Goal: Transaction & Acquisition: Purchase product/service

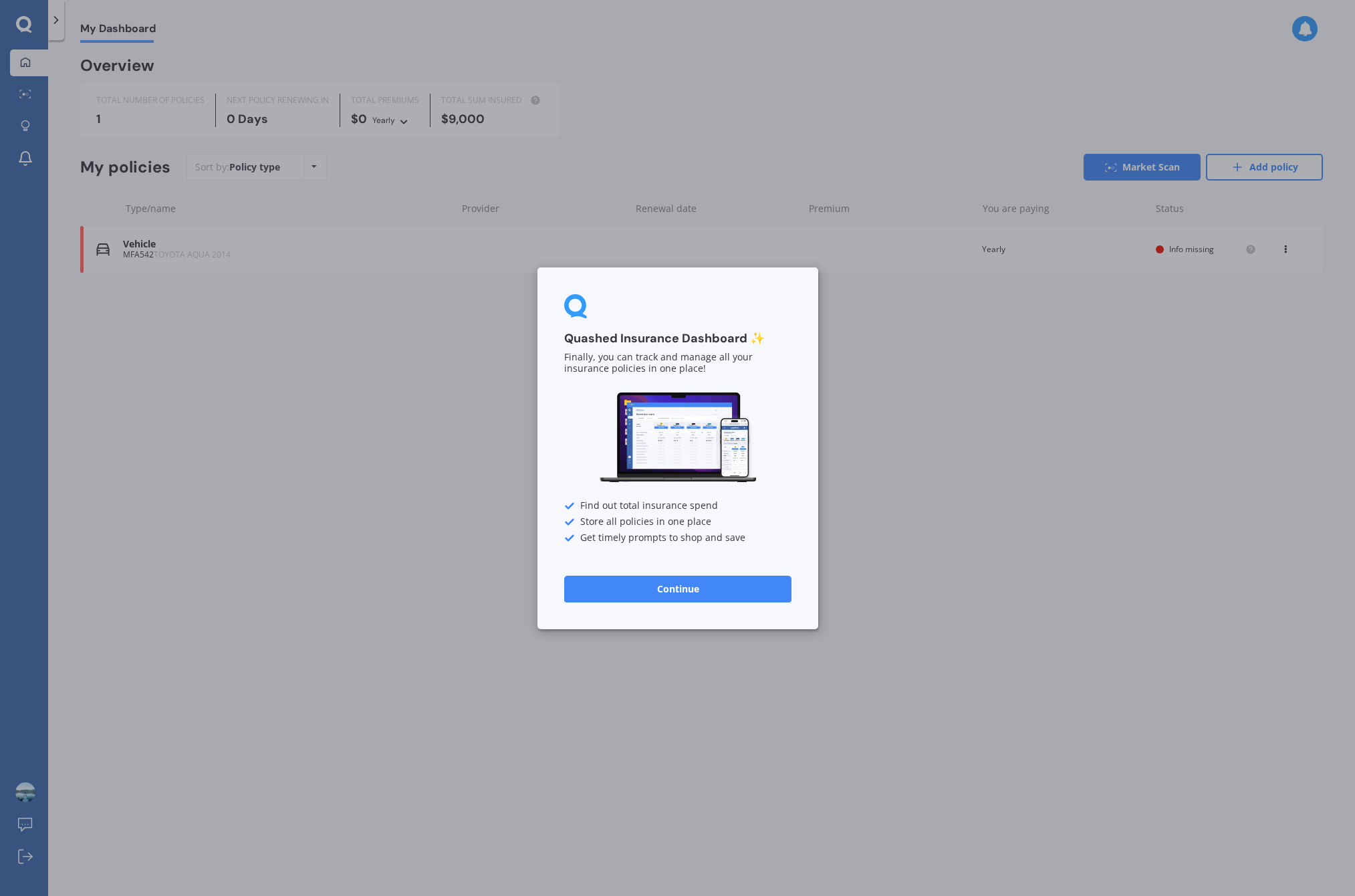
click at [714, 593] on button "Continue" at bounding box center [678, 588] width 227 height 27
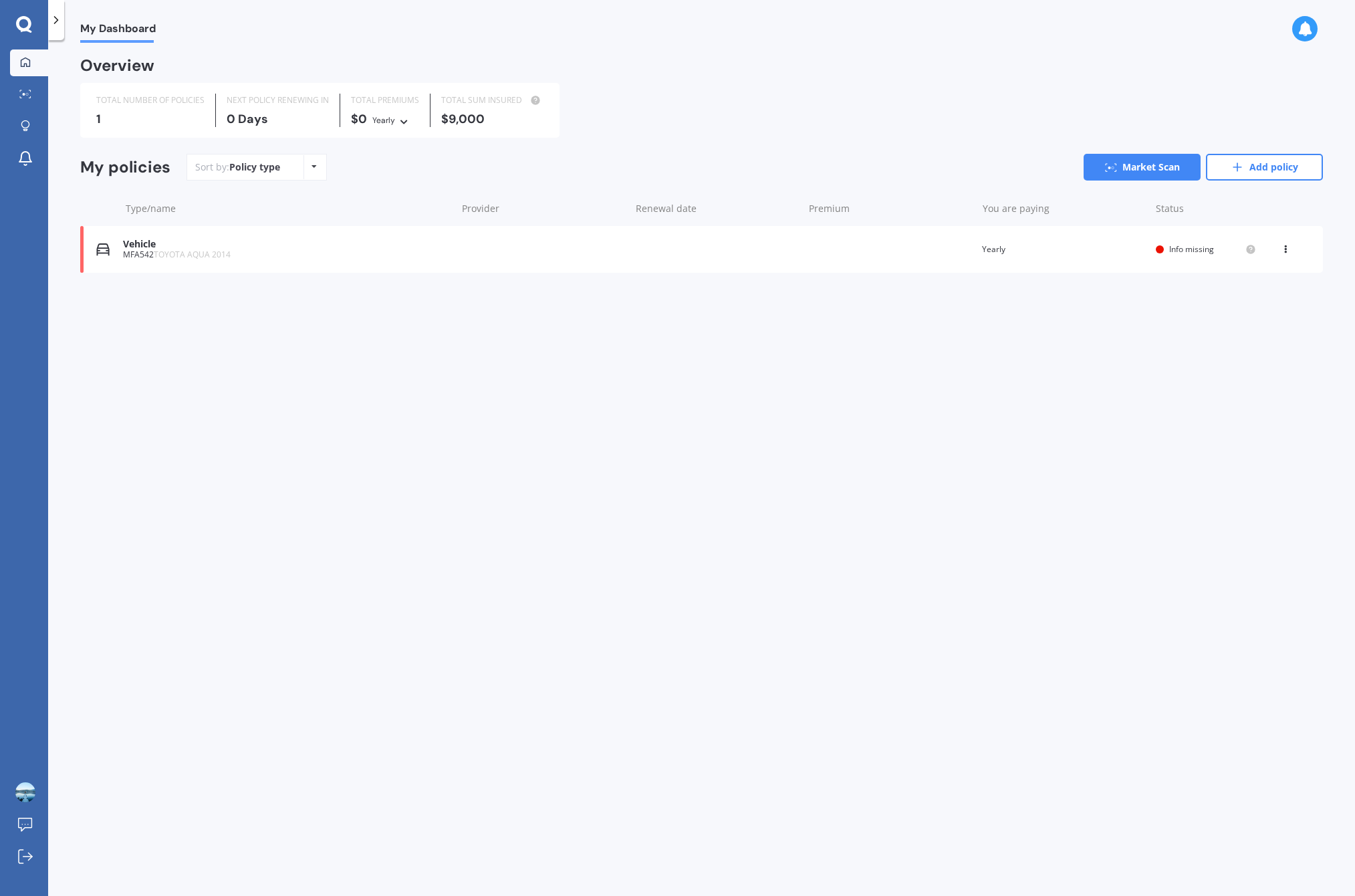
click at [309, 366] on div "My Dashboard Overview TOTAL NUMBER OF POLICIES 1 NEXT POLICY RENEWING IN 0 Days…" at bounding box center [702, 470] width 1307 height 856
click at [295, 250] on div "MFA542 TOYOTA AQUA 2014" at bounding box center [286, 254] width 326 height 9
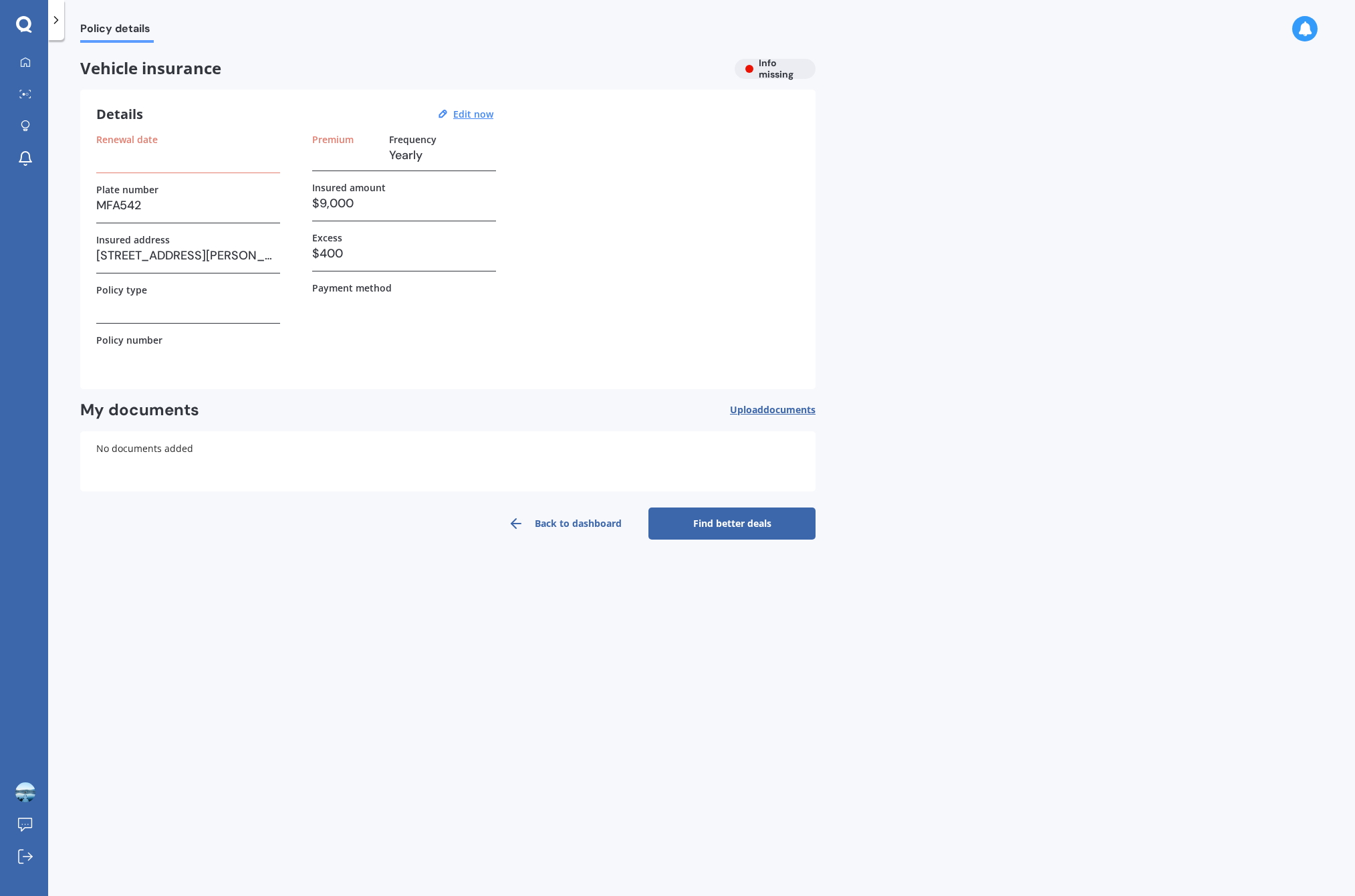
click at [297, 247] on div "Renewal date Plate number MFA542 Insured address 85 Frederick Street, Hillsboro…" at bounding box center [448, 253] width 704 height 239
click at [256, 260] on h3 "85 Frederick Street, Hillsborough, Auckland 1042" at bounding box center [188, 255] width 184 height 20
click at [256, 260] on h3 "85 Frederick Street, Hillsborough, Auckland 1042" at bounding box center [188, 255] width 184 height 20
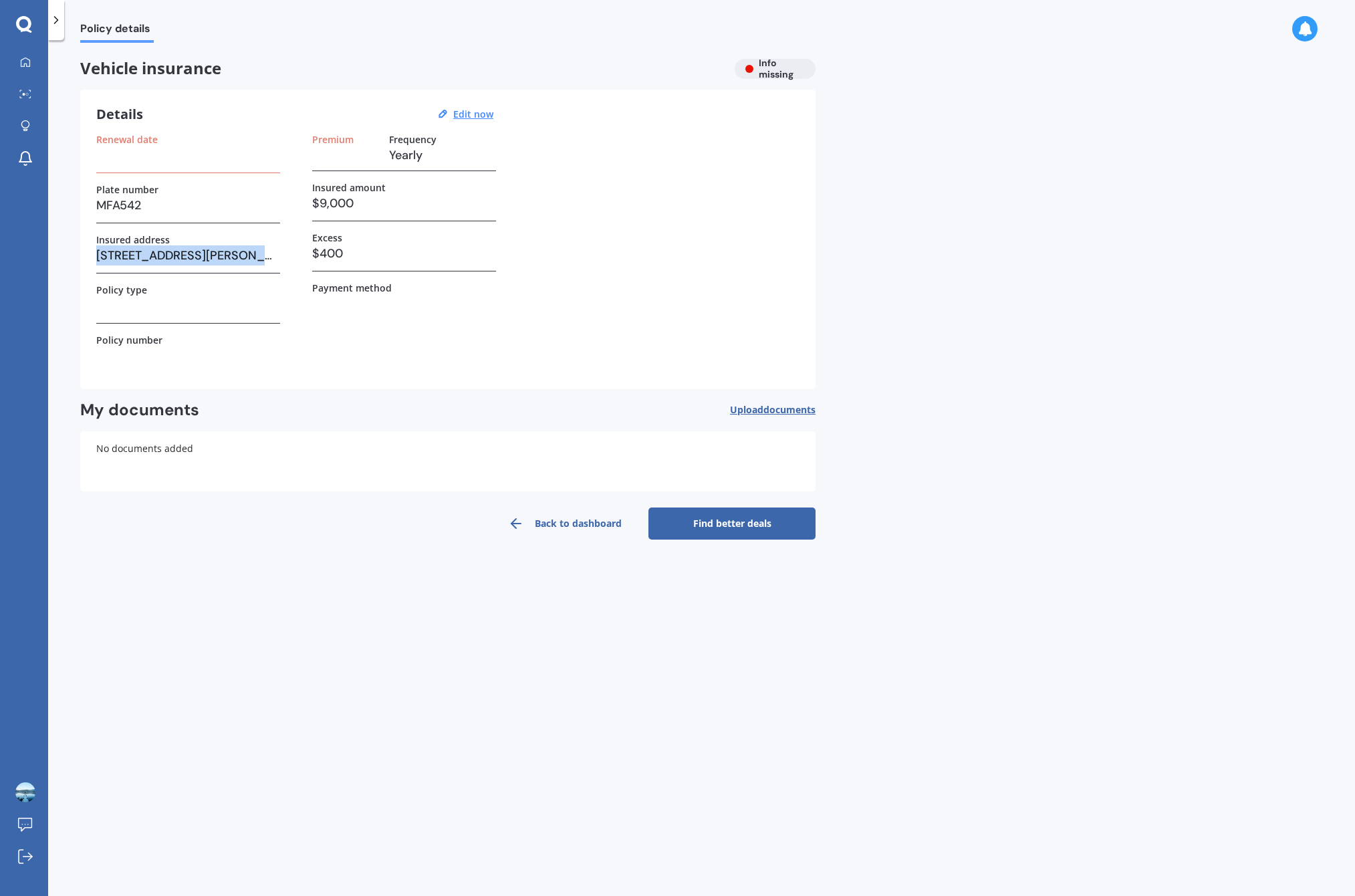
click at [234, 254] on h3 "85 Frederick Street, Hillsborough, Auckland 1042" at bounding box center [188, 255] width 184 height 20
click at [423, 364] on div "Premium Frequency Yearly Insured amount $9,000 Excess $400 Payment method" at bounding box center [404, 253] width 184 height 239
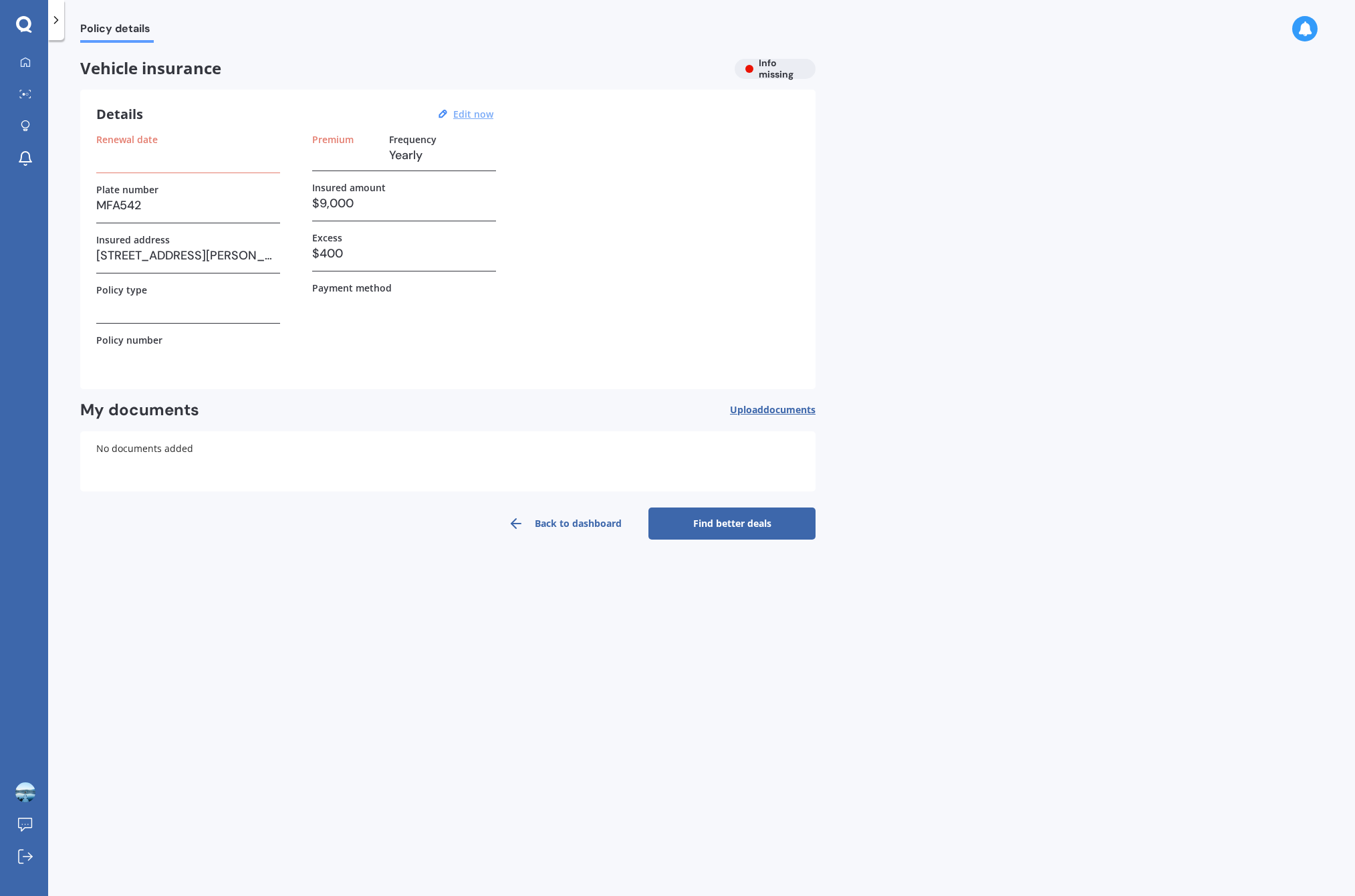
click at [481, 115] on u "Edit now" at bounding box center [473, 114] width 40 height 13
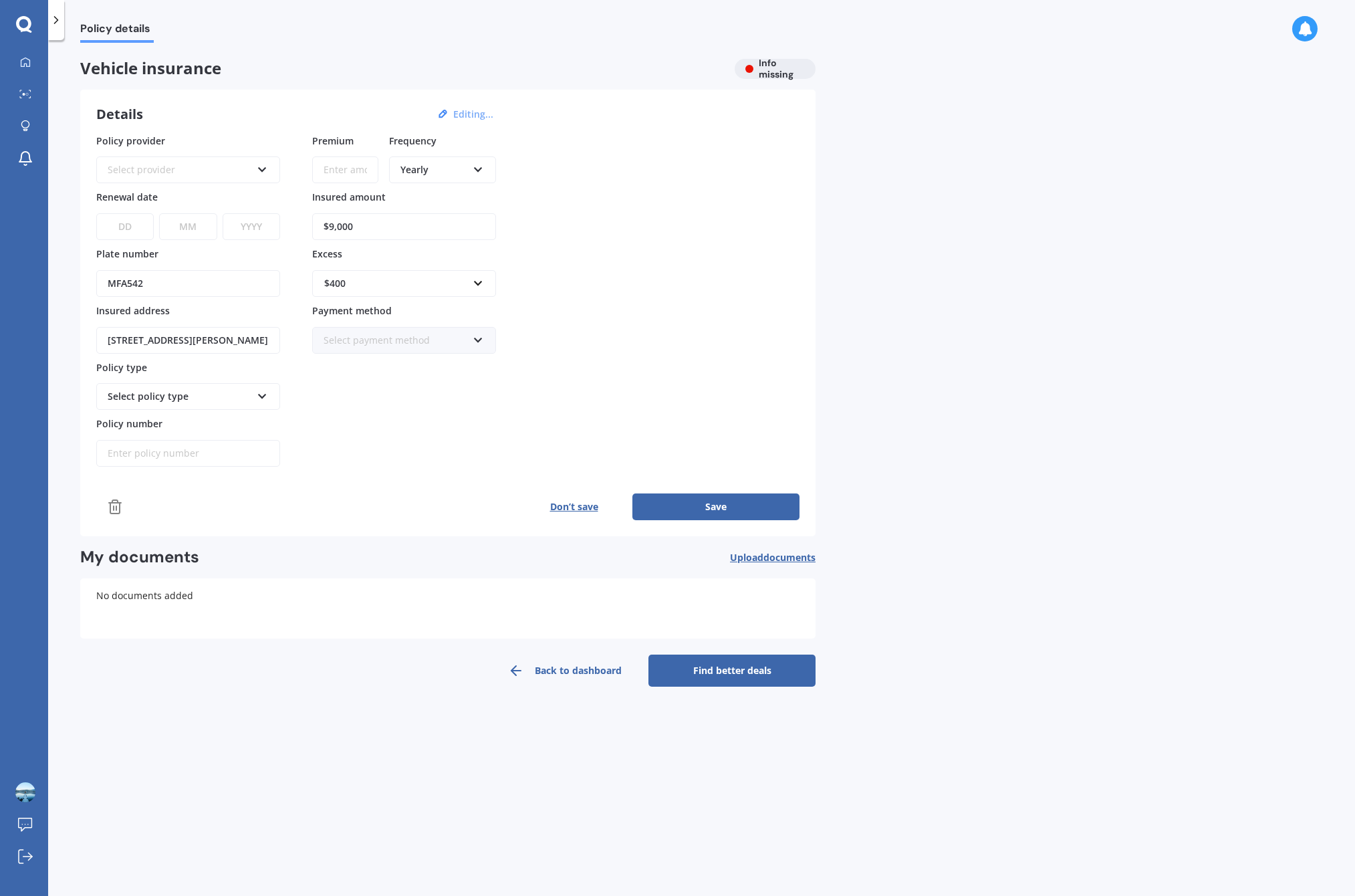
click at [157, 285] on input "MFA542" at bounding box center [188, 284] width 184 height 27
click at [153, 334] on input "85 Frederick Street, Hillsborough, Auckland 1042" at bounding box center [188, 340] width 184 height 27
click at [155, 336] on input "85 Frederick Street, Hillsborough, Auckland 1042" at bounding box center [188, 340] width 184 height 27
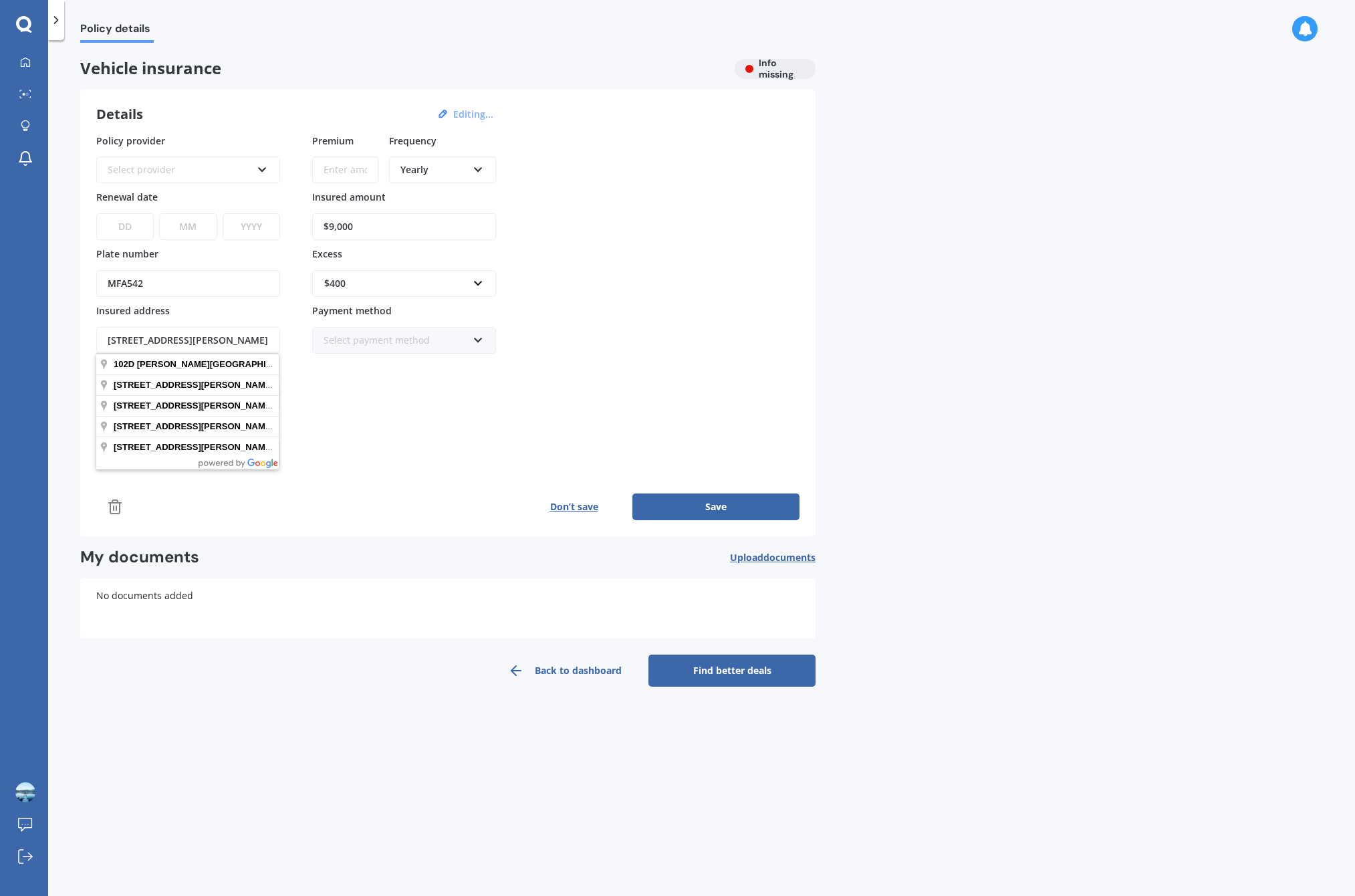
drag, startPoint x: 166, startPoint y: 364, endPoint x: 173, endPoint y: 369, distance: 8.6
type input "102D Symonds Street, Royal Oak, Auckland 1061"
drag, startPoint x: 341, startPoint y: 391, endPoint x: 333, endPoint y: 391, distance: 8.0
click at [341, 391] on div "Premium Frequency Yearly Yearly Six-Monthly Quarterly Monthly Fortnightly Weekl…" at bounding box center [404, 300] width 184 height 333
click at [247, 403] on div "Select policy type" at bounding box center [179, 396] width 144 height 15
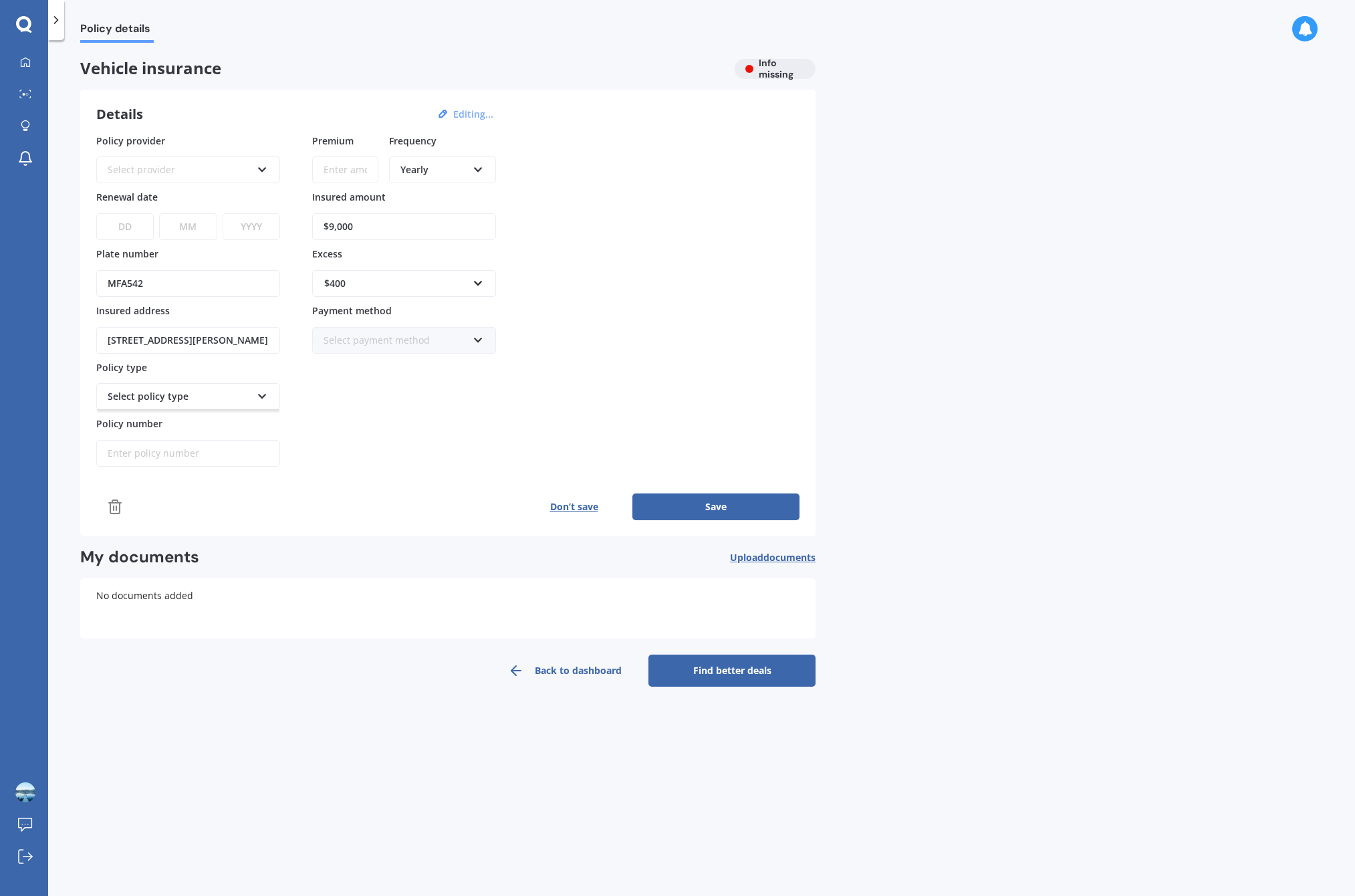
click at [253, 400] on div "Select policy type" at bounding box center [188, 396] width 184 height 27
click at [251, 400] on div "Select policy type" at bounding box center [188, 396] width 184 height 27
drag, startPoint x: 248, startPoint y: 430, endPoint x: 239, endPoint y: 434, distance: 9.8
click at [248, 430] on div at bounding box center [188, 444] width 184 height 43
click at [205, 446] on input "Policy number" at bounding box center [188, 453] width 184 height 27
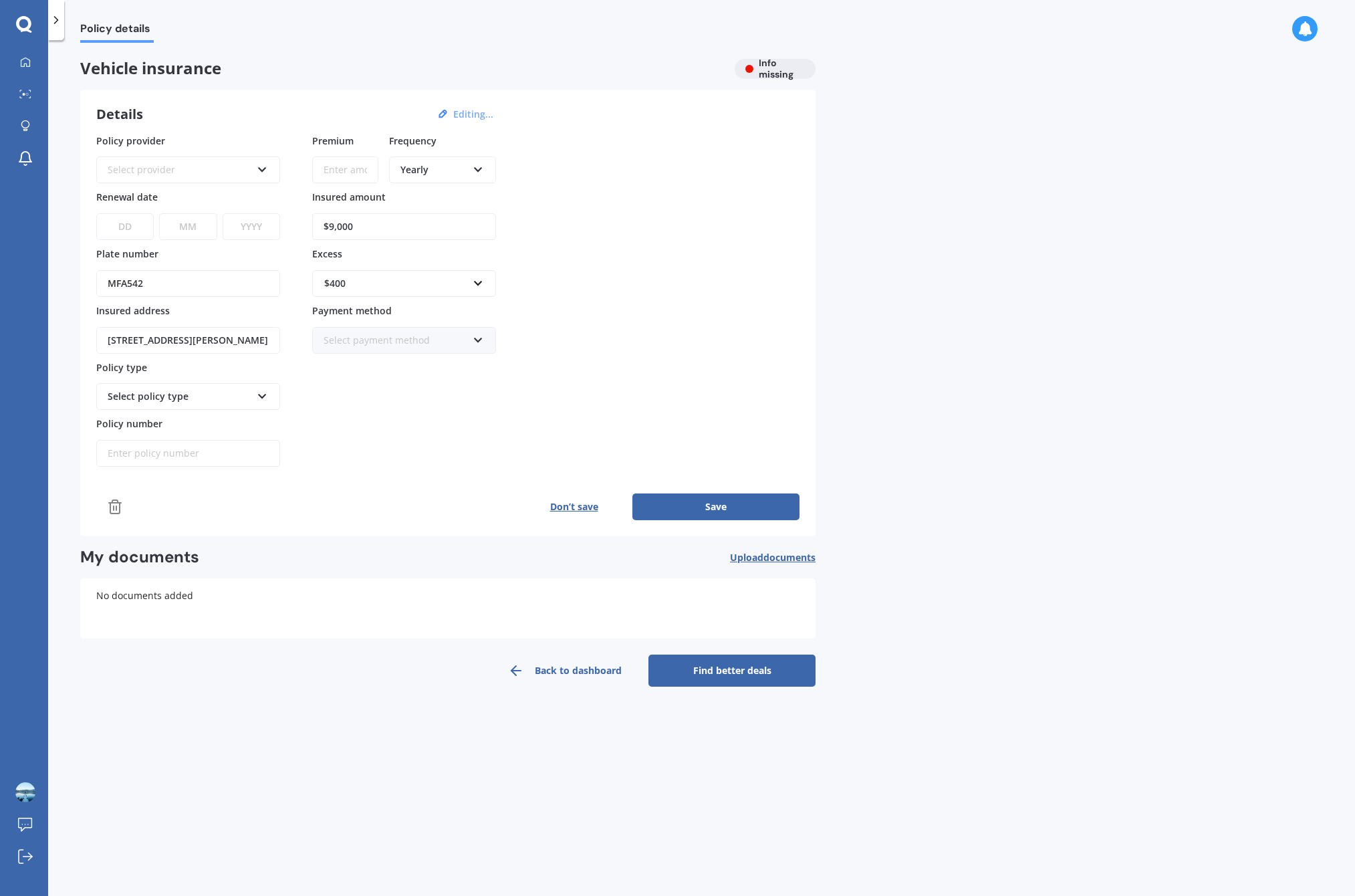
click at [379, 438] on div "Premium Frequency Yearly Yearly Six-Monthly Quarterly Monthly Fortnightly Weekl…" at bounding box center [404, 300] width 184 height 333
click at [689, 309] on div "Policy provider Select provider AA AMI AMP ANZ ASB Aioi Nissay Dowa Ando Assura…" at bounding box center [448, 300] width 704 height 333
click at [571, 278] on div "Policy provider Select provider AA AMI AMP ANZ ASB Aioi Nissay Dowa Ando Assura…" at bounding box center [448, 300] width 704 height 333
click at [731, 504] on button "Save" at bounding box center [716, 507] width 167 height 27
click at [352, 166] on input "Premium" at bounding box center [345, 170] width 67 height 27
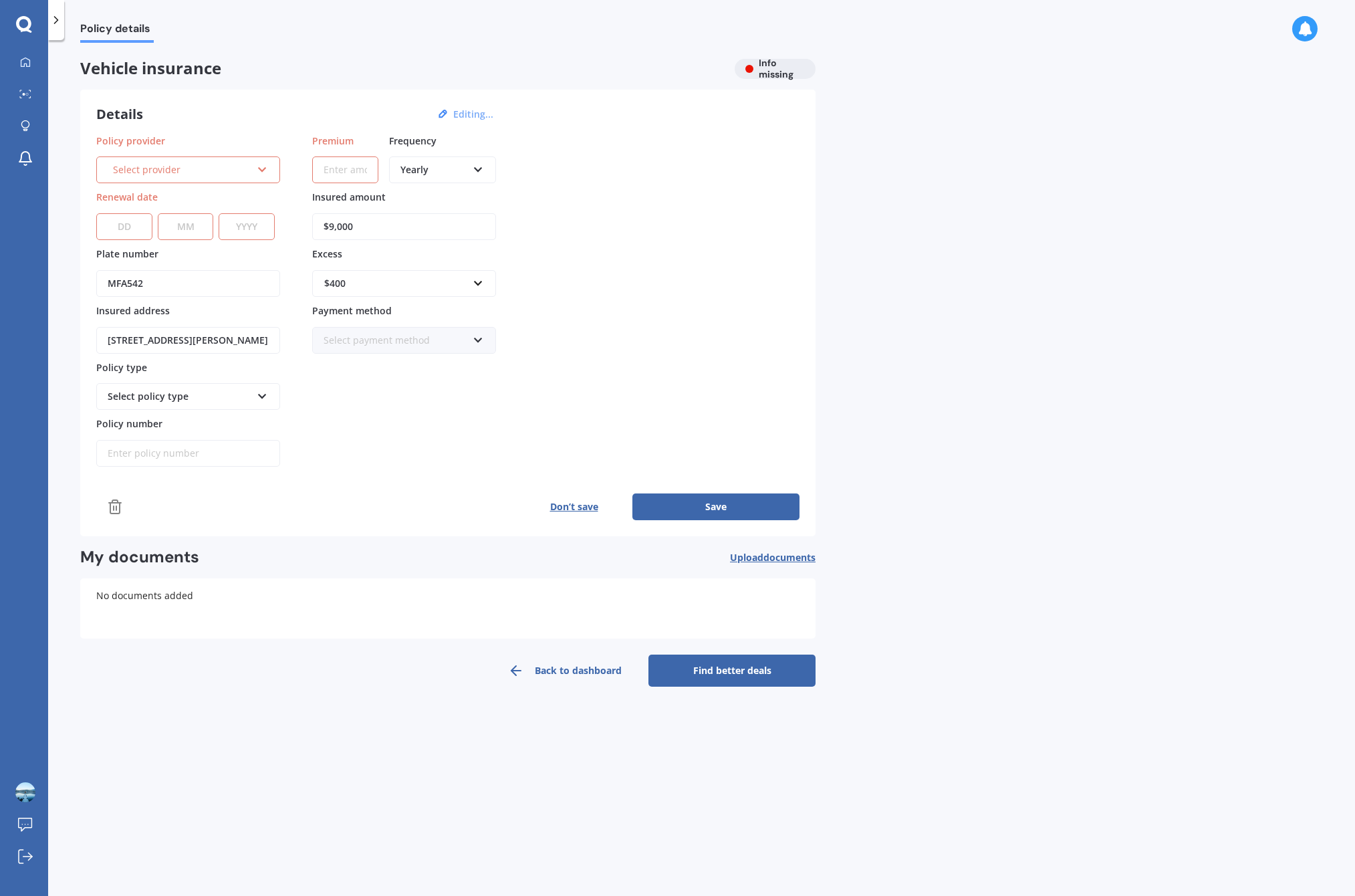
click at [247, 180] on div "Select provider AA AMI AMP ANZ ASB Aioi Nissay Dowa Ando Assurant Autosure BNZ …" at bounding box center [188, 170] width 184 height 27
click at [754, 229] on div "Policy provider AA AA AMI AMP ANZ ASB Aioi Nissay Dowa Ando Assurant Autosure B…" at bounding box center [448, 300] width 704 height 333
click at [722, 228] on div "Policy provider AA AA AMI AMP ANZ ASB Aioi Nissay Dowa Ando Assurant Autosure B…" at bounding box center [448, 300] width 704 height 333
click at [735, 673] on link "Find better deals" at bounding box center [732, 670] width 167 height 32
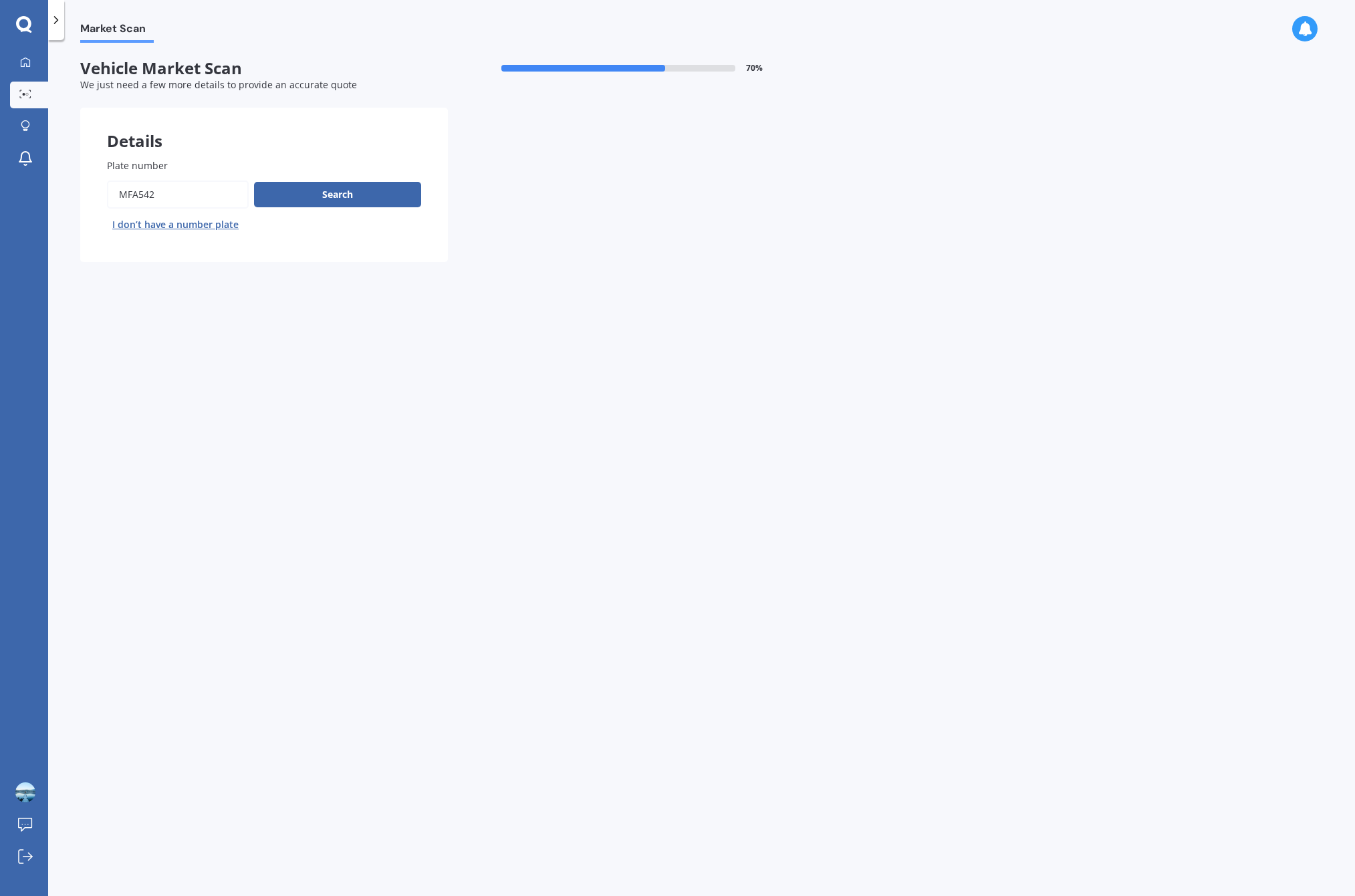
click at [632, 246] on div "Details Plate number Search I don’t have a number plate Previous Next" at bounding box center [447, 185] width 736 height 154
click at [359, 190] on button "Search" at bounding box center [338, 195] width 167 height 25
select select "TOYOTA"
select select "AQUA"
select select "01"
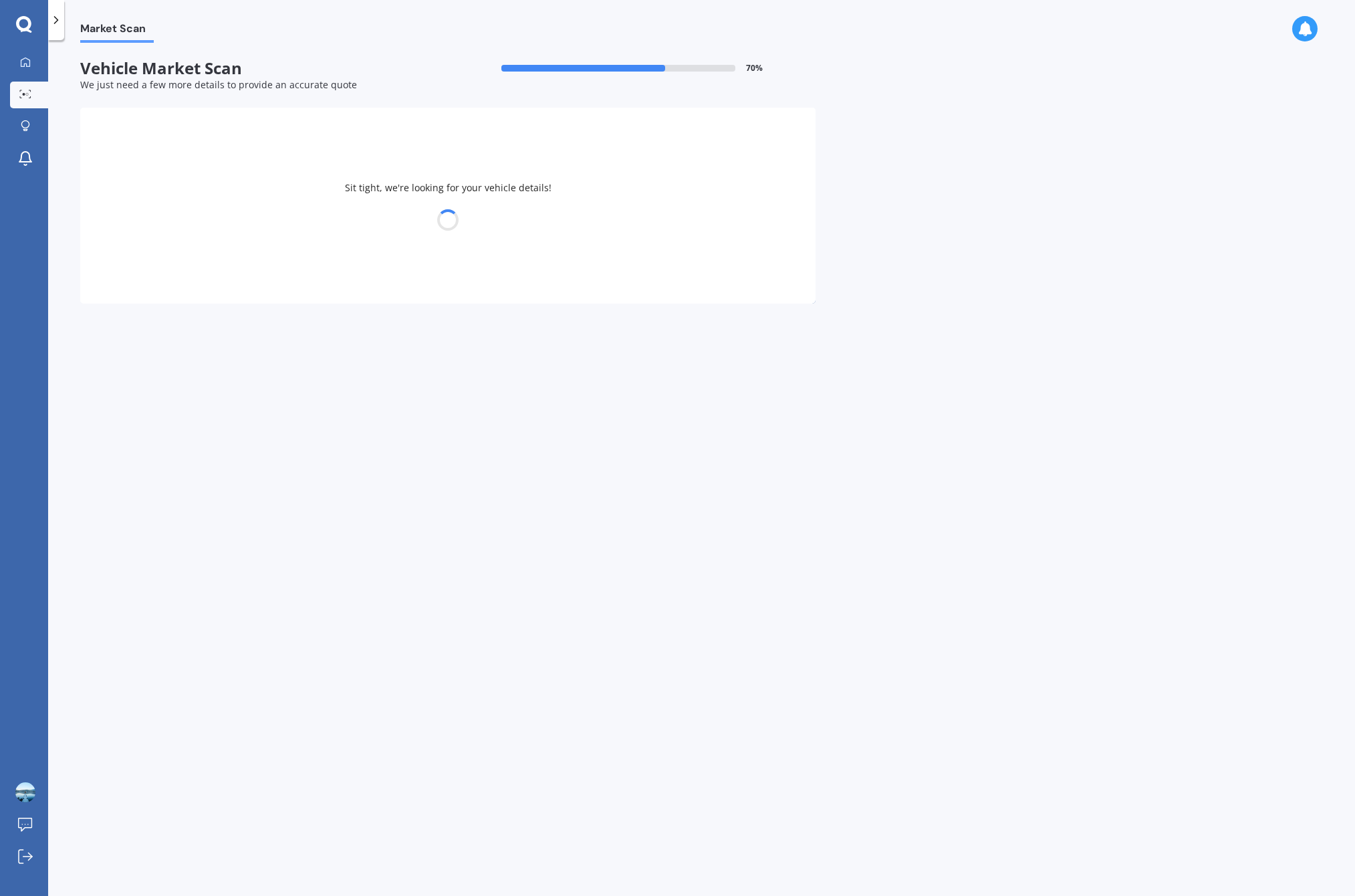
select select "02"
select select "1989"
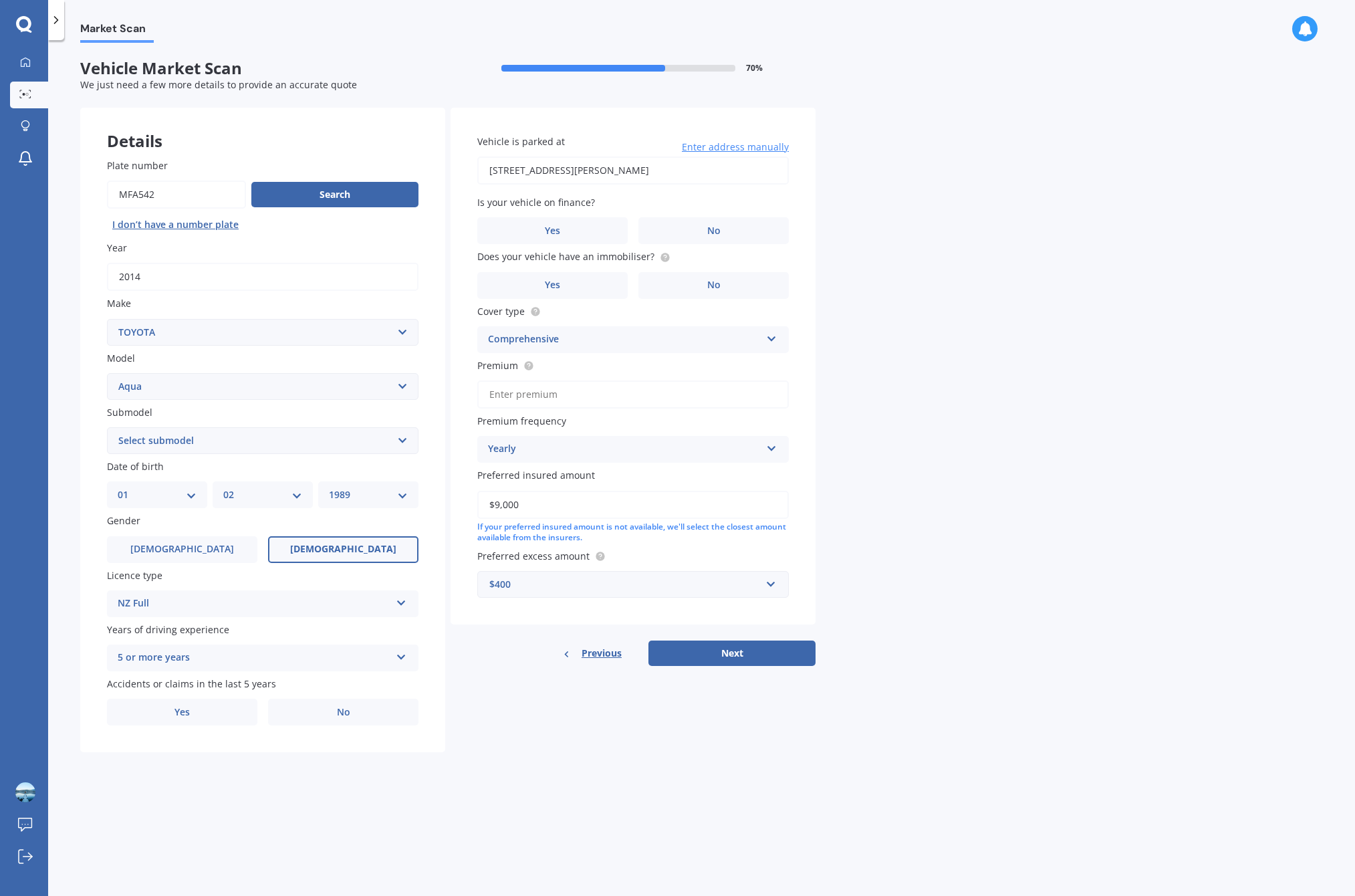
click at [928, 303] on div "Market Scan Vehicle Market Scan 70 % We just need a few more details to provide…" at bounding box center [702, 470] width 1307 height 856
click at [754, 247] on div "Vehicle is parked at 85 Frederick Street, Hillsborough, Auckland 1042 Enter add…" at bounding box center [634, 366] width 365 height 517
click at [755, 234] on label "No" at bounding box center [714, 231] width 151 height 27
click at [0, 0] on input "No" at bounding box center [0, 0] width 0 height 0
click at [766, 276] on label "No" at bounding box center [714, 285] width 151 height 27
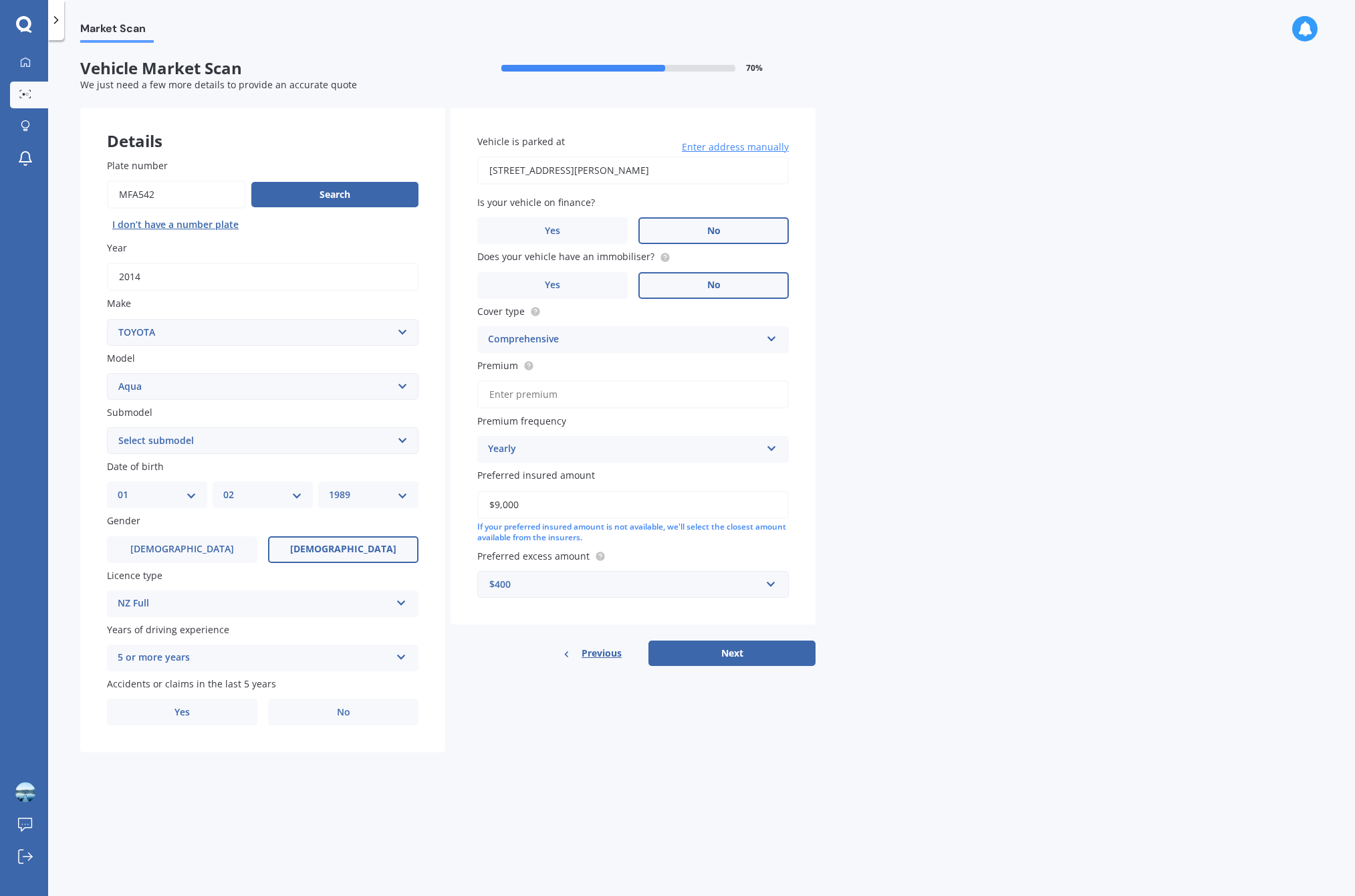
click at [0, 0] on input "No" at bounding box center [0, 0] width 0 height 0
click at [402, 716] on label "No" at bounding box center [343, 712] width 151 height 27
click at [0, 0] on input "No" at bounding box center [0, 0] width 0 height 0
click at [794, 642] on button "Next" at bounding box center [732, 653] width 167 height 25
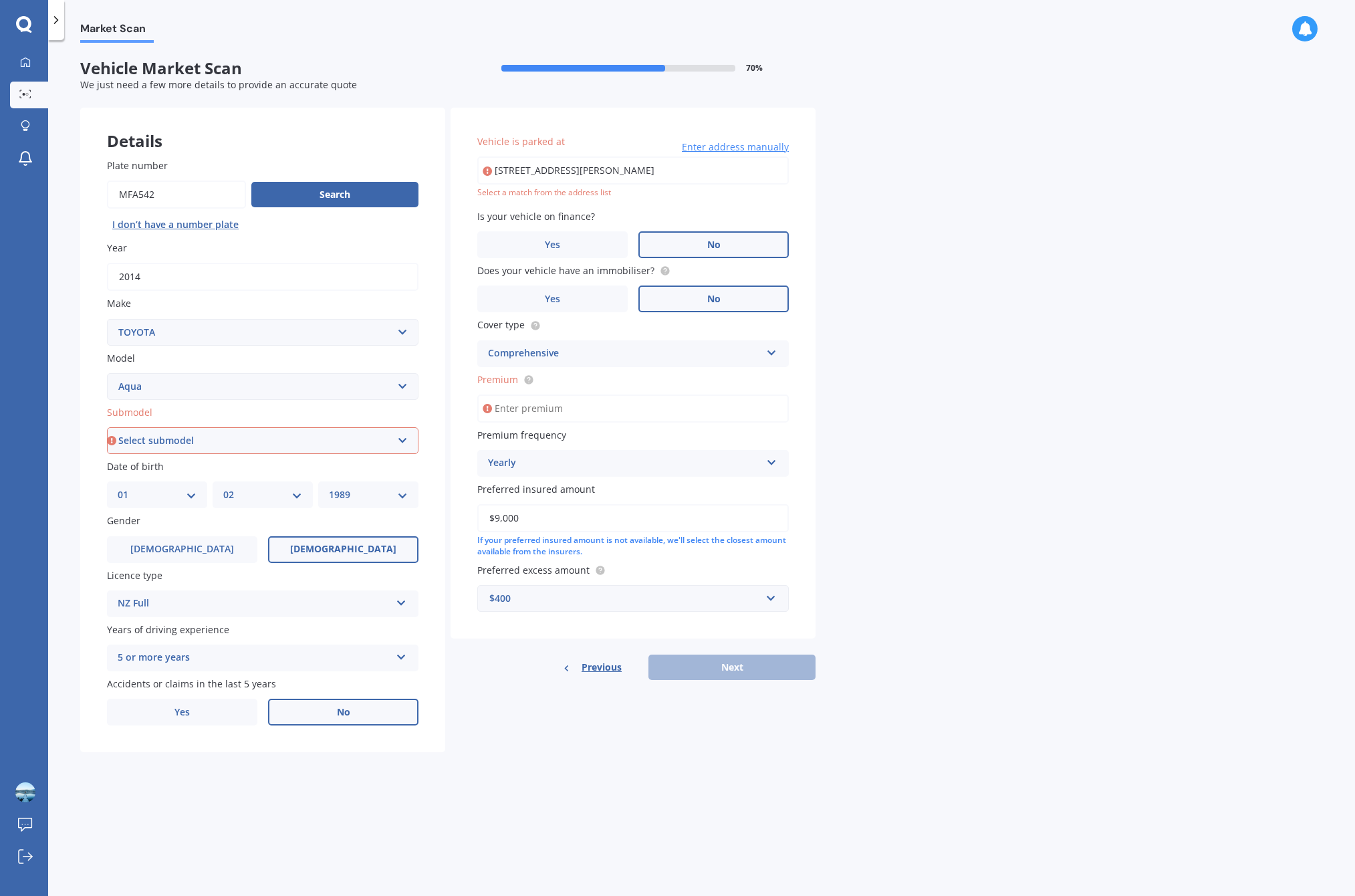
click at [641, 404] on input "Premium" at bounding box center [633, 408] width 311 height 28
click at [639, 404] on input "Premium" at bounding box center [633, 408] width 311 height 28
click at [639, 405] on input "Premium" at bounding box center [633, 408] width 311 height 28
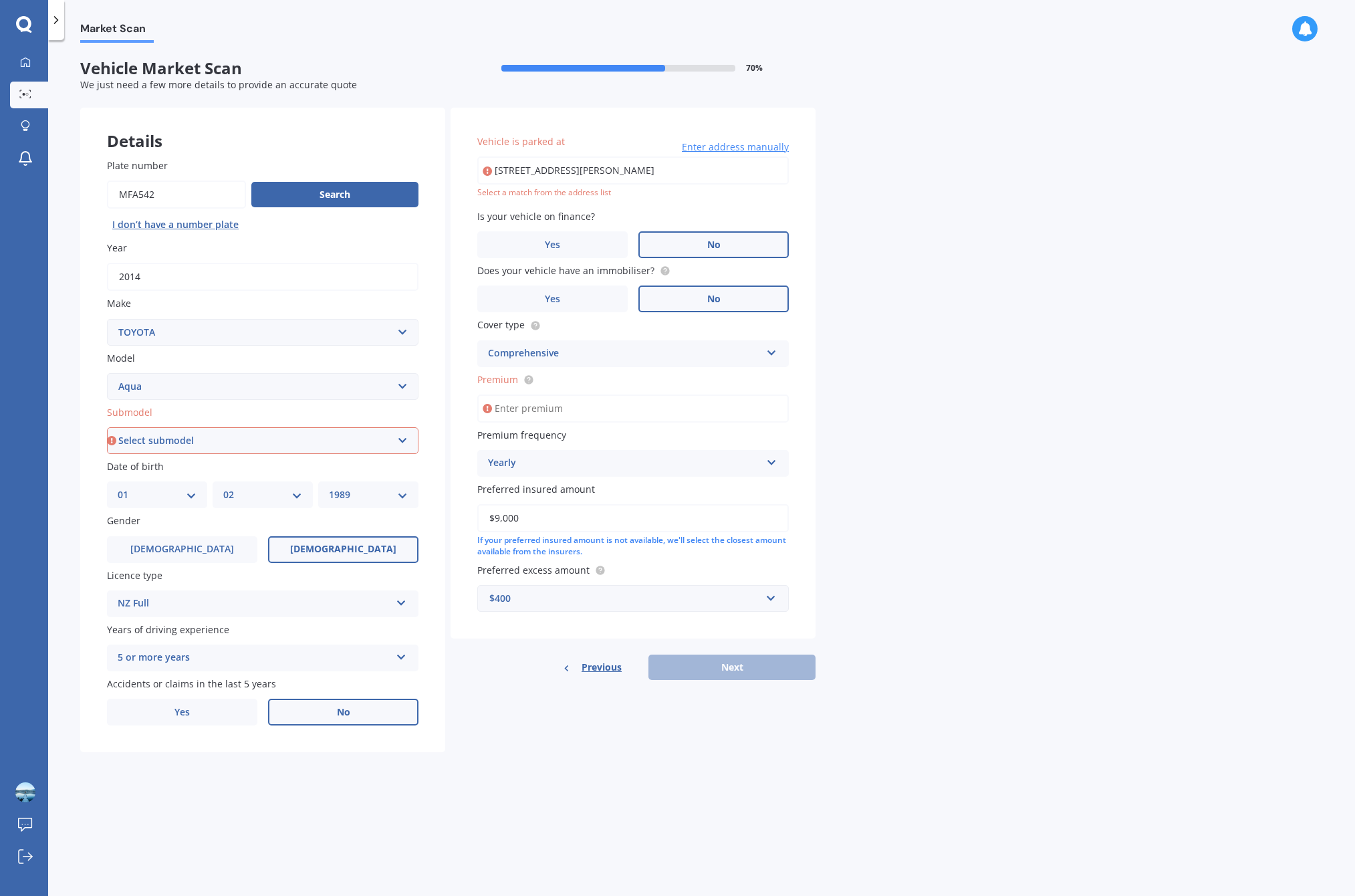
click at [532, 372] on span "Premium" at bounding box center [505, 379] width 57 height 14
click at [532, 394] on input "Premium" at bounding box center [633, 408] width 311 height 28
click at [529, 378] on icon at bounding box center [529, 379] width 3 height 3
click at [558, 427] on span "Premium frequency" at bounding box center [522, 435] width 89 height 14
click at [559, 414] on input "Premium" at bounding box center [633, 408] width 311 height 28
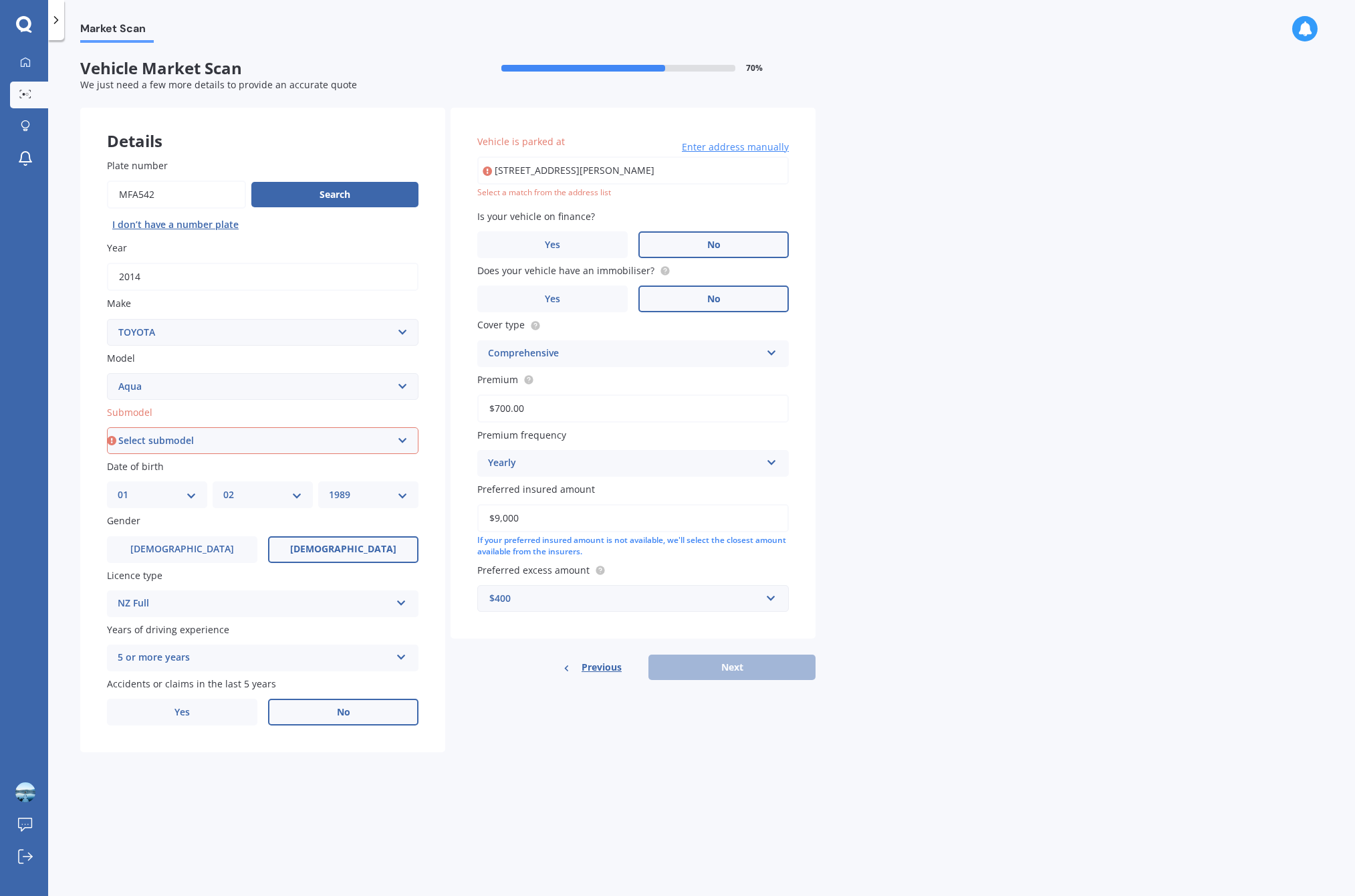
type input "$700.00"
select select "HYBRID"
click at [737, 655] on div "Previous Next" at bounding box center [634, 667] width 365 height 25
click at [652, 165] on input "85 Frederick Street, Hillsborough, Auckland 1042" at bounding box center [633, 171] width 311 height 28
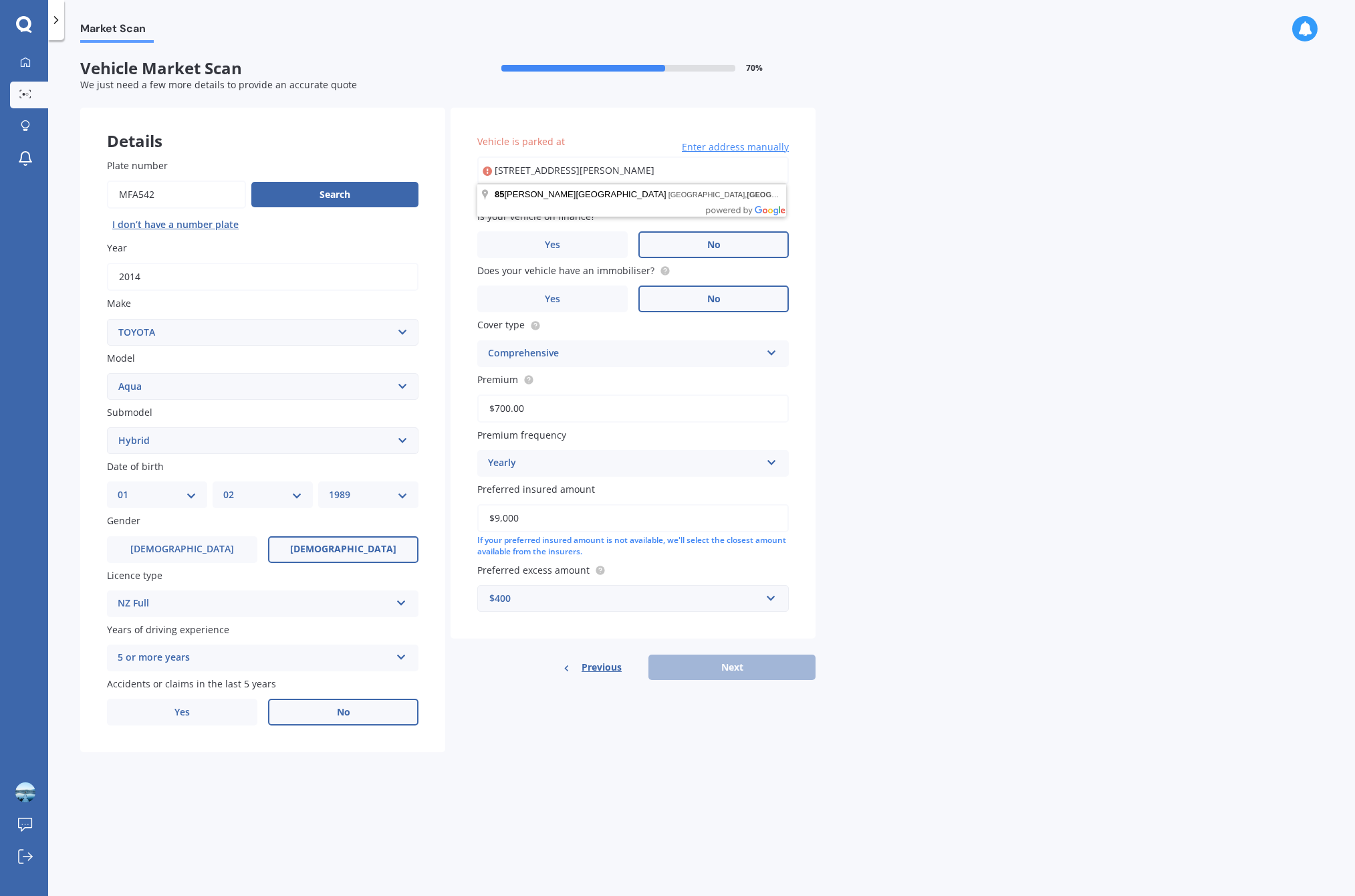
click at [652, 165] on input "85 Frederick Street, Hillsborough, Auckland 1042" at bounding box center [633, 171] width 311 height 28
type input "102B Symonds Street, Royal Oak, Auckland 1061"
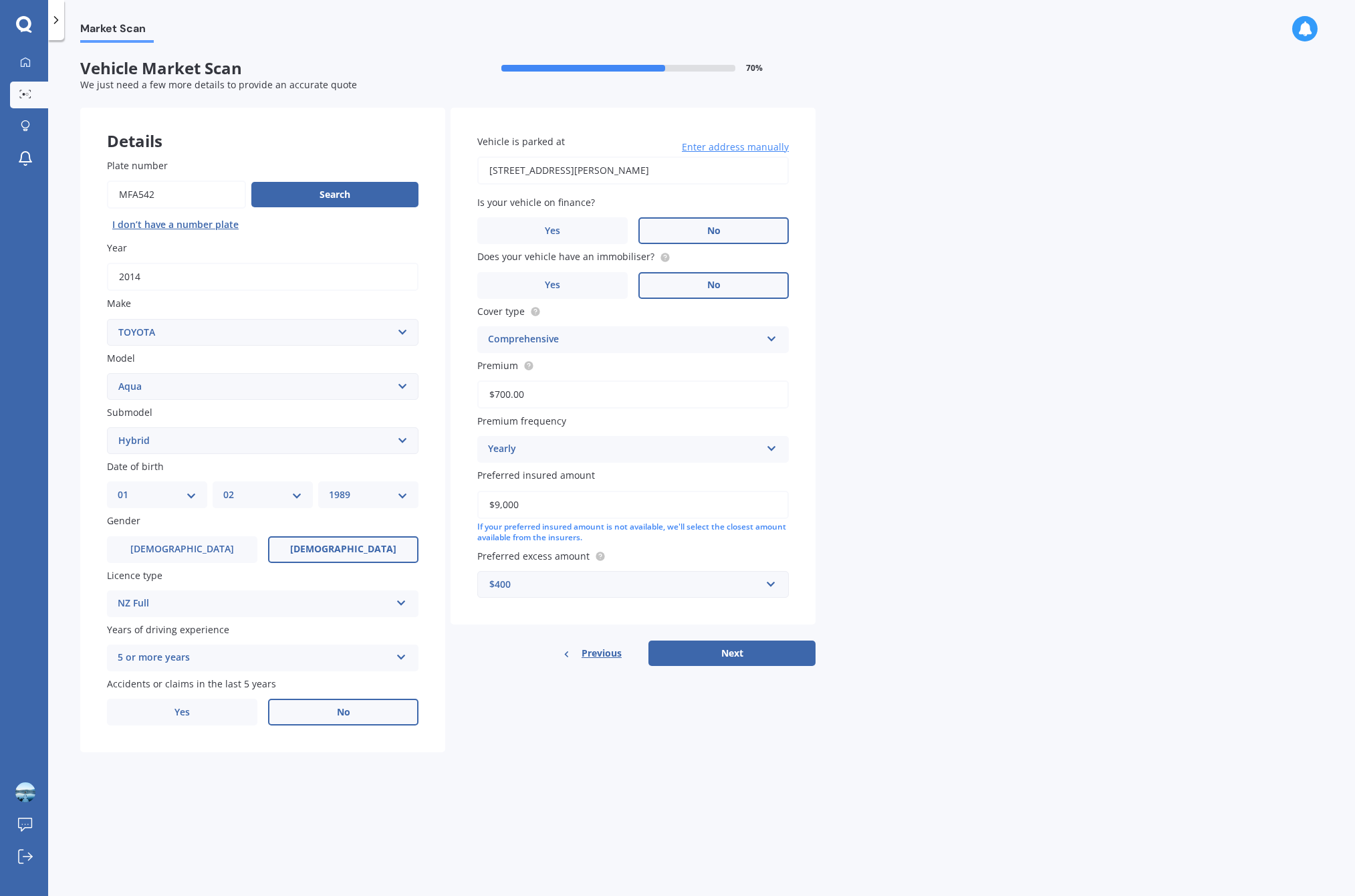
click at [842, 480] on div "Market Scan Vehicle Market Scan 70 % We just need a few more details to provide…" at bounding box center [702, 470] width 1307 height 856
click at [778, 643] on button "Next" at bounding box center [732, 653] width 167 height 25
select select "01"
select select "02"
select select "1989"
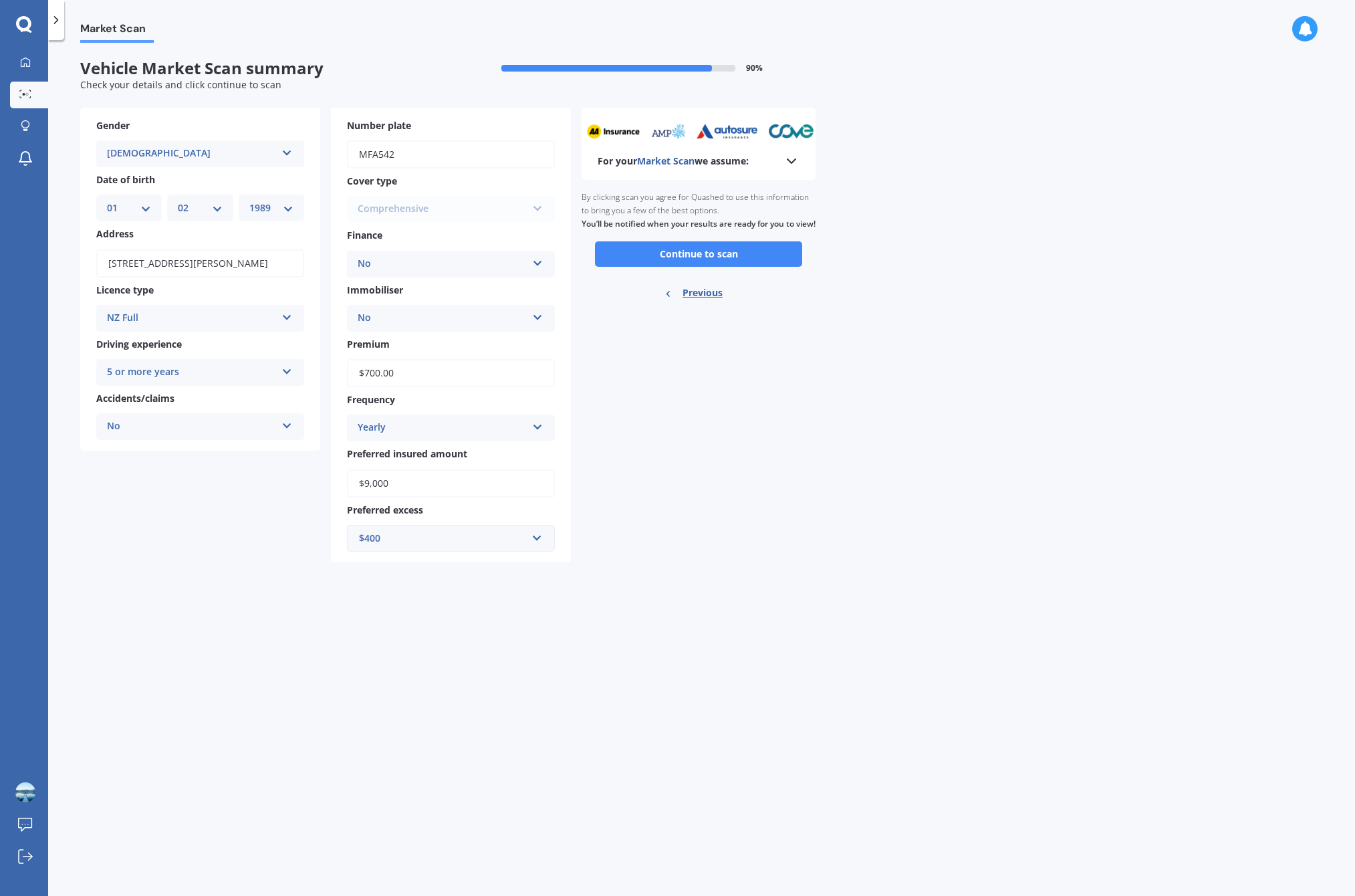
click at [857, 331] on div "Market Scan Vehicle Market Scan summary 90 % Check your details and click conti…" at bounding box center [702, 470] width 1307 height 856
click at [706, 275] on div "Ready to go By clicking scan you agree for Quashed to use this information to b…" at bounding box center [699, 246] width 234 height 134
click at [719, 267] on button "Continue to scan" at bounding box center [699, 254] width 207 height 25
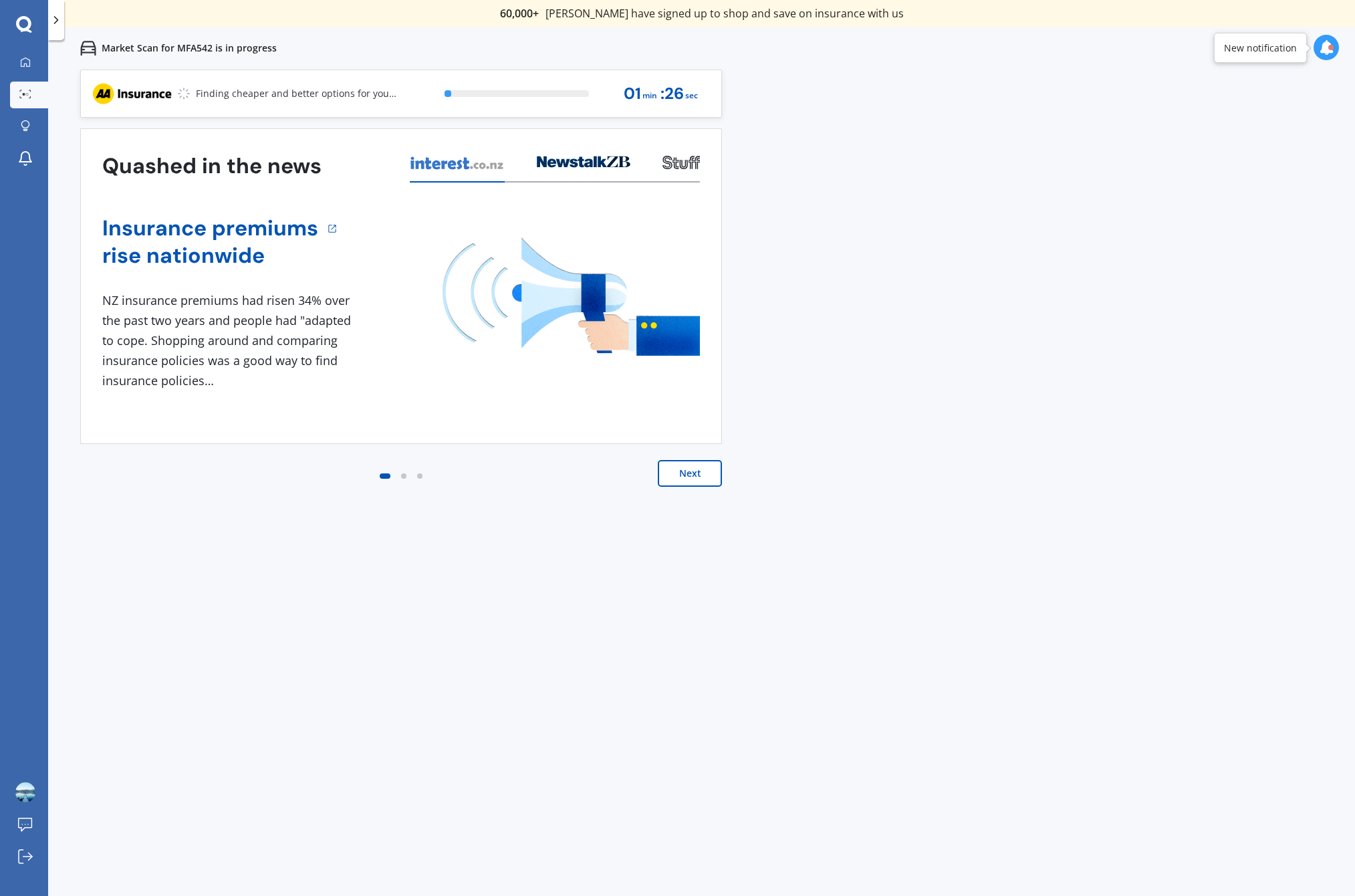
click at [702, 478] on button "Next" at bounding box center [690, 473] width 64 height 27
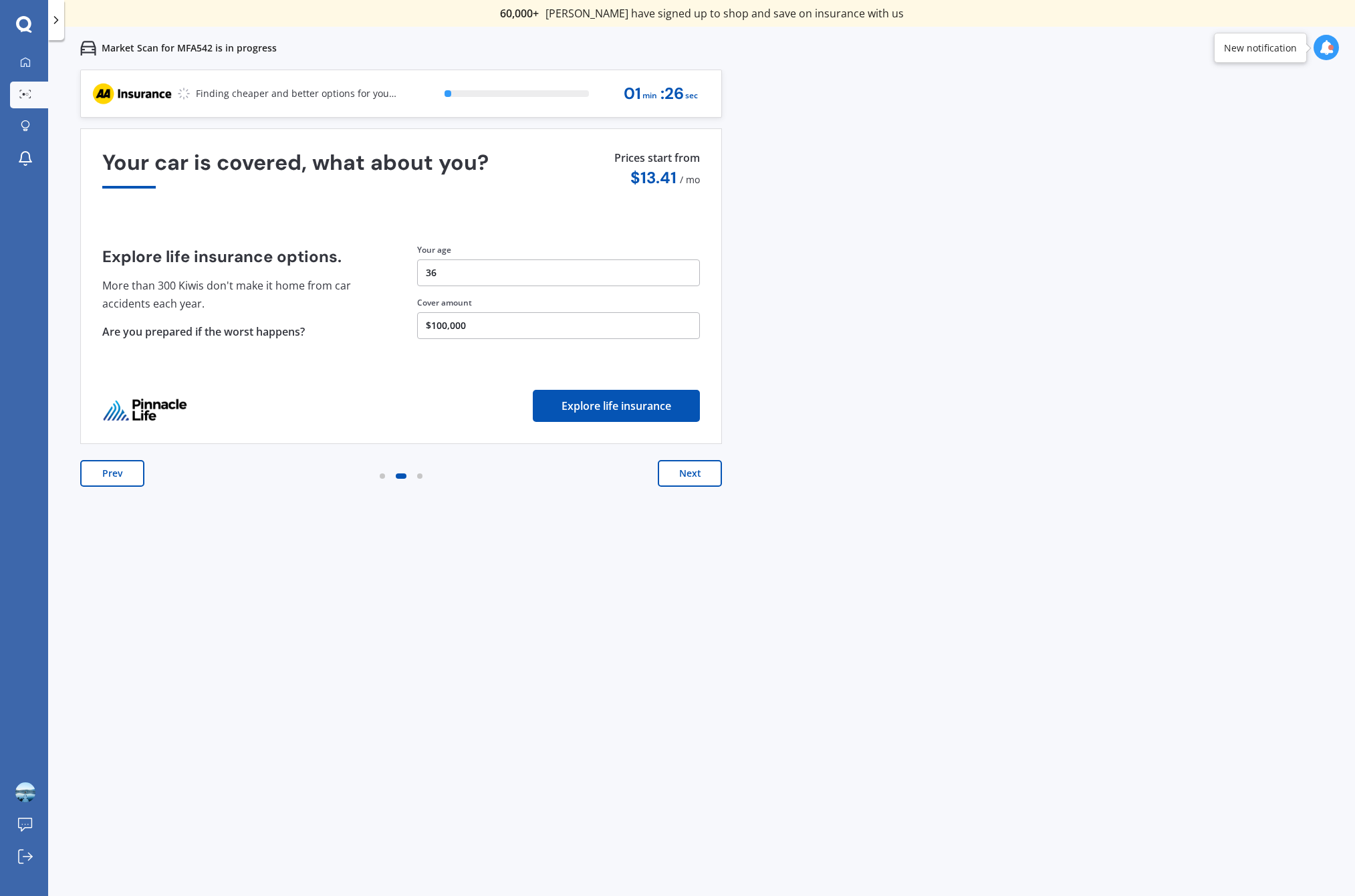
click at [702, 478] on button "Next" at bounding box center [690, 473] width 64 height 27
click at [693, 476] on button "Next" at bounding box center [690, 473] width 64 height 27
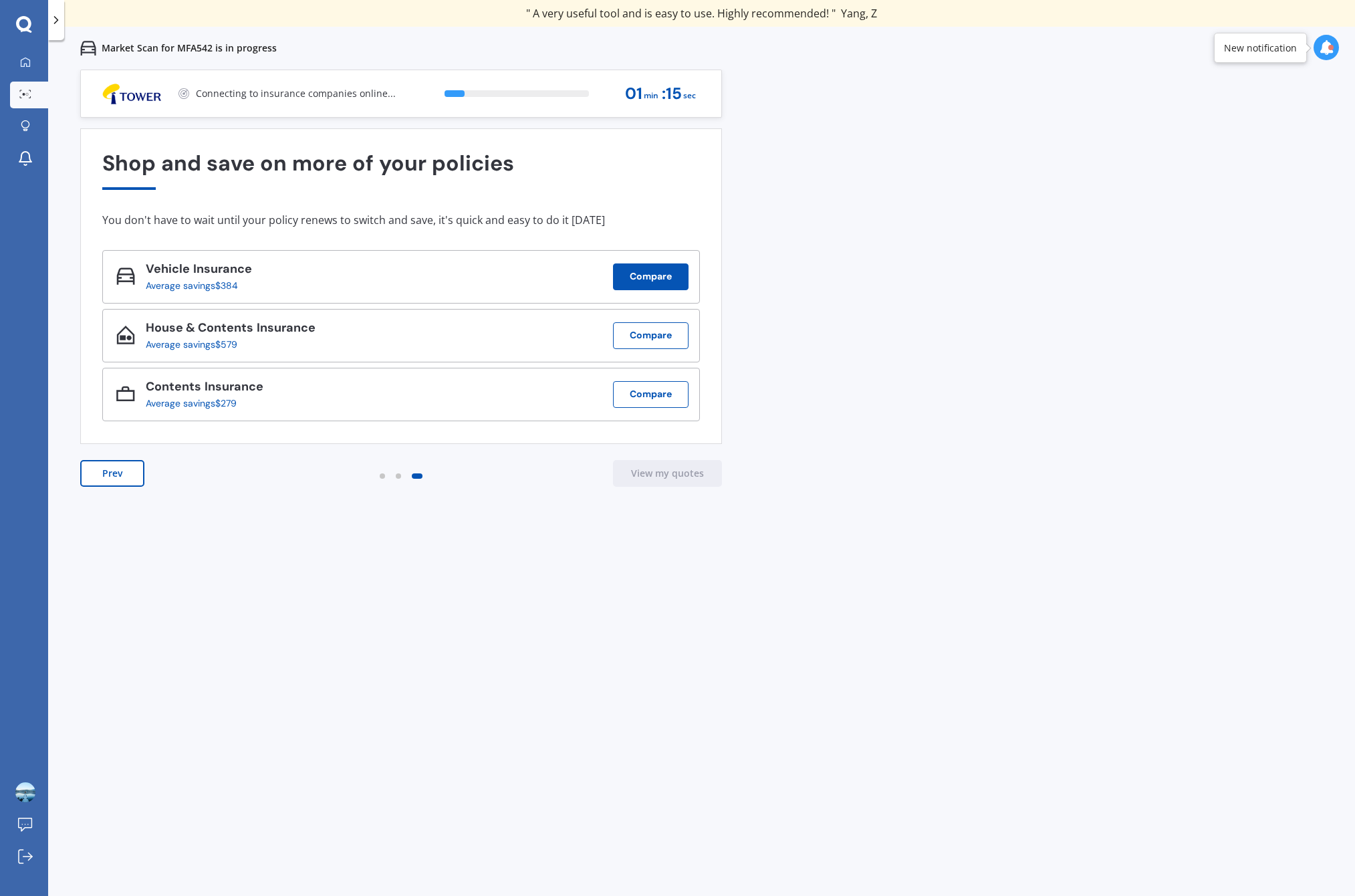
click at [644, 280] on button "Compare" at bounding box center [651, 277] width 76 height 27
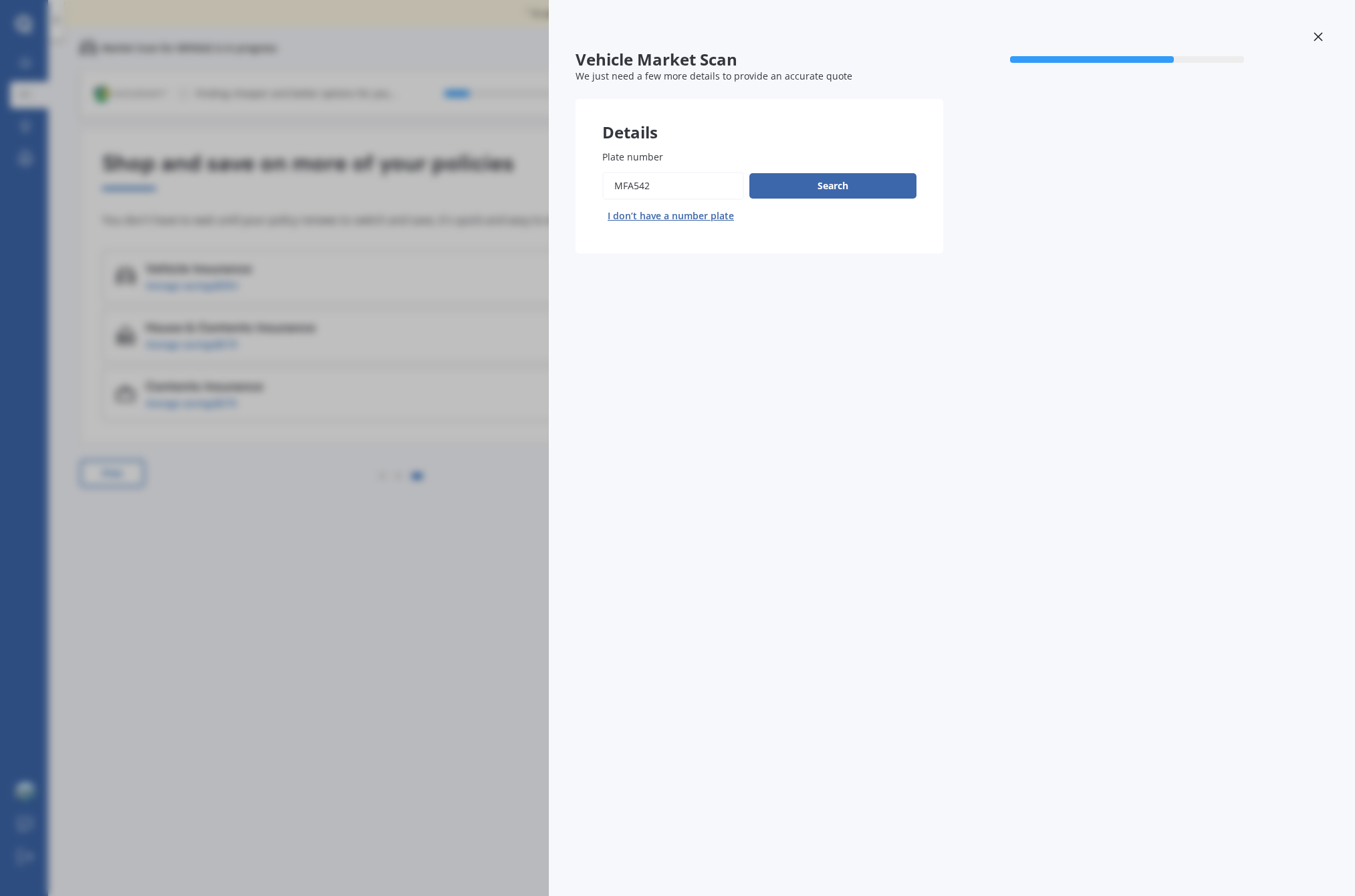
click at [540, 578] on div "Vehicle Market Scan 70 % We just need a few more details to provide an accurate…" at bounding box center [678, 448] width 1355 height 896
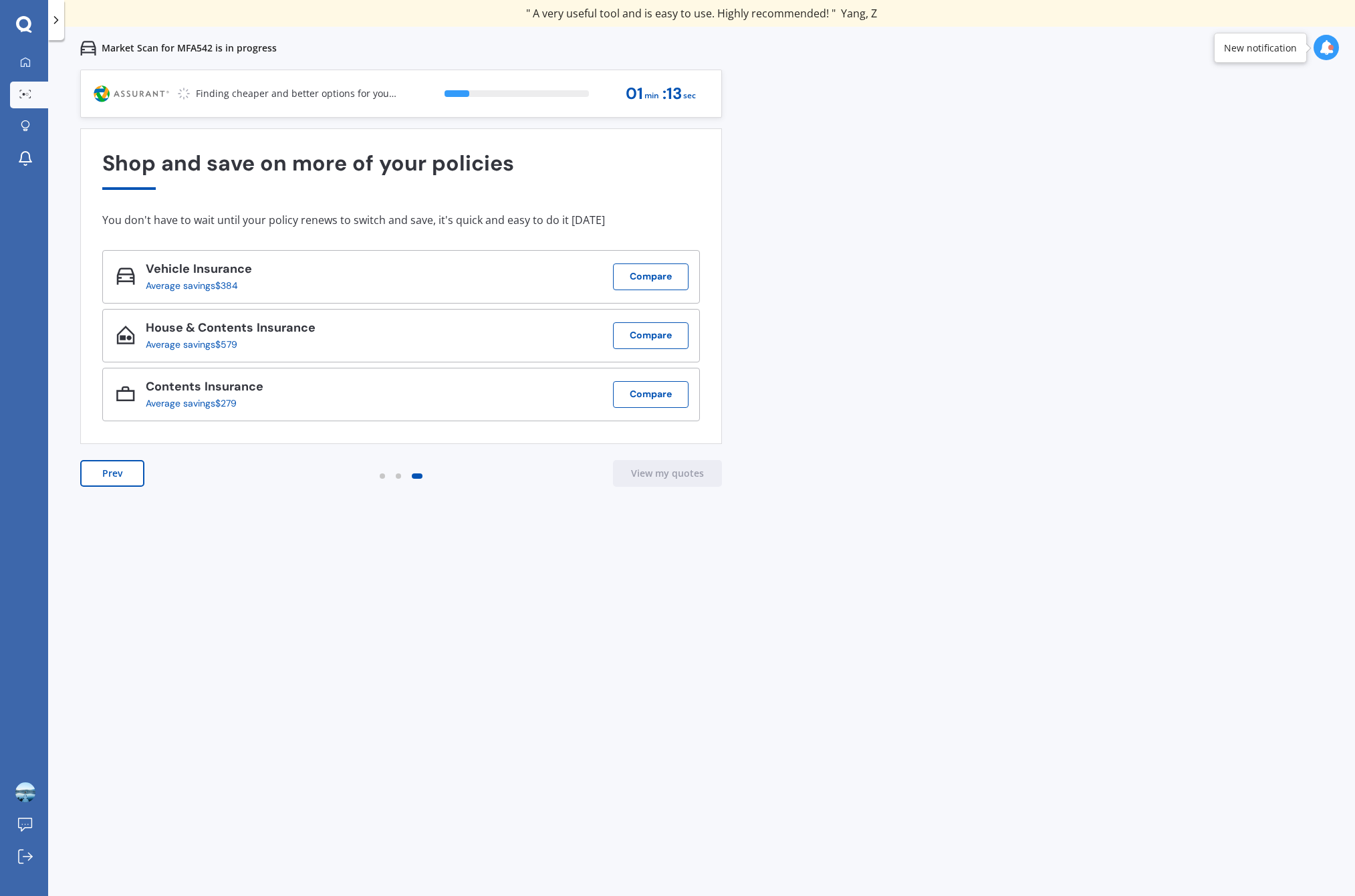
click at [492, 573] on div "Previous 60,000+ Kiwis have signed up to shop and save on insurance with us " H…" at bounding box center [702, 517] width 1307 height 896
click at [699, 459] on div "Quashed in the news Insurance premiums rise nationwide 1 NZ insurance premiums …" at bounding box center [401, 321] width 642 height 385
click at [694, 476] on button "View my quotes" at bounding box center [668, 473] width 109 height 27
click at [744, 478] on div "Previous 60,000+ Kiwis have signed up to shop and save on insurance with us " H…" at bounding box center [702, 517] width 1307 height 896
click at [670, 304] on div "Vehicle Insurance Average savings $384 Compare House & Contents Insurance Avera…" at bounding box center [401, 335] width 598 height 171
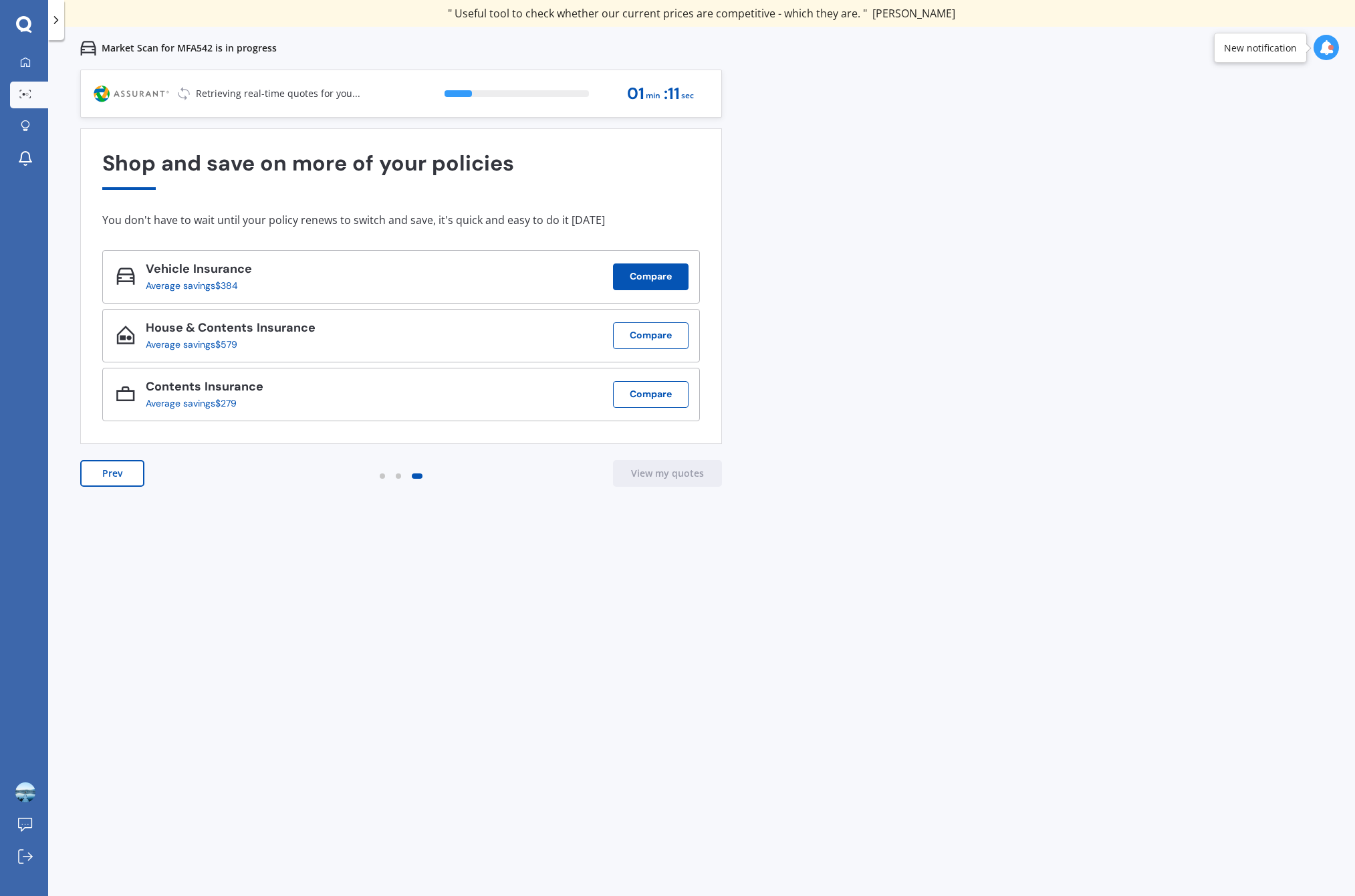
click at [663, 275] on button "Compare" at bounding box center [651, 277] width 76 height 27
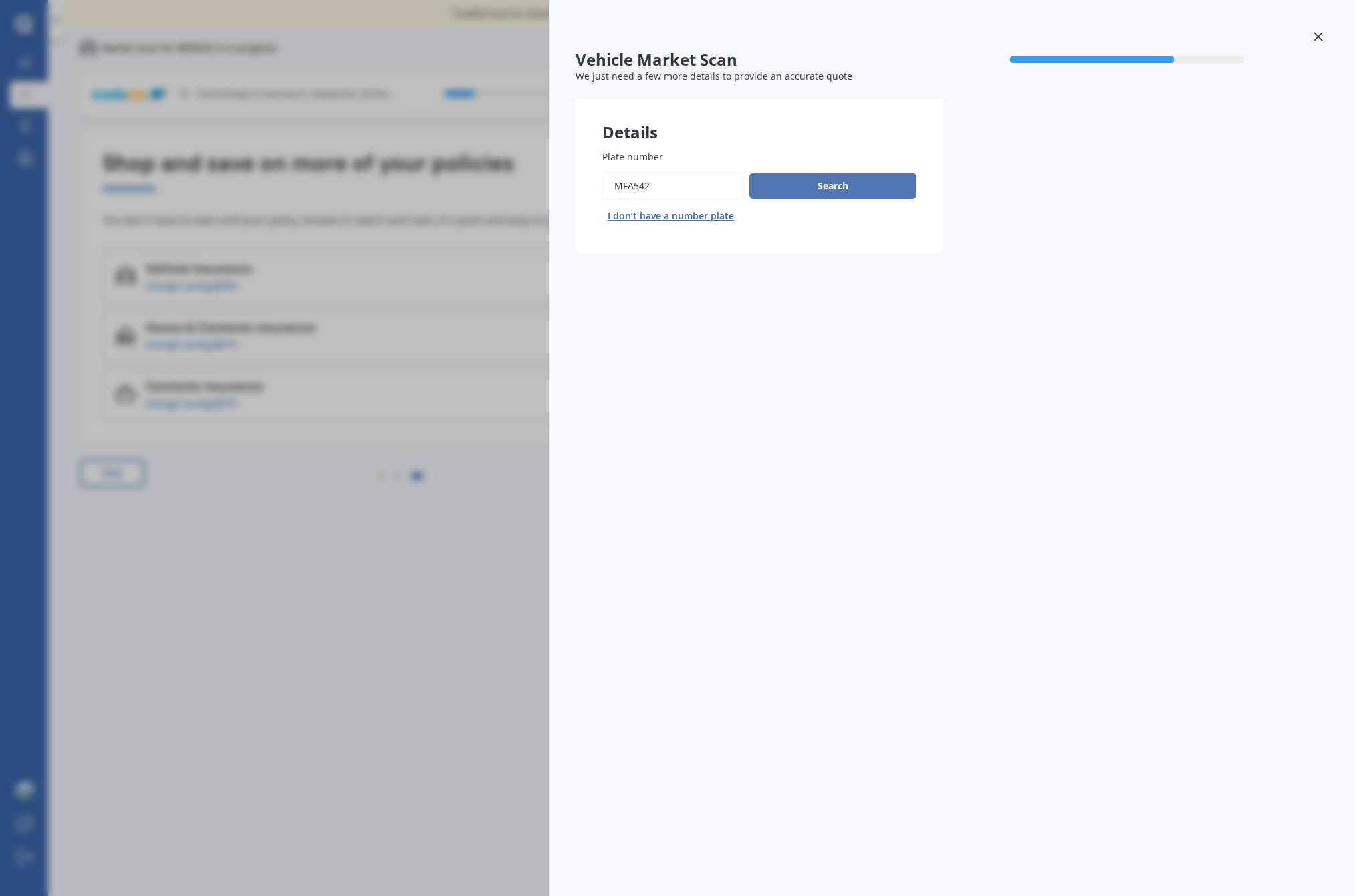
click at [882, 179] on button "Search" at bounding box center [833, 186] width 167 height 25
select select "TOYOTA"
select select "AQUA"
select select "01"
select select "02"
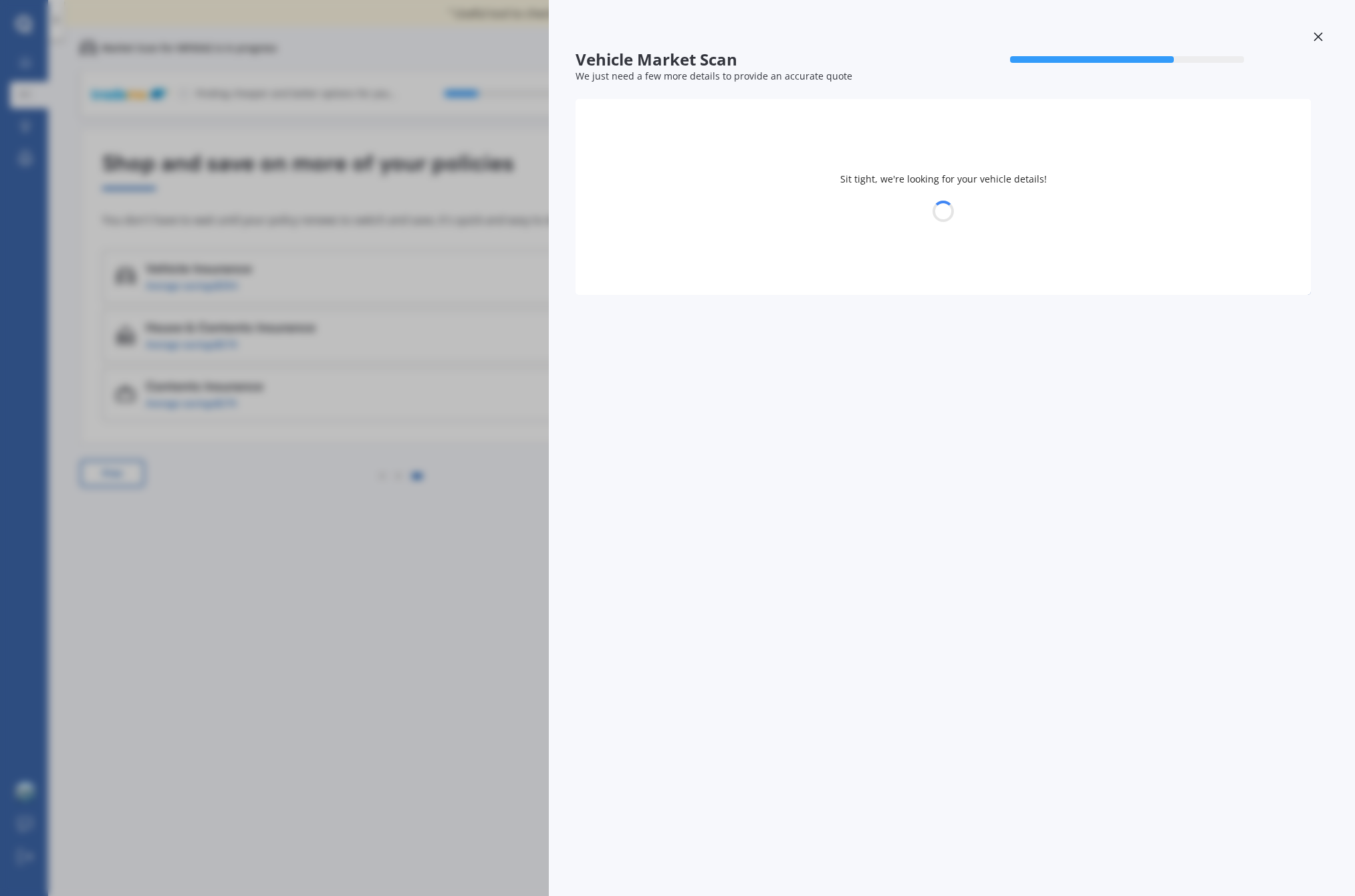
select select "1989"
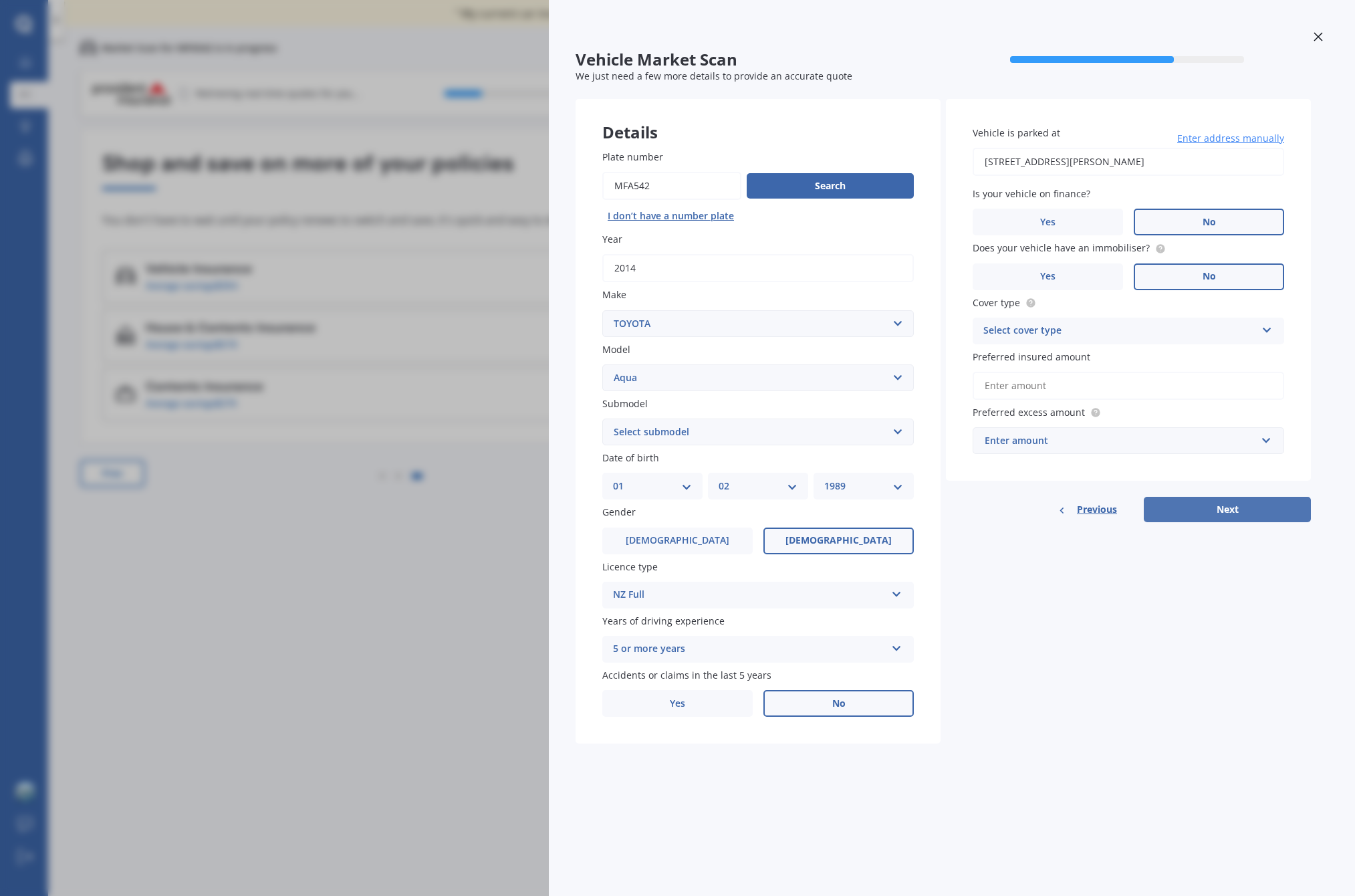
click at [1213, 497] on button "Next" at bounding box center [1228, 510] width 167 height 25
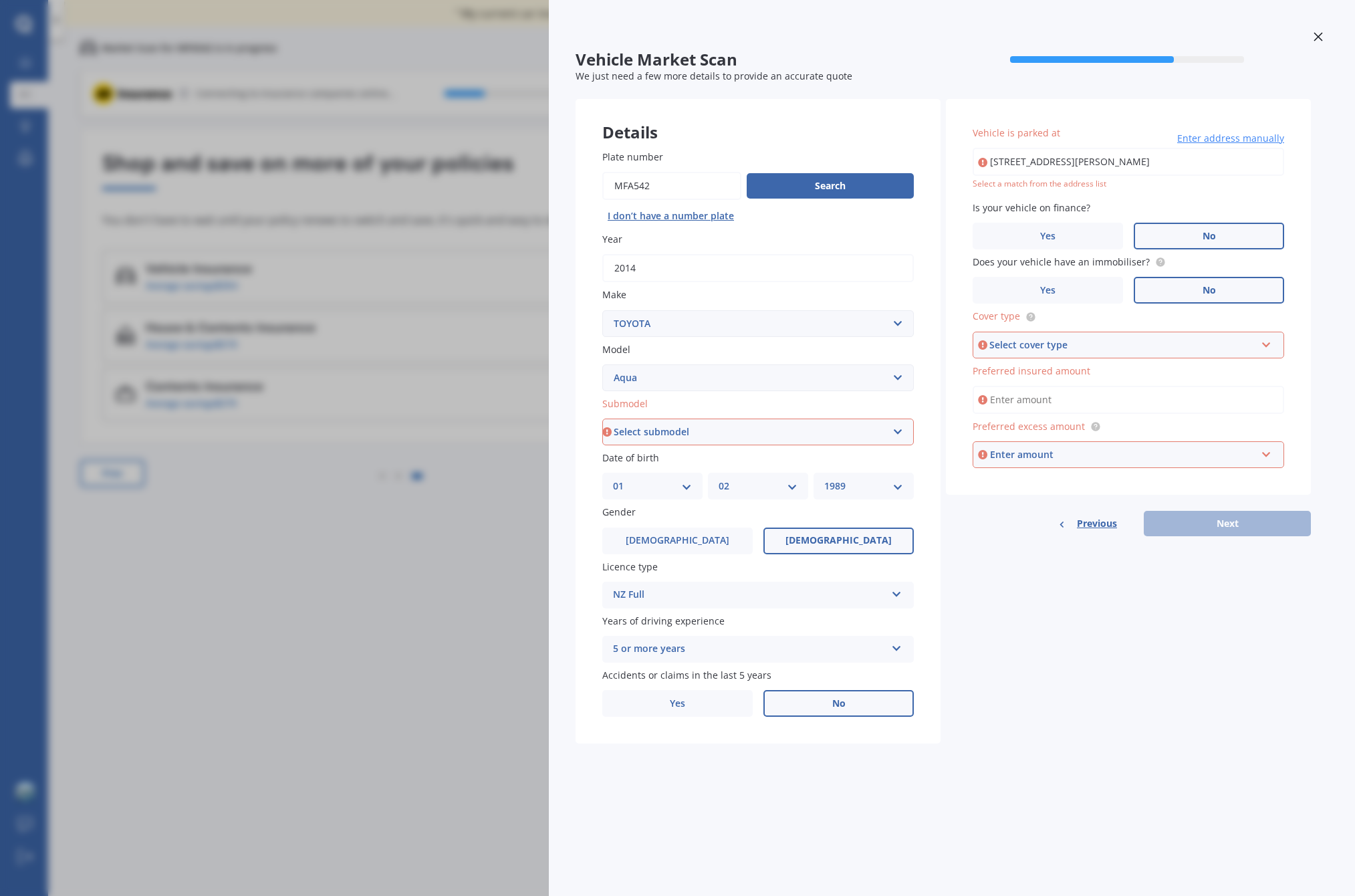
click at [410, 532] on div "Vehicle Market Scan 70 % We just need a few more details to provide an accurate…" at bounding box center [678, 448] width 1355 height 896
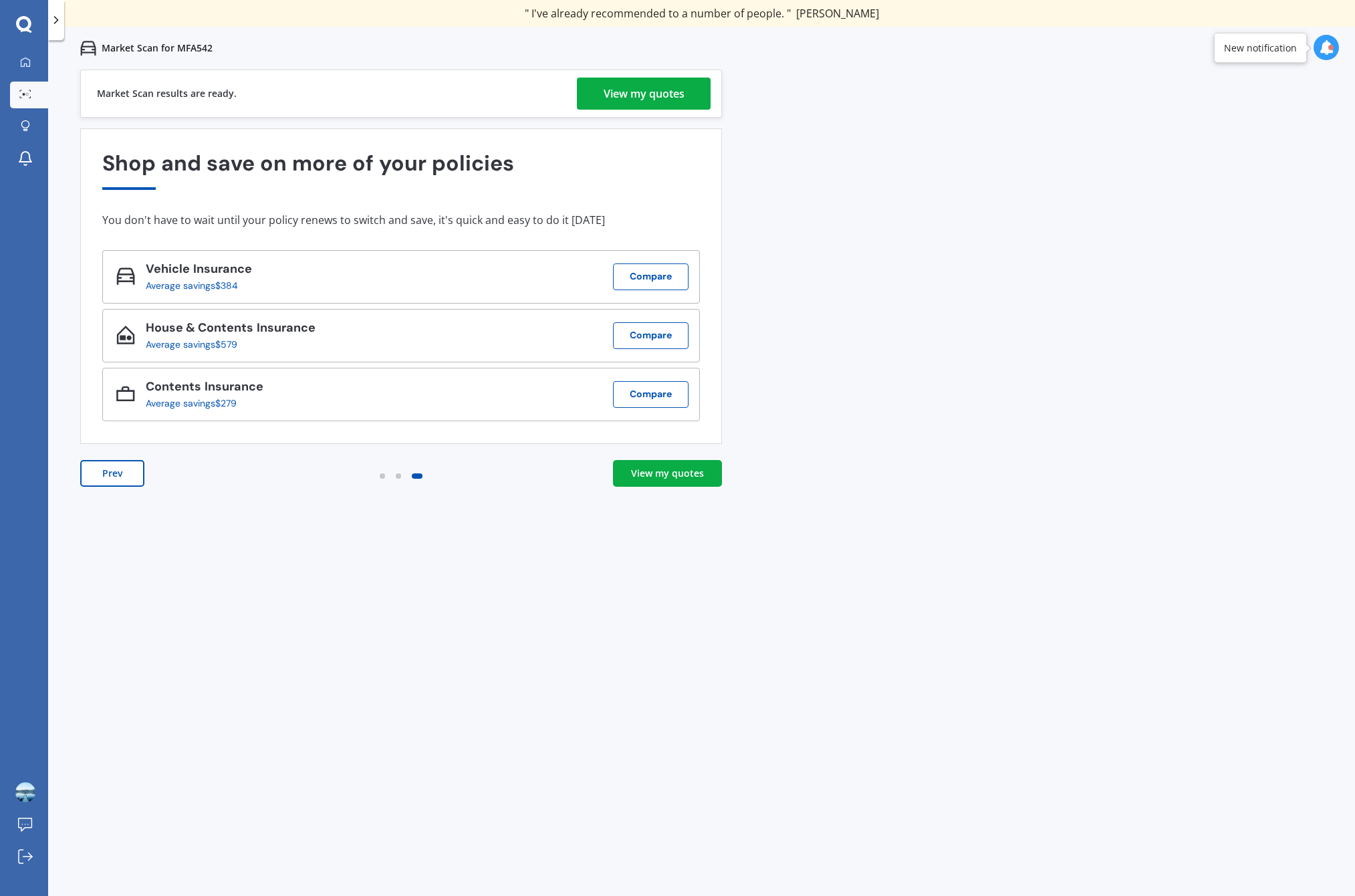
click at [682, 90] on div "View my quotes" at bounding box center [644, 93] width 81 height 32
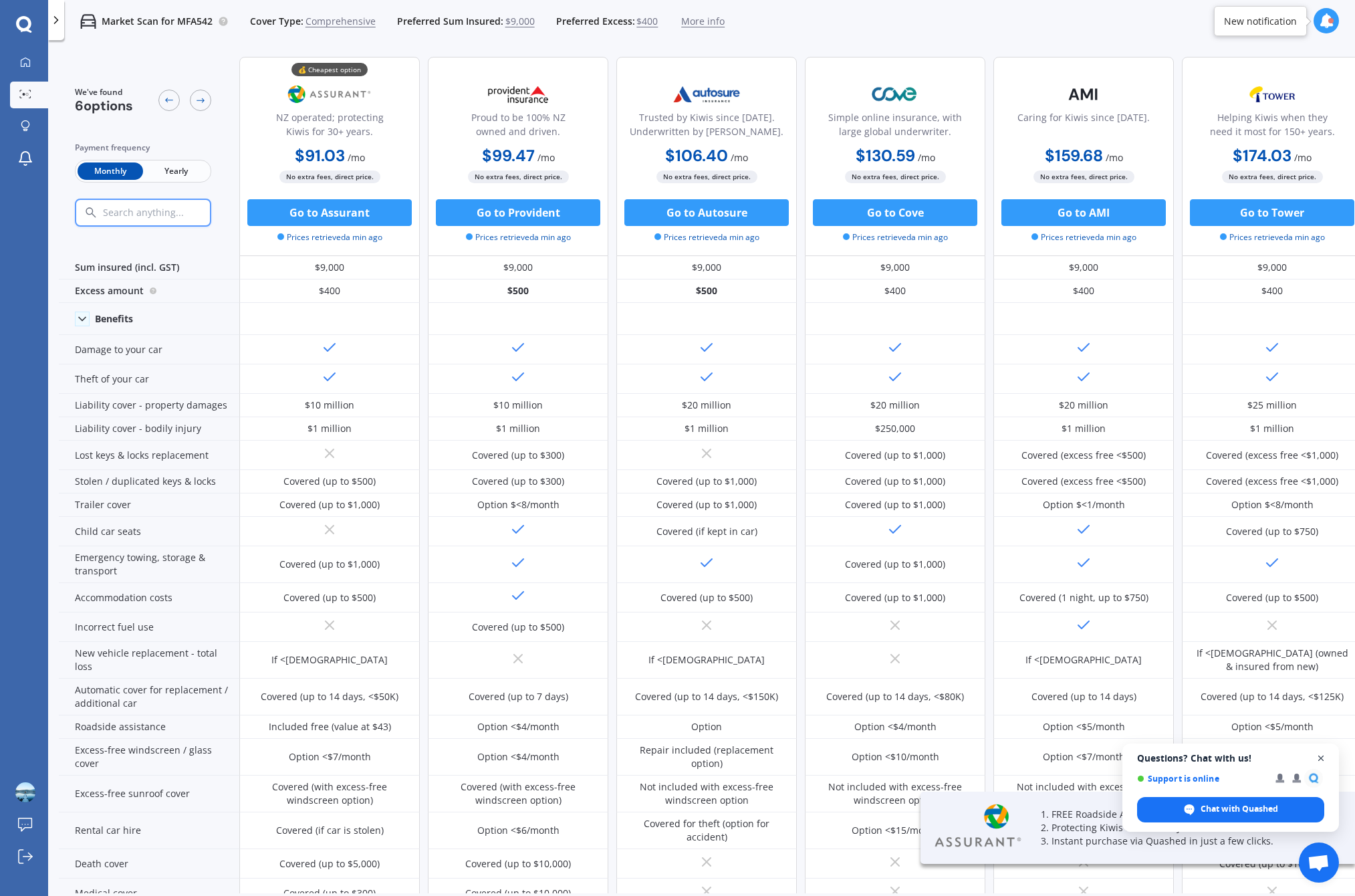
click at [1313, 752] on span "Questions? Chat with us!" at bounding box center [1231, 757] width 187 height 11
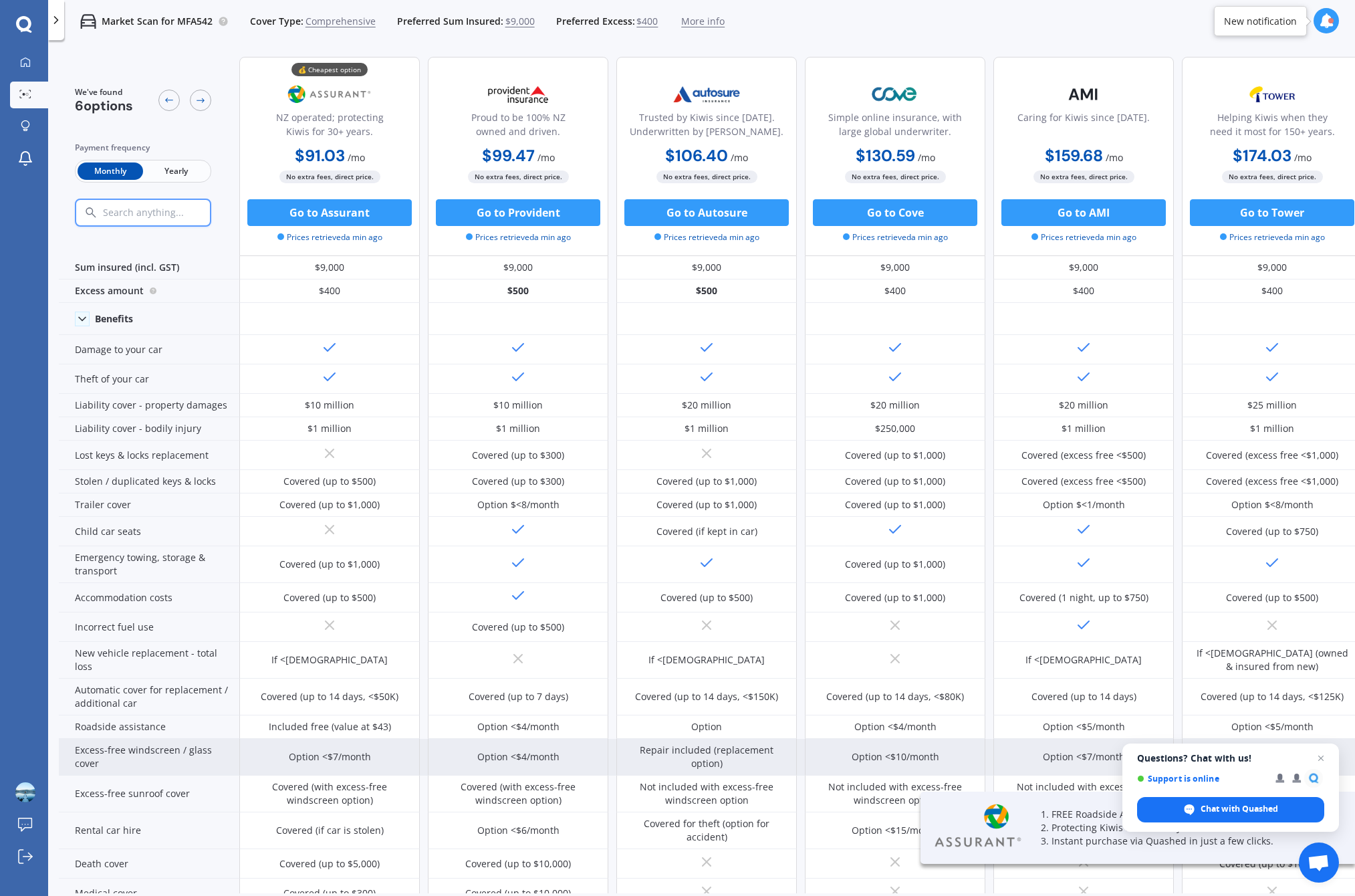
drag, startPoint x: 1323, startPoint y: 758, endPoint x: 1310, endPoint y: 757, distance: 13.0
click at [1323, 758] on span "Close chat" at bounding box center [1321, 758] width 16 height 16
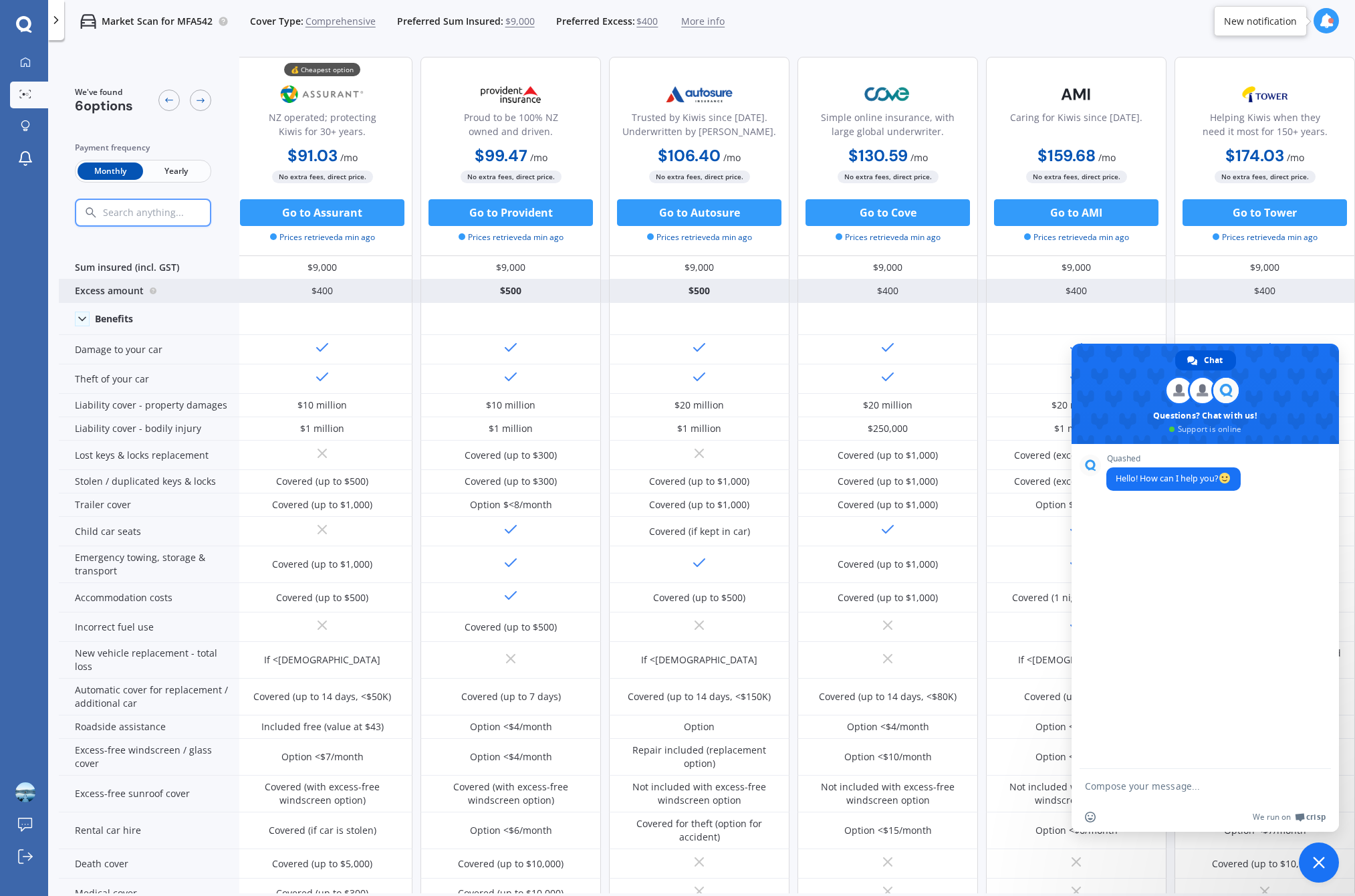
scroll to position [0, 14]
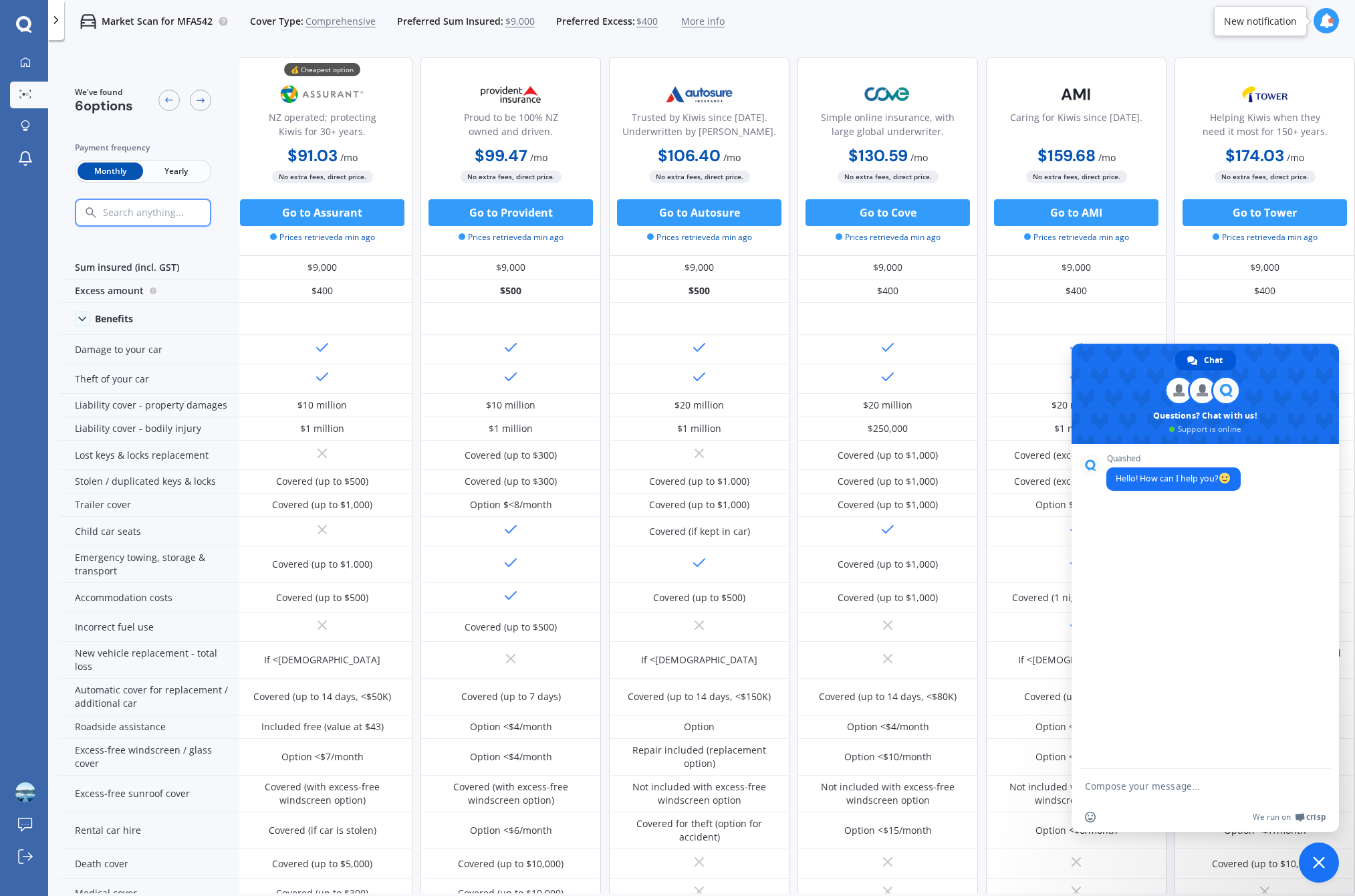
click at [1128, 42] on div "Market Scan for MFA542 Cover Type: Comprehensive Preferred Sum Insured: $9,000 …" at bounding box center [702, 490] width 1307 height 896
click at [1327, 854] on span "Close chat" at bounding box center [1319, 862] width 40 height 40
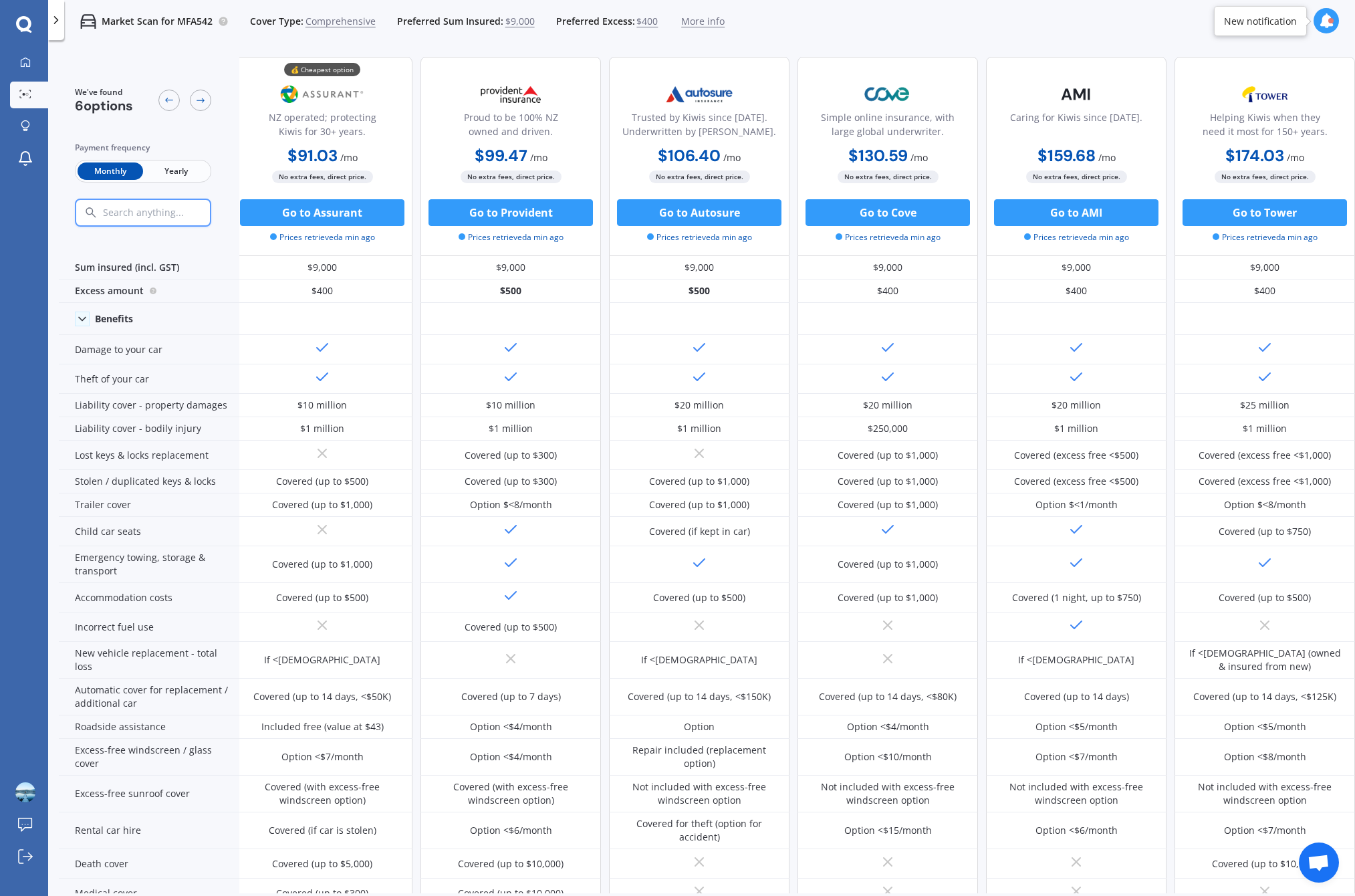
click at [397, 80] on div "💰 Cheapest option NZ operated; protecting Kiwis for 30+ years. $91.03 / mo $1,0…" at bounding box center [322, 156] width 181 height 199
click at [520, 24] on span "$9,000" at bounding box center [520, 21] width 30 height 13
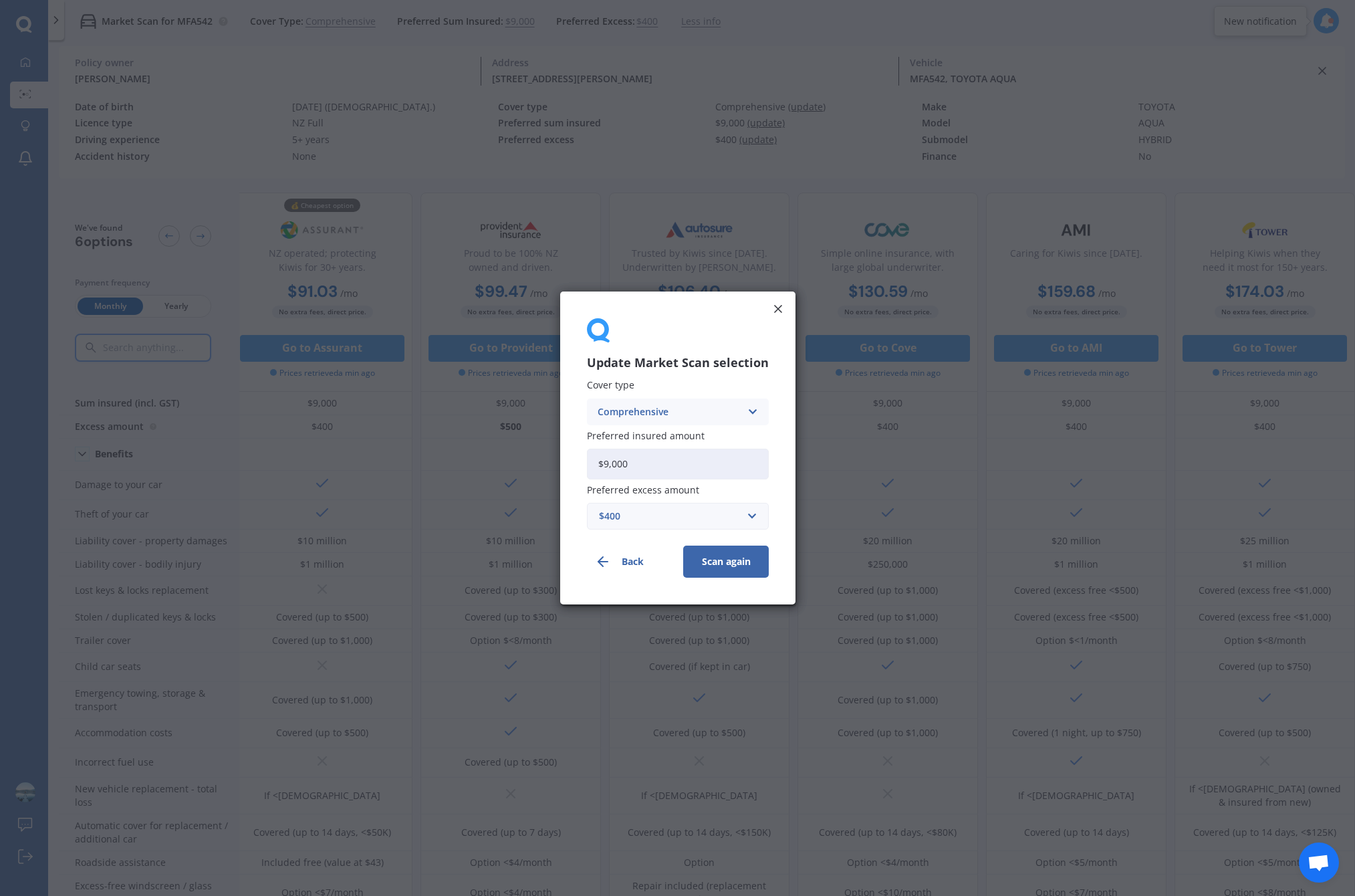
click at [772, 306] on icon at bounding box center [778, 309] width 13 height 13
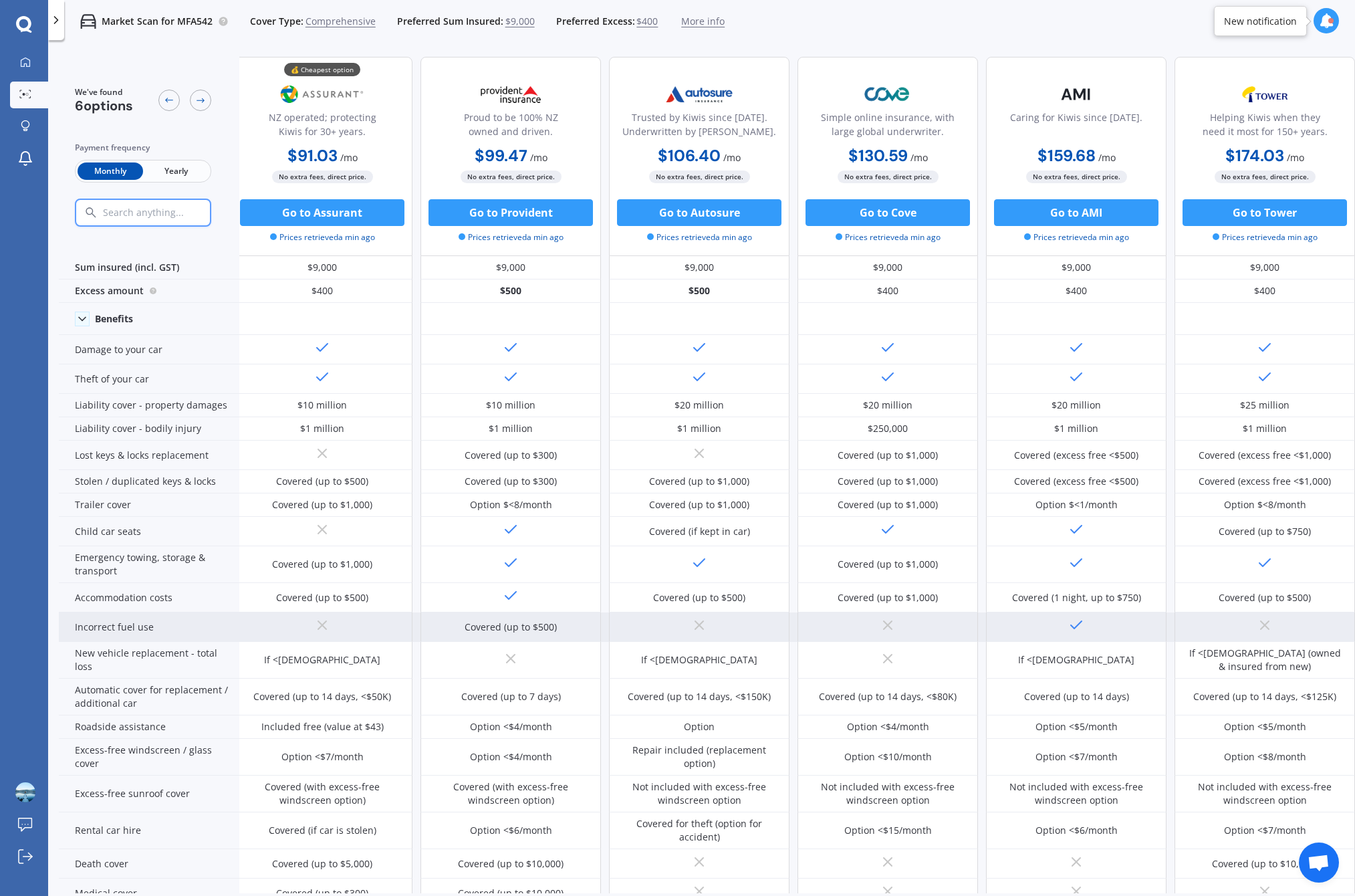
scroll to position [0, 14]
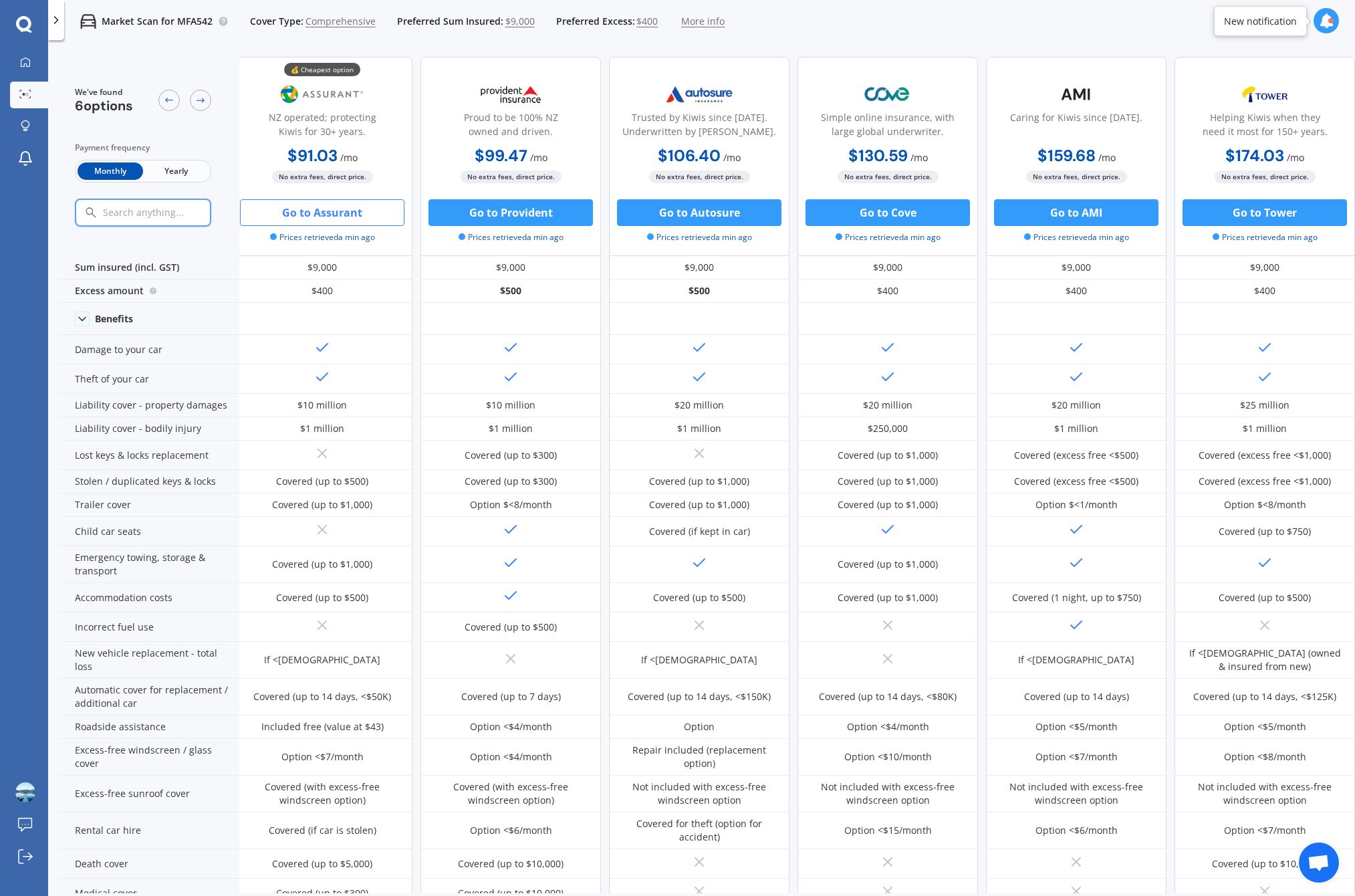
click at [355, 215] on button "Go to Assurant" at bounding box center [322, 212] width 164 height 27
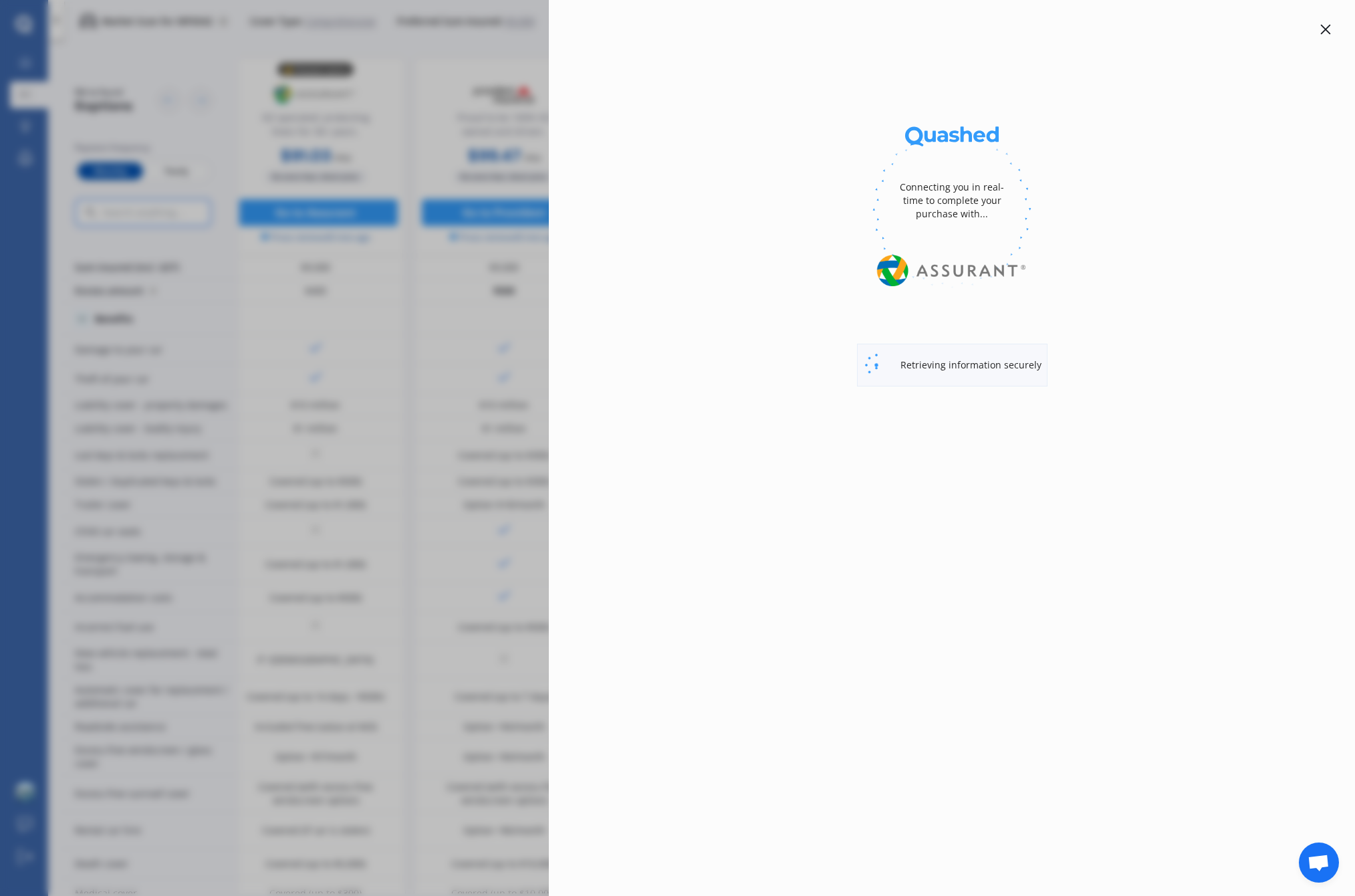
select select "Monthly"
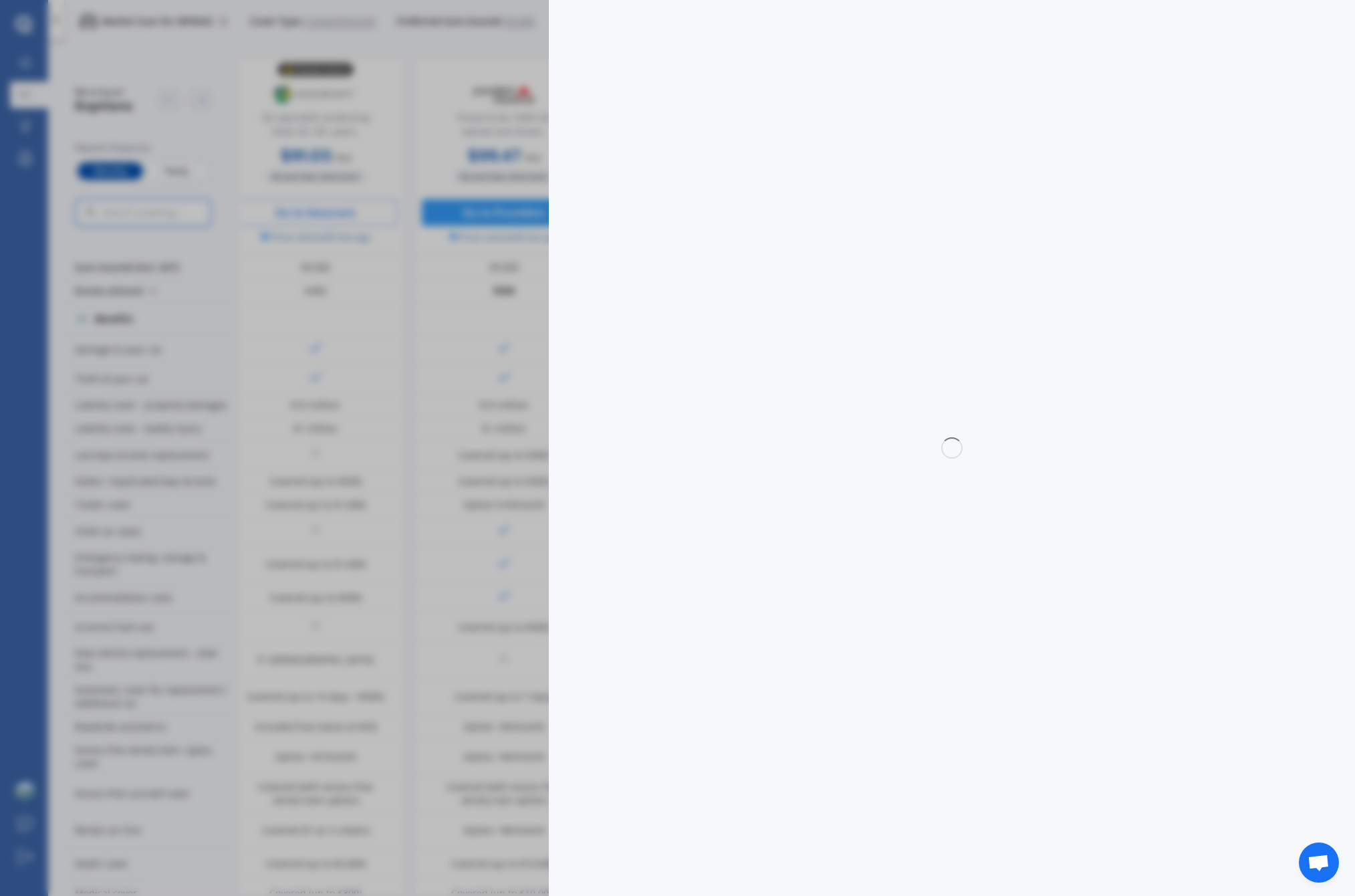
select select "full"
select select "0"
select select "Auckland City"
select select "TOYOTA"
select select "AQUA"
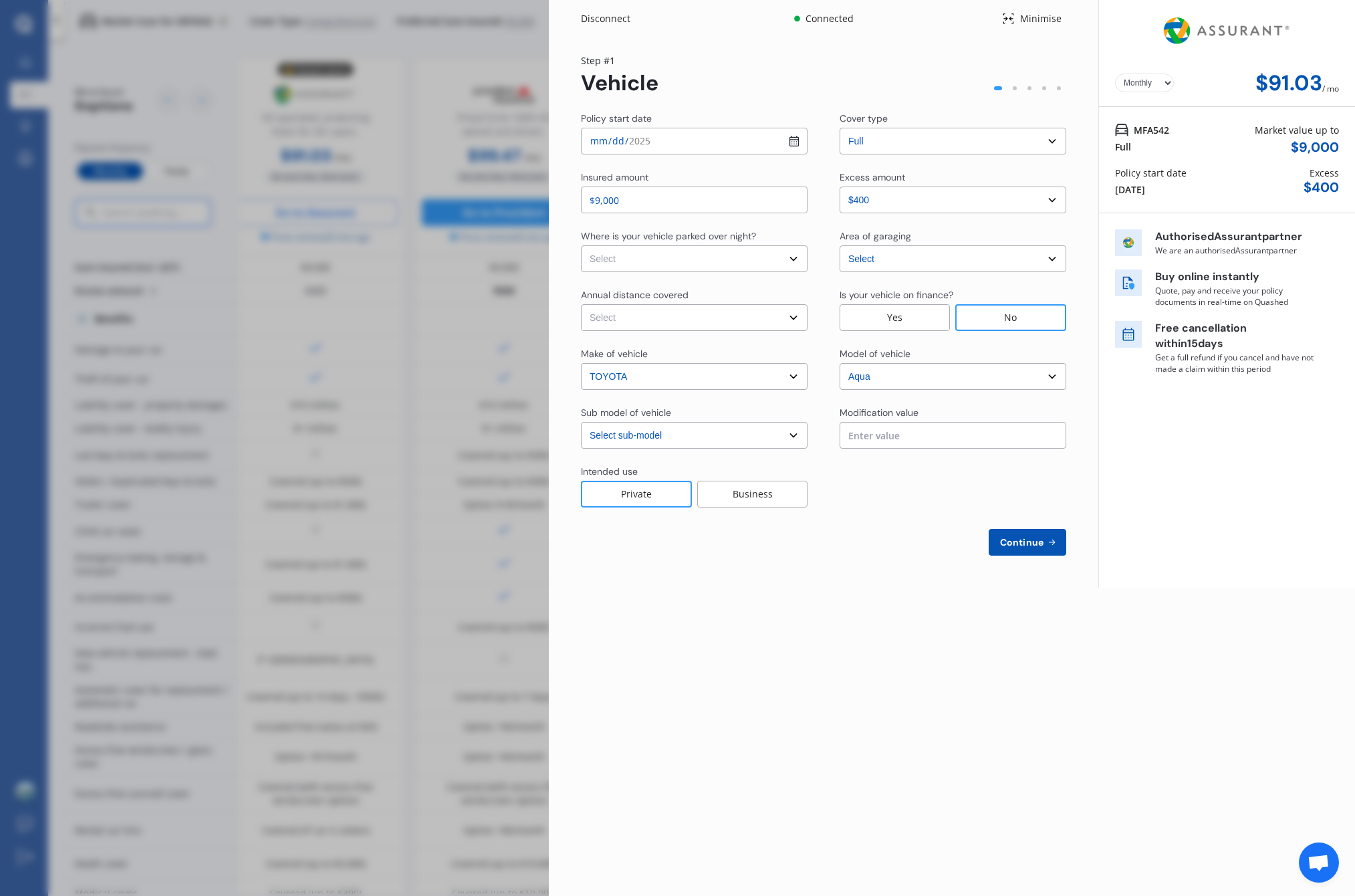
select select "HYBRID"
select select "On own property"
select select "15000"
drag, startPoint x: 1039, startPoint y: 548, endPoint x: 1010, endPoint y: 541, distance: 29.8
click at [1039, 549] on button "Continue" at bounding box center [1028, 542] width 78 height 27
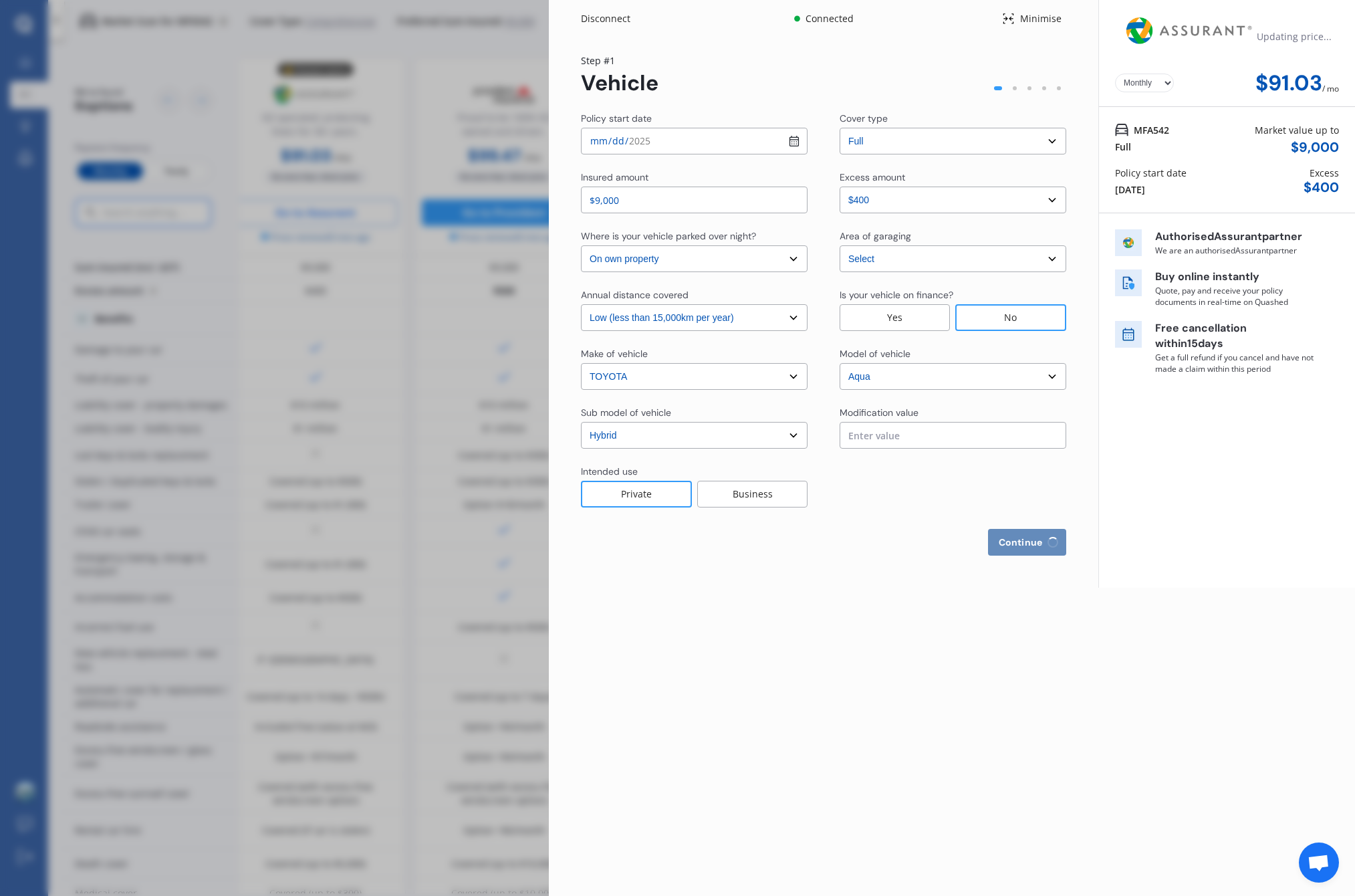
select select "Miss"
select select "01"
select select "02"
select select "1989"
select select "full"
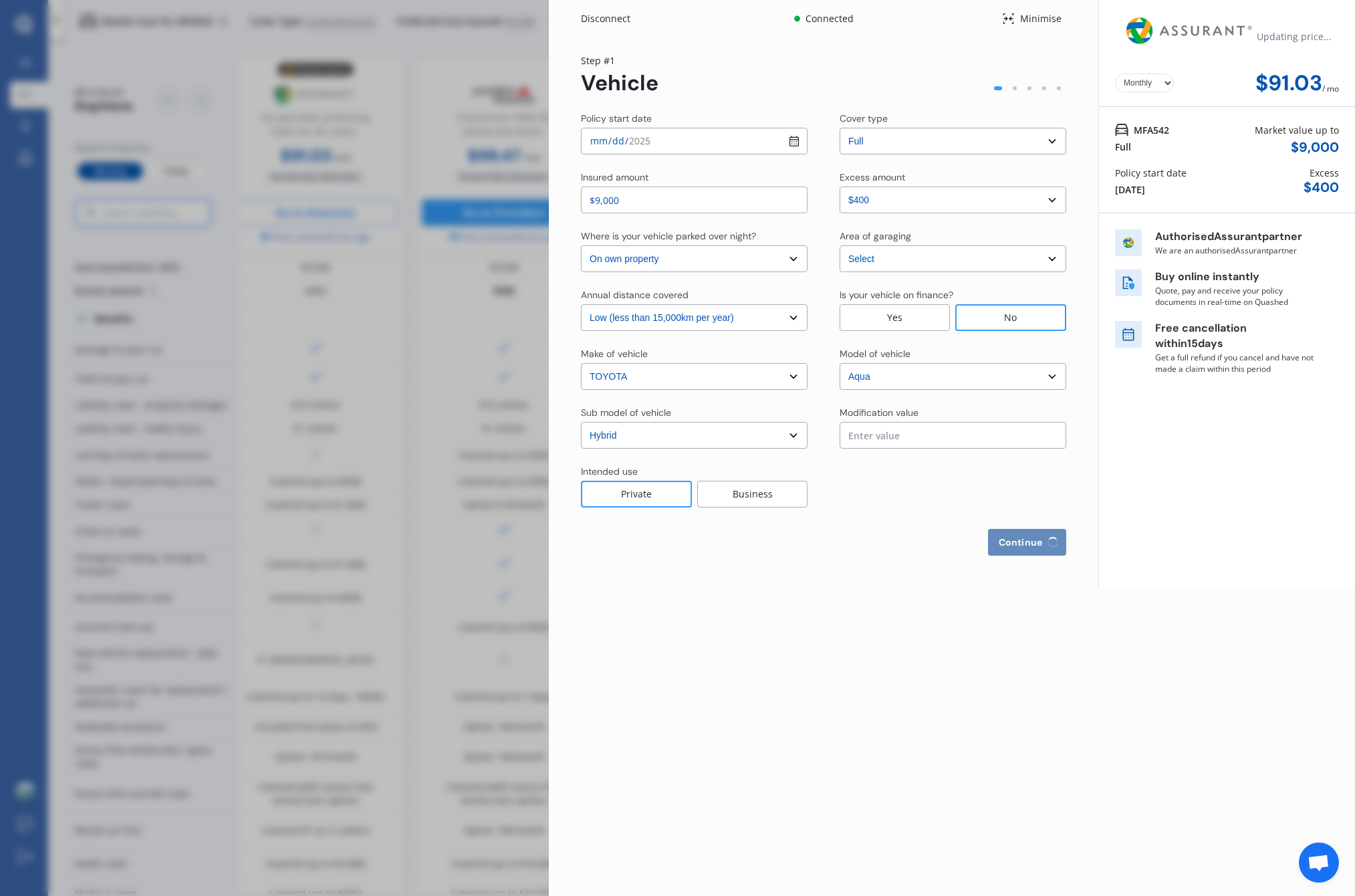
select select "more than 4 years"
select select "New Zealand"
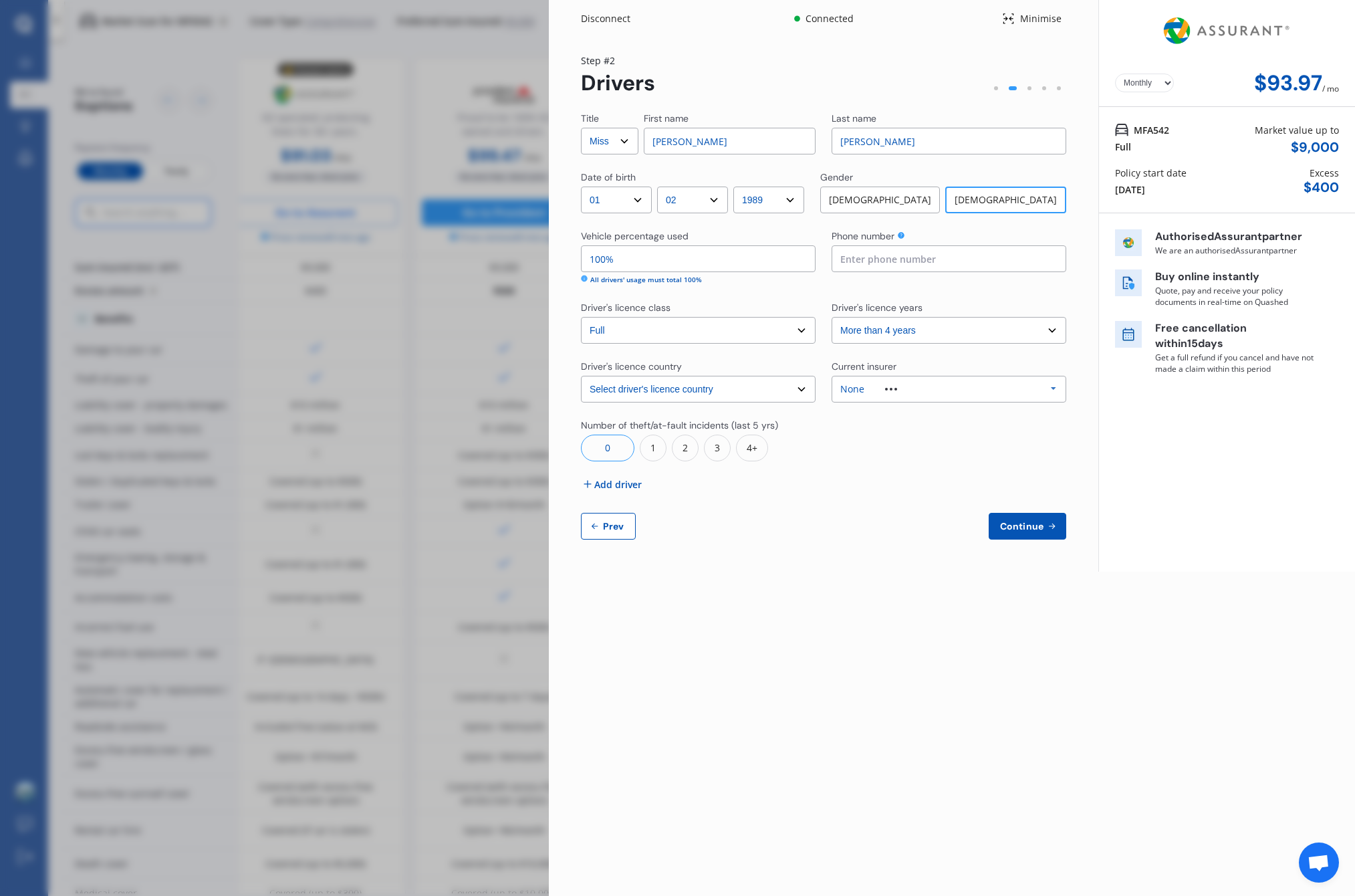
click at [922, 500] on div "Title Select Mr Mrs Miss Ms Dr First name Amanda Last name Hughes Date of birth…" at bounding box center [824, 326] width 486 height 427
type input "02041530994"
click at [796, 352] on div "Title Select Mr Mrs Miss Ms Dr First name Amanda Last name Hughes Date of birth…" at bounding box center [824, 326] width 486 height 427
click at [868, 377] on div "None Allianz AAI AMI IAG - NZI/State Lumley Vero Unknown Other Insurer None Pro…" at bounding box center [949, 389] width 235 height 27
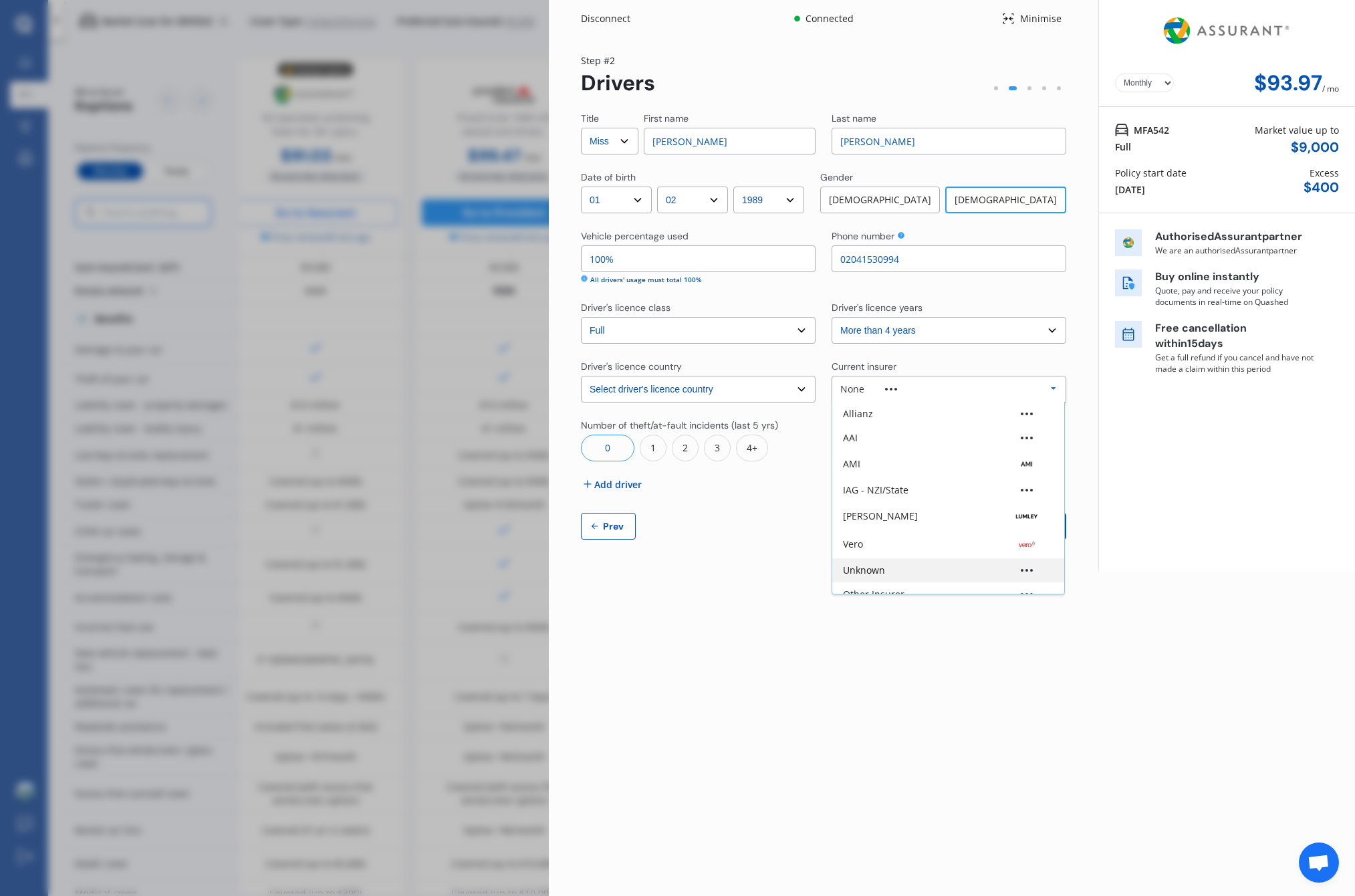
click at [919, 571] on div "Unknown" at bounding box center [949, 570] width 211 height 9
click at [835, 490] on div "Title Select Mr Mrs Miss Ms Dr First name Amanda Last name Hughes Date of birth…" at bounding box center [824, 326] width 486 height 427
click at [1005, 531] on span "Continue" at bounding box center [1022, 526] width 49 height 11
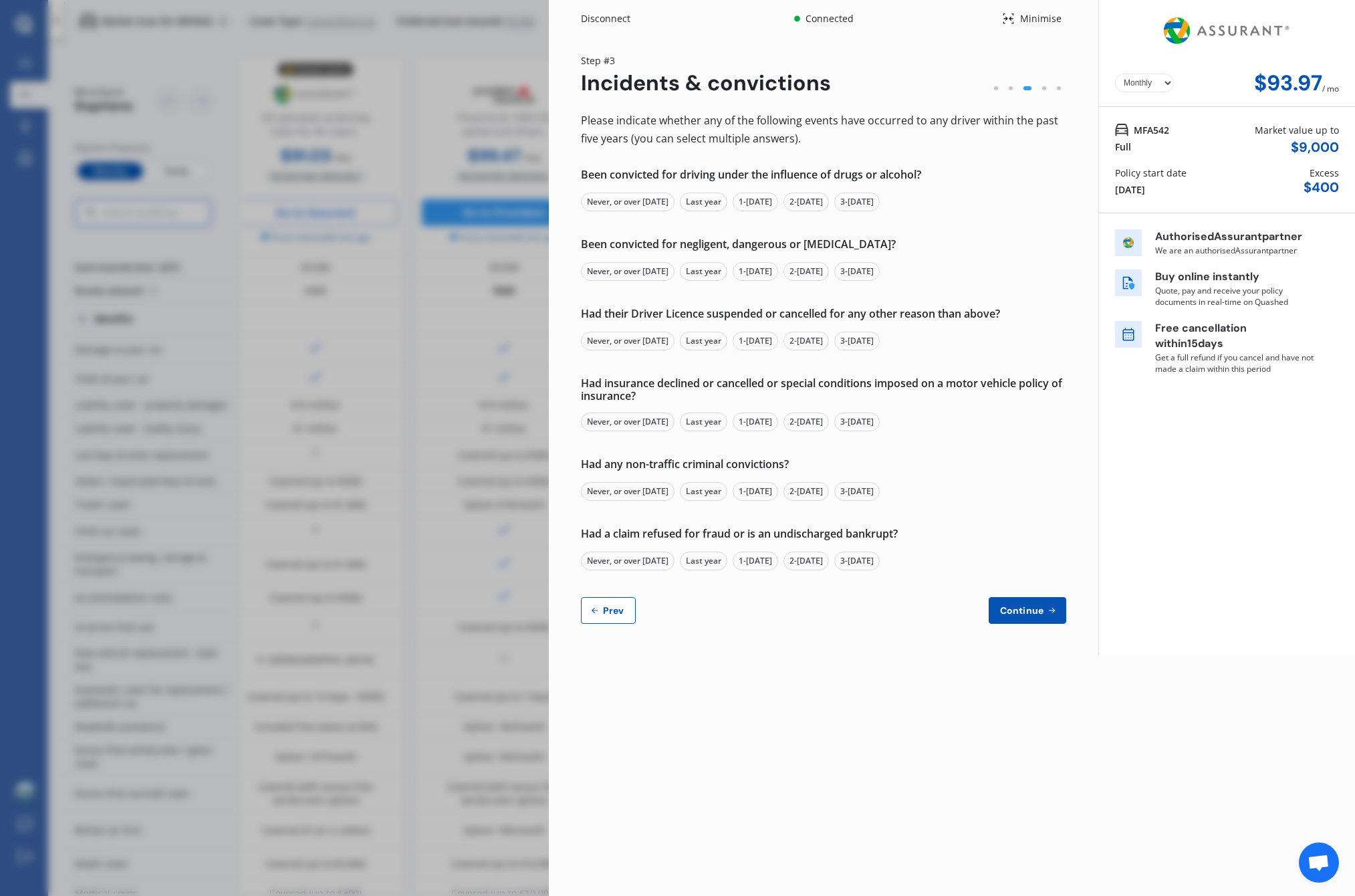
click at [619, 204] on div "Never, or over 5 yrs ago" at bounding box center [628, 202] width 93 height 18
click at [660, 272] on div "Never, or over 5 yrs ago" at bounding box center [628, 271] width 93 height 18
click at [651, 333] on div "Never, or over 5 yrs ago" at bounding box center [628, 340] width 93 height 18
click at [646, 419] on div "Never, or over 5 yrs ago" at bounding box center [628, 422] width 93 height 18
click at [643, 488] on div "Never, or over 5 yrs ago" at bounding box center [628, 491] width 93 height 18
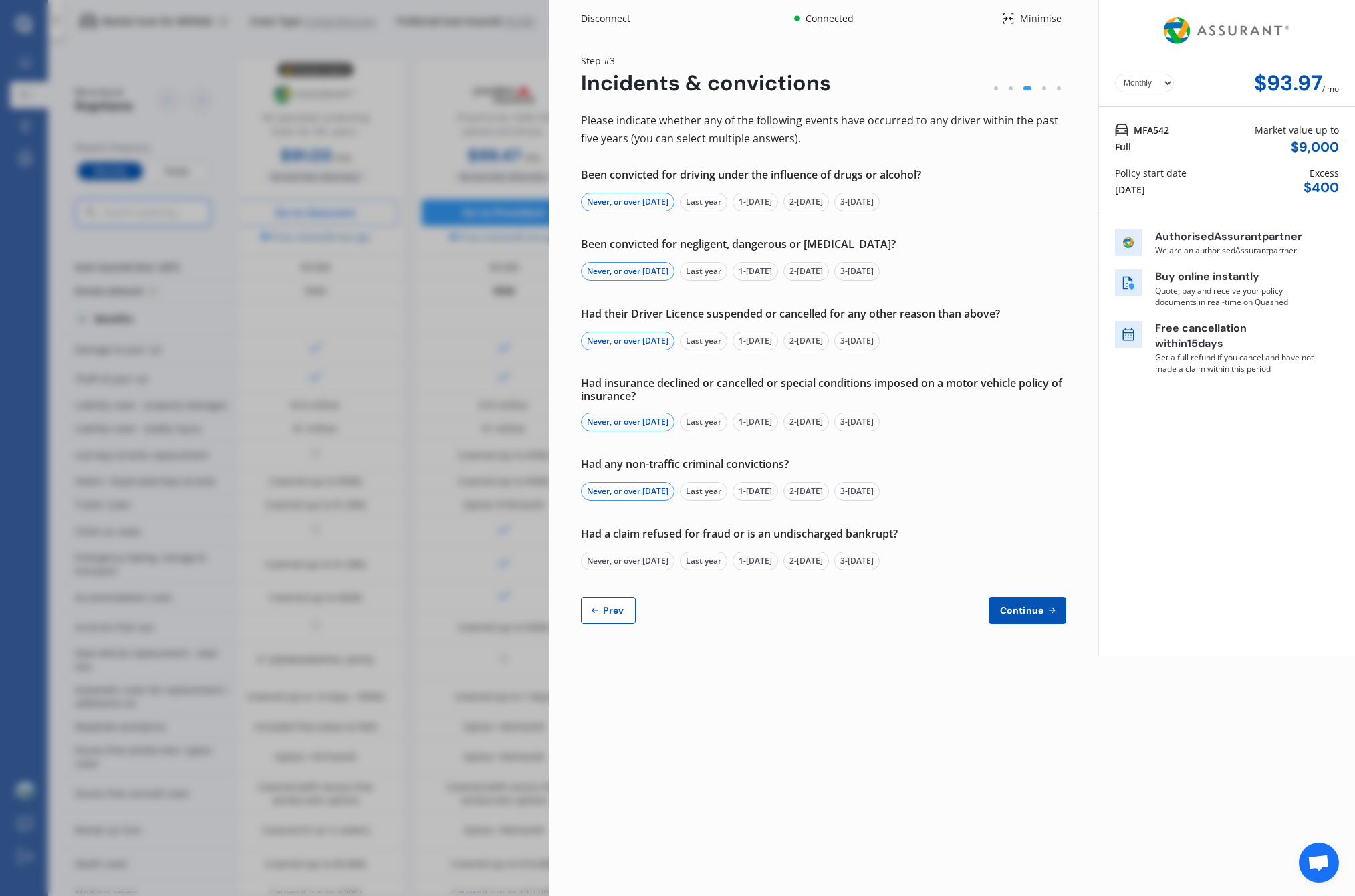
click at [646, 563] on div "Never, or over 5 yrs ago" at bounding box center [628, 561] width 93 height 18
click at [1039, 613] on span "Continue" at bounding box center [1022, 610] width 49 height 11
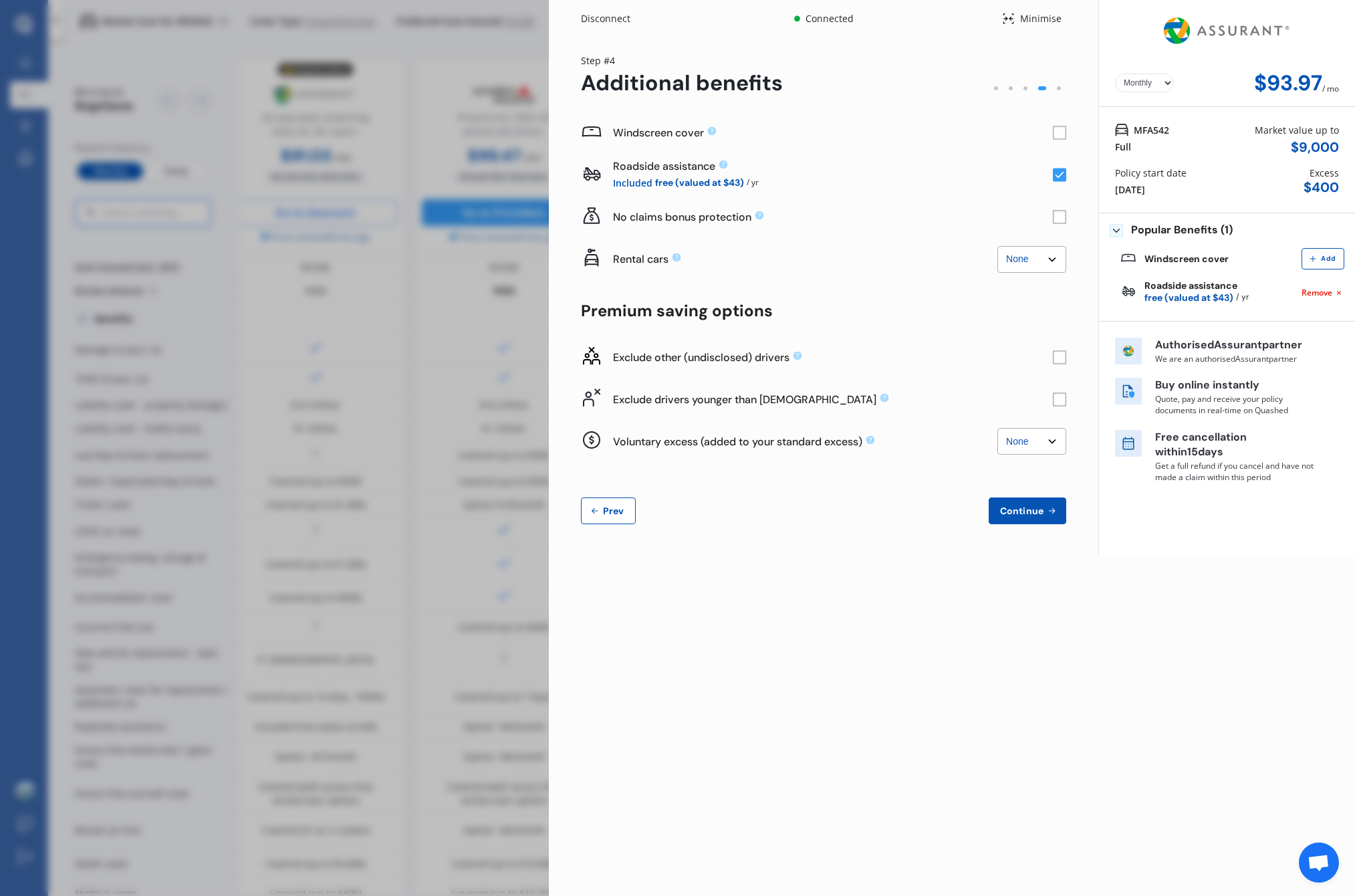
click at [1060, 400] on rect at bounding box center [1060, 398] width 13 height 13
click at [964, 407] on div "Save $50.06 / yr" at bounding box center [833, 408] width 440 height 16
click at [946, 447] on div "Save $50.06 - $116.80 / yr" at bounding box center [805, 449] width 384 height 16
click at [933, 466] on div "Windscreen cover Roadside assistance Included free (valued at $43) / yr No clai…" at bounding box center [824, 318] width 486 height 413
click at [932, 466] on div "Windscreen cover Roadside assistance Included free (valued at $43) / yr No clai…" at bounding box center [824, 318] width 486 height 413
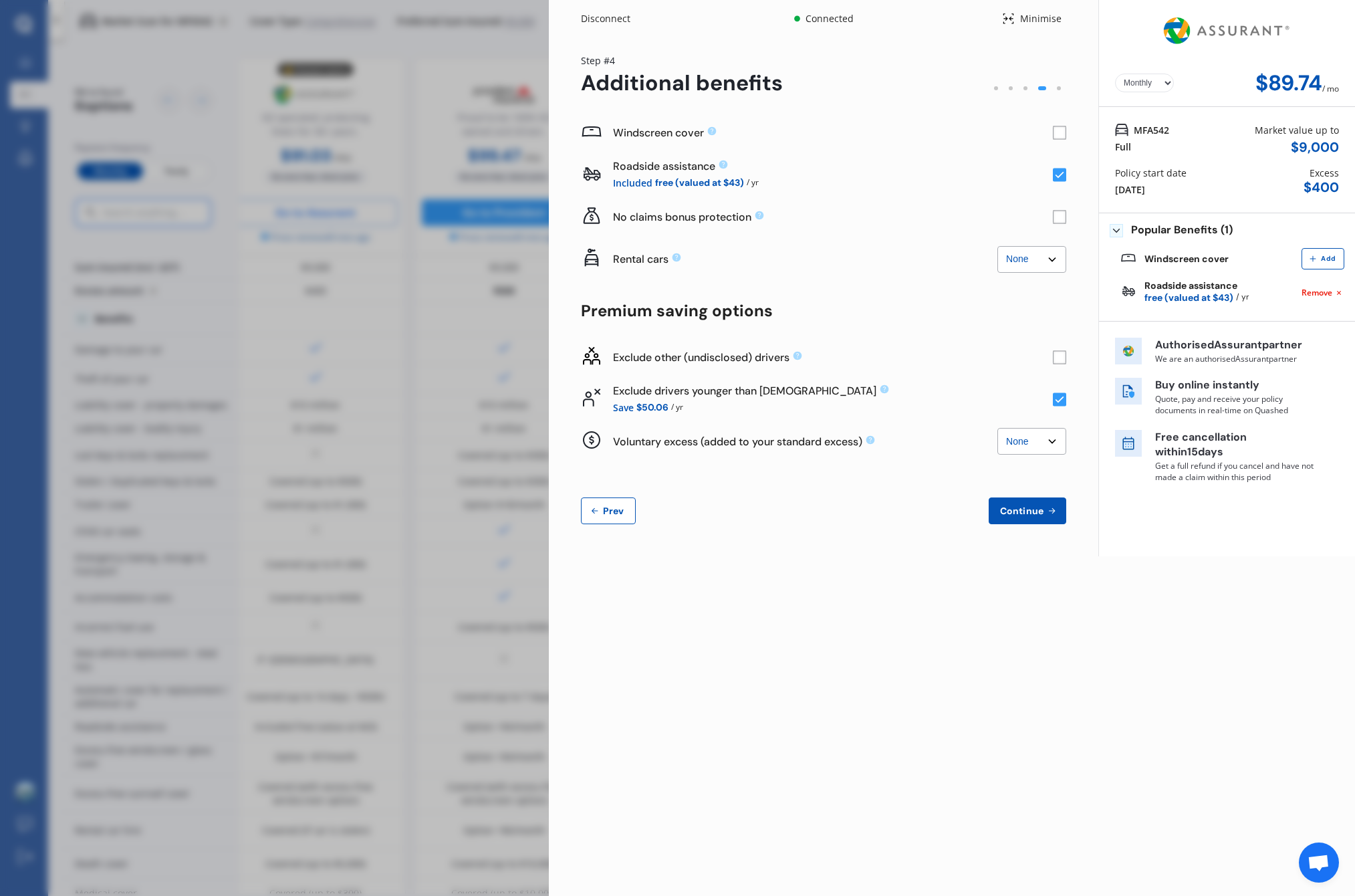
click at [1079, 623] on div "Disconnect Connected Minimise Yearly Monthly $89.74 / mo Step # 4 Additional be…" at bounding box center [951, 448] width 806 height 896
select select "0"
click at [964, 471] on div "Windscreen cover Roadside assistance Included free (valued at $43) / yr No clai…" at bounding box center [824, 318] width 486 height 413
click at [1162, 69] on div "Yearly Monthly $89.74 / mo" at bounding box center [1228, 53] width 256 height 107
click at [1140, 73] on div "Yearly Monthly $1,076.92 / yr" at bounding box center [1227, 83] width 224 height 25
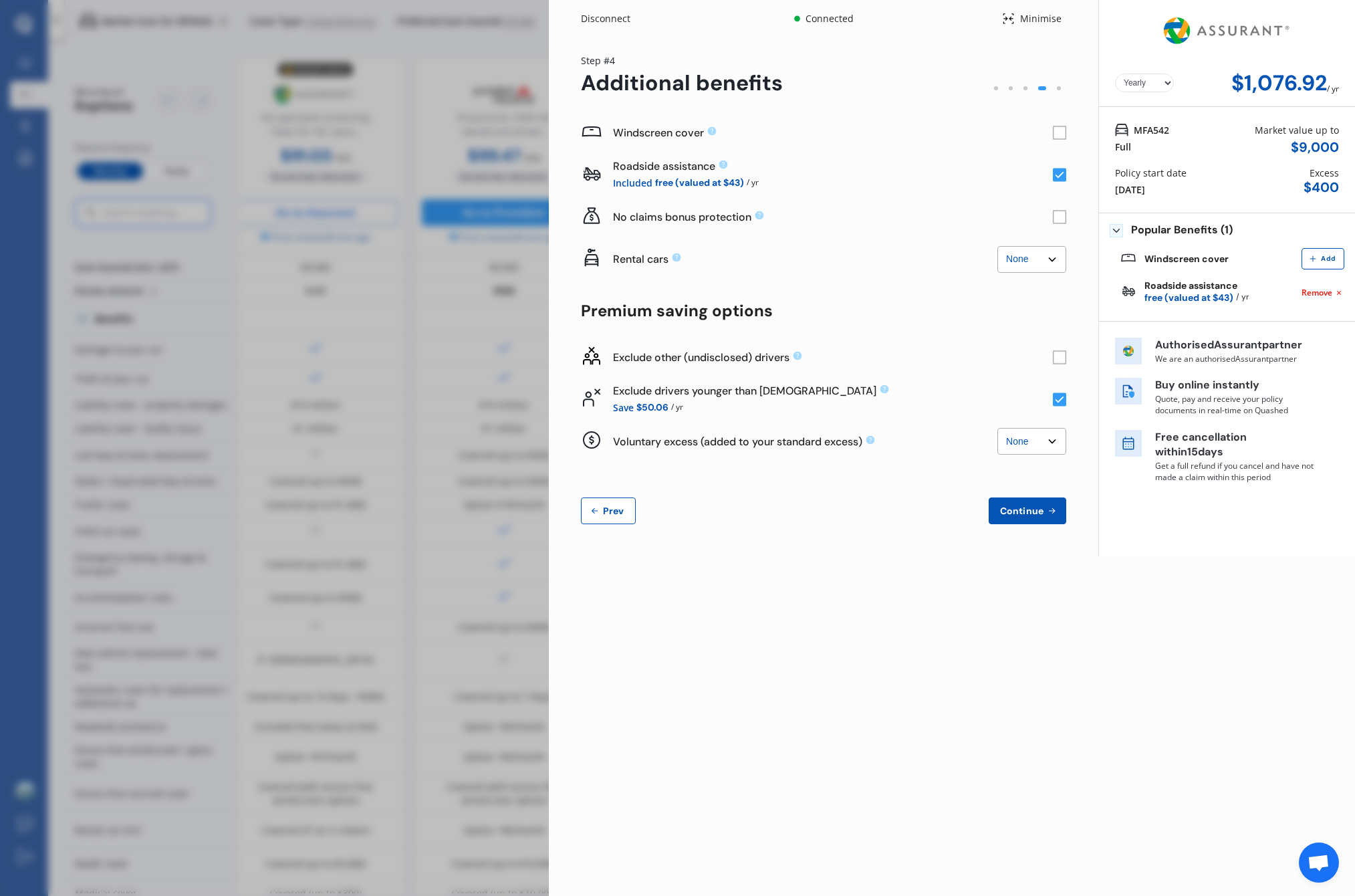
select select "Monthly"
click at [1111, 621] on div "Disconnect Connected Minimise Yearly Monthly $89.74 / mo Step # 4 Additional be…" at bounding box center [951, 448] width 806 height 896
click at [1081, 542] on div "Yearly Monthly $89.74 / mo Step # 4 Additional benefits Windscreen cover Roadsi…" at bounding box center [823, 297] width 549 height 519
click at [1331, 259] on span "Add" at bounding box center [1328, 258] width 20 height 8
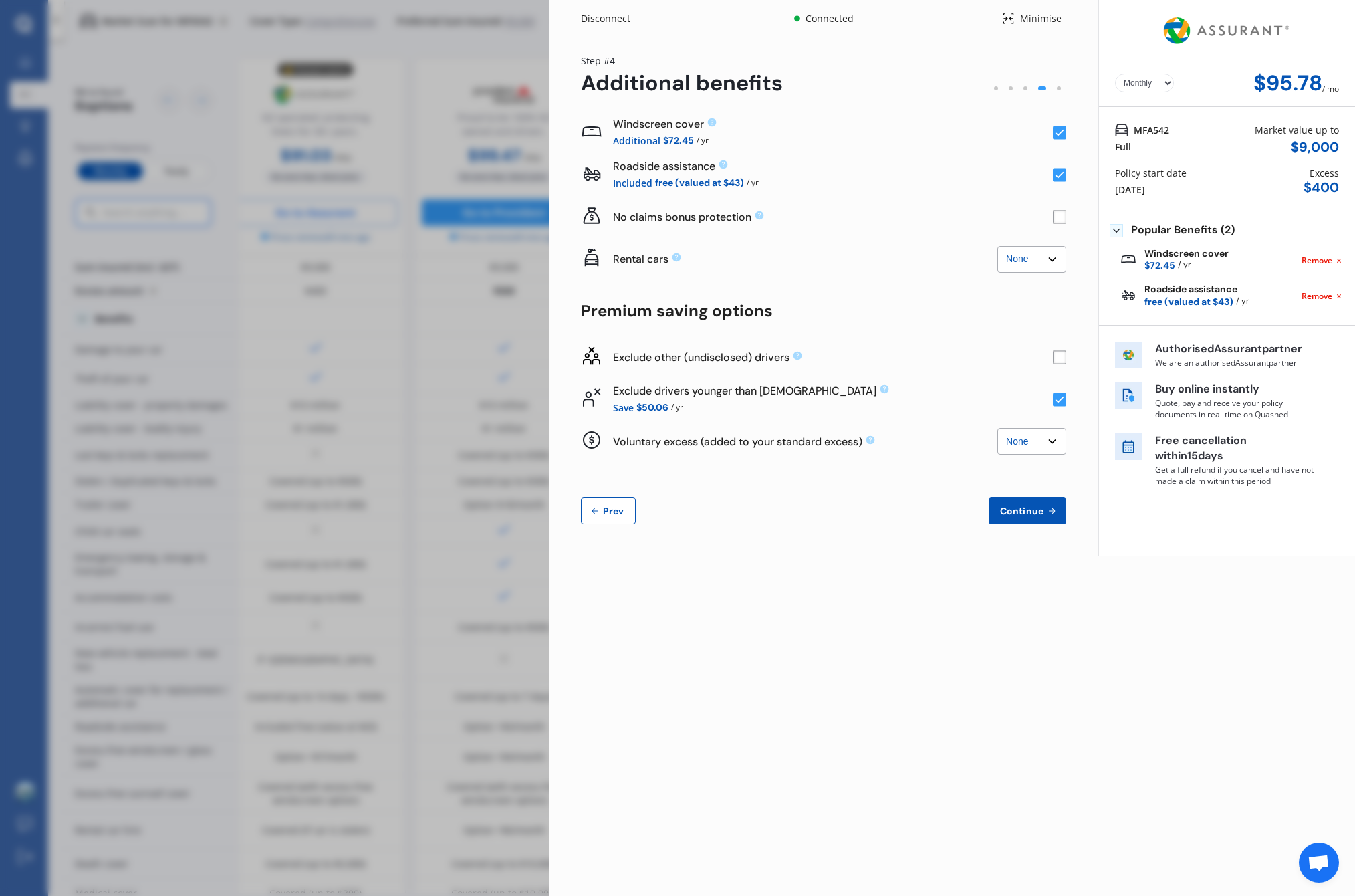
click at [1325, 261] on span "Remove" at bounding box center [1317, 260] width 30 height 12
click at [602, 517] on button "Prev" at bounding box center [608, 511] width 55 height 27
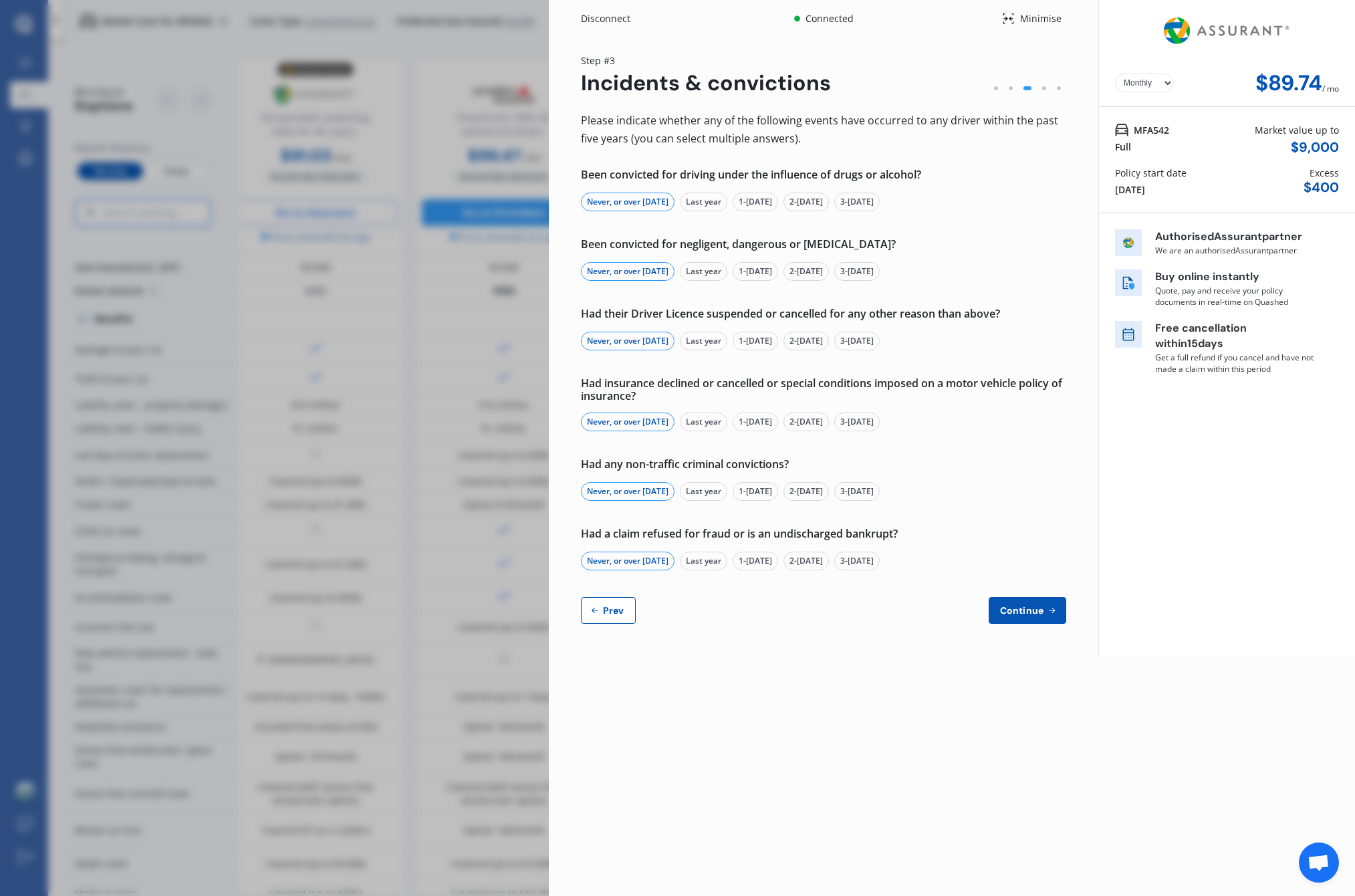
click at [622, 606] on span "Prev" at bounding box center [614, 610] width 27 height 11
select select "Miss"
select select "01"
select select "02"
select select "1989"
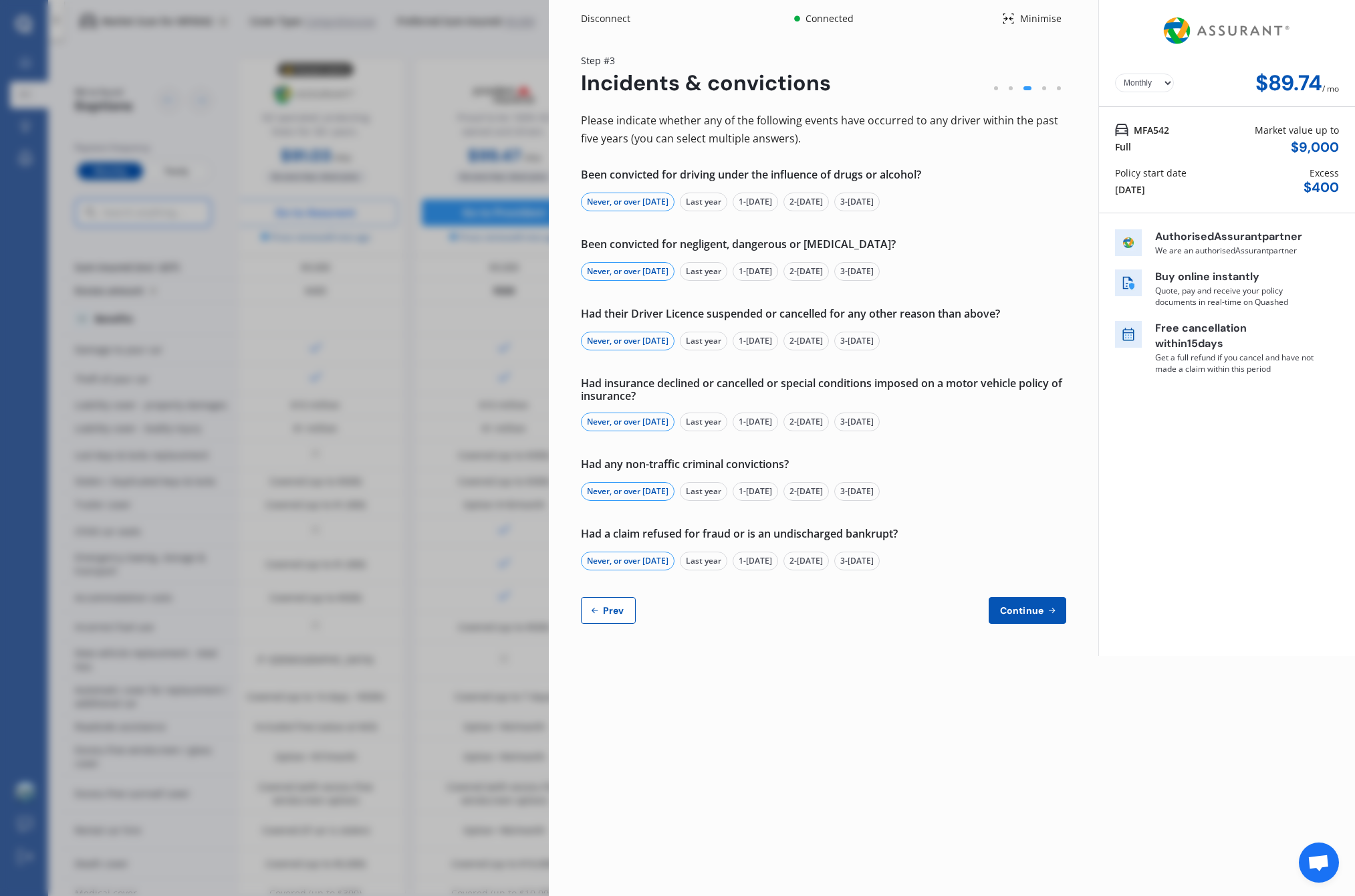
select select "full"
select select "more than 4 years"
select select "New Zealand"
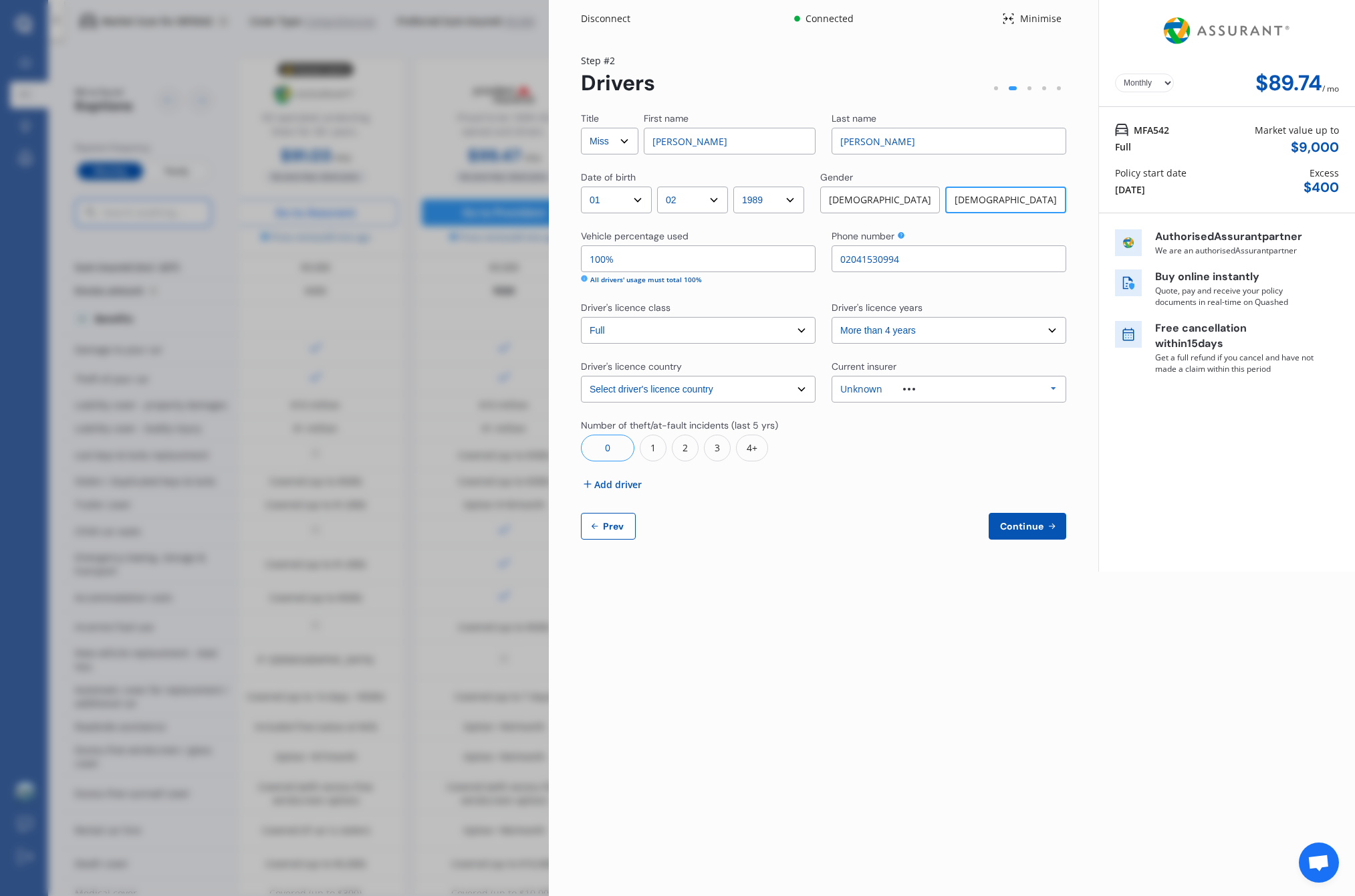
click at [751, 260] on input "100%" at bounding box center [699, 259] width 235 height 27
drag, startPoint x: 608, startPoint y: 260, endPoint x: 569, endPoint y: 258, distance: 39.1
click at [569, 257] on div "Yearly Monthly $89.74 / mo Step # 2 Drivers Title Select Mr Mrs Miss Ms Dr Firs…" at bounding box center [823, 304] width 549 height 534
type input "80%"
click at [728, 307] on div "Driver's licence class" at bounding box center [699, 309] width 235 height 16
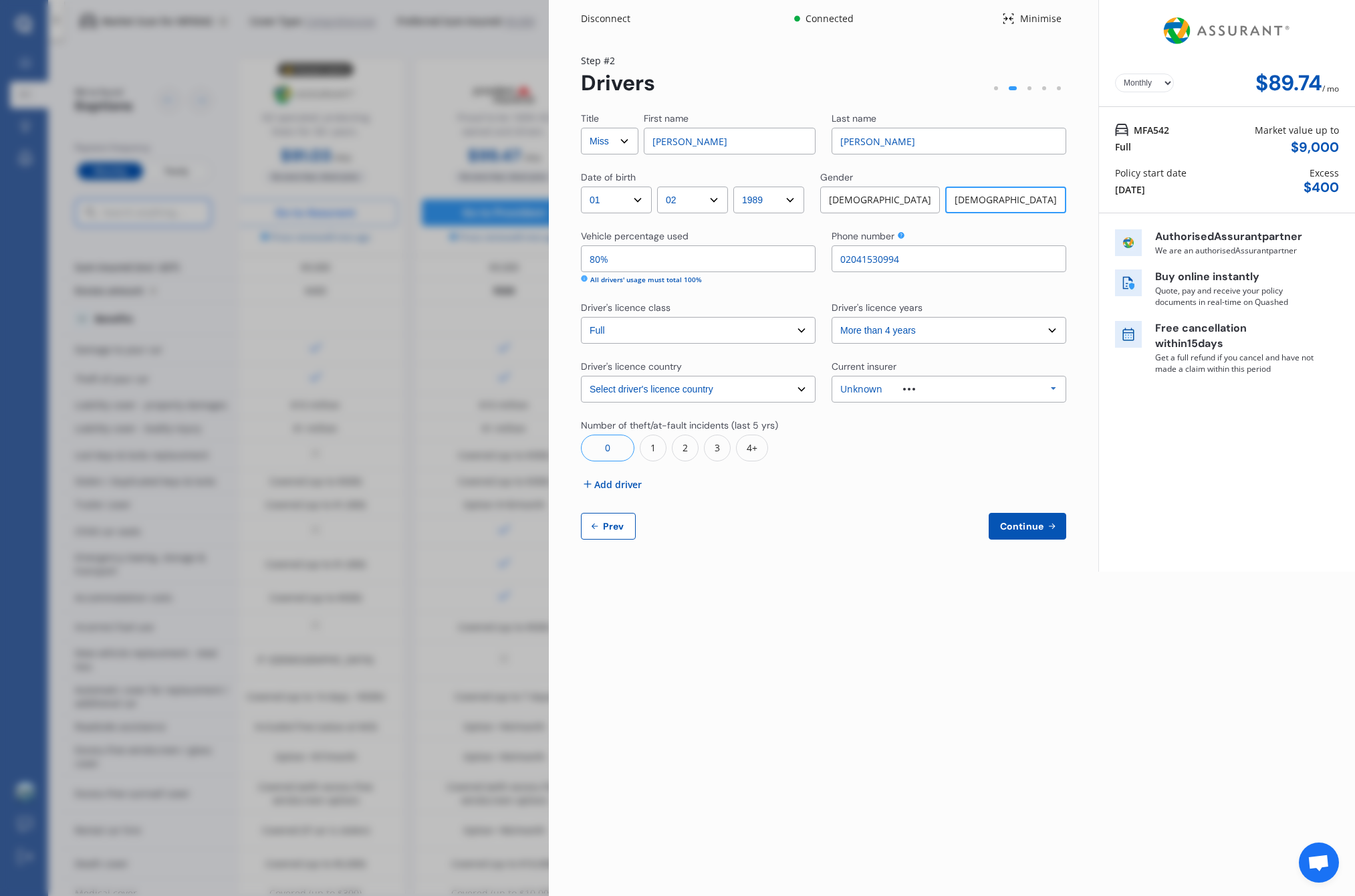
click at [787, 495] on div "Title Select Mr Mrs Miss Ms Dr First name Amanda Last name Hughes Date of birth…" at bounding box center [824, 326] width 486 height 427
click at [789, 498] on div "Title Select Mr Mrs Miss Ms Dr First name Amanda Last name Hughes Date of birth…" at bounding box center [824, 326] width 486 height 427
click at [1034, 519] on button "Continue" at bounding box center [1028, 526] width 78 height 27
click at [621, 486] on span "Add driver" at bounding box center [618, 484] width 47 height 14
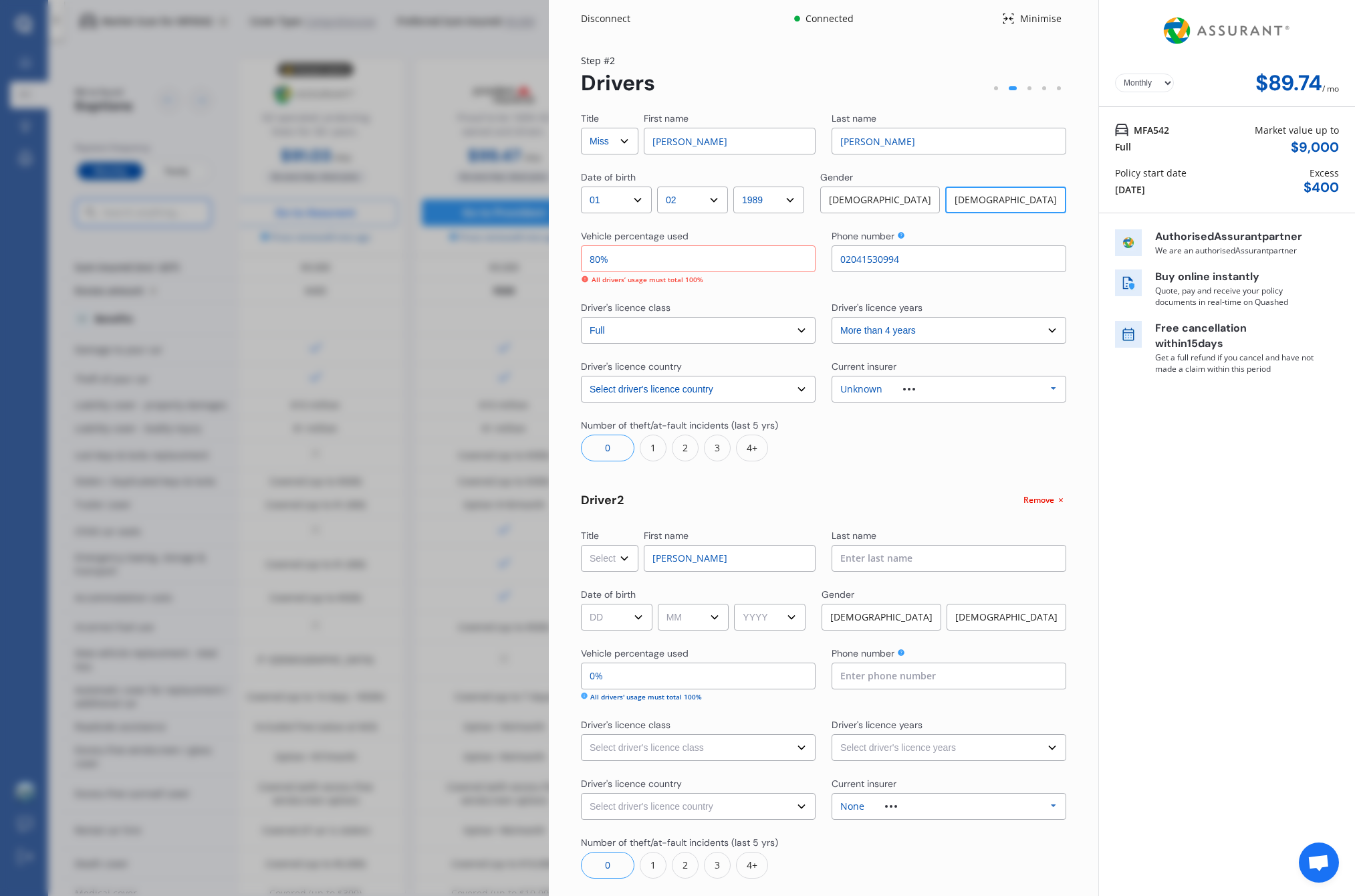
type input "Kraig"
type input "Phillips"
click at [1010, 606] on div "Female" at bounding box center [1006, 617] width 120 height 27
click at [907, 621] on div "Male" at bounding box center [880, 617] width 120 height 27
select select "03"
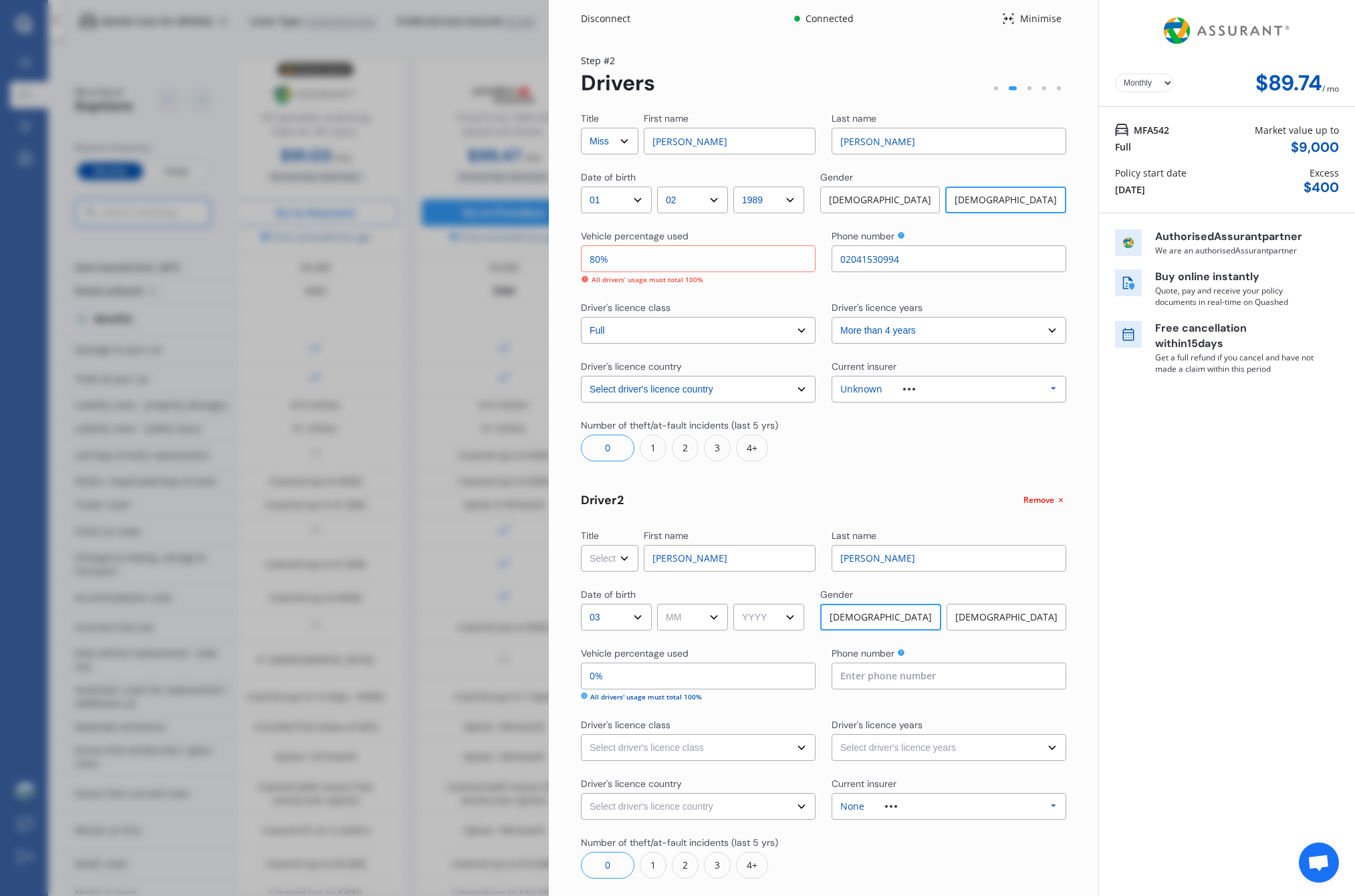
select select "03"
drag, startPoint x: 703, startPoint y: 624, endPoint x: 780, endPoint y: 619, distance: 77.2
click at [782, 619] on div "DD 01 02 03 04 05 06 07 08 09 10 11 12 13 14 15 16 17 18 19 20 21 22 23 24 25 2…" at bounding box center [692, 617] width 223 height 27
select select "1987"
drag, startPoint x: 652, startPoint y: 679, endPoint x: 581, endPoint y: 676, distance: 71.1
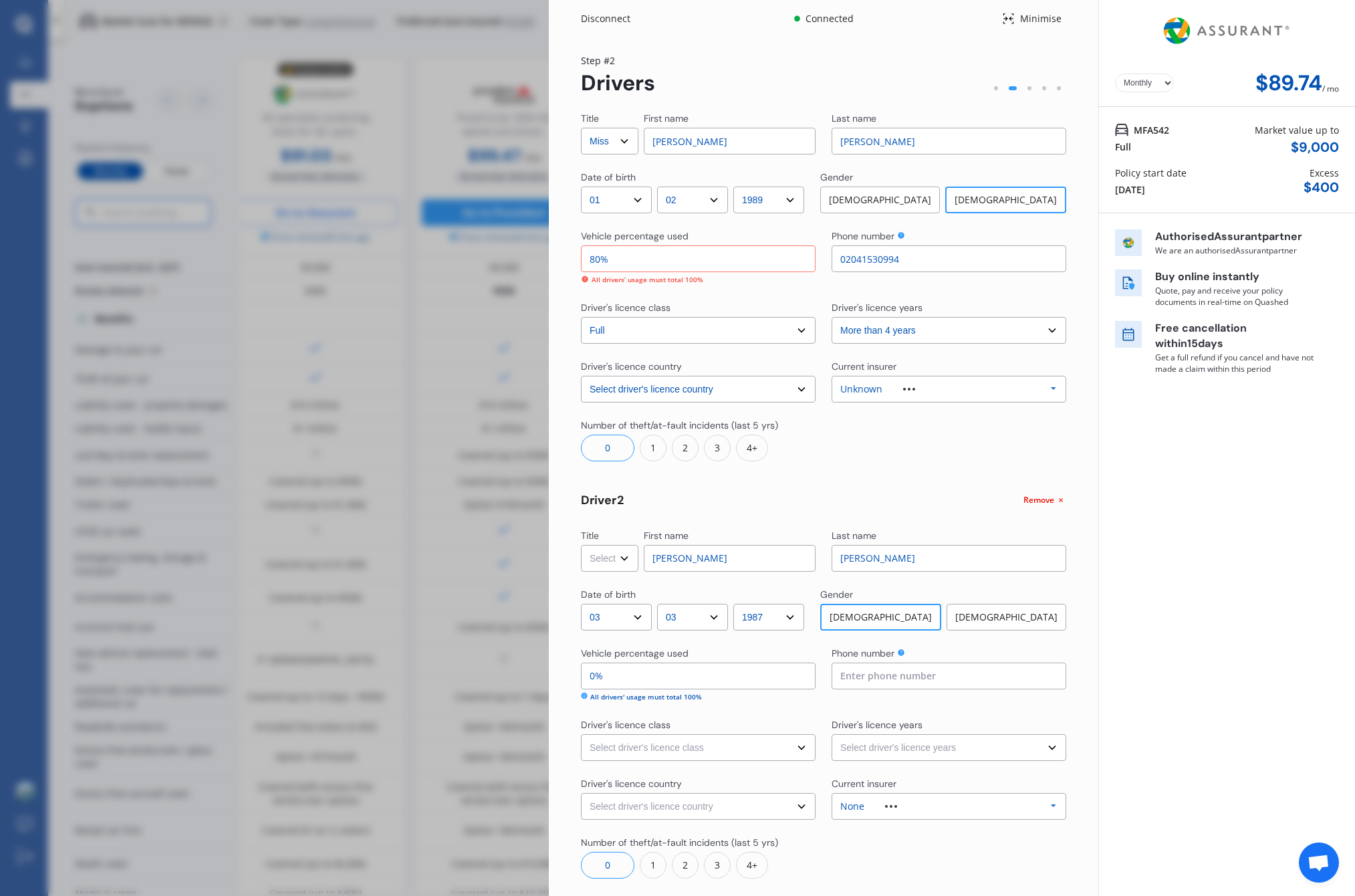
click at [581, 676] on div "Yearly Monthly $89.74 / mo Step # 2 Drivers Title Select Mr Mrs Miss Ms Dr Firs…" at bounding box center [823, 513] width 549 height 951
type input "98%"
type input "2%"
type input "80%"
type input "20%"
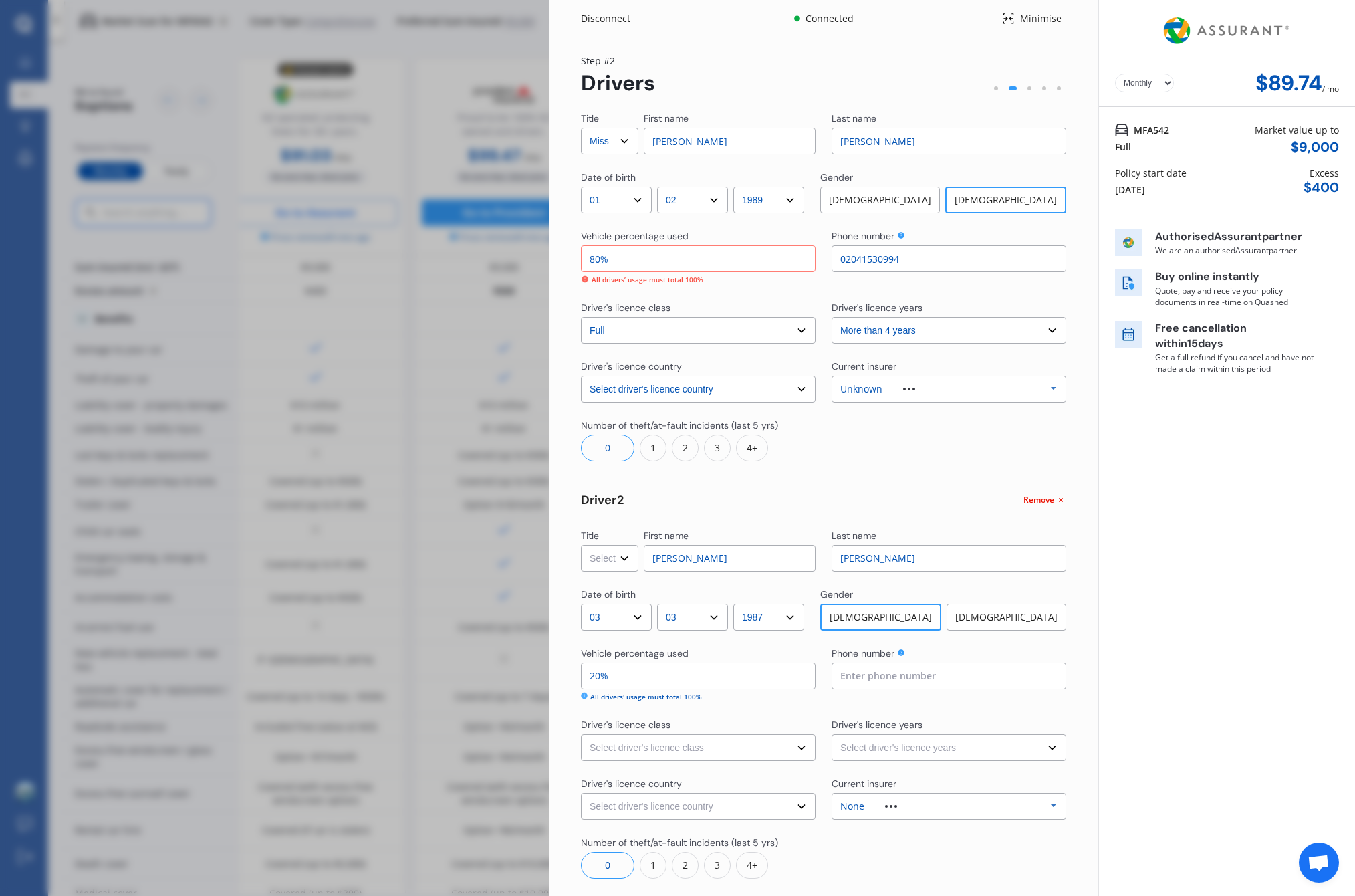
select select "full"
select select "New Zealand"
select select "more than 4 years"
click at [939, 805] on div "None Allianz AAI AMI IAG - NZI/State Lumley Vero Unknown Other Insurer None Pro…" at bounding box center [949, 806] width 235 height 27
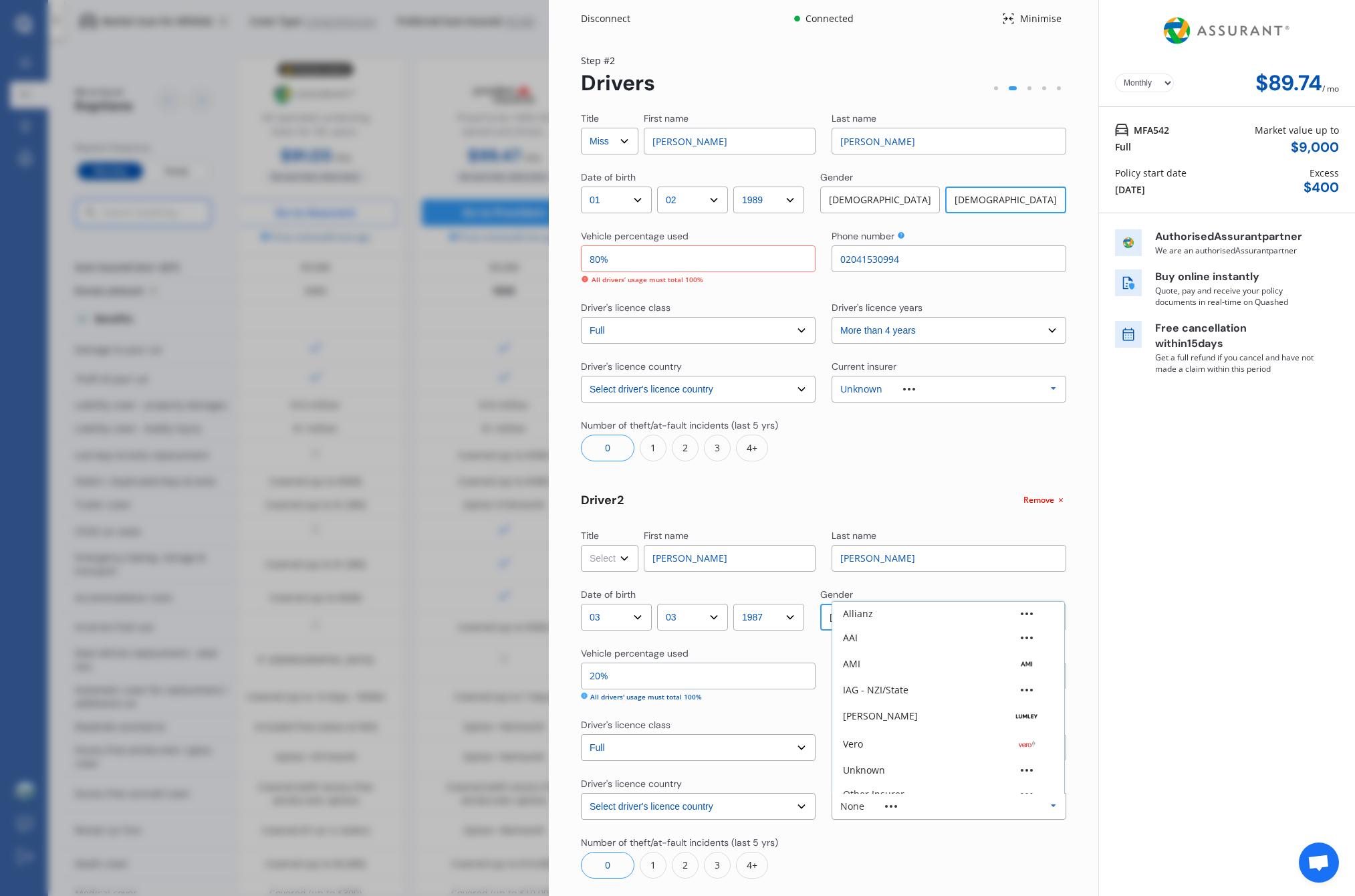
scroll to position [37, 0]
click at [876, 760] on div "Other Insurer" at bounding box center [874, 757] width 62 height 9
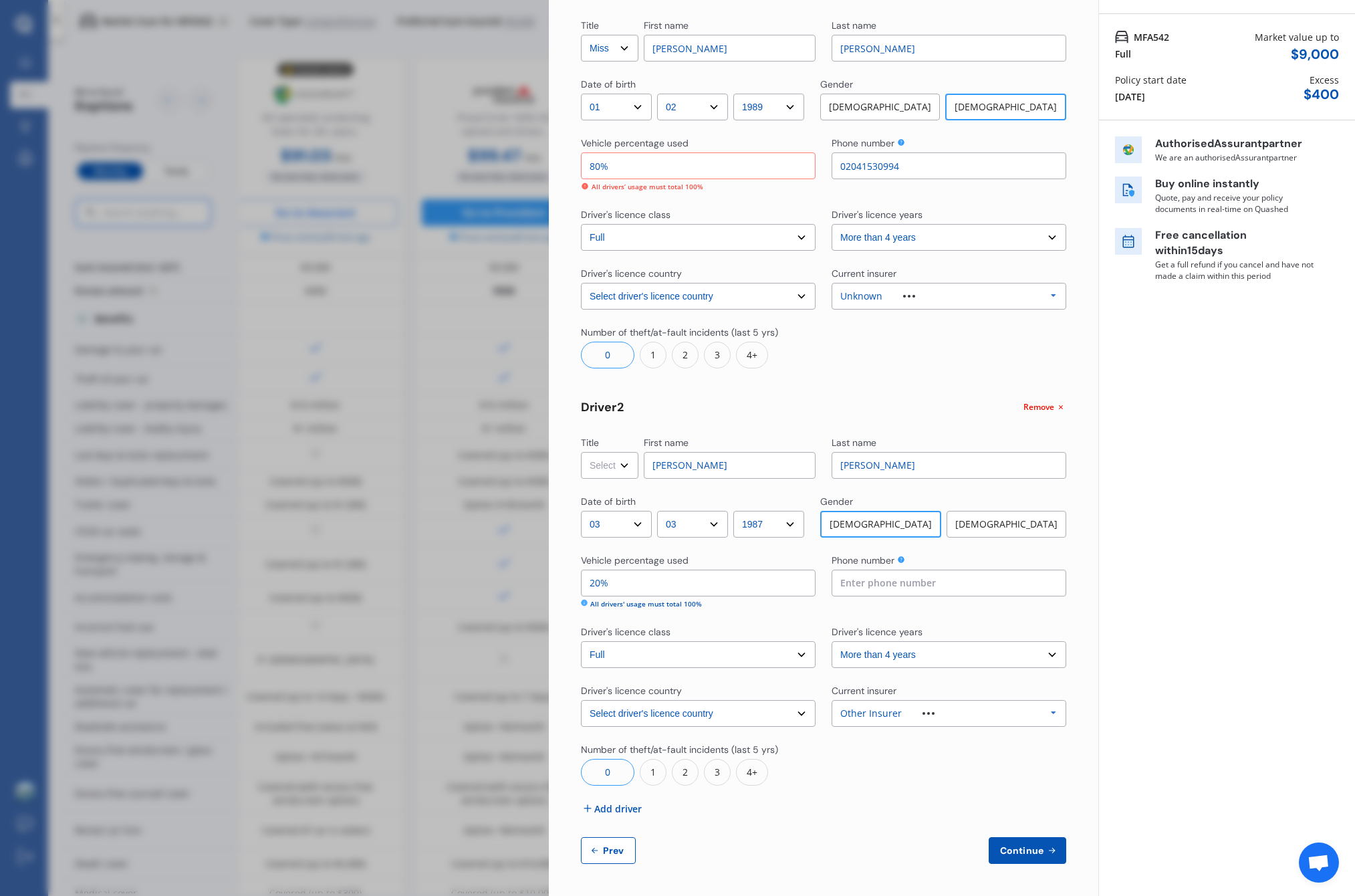
scroll to position [92, 0]
click at [656, 775] on div "1" at bounding box center [653, 773] width 27 height 27
drag, startPoint x: 898, startPoint y: 781, endPoint x: 898, endPoint y: 800, distance: 19.0
click at [898, 781] on div "1" at bounding box center [904, 773] width 27 height 27
click at [1012, 847] on span "Continue" at bounding box center [1022, 851] width 49 height 11
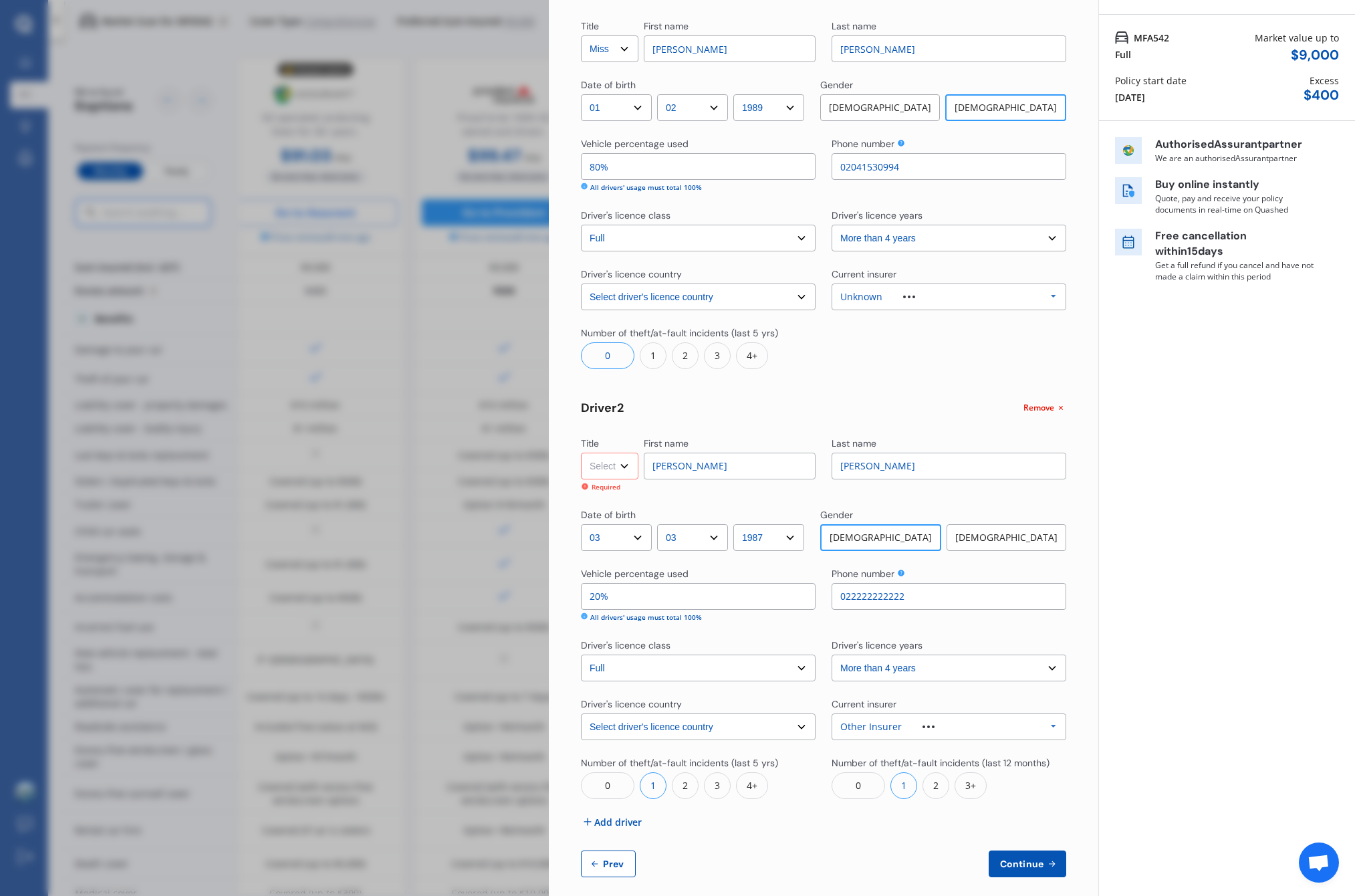
type input "022222222222"
select select "Mr"
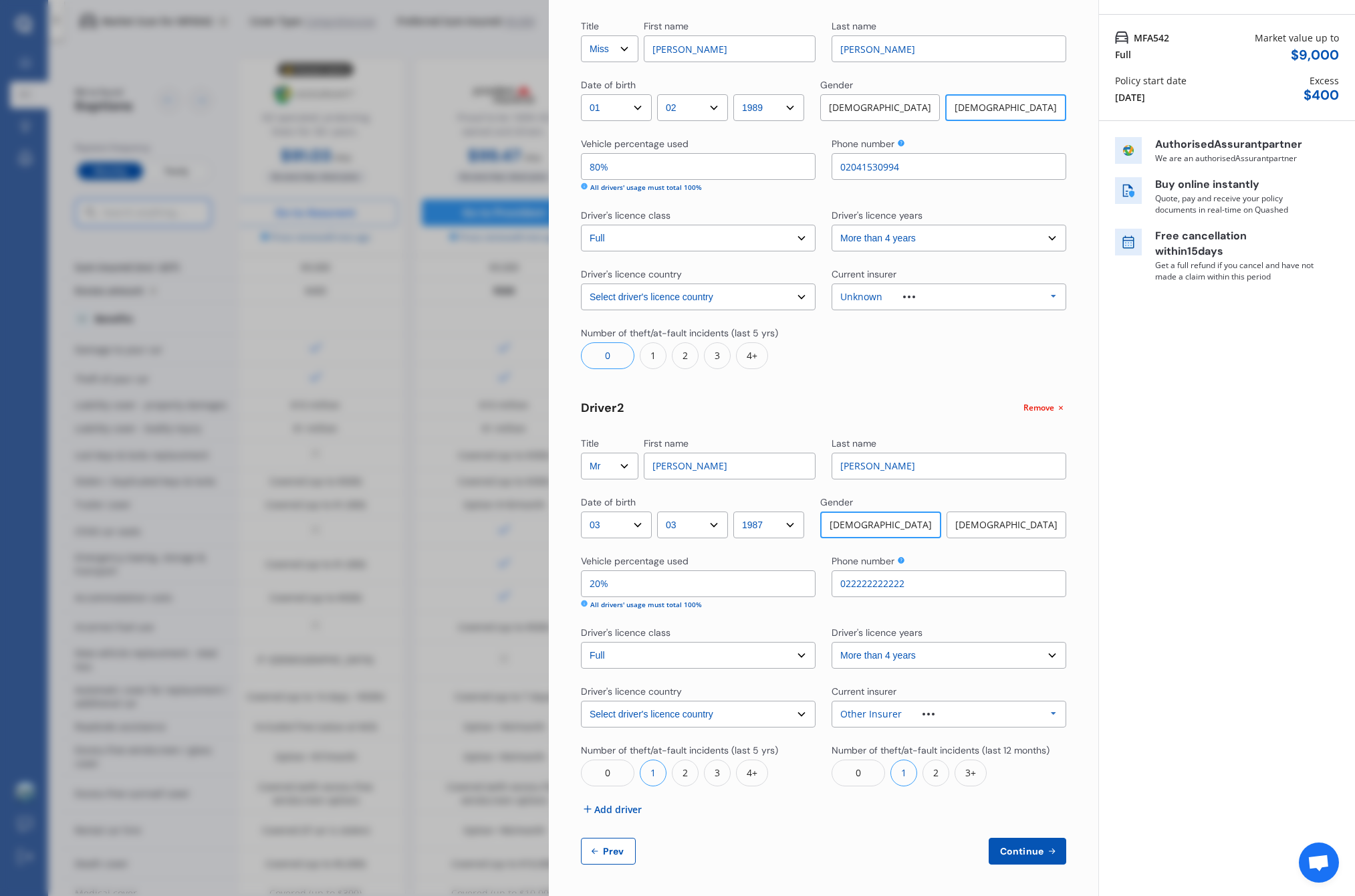
click at [879, 771] on div "0" at bounding box center [859, 773] width 54 height 27
drag, startPoint x: 1019, startPoint y: 849, endPoint x: 959, endPoint y: 831, distance: 62.6
click at [1017, 849] on span "Continue" at bounding box center [1022, 851] width 49 height 11
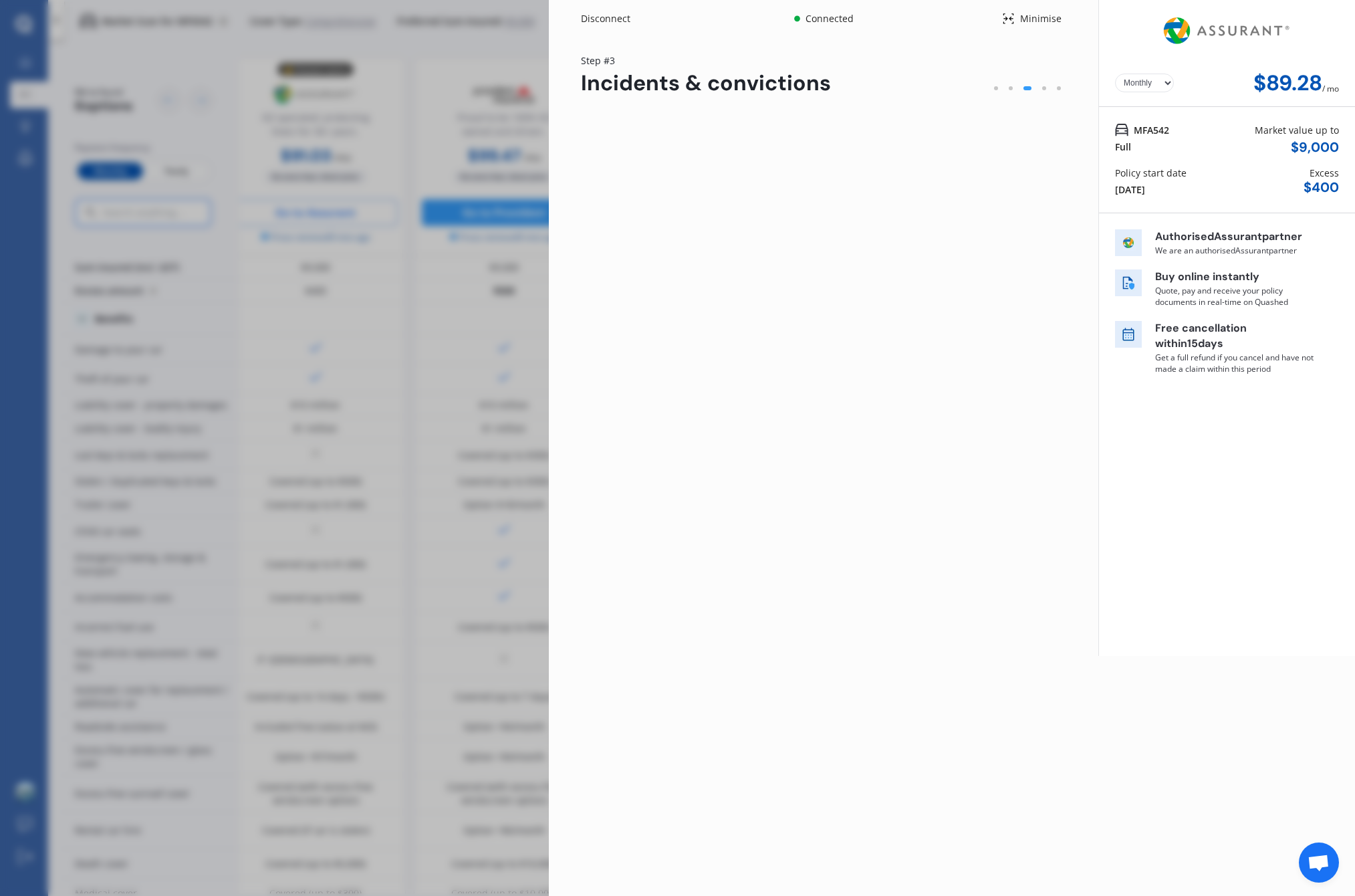
scroll to position [0, 0]
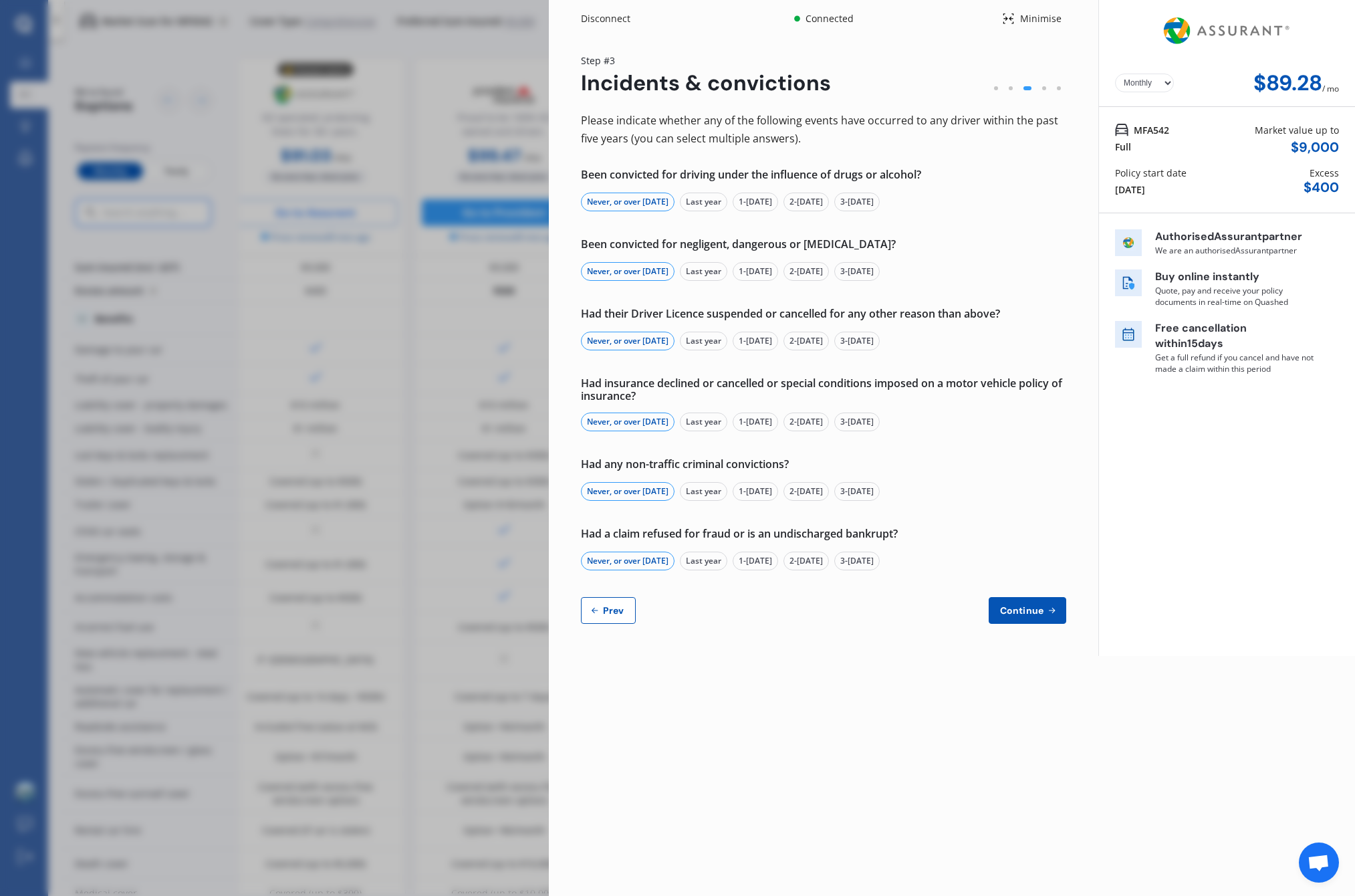
click at [959, 831] on div "Disconnect Connected Minimise Yearly Monthly $89.28 / mo Step # 3 Incidents & c…" at bounding box center [951, 448] width 806 height 896
click at [622, 607] on span "Prev" at bounding box center [614, 610] width 27 height 11
select select "Miss"
select select "01"
select select "02"
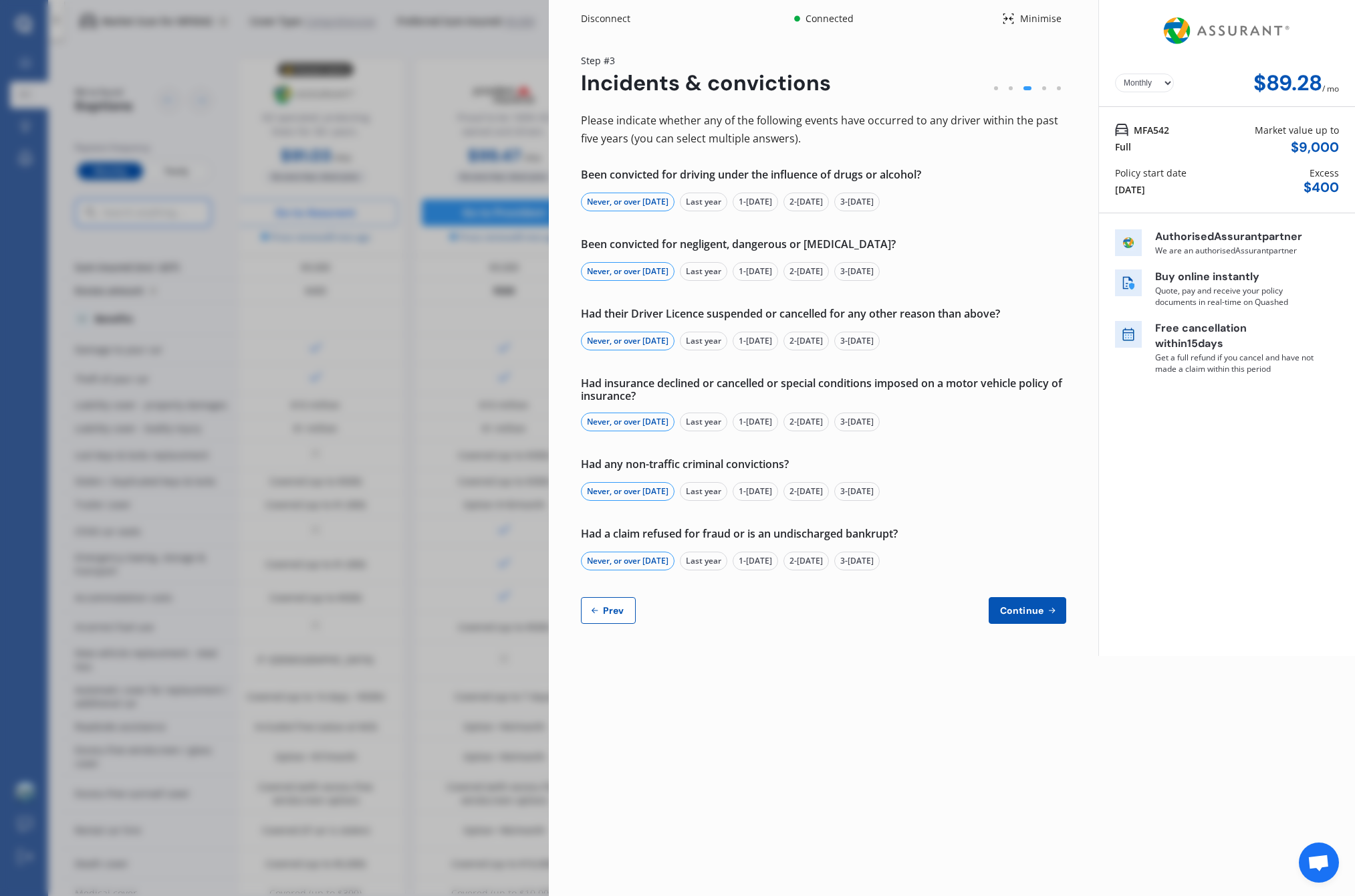
select select "1989"
select select "full"
select select "more than 4 years"
select select "New Zealand"
select select "Mr"
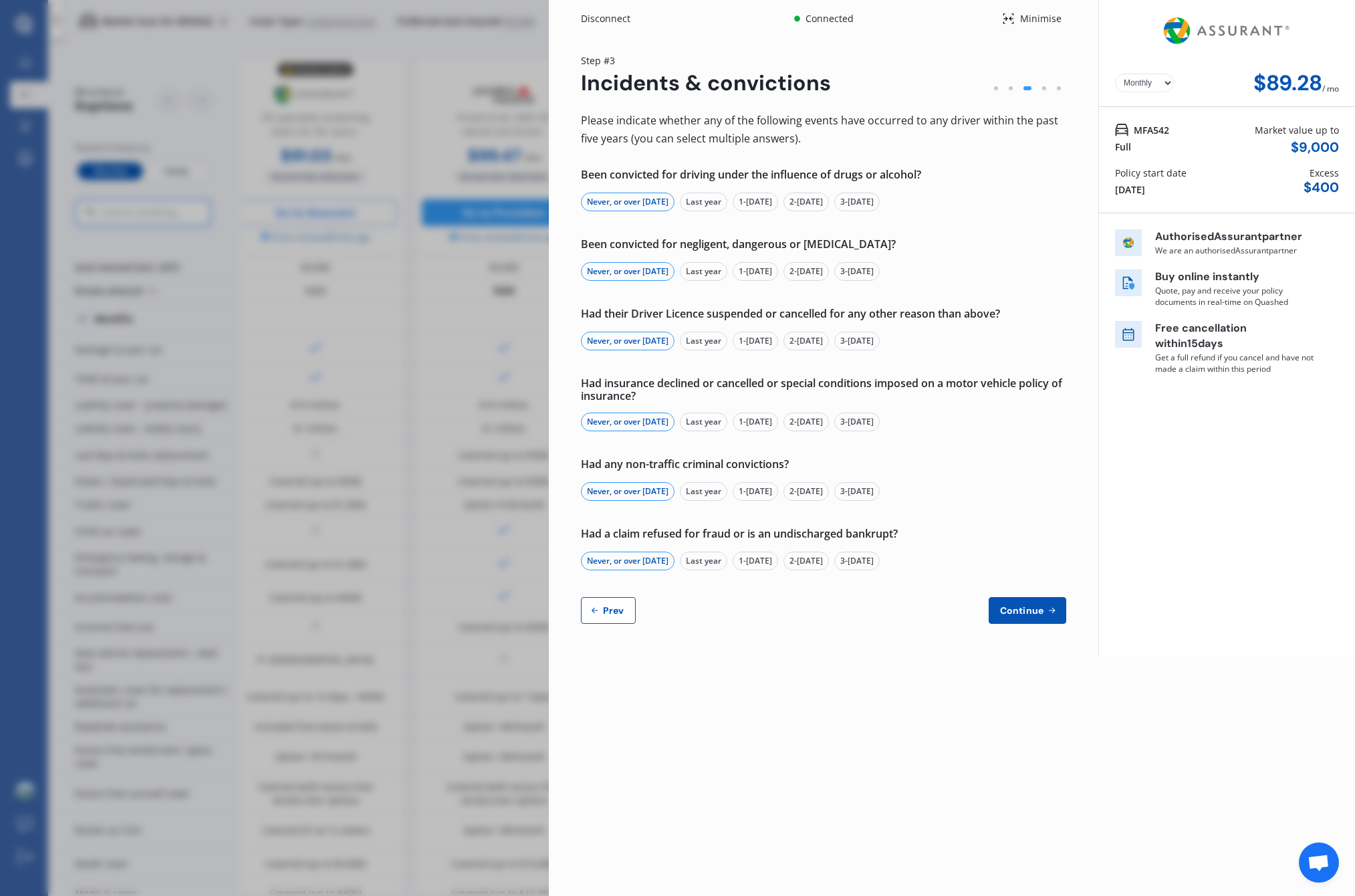
select select "03"
select select "1987"
select select "full"
select select "more than 4 years"
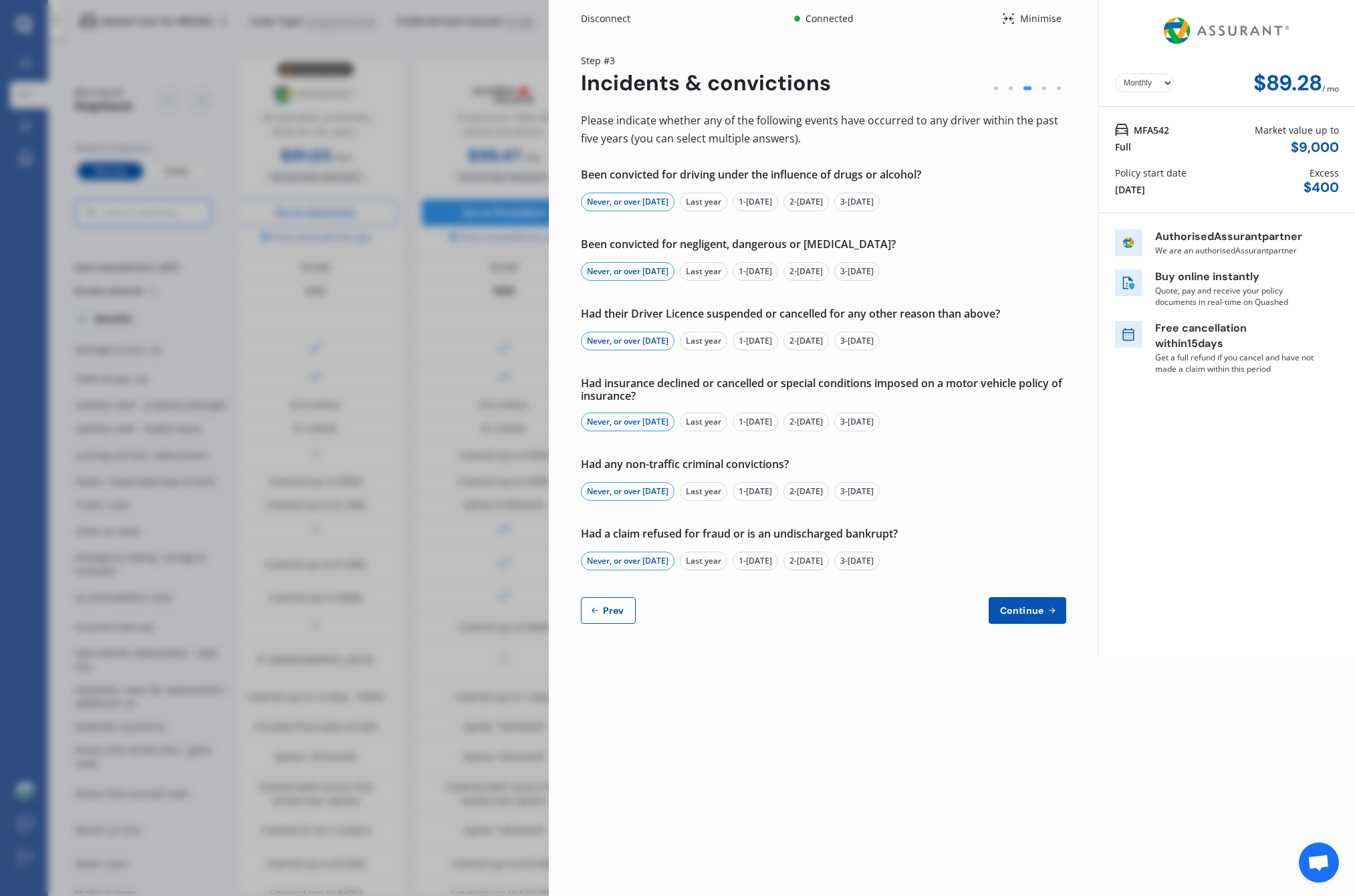
select select "New Zealand"
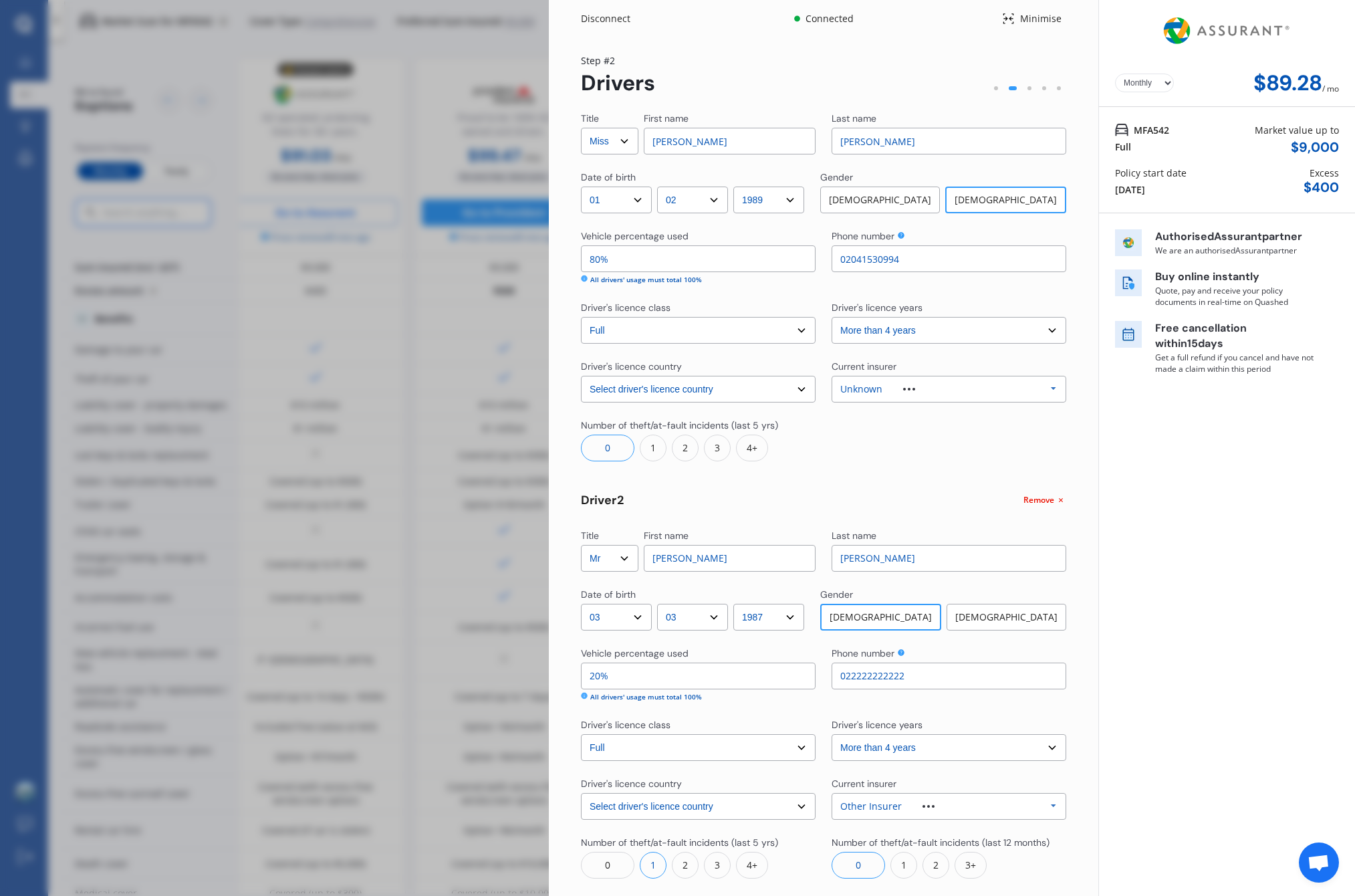
drag, startPoint x: 599, startPoint y: 259, endPoint x: 577, endPoint y: 258, distance: 22.0
click at [577, 258] on div "Yearly Monthly $89.28 / mo Step # 2 Drivers Title Select Mr Mrs Miss Ms Dr Firs…" at bounding box center [823, 513] width 549 height 951
type input "6%"
type input "94%"
type input "60%"
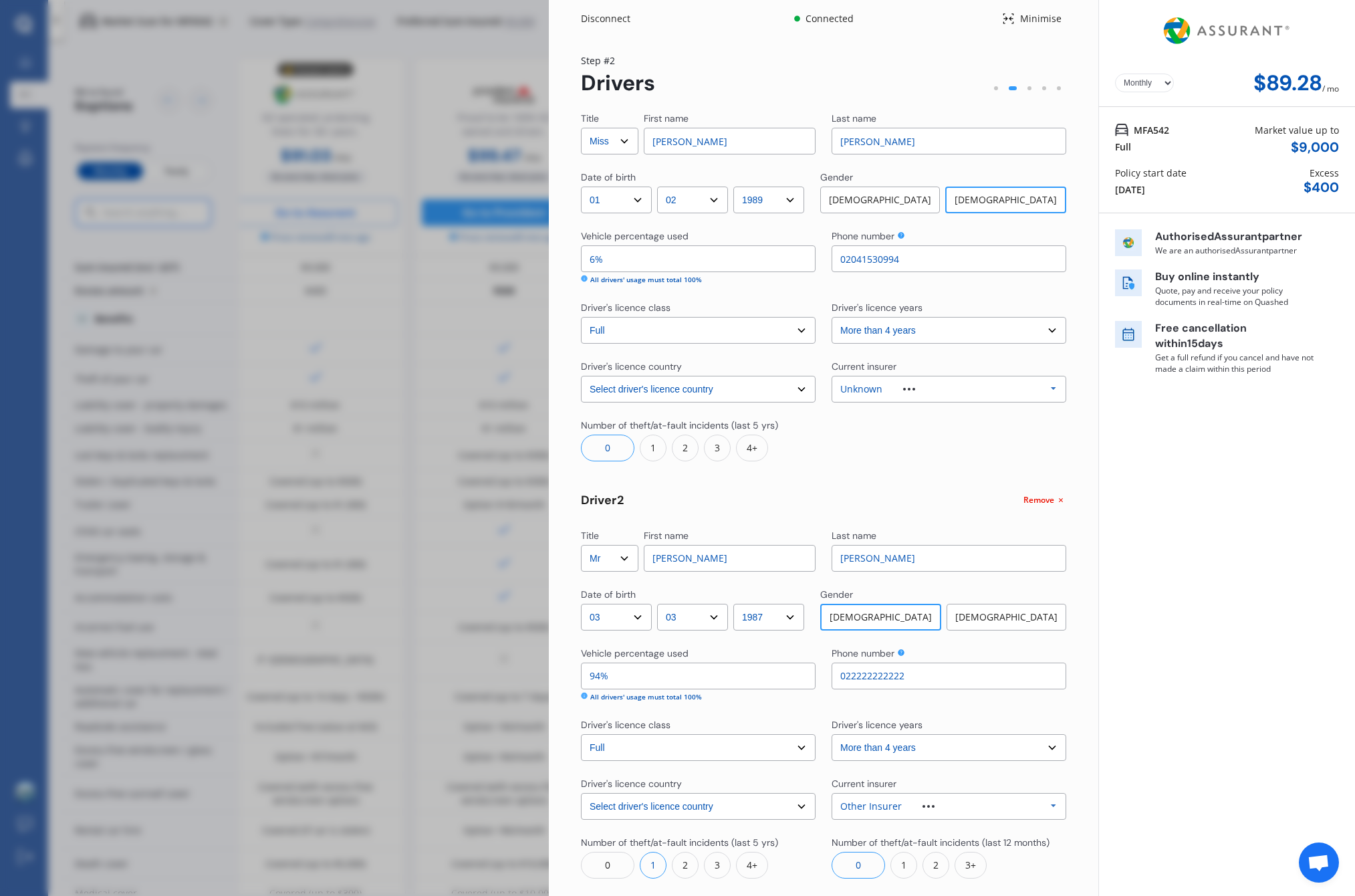
type input "40%"
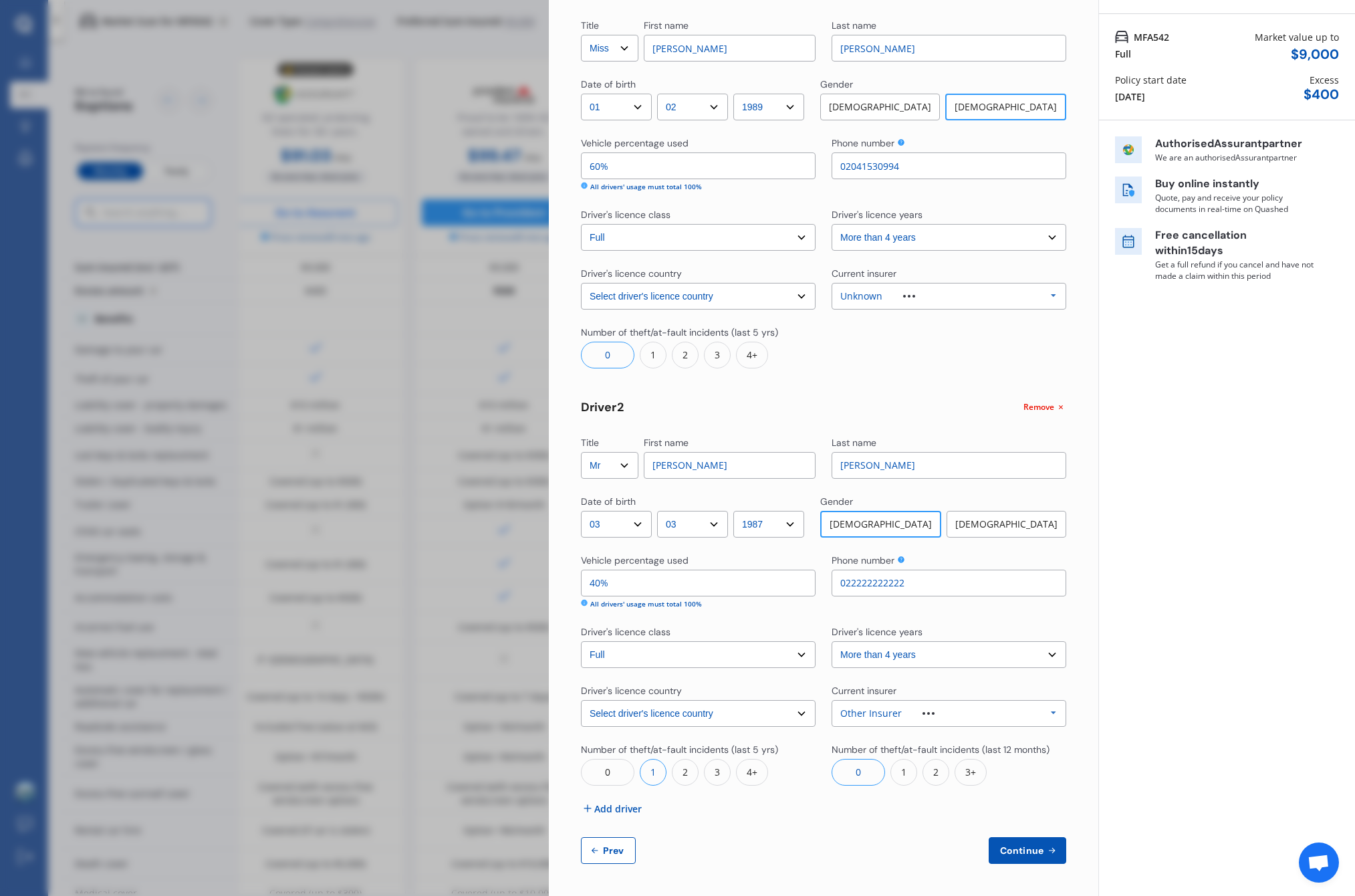
scroll to position [92, 0]
type input "60%"
click at [1046, 849] on icon at bounding box center [1052, 851] width 11 height 11
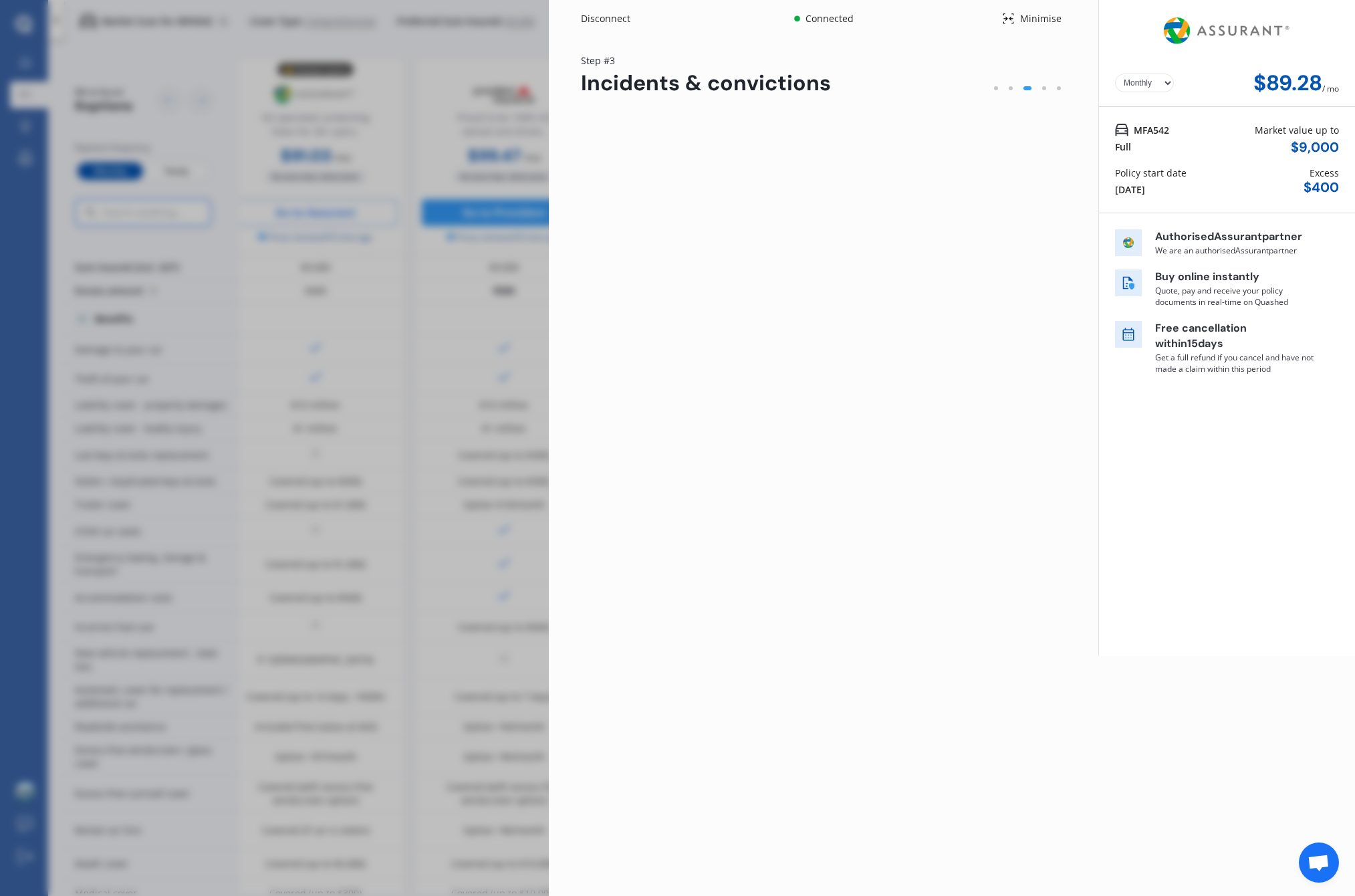
scroll to position [0, 0]
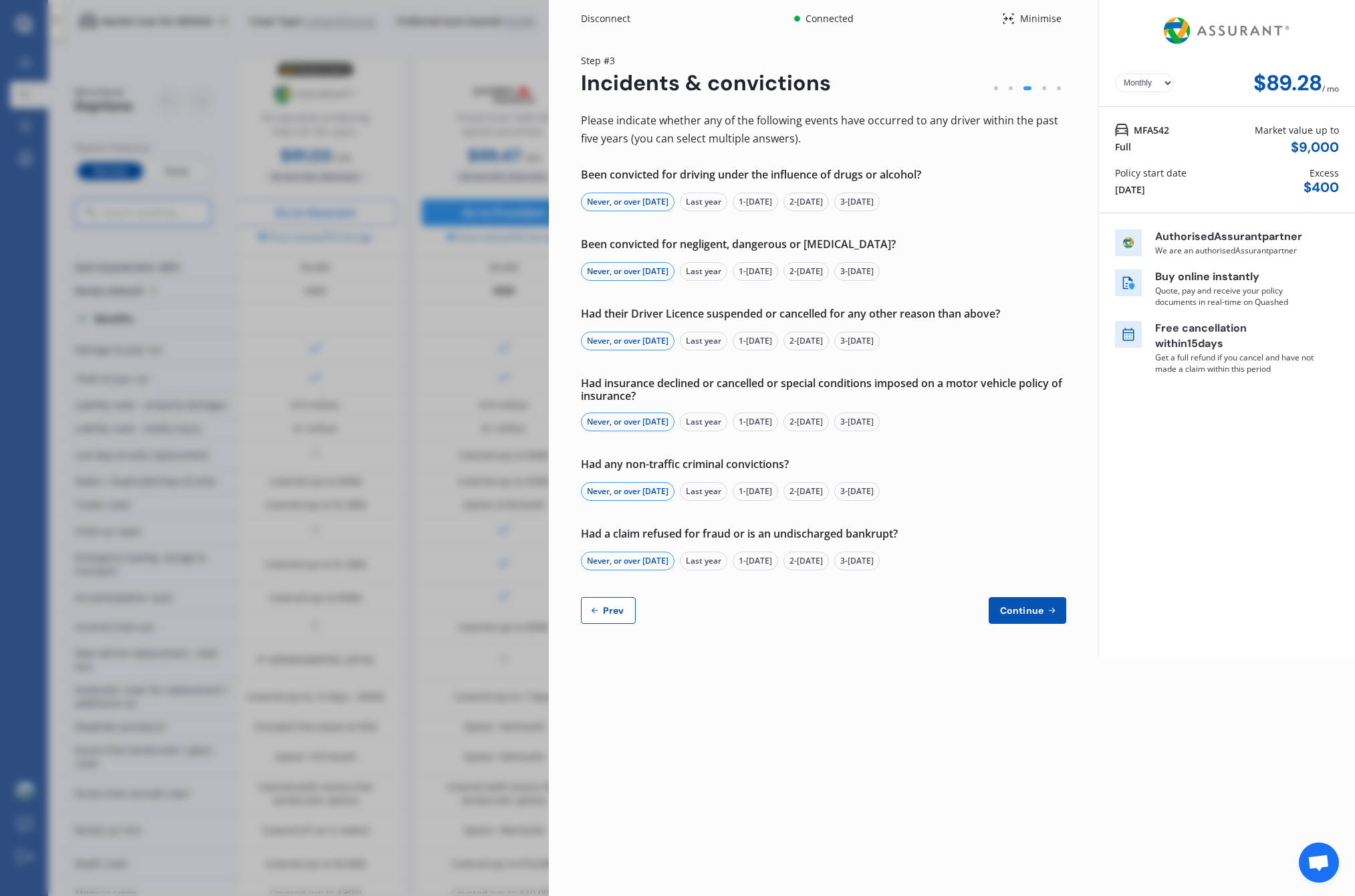
click at [623, 619] on button "Prev" at bounding box center [608, 610] width 55 height 27
select select "Miss"
select select "01"
select select "02"
select select "1989"
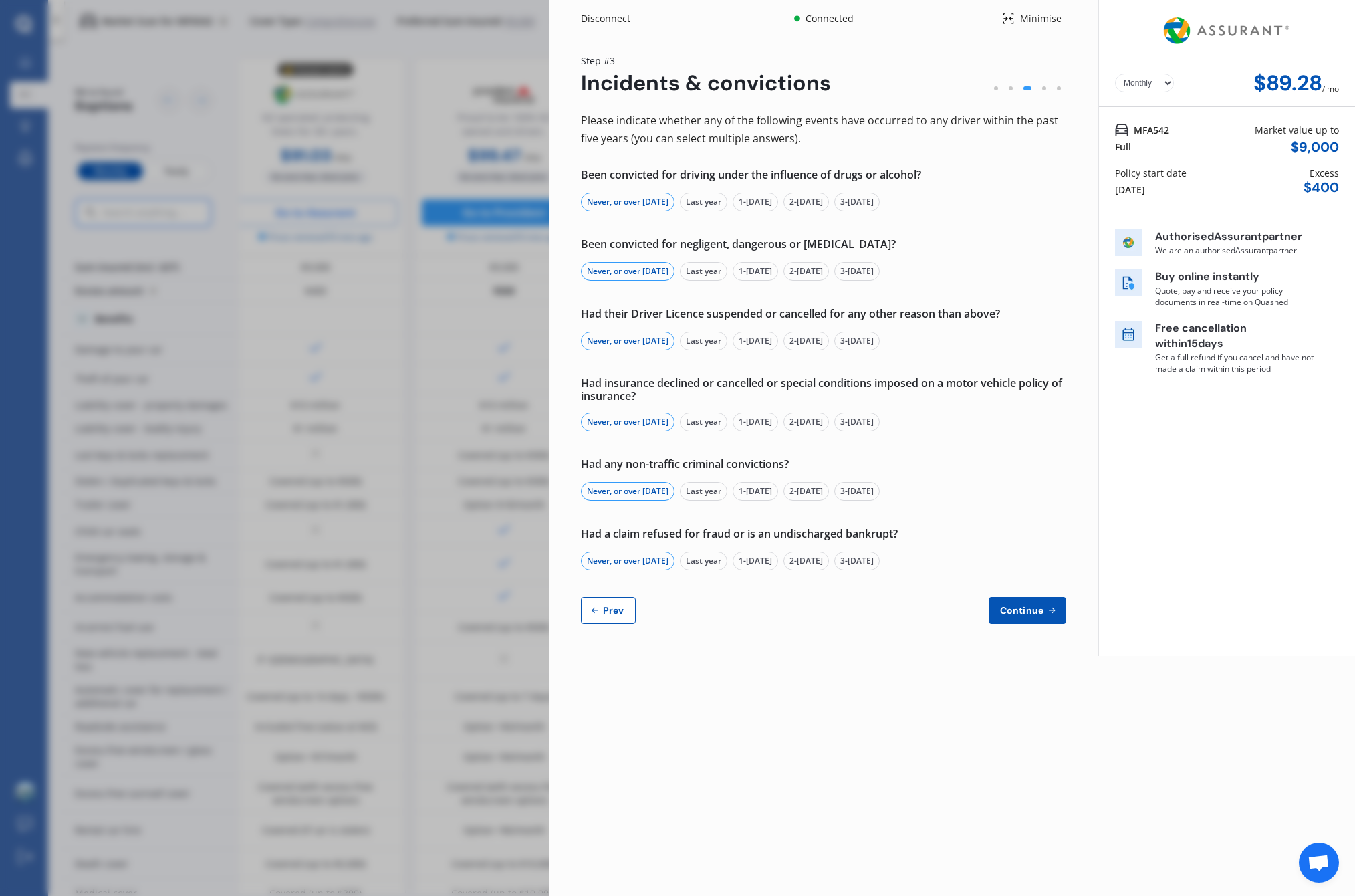
select select "full"
select select "more than 4 years"
select select "New Zealand"
select select "Mr"
select select "03"
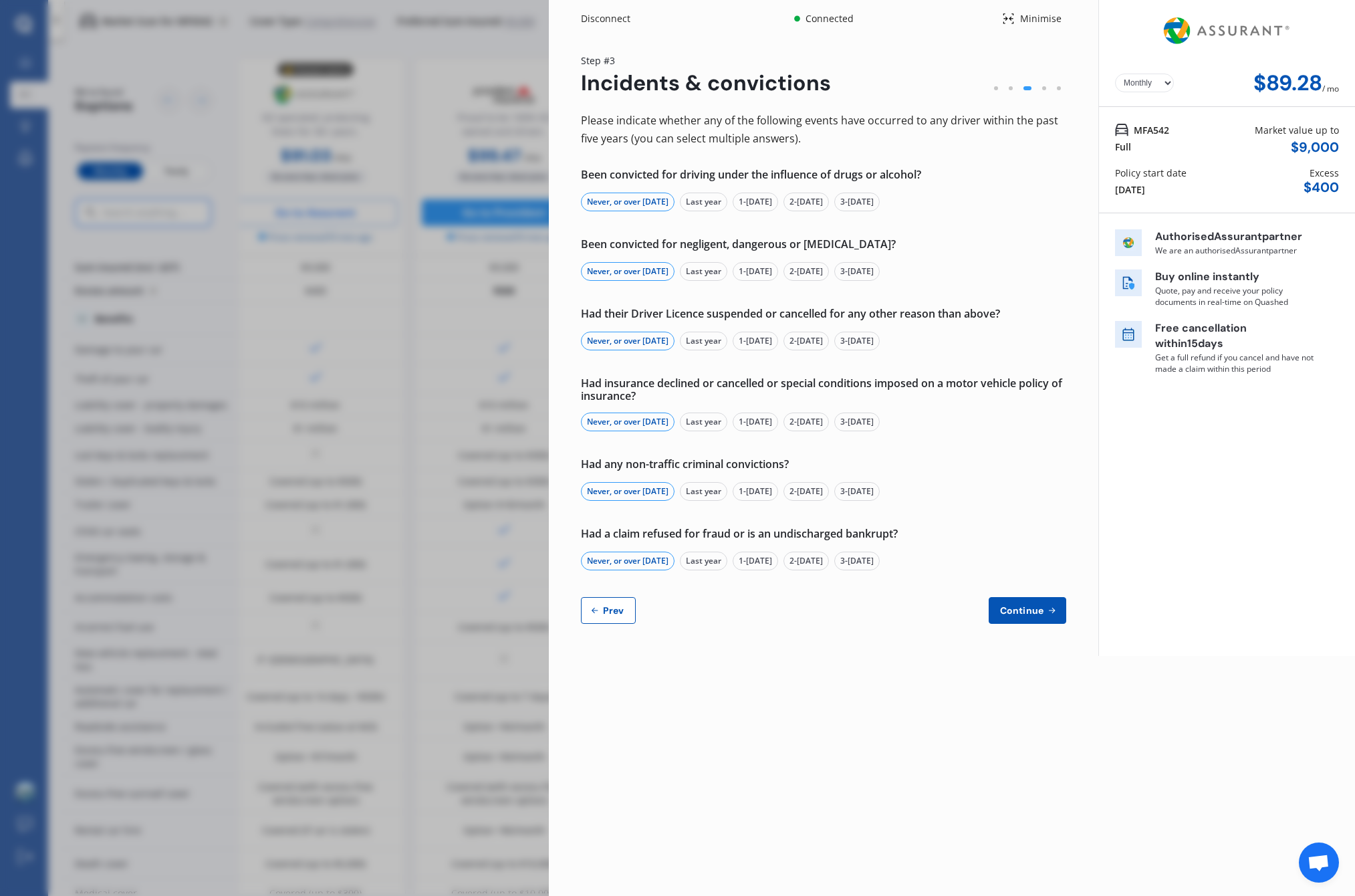
select select "03"
select select "1987"
select select "full"
select select "more than 4 years"
select select "New Zealand"
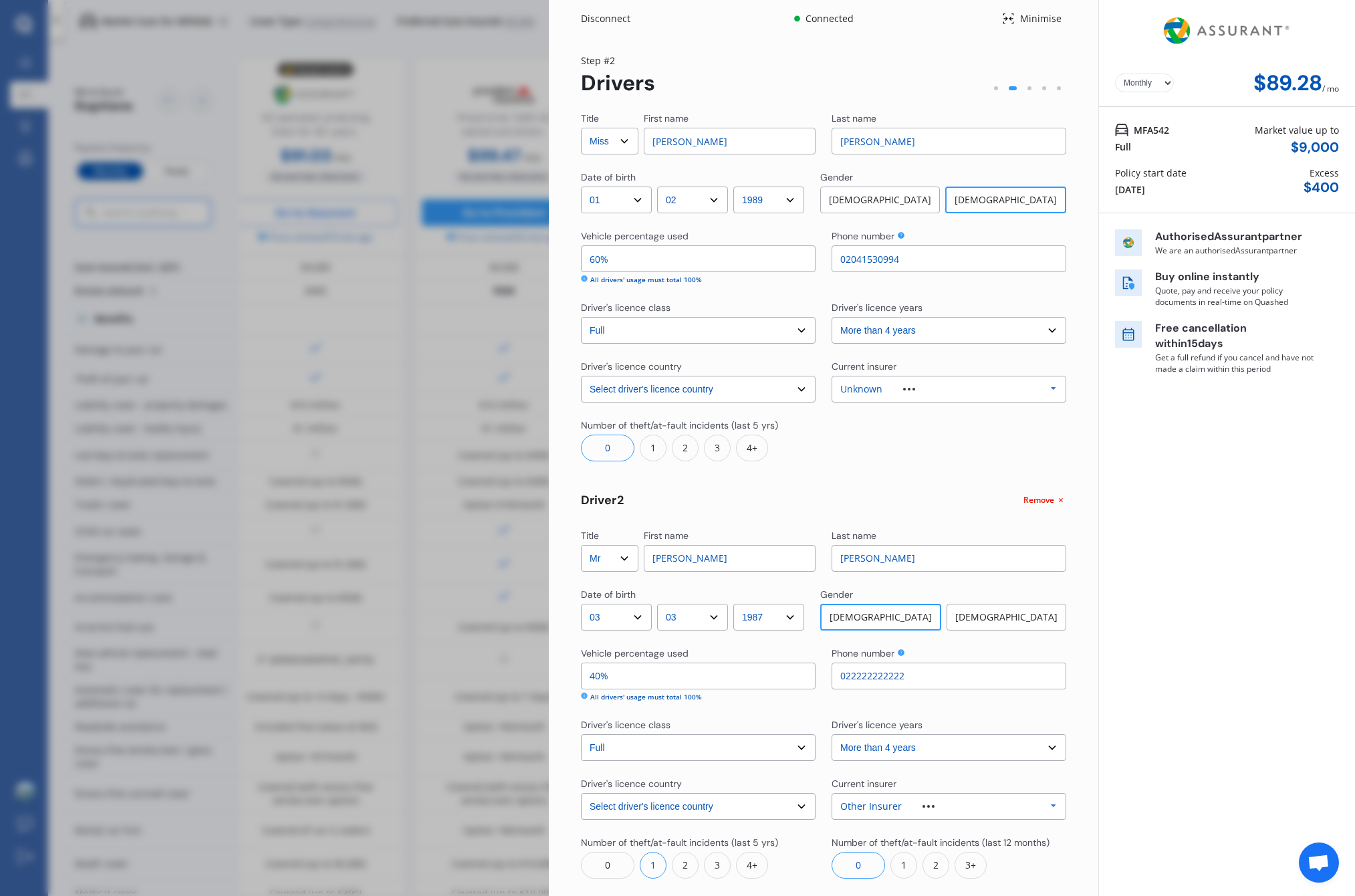
drag, startPoint x: 585, startPoint y: 257, endPoint x: 571, endPoint y: 255, distance: 14.1
click at [571, 255] on div "Yearly Monthly $89.28 / mo Step # 2 Drivers Title Select Mr Mrs Miss Ms Dr Firs…" at bounding box center [823, 513] width 549 height 951
type input "7%"
type input "93%"
type input "70%"
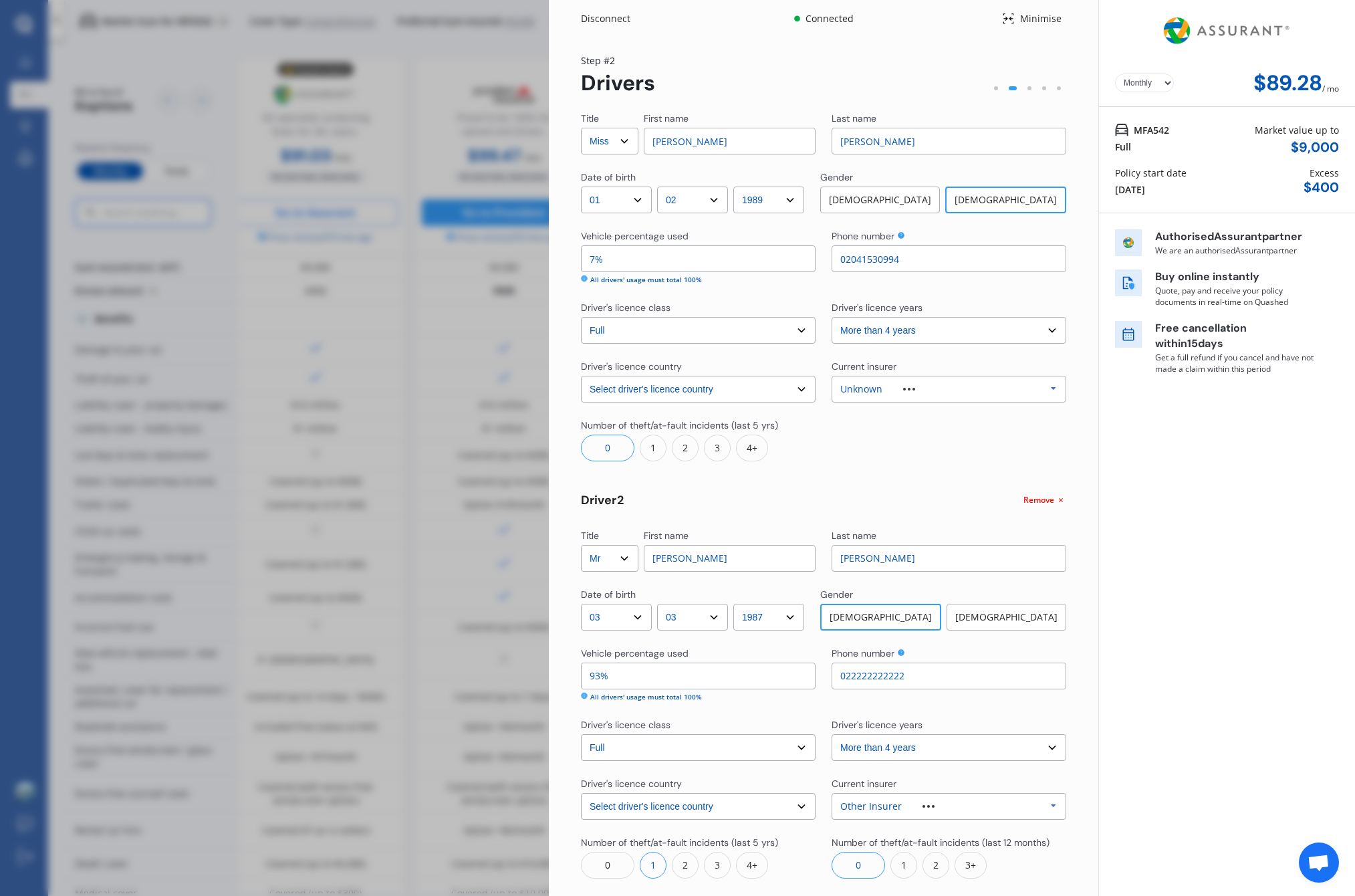
type input "30%"
type input "70%"
drag, startPoint x: 937, startPoint y: 467, endPoint x: 929, endPoint y: 468, distance: 8.1
click at [937, 467] on div "Title Select Mr Mrs Miss Ms Dr First name Amanda Last name Hughes Date of birth…" at bounding box center [824, 534] width 486 height 845
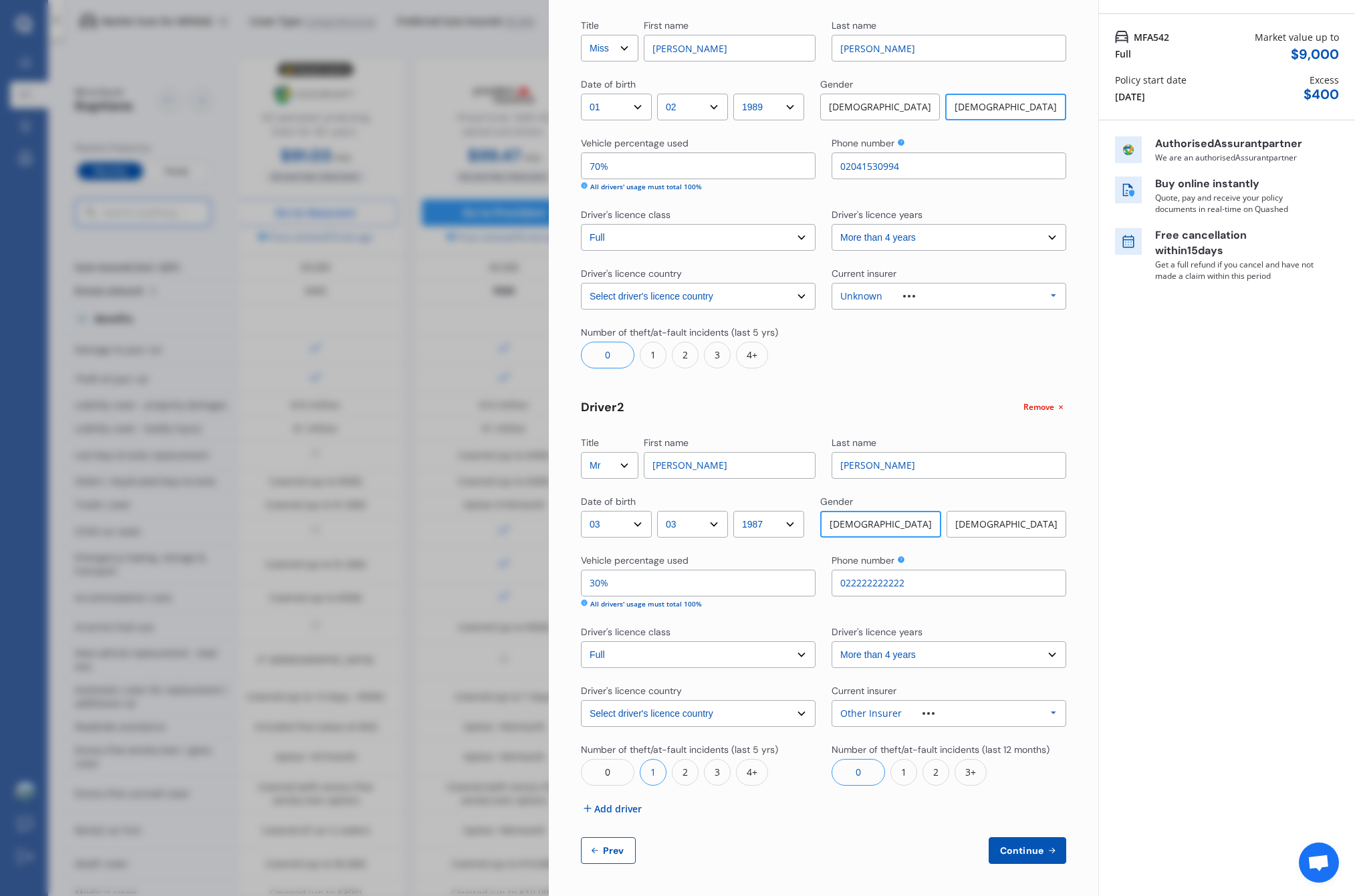
scroll to position [92, 0]
click at [1028, 843] on button "Continue" at bounding box center [1028, 851] width 78 height 27
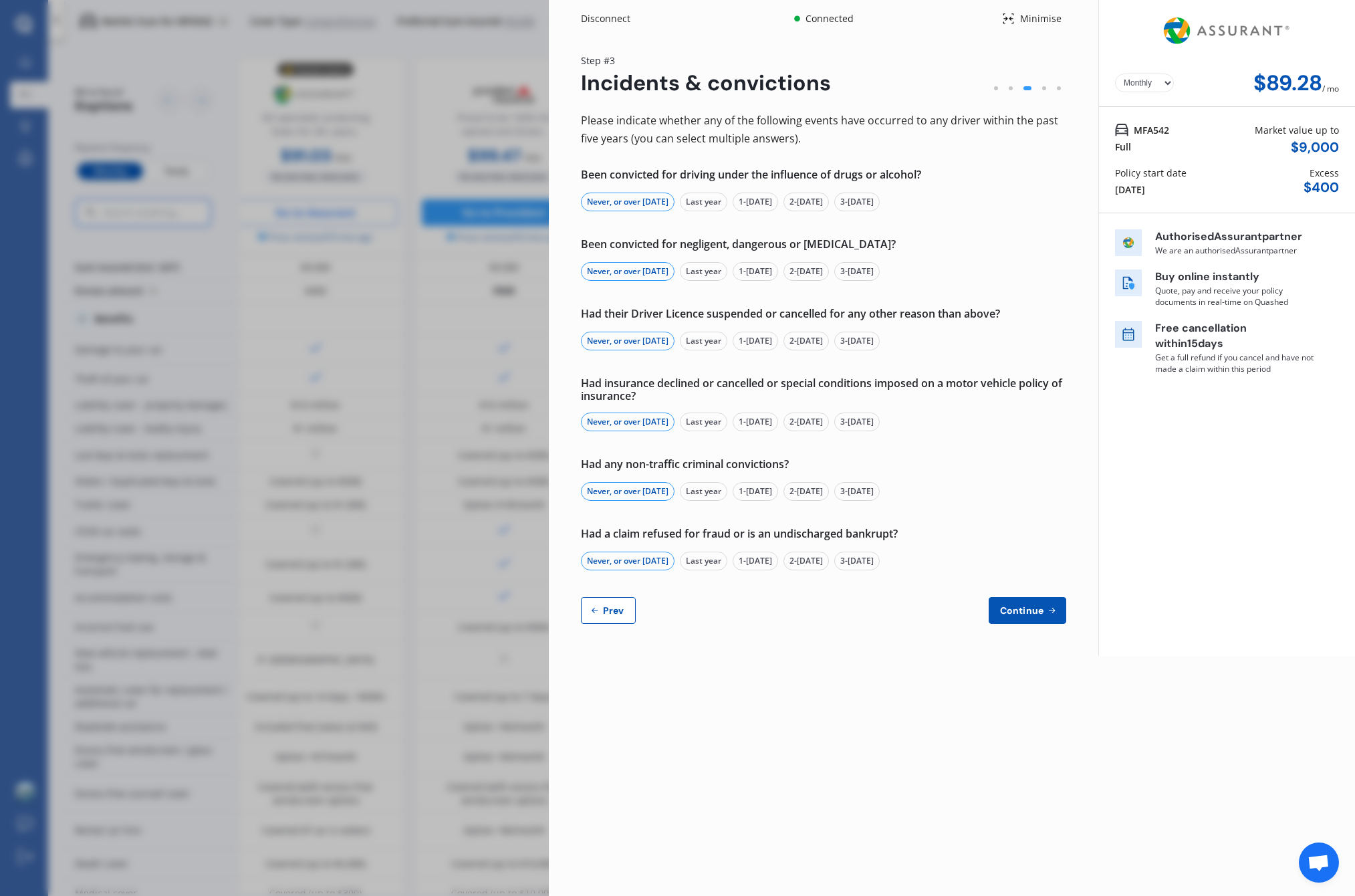
scroll to position [0, 0]
click at [1046, 608] on span "Continue" at bounding box center [1022, 610] width 49 height 11
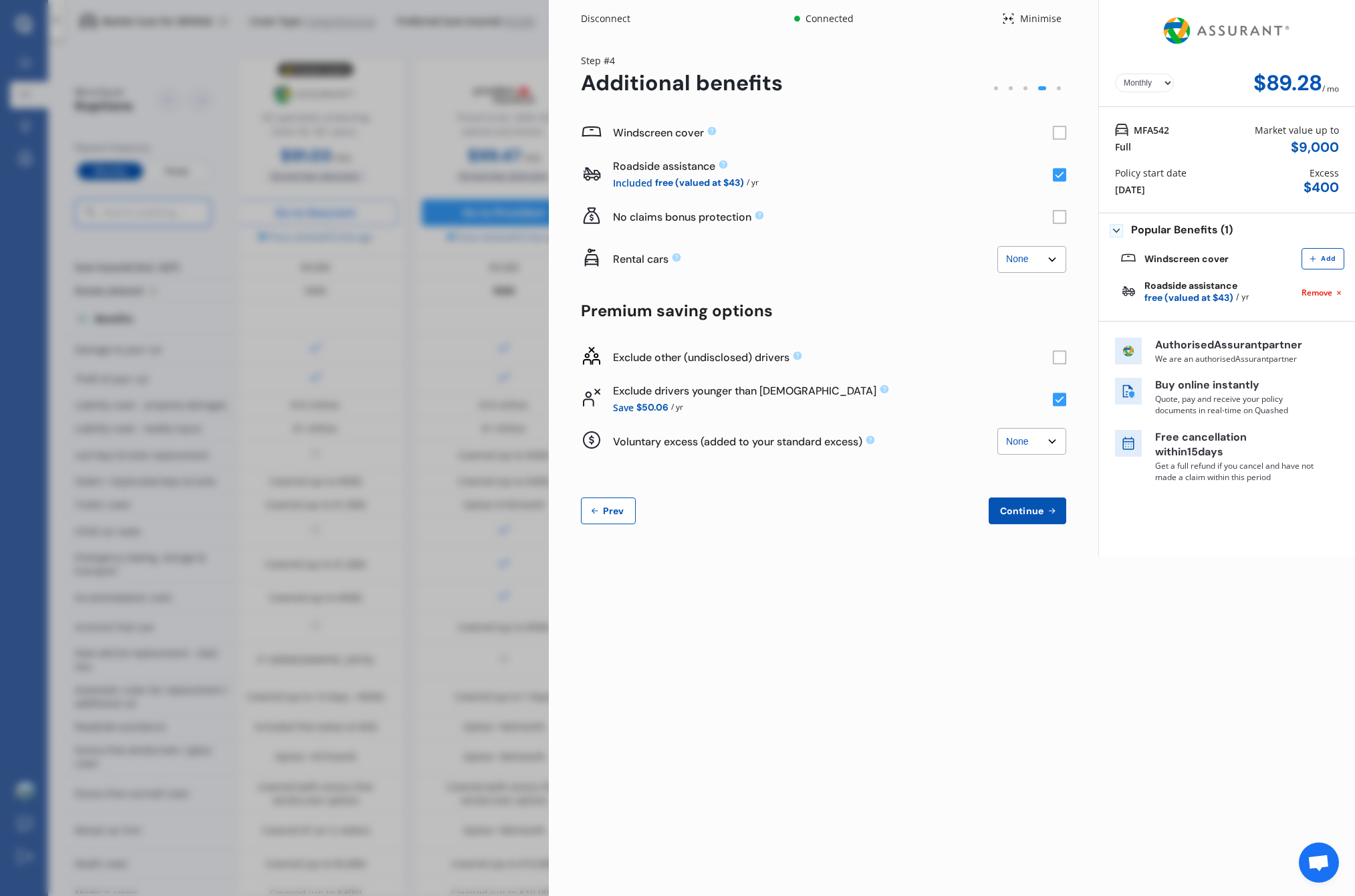
click at [1063, 357] on rect at bounding box center [1060, 357] width 13 height 13
drag, startPoint x: 765, startPoint y: 350, endPoint x: 788, endPoint y: 349, distance: 23.0
click at [788, 349] on div "Exclude other (undisclosed) drivers" at bounding box center [833, 349] width 440 height 14
drag, startPoint x: 774, startPoint y: 559, endPoint x: 648, endPoint y: 545, distance: 126.8
click at [773, 559] on div "Disconnect Connected Minimise Yearly Monthly $85.11 / mo Step # 4 Additional be…" at bounding box center [951, 448] width 806 height 896
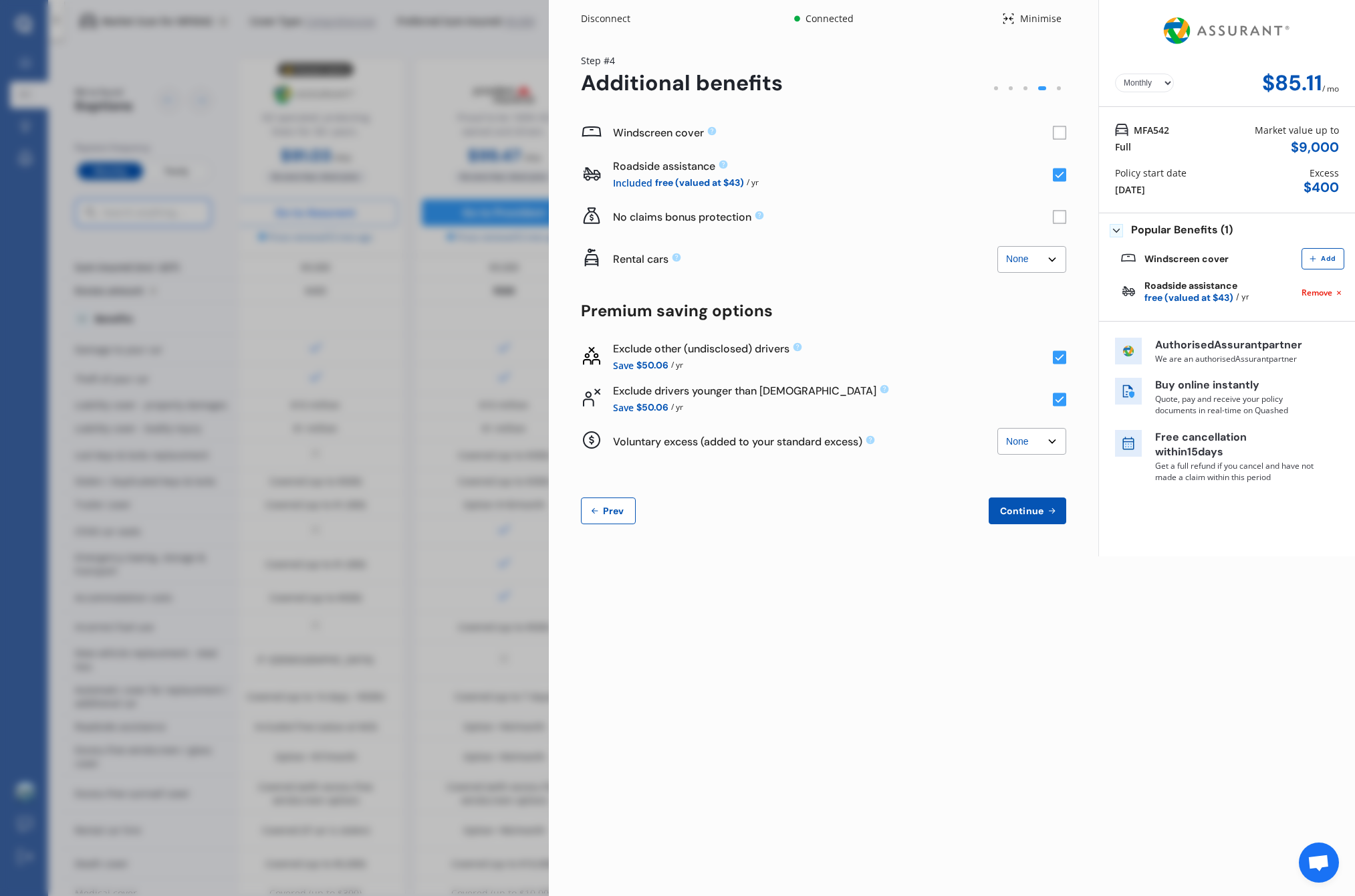
click at [606, 515] on span "Prev" at bounding box center [614, 510] width 27 height 11
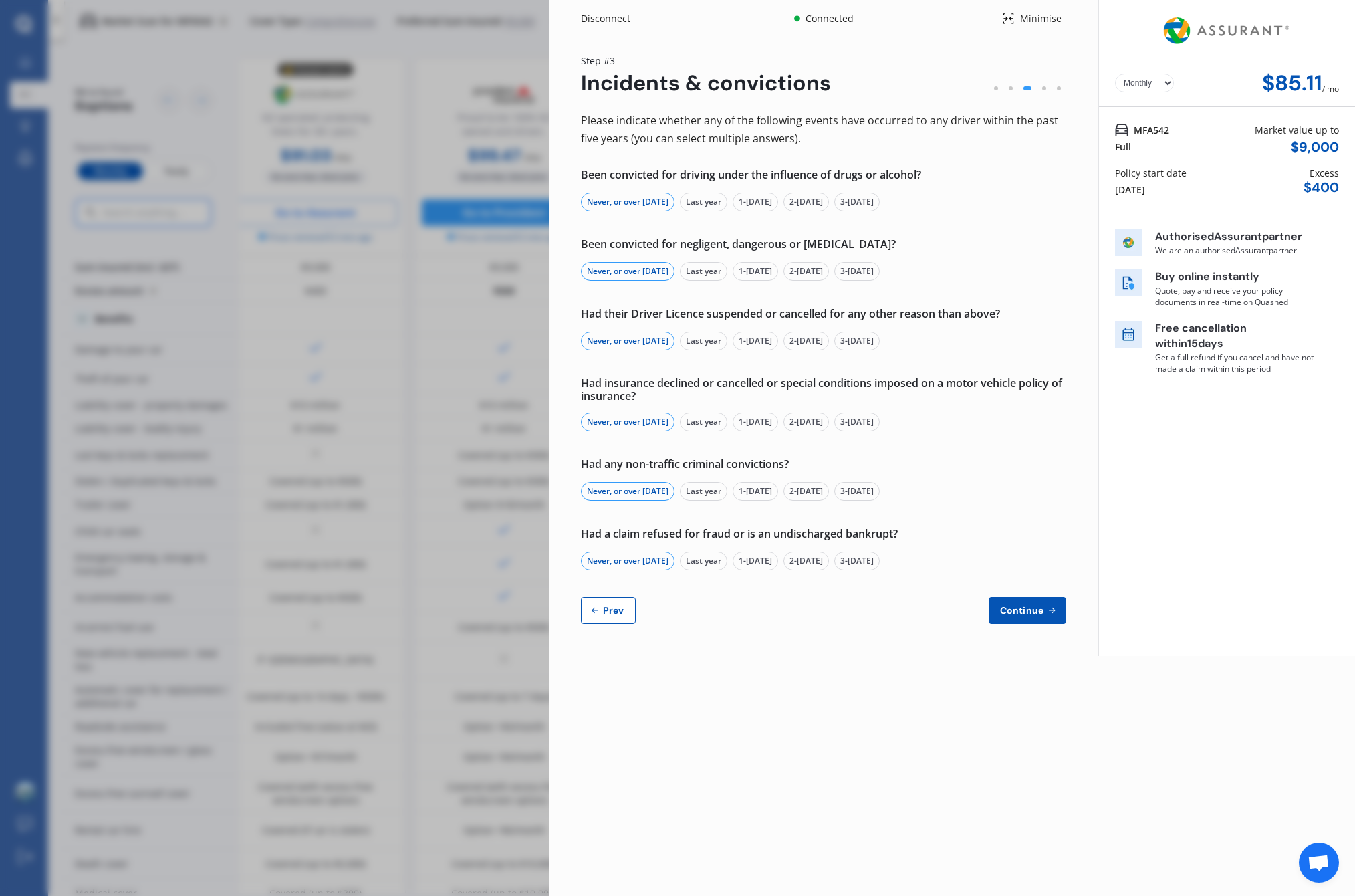
click at [601, 617] on button "Prev" at bounding box center [608, 610] width 55 height 27
select select "Miss"
select select "01"
select select "02"
select select "1989"
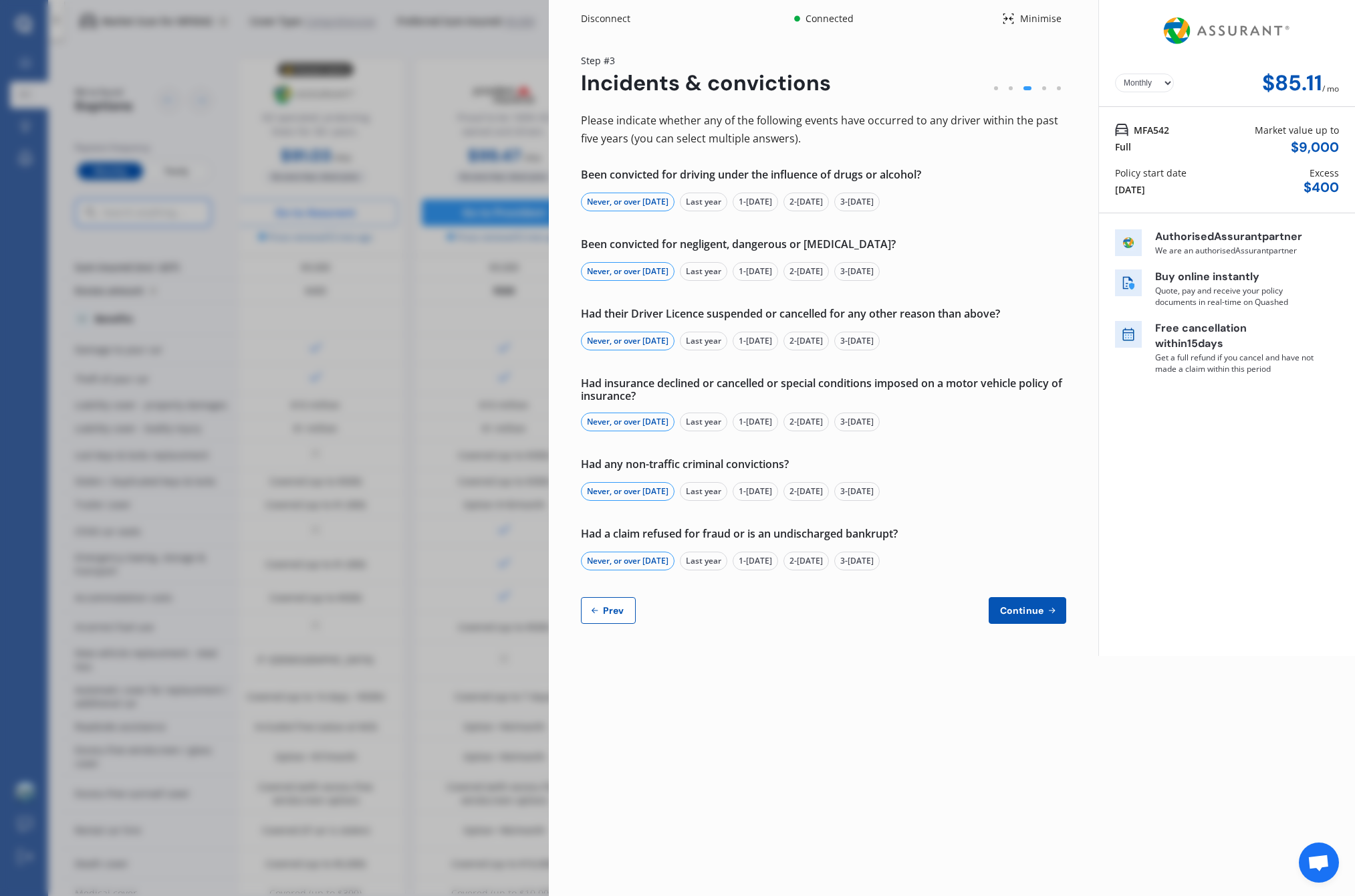
select select "full"
select select "more than 4 years"
select select "New Zealand"
select select "Mr"
select select "03"
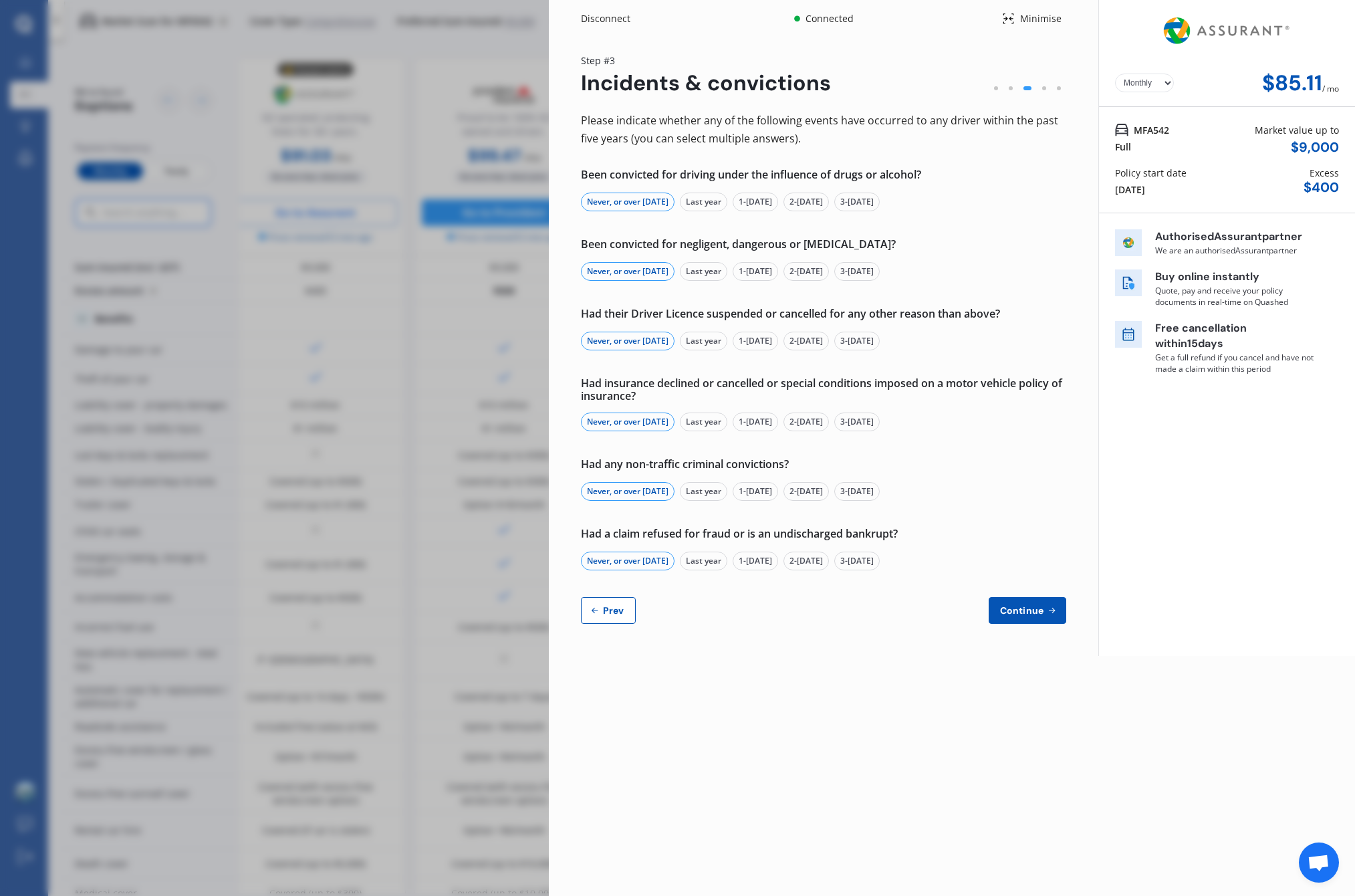
select select "03"
select select "1987"
select select "full"
select select "more than 4 years"
select select "New Zealand"
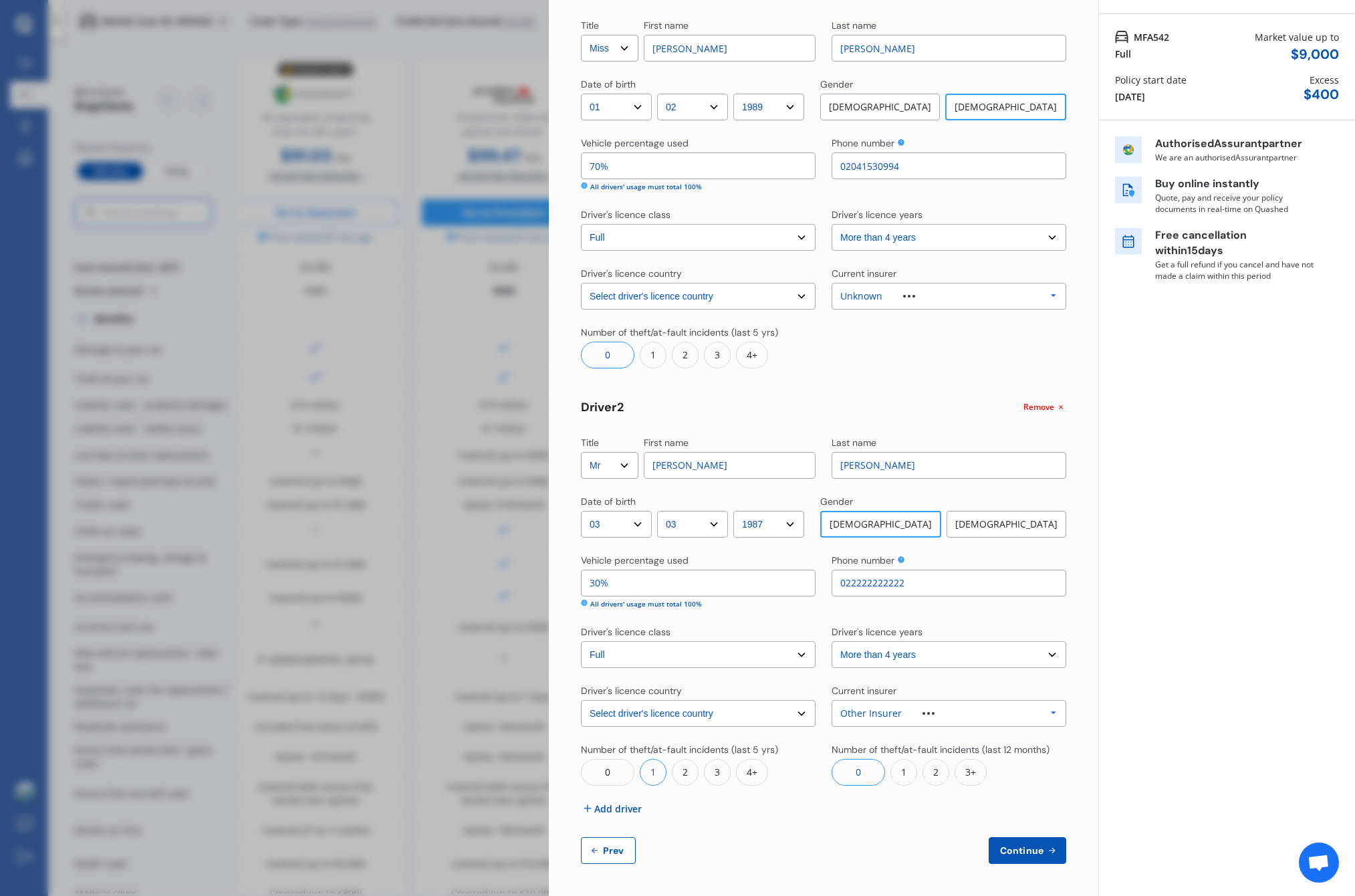
scroll to position [92, 0]
drag, startPoint x: 1030, startPoint y: 842, endPoint x: 1044, endPoint y: 840, distance: 14.1
click at [1030, 842] on button "Continue" at bounding box center [1028, 851] width 78 height 27
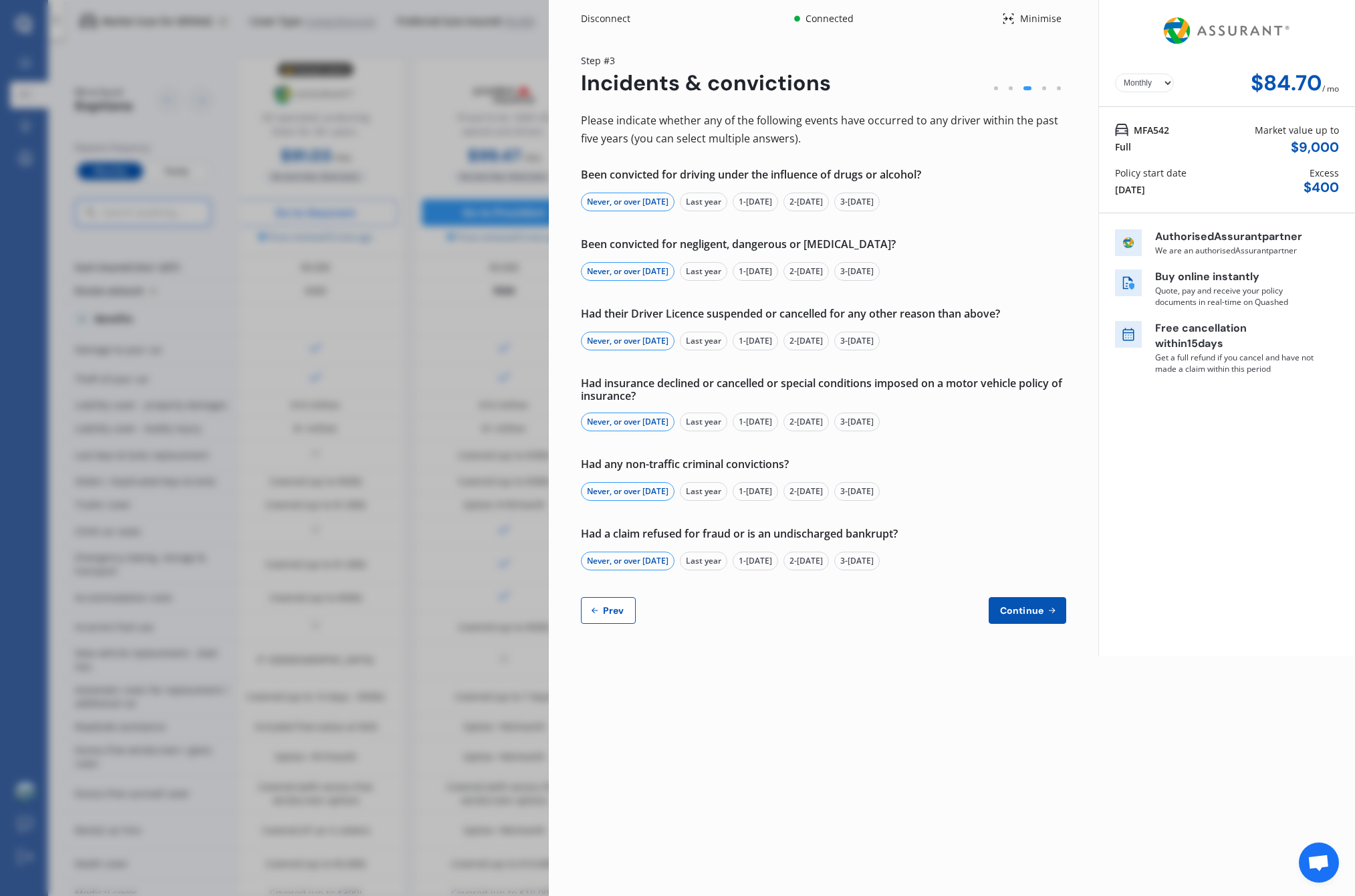
scroll to position [0, 0]
click at [1046, 611] on icon at bounding box center [1052, 610] width 11 height 11
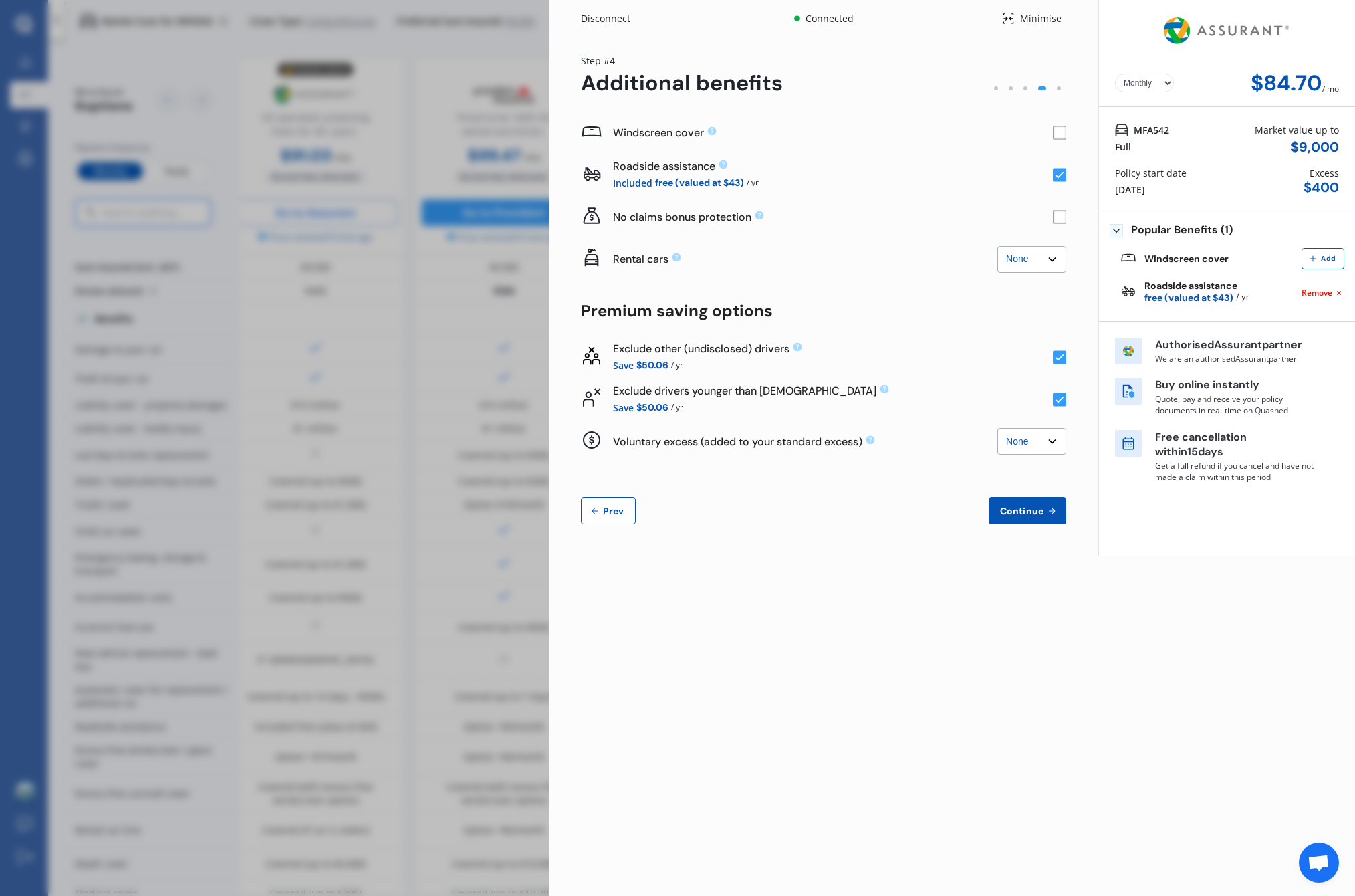
click at [1057, 216] on rect at bounding box center [1060, 217] width 13 height 13
click at [1061, 217] on icon at bounding box center [1060, 217] width 8 height 6
click at [1061, 217] on rect at bounding box center [1060, 217] width 13 height 13
click at [1061, 216] on icon at bounding box center [1060, 217] width 8 height 6
click at [1058, 222] on rect at bounding box center [1060, 217] width 13 height 13
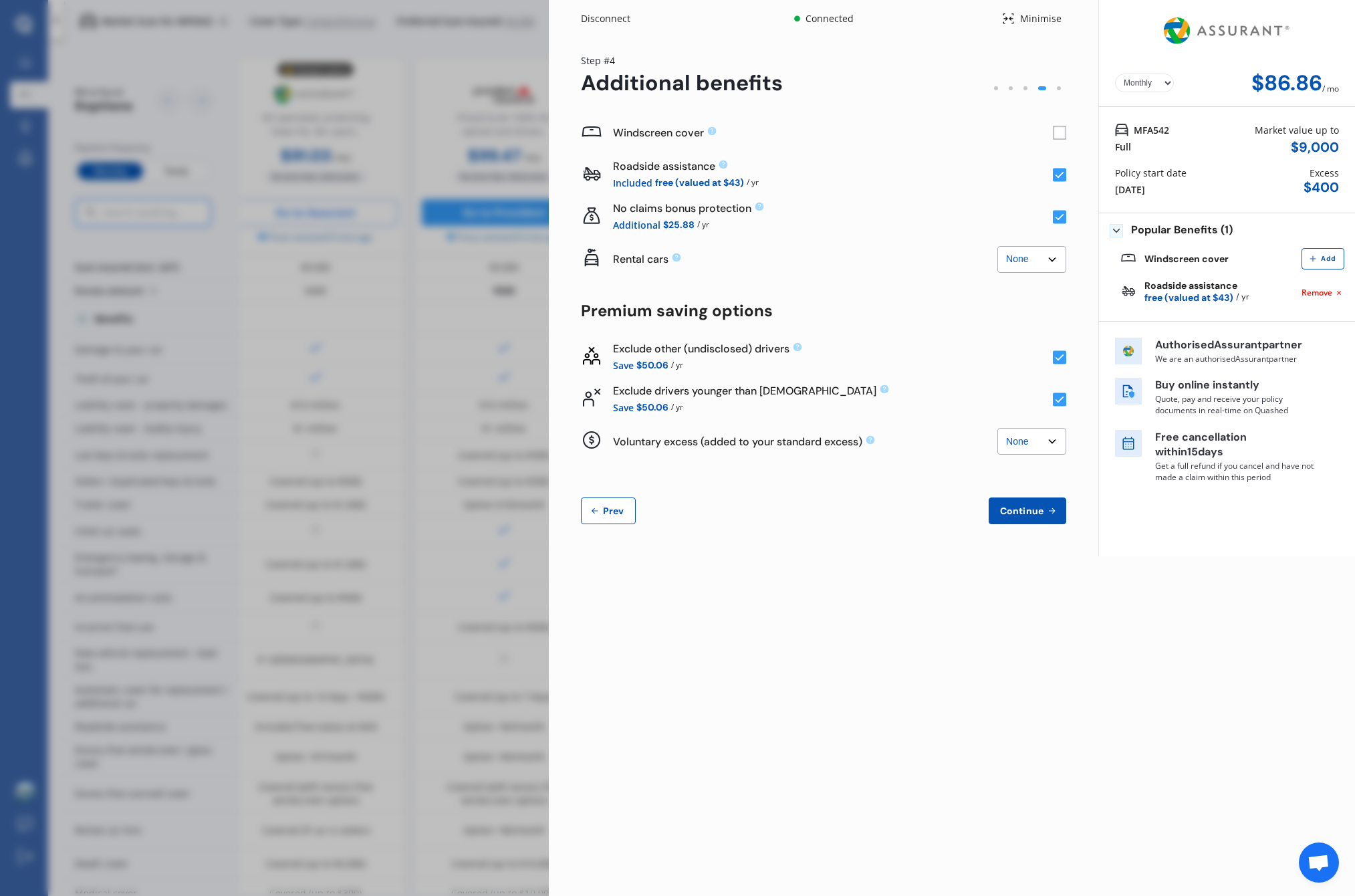
click at [1058, 222] on rect at bounding box center [1060, 217] width 13 height 13
click at [1057, 212] on rect at bounding box center [1060, 217] width 13 height 13
click at [1046, 511] on span "Continue" at bounding box center [1022, 510] width 49 height 11
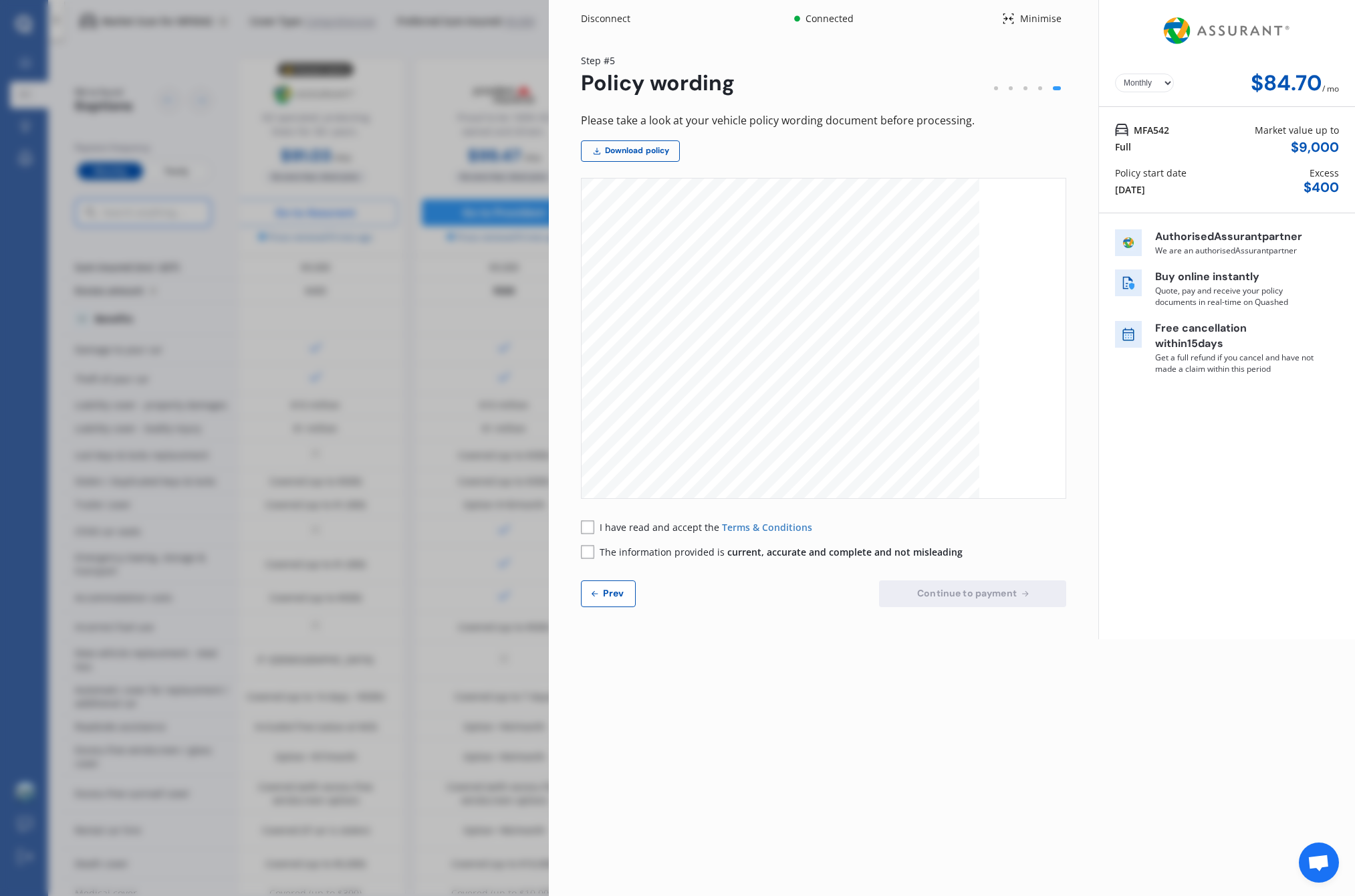
click at [641, 531] on span "I have read and accept the" at bounding box center [661, 527] width 122 height 13
click at [632, 551] on span "The information provided is current, accurate and complete and not misleading" at bounding box center [781, 552] width 363 height 13
click at [956, 599] on button "Continue to payment" at bounding box center [973, 594] width 187 height 27
click at [614, 599] on button "Prev" at bounding box center [608, 594] width 55 height 27
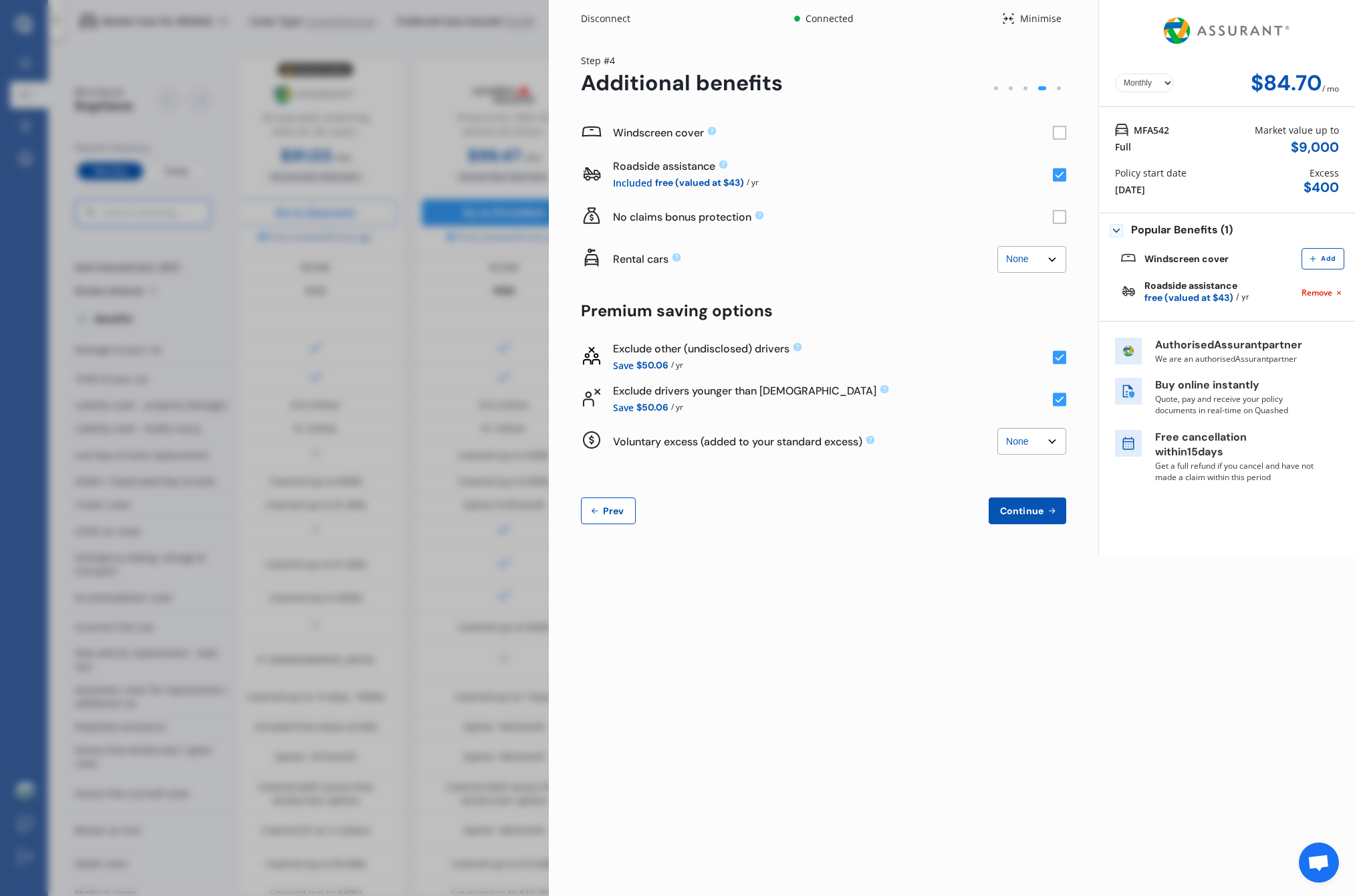
click at [1145, 194] on div "15 Sep 2025" at bounding box center [1130, 190] width 30 height 14
click at [1142, 178] on div "Policy start date" at bounding box center [1150, 173] width 72 height 14
click at [612, 505] on span "Prev" at bounding box center [614, 510] width 27 height 11
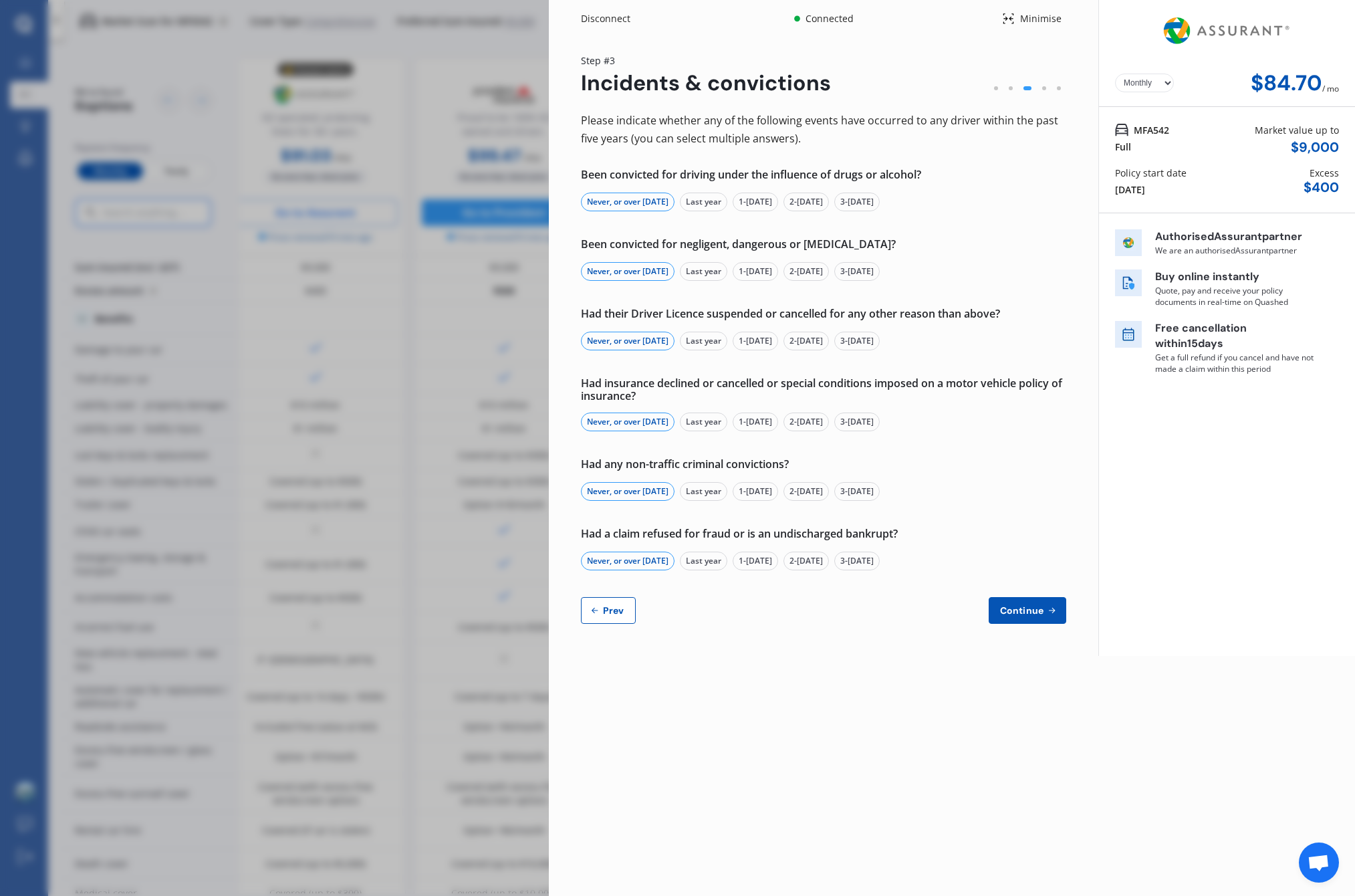
click at [623, 598] on button "Prev" at bounding box center [608, 610] width 55 height 27
select select "Miss"
select select "01"
select select "02"
select select "1989"
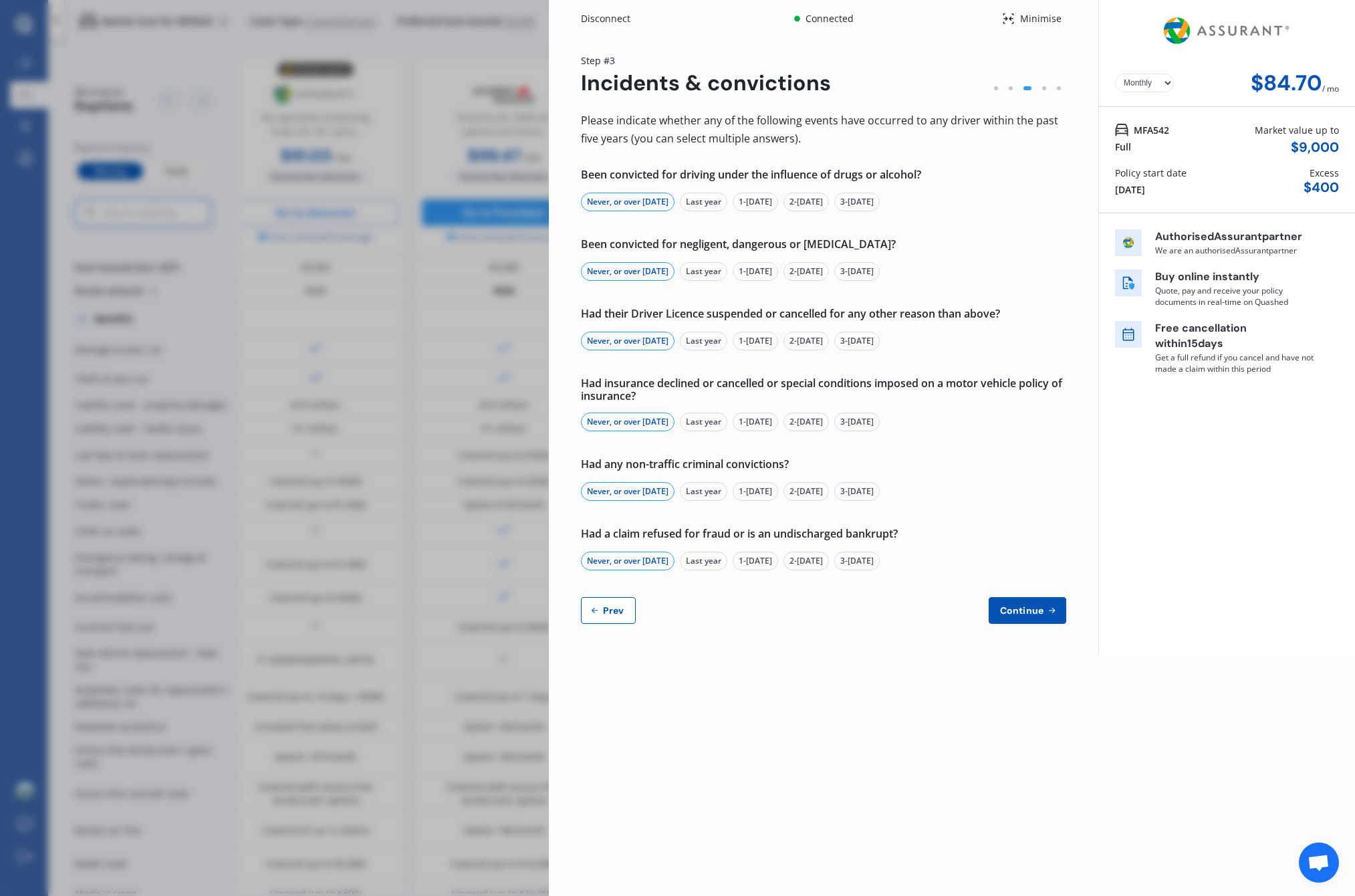
select select "full"
select select "more than 4 years"
select select "New Zealand"
select select "Mr"
select select "03"
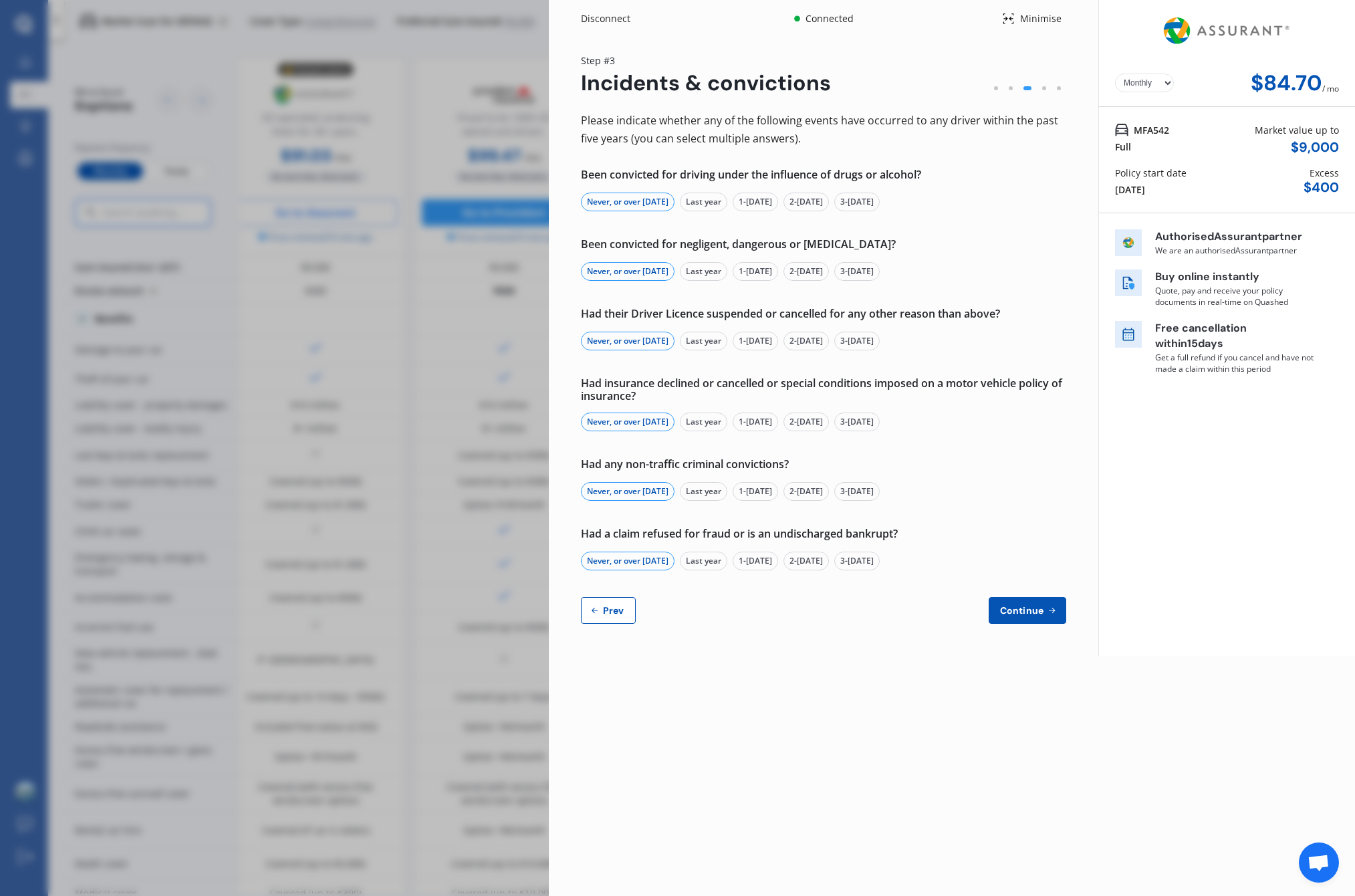
select select "03"
select select "1987"
select select "full"
select select "more than 4 years"
select select "New Zealand"
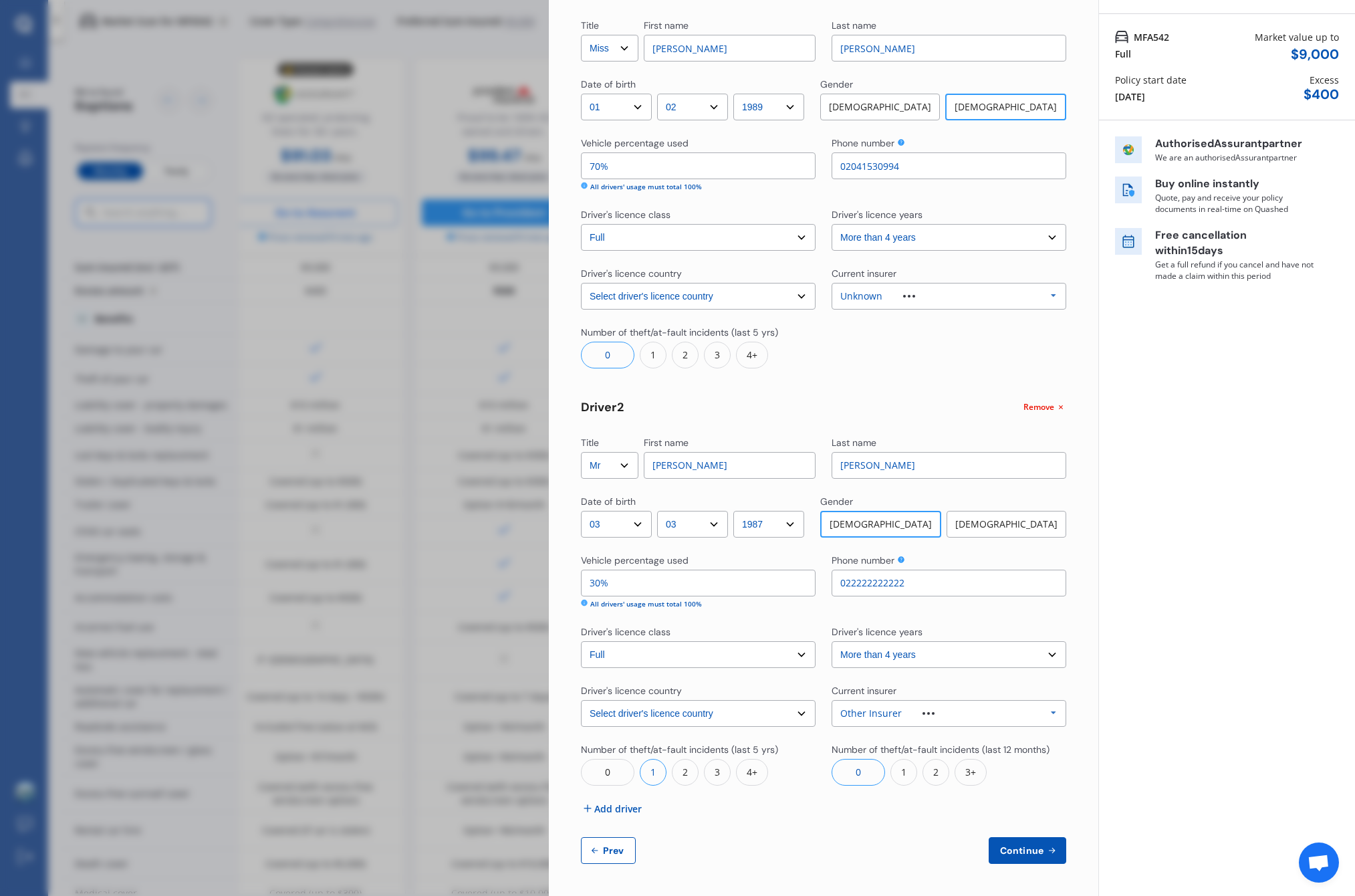
scroll to position [92, 0]
click at [616, 846] on span "Prev" at bounding box center [614, 851] width 27 height 11
select select "full"
select select "0"
select select "On own property"
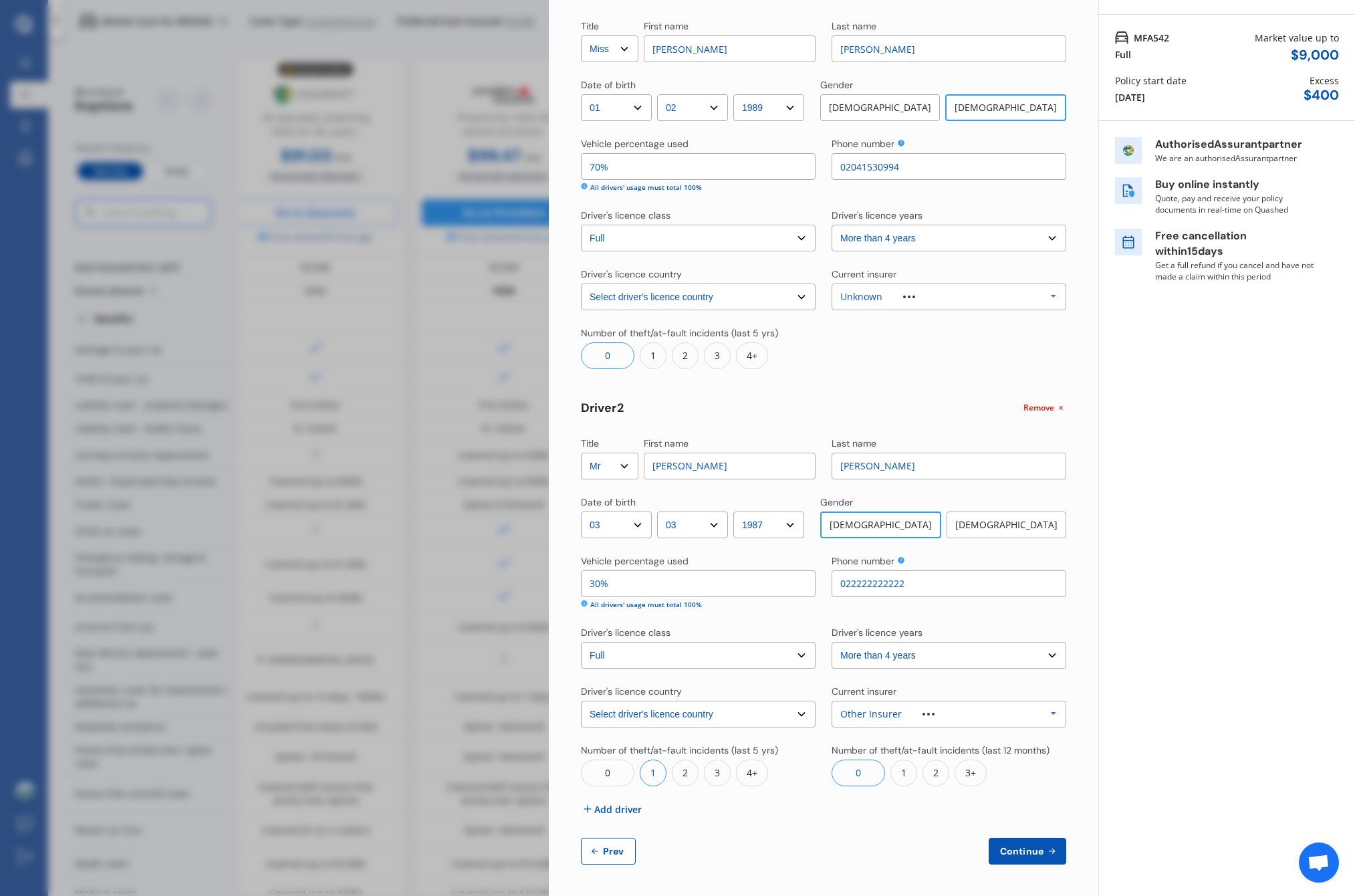
select select "Auckland City"
select select "15000"
select select "TOYOTA"
select select "AQUA"
select select "HYBRID"
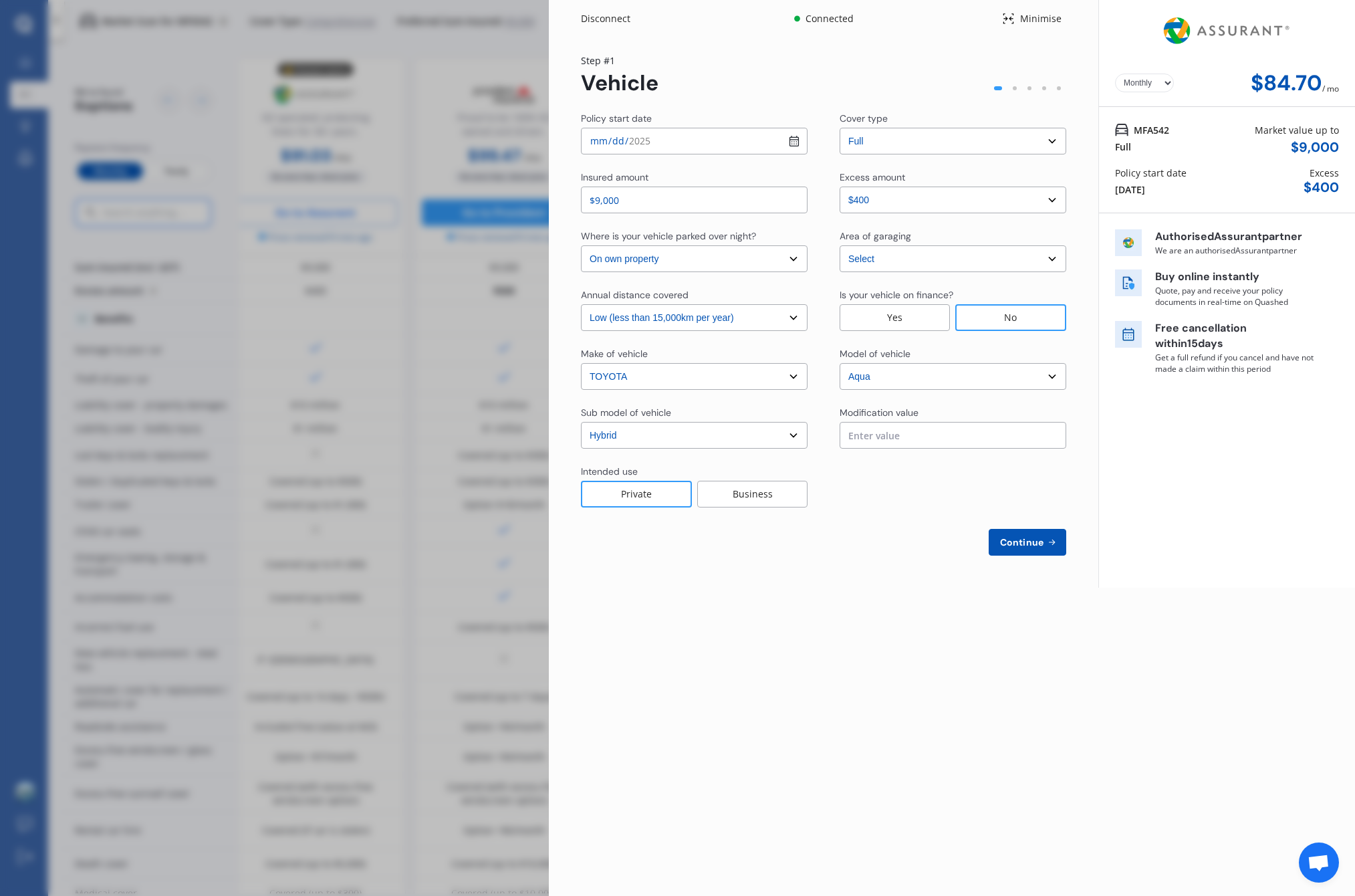
scroll to position [0, 0]
click at [1055, 539] on icon at bounding box center [1052, 541] width 11 height 11
select select "Miss"
select select "01"
select select "02"
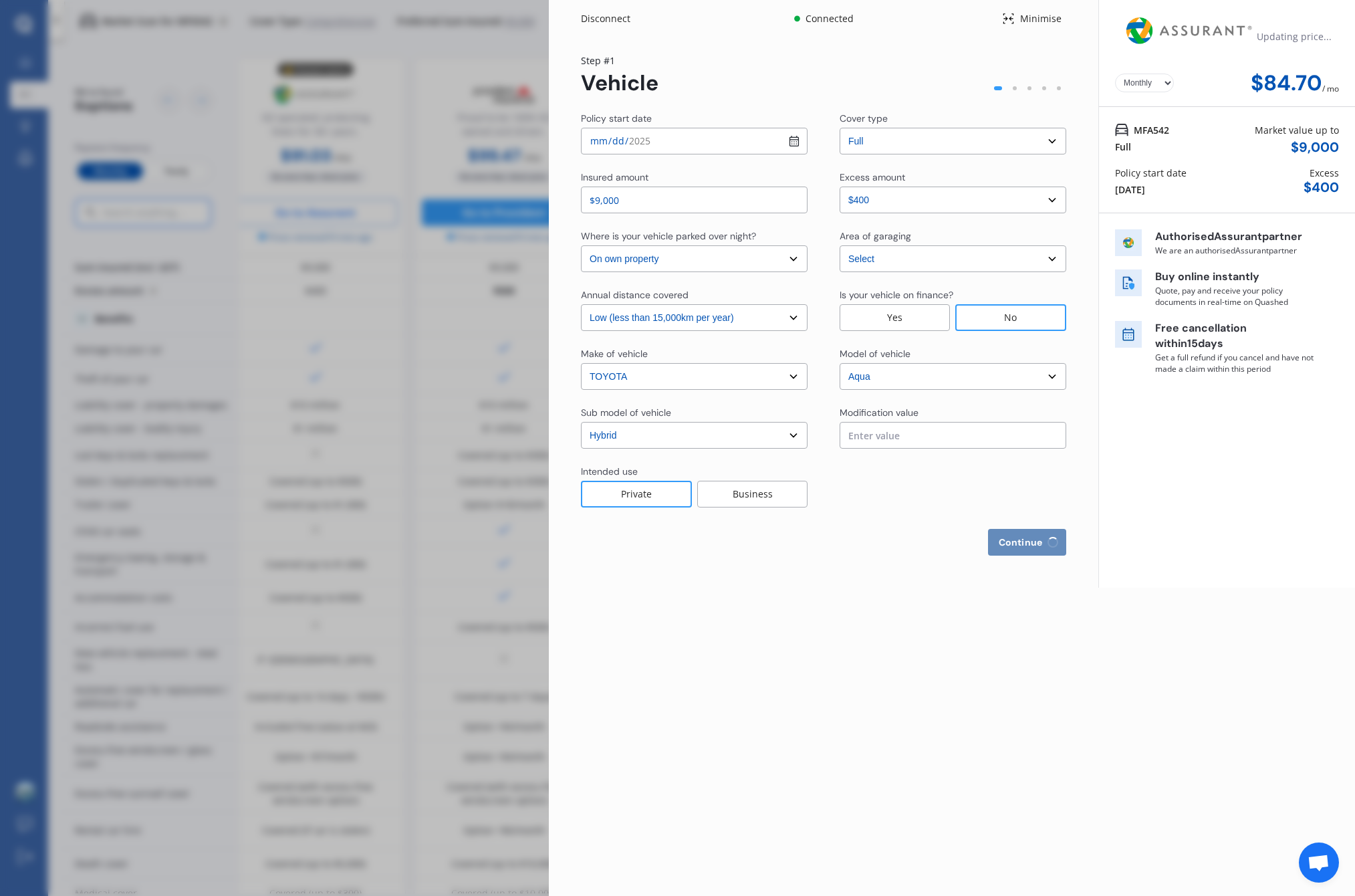
select select "1989"
select select "full"
select select "more than 4 years"
select select "New Zealand"
select select "Mr"
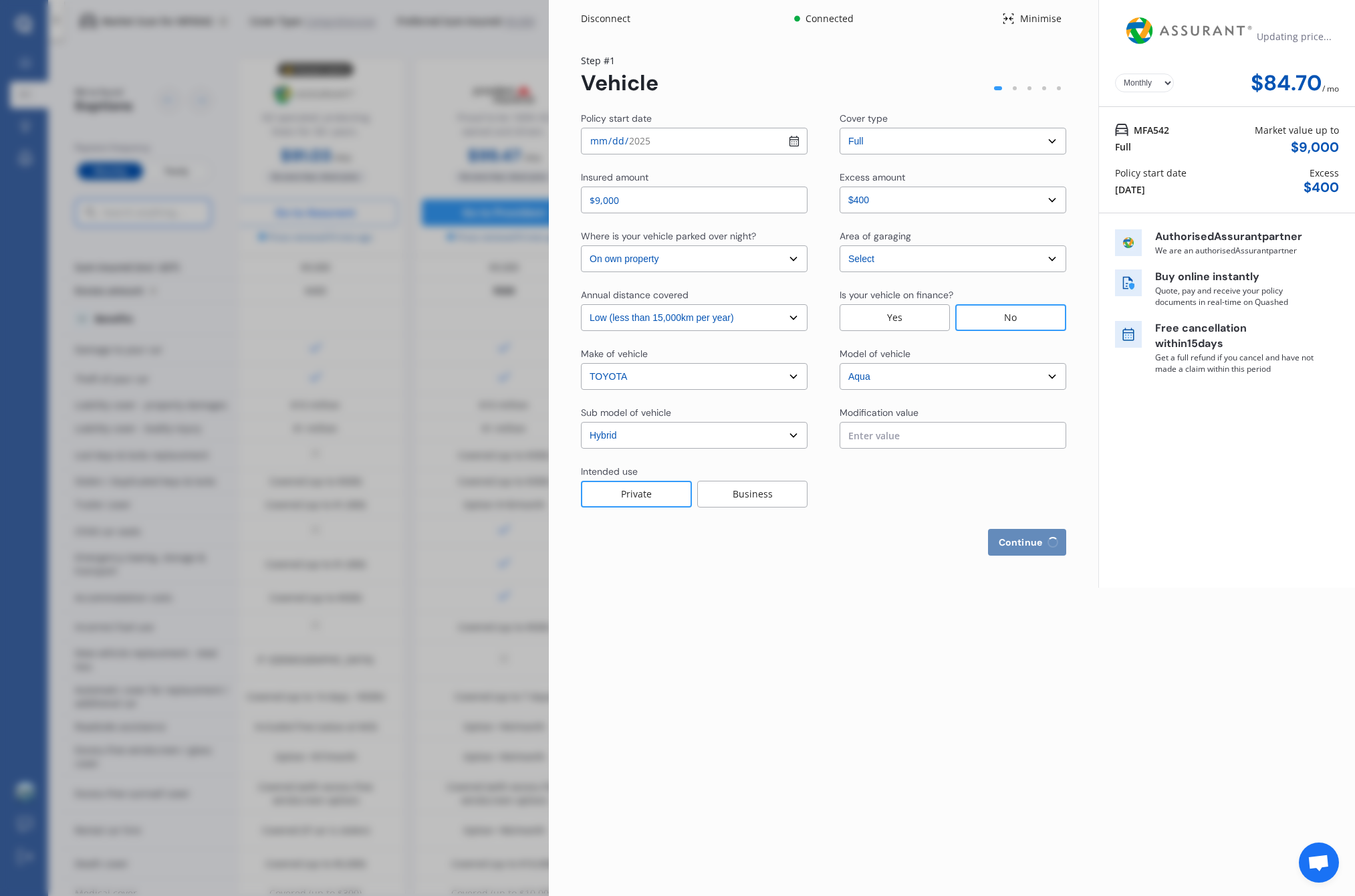
select select "03"
select select "1987"
select select "full"
select select "more than 4 years"
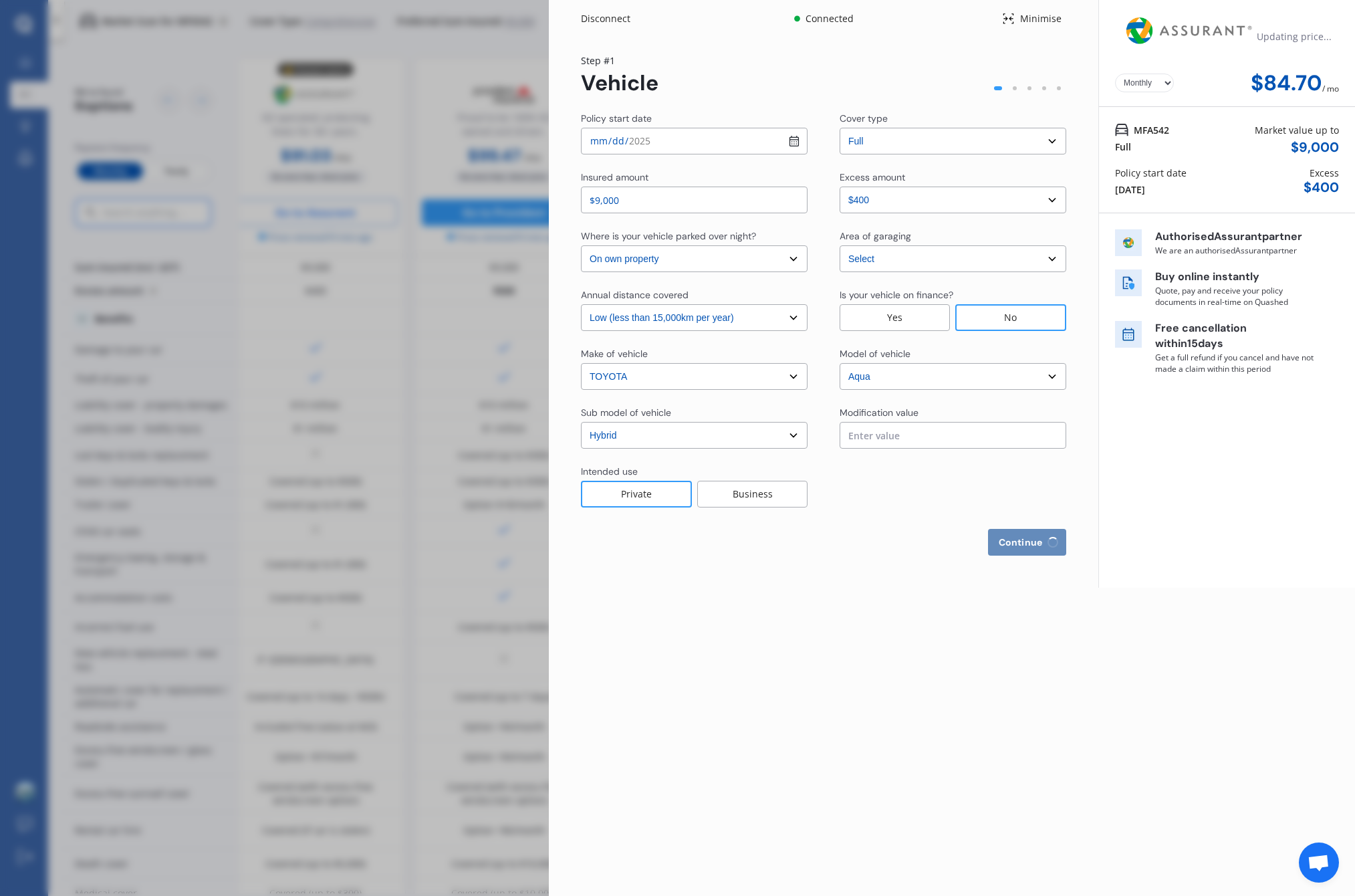
select select "New Zealand"
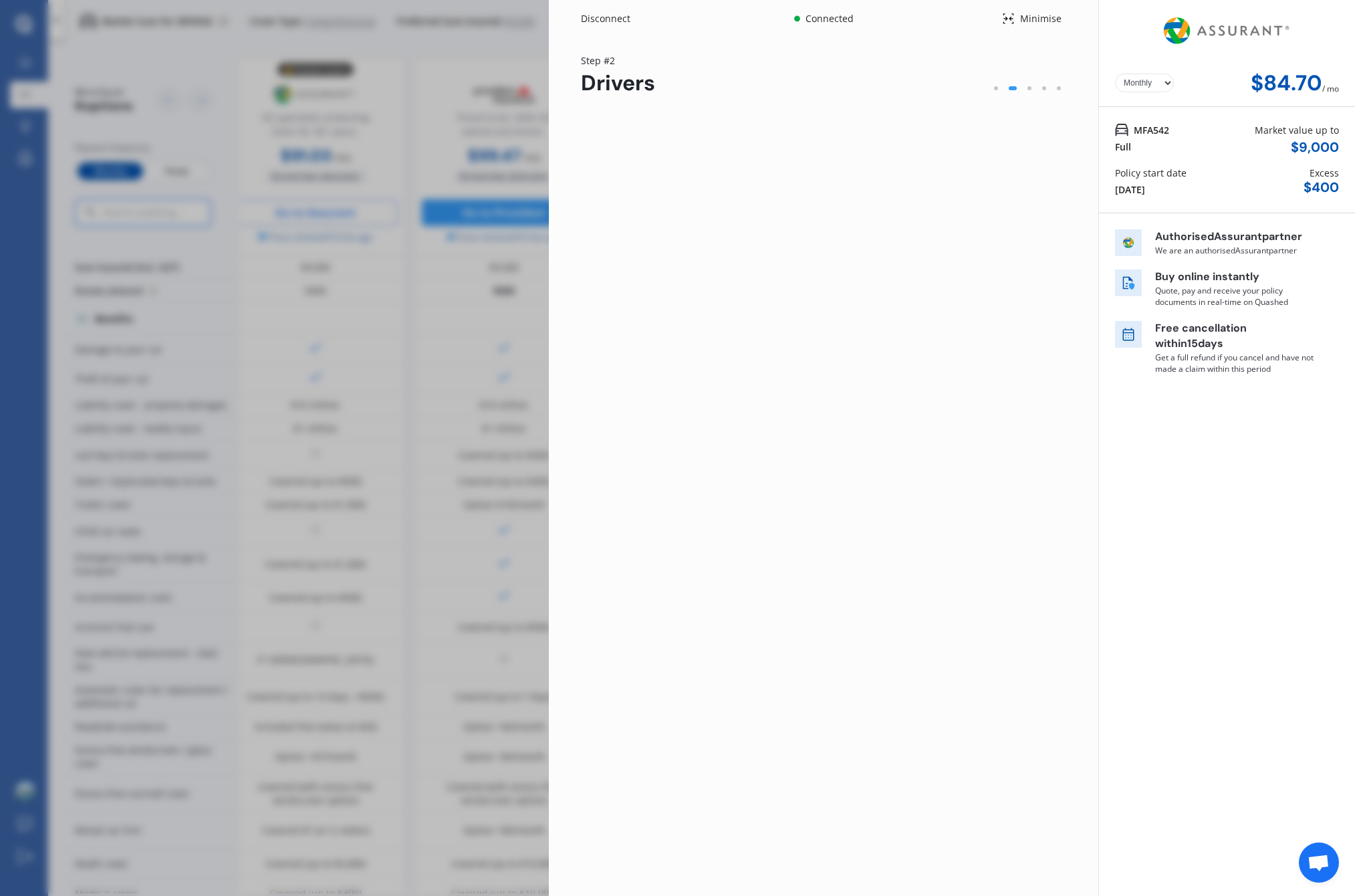
click at [1189, 164] on div "MFA542 Full Market value up to $ 9,000 Policy start date 15 Sep 2025 Excess $ 4…" at bounding box center [1228, 160] width 256 height 106
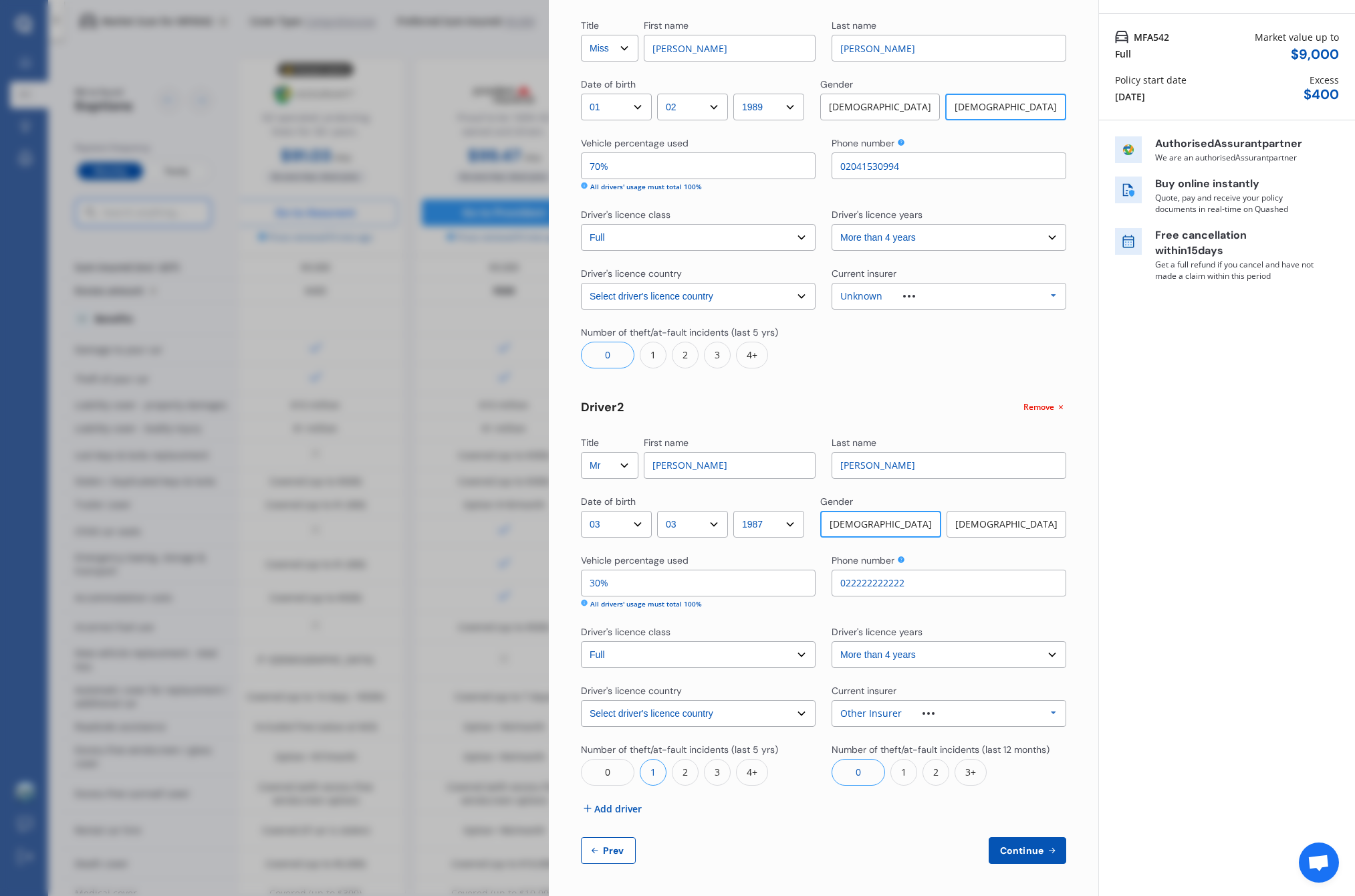
scroll to position [92, 0]
click at [1026, 851] on span "Continue" at bounding box center [1022, 851] width 49 height 11
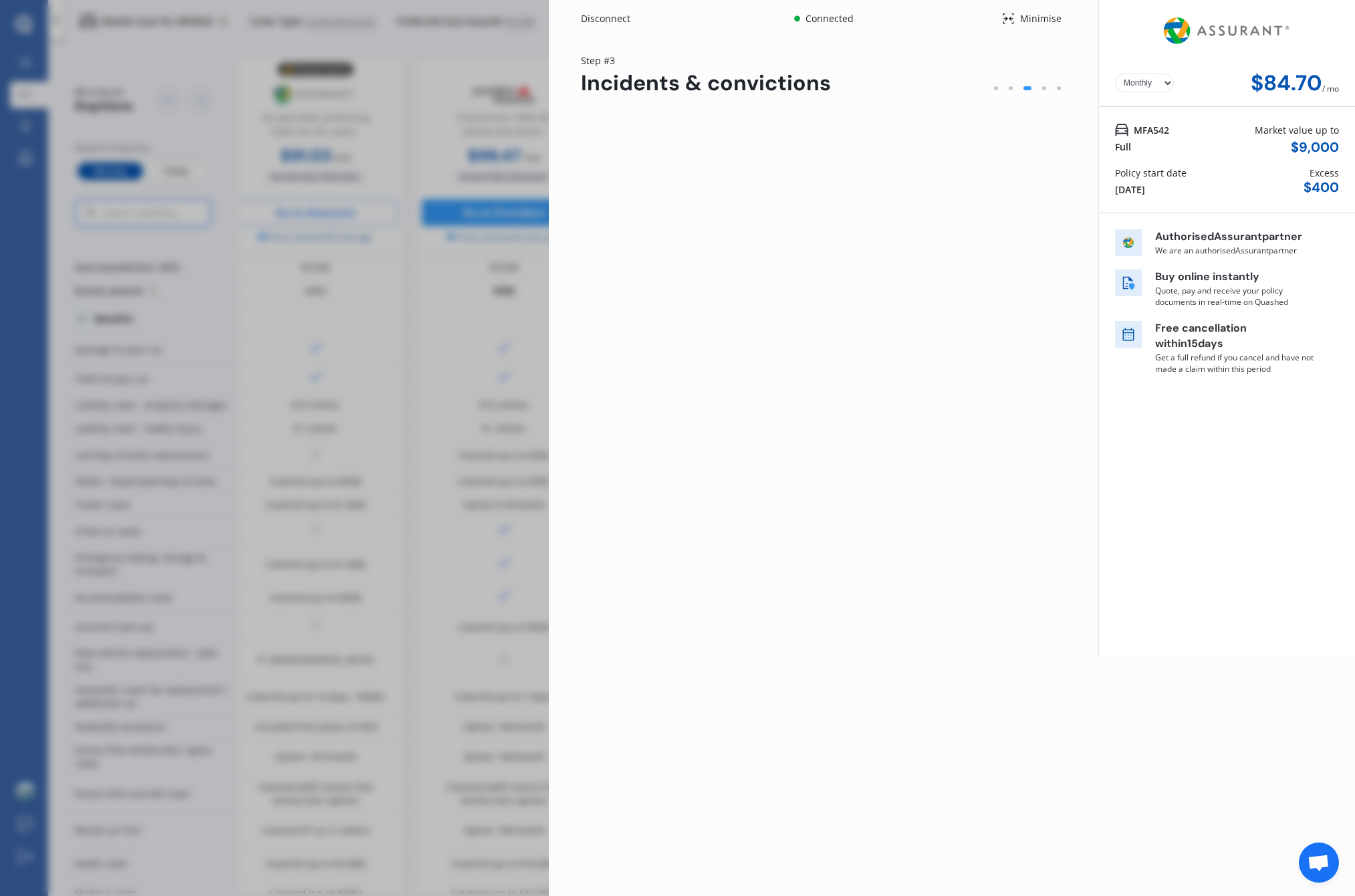
scroll to position [0, 0]
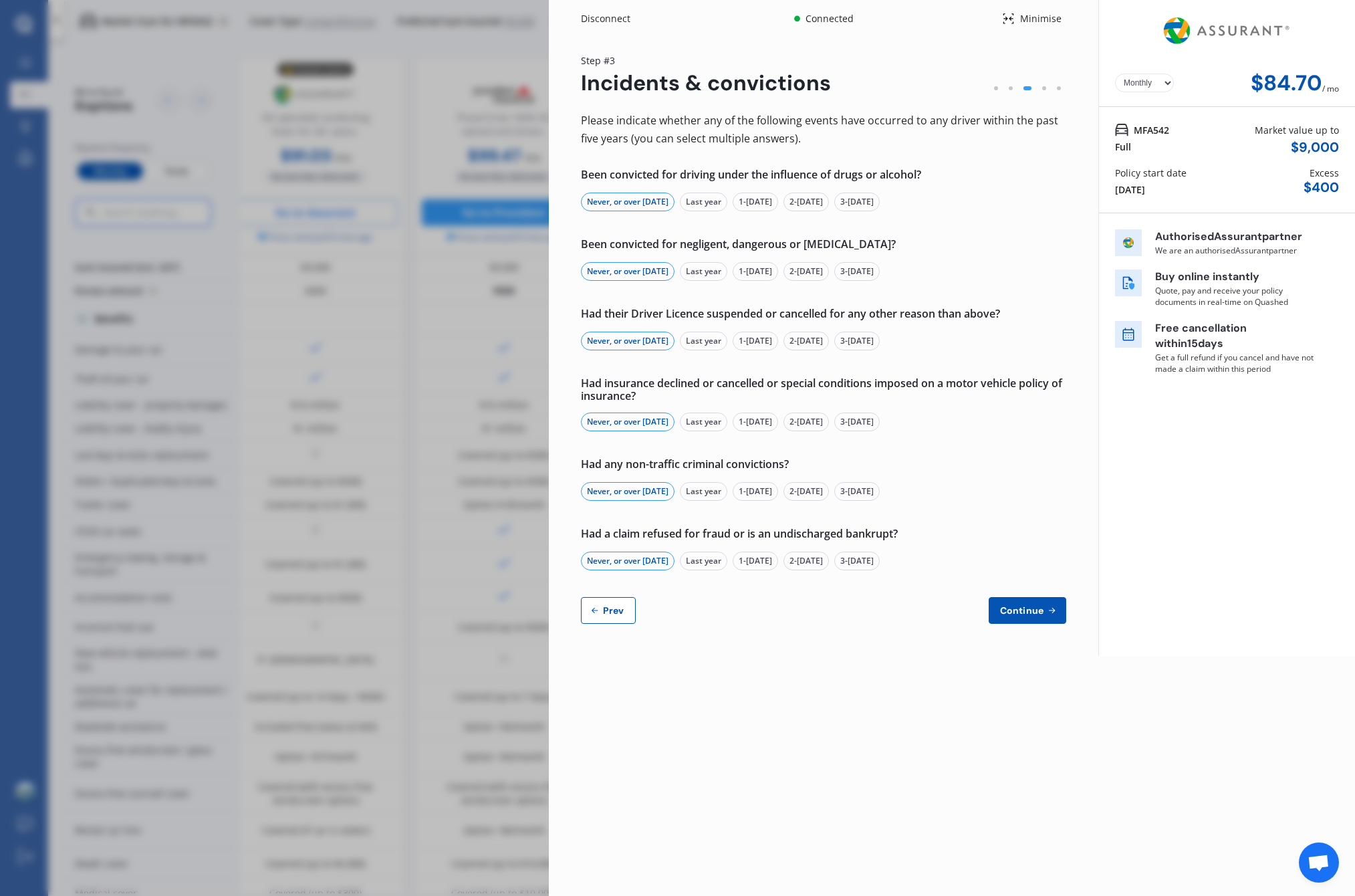
click at [1053, 614] on button "Continue" at bounding box center [1028, 610] width 78 height 27
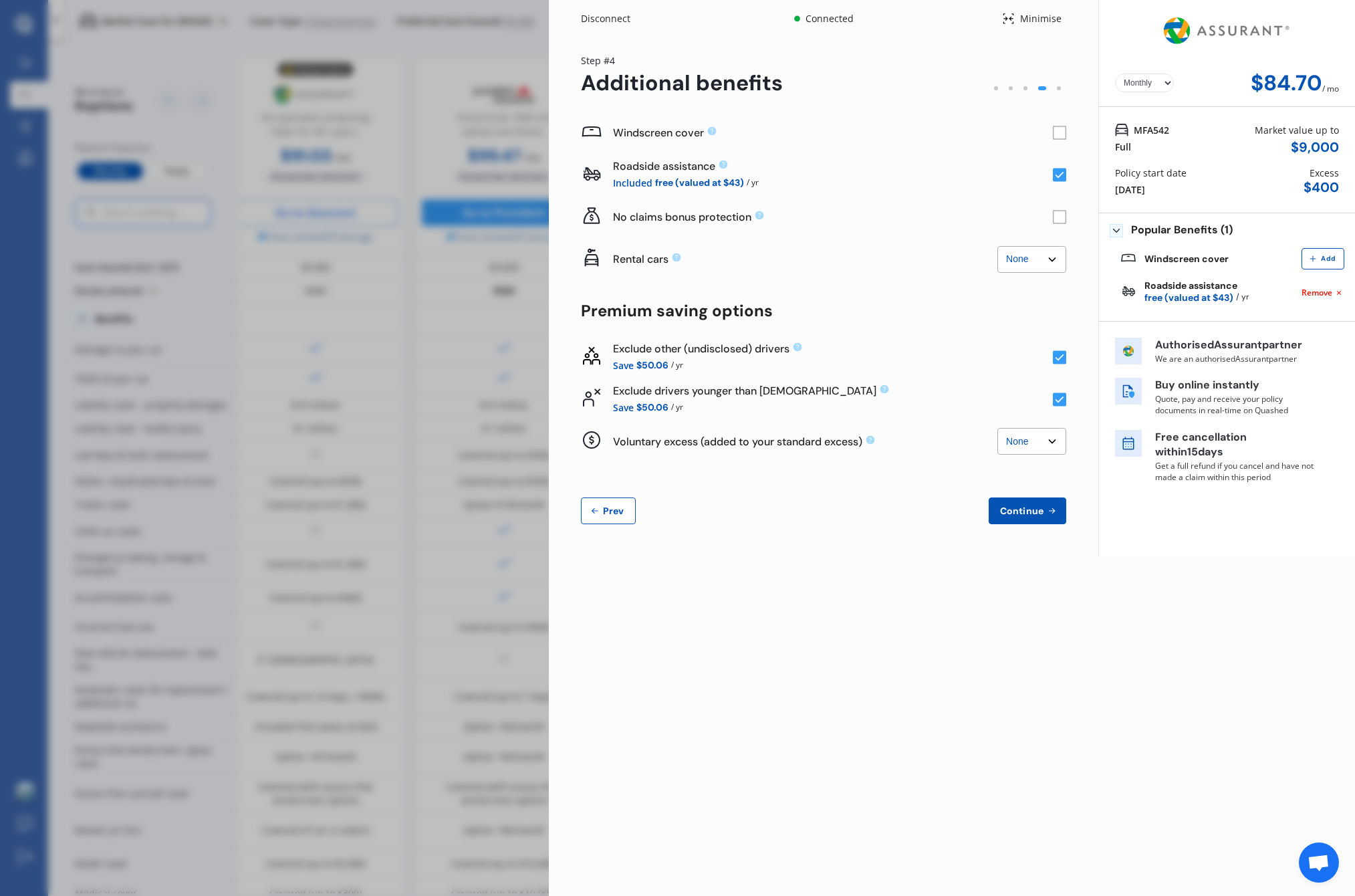
click at [1041, 514] on span "Continue" at bounding box center [1022, 510] width 49 height 11
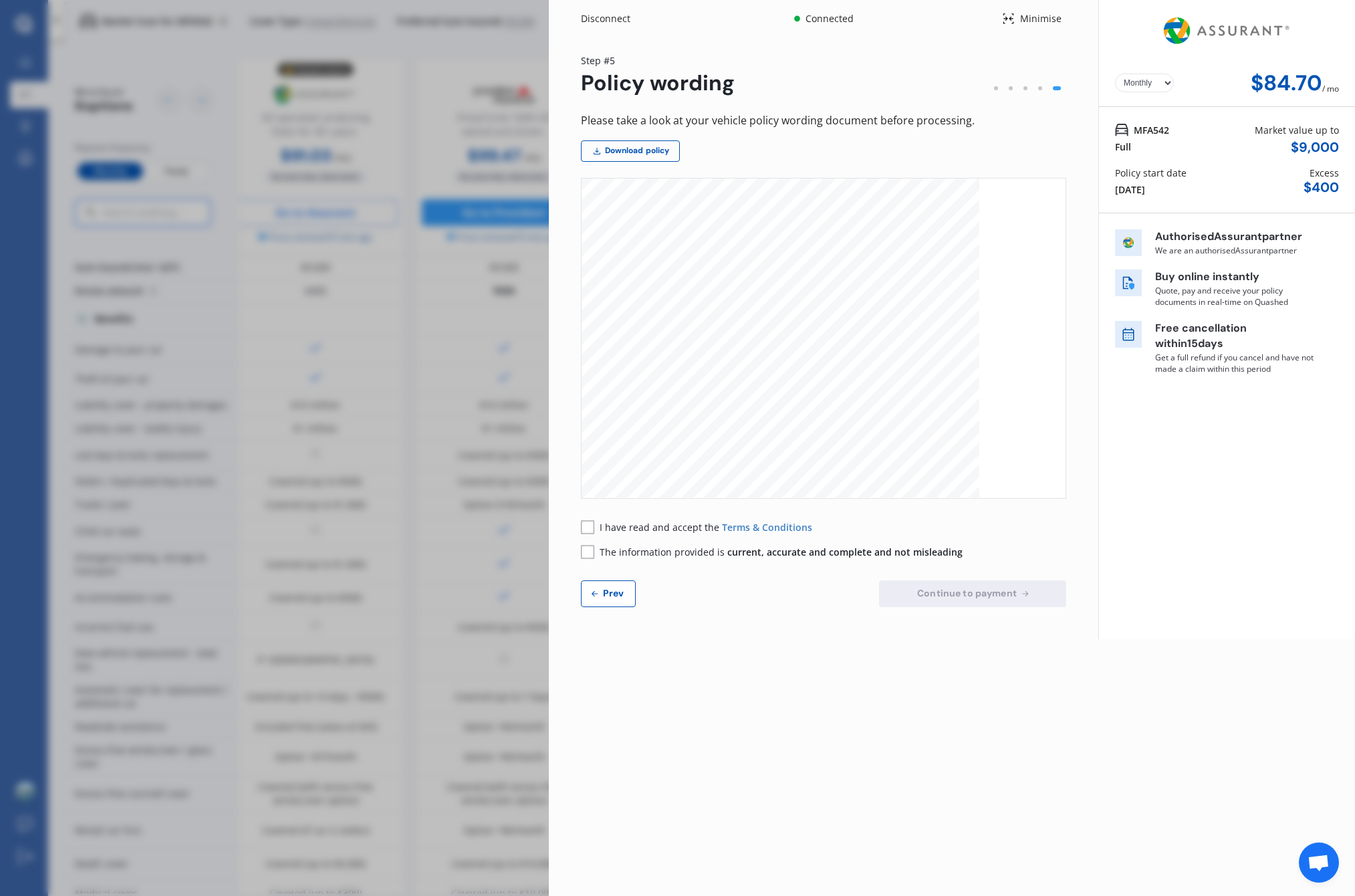
scroll to position [5865, 0]
click at [1041, 24] on div "Minimise" at bounding box center [1041, 18] width 52 height 13
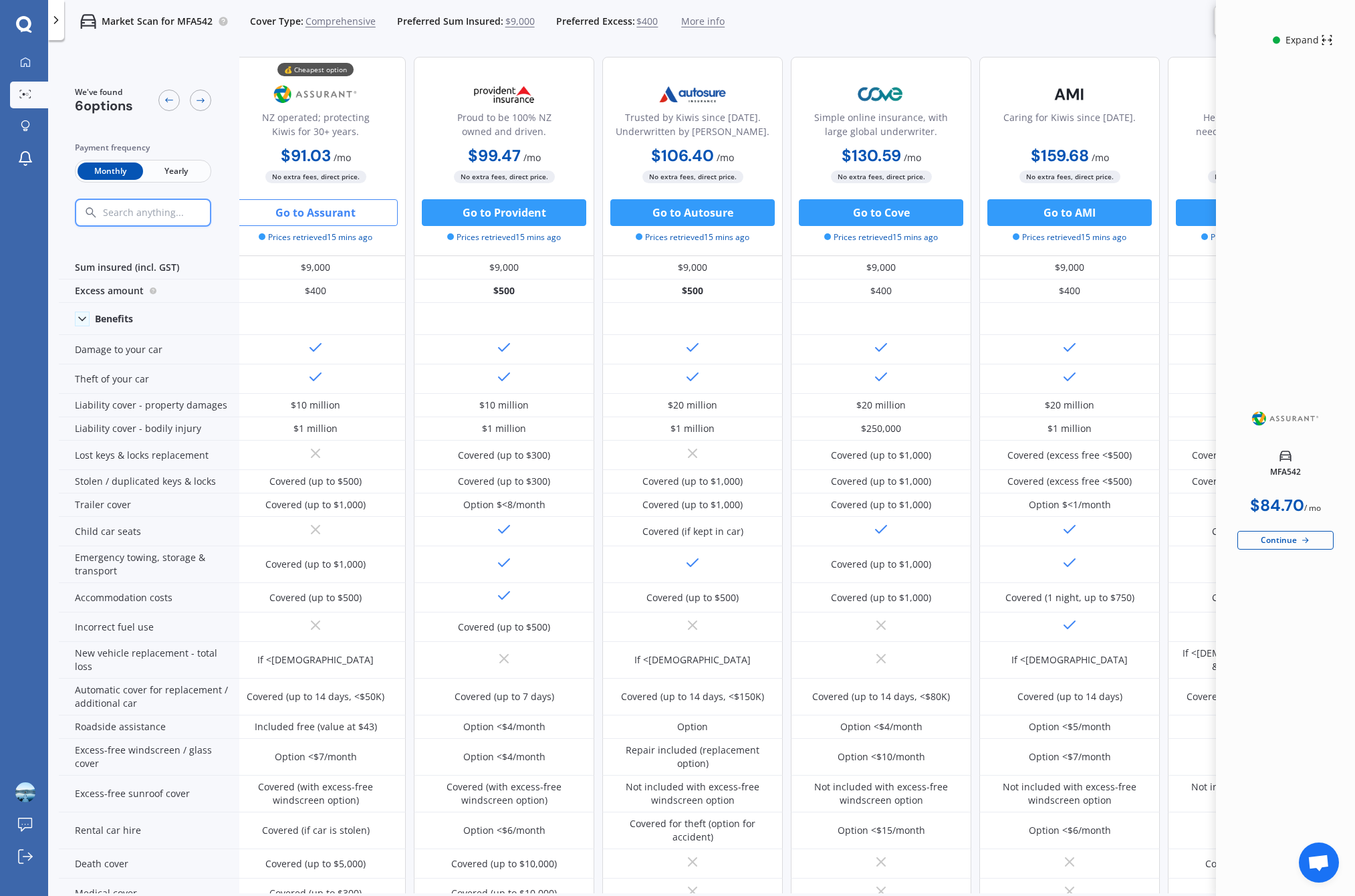
click at [1271, 132] on div "MFA542 $84.70 / mo Continue" at bounding box center [1286, 485] width 96 height 853
click at [1286, 536] on div "Continue" at bounding box center [1286, 540] width 96 height 18
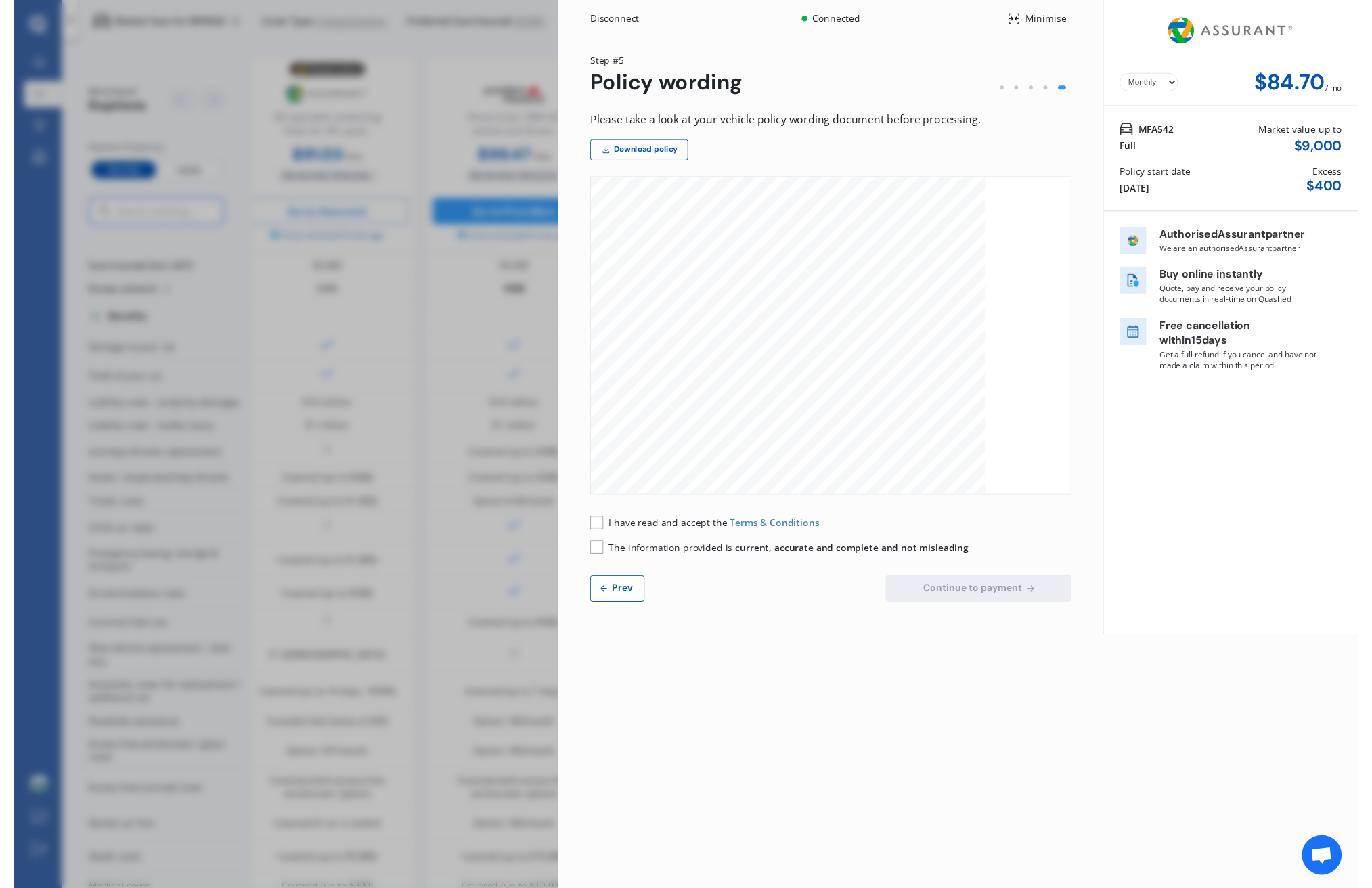
scroll to position [0, 0]
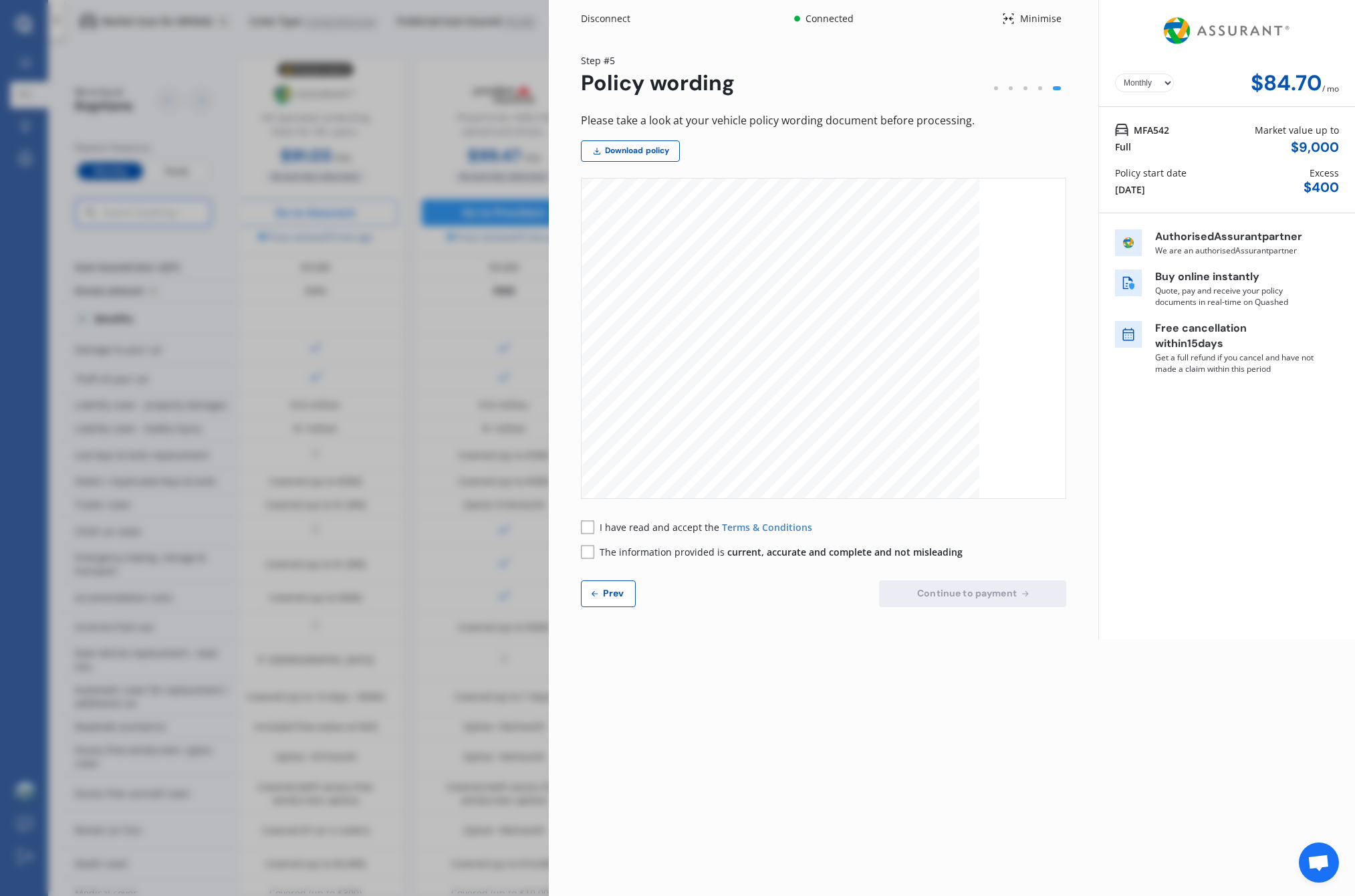
click at [1174, 345] on p "Free cancellation within 15 days" at bounding box center [1235, 335] width 161 height 30
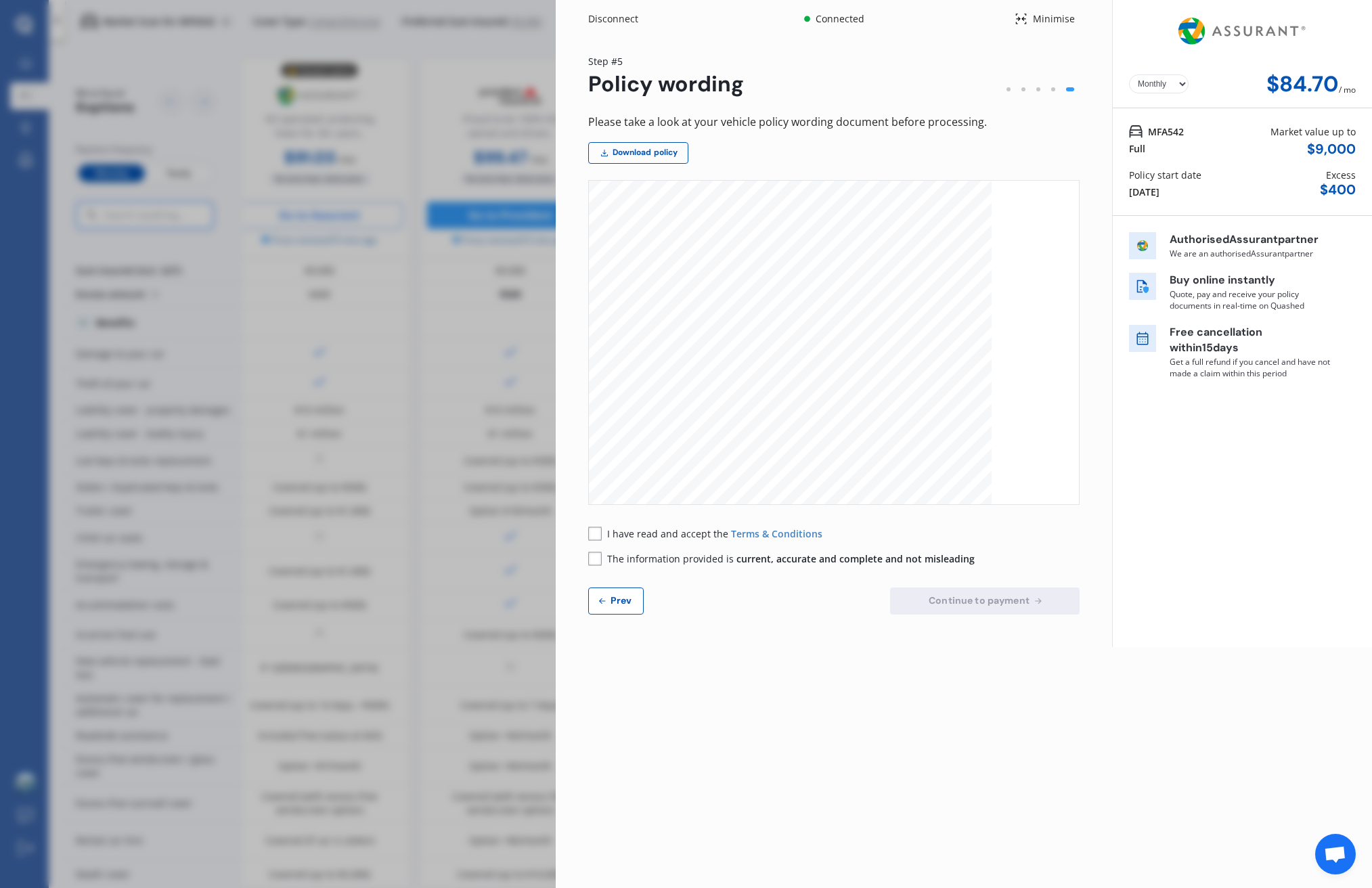
click at [1070, 136] on div "Please take a look at your vehicle policy wording document before processing. D…" at bounding box center [834, 364] width 492 height 502
drag, startPoint x: 758, startPoint y: 139, endPoint x: 738, endPoint y: 134, distance: 20.6
click at [758, 139] on div "Please take a look at your vehicle policy wording document before processing. D…" at bounding box center [834, 364] width 492 height 502
click at [547, 49] on div "Disconnect Connected Minimise Yearly Monthly $84.70 / mo Step # 5 Policy wordin…" at bounding box center [686, 444] width 1372 height 888
click at [611, 610] on button "Prev" at bounding box center [616, 601] width 55 height 27
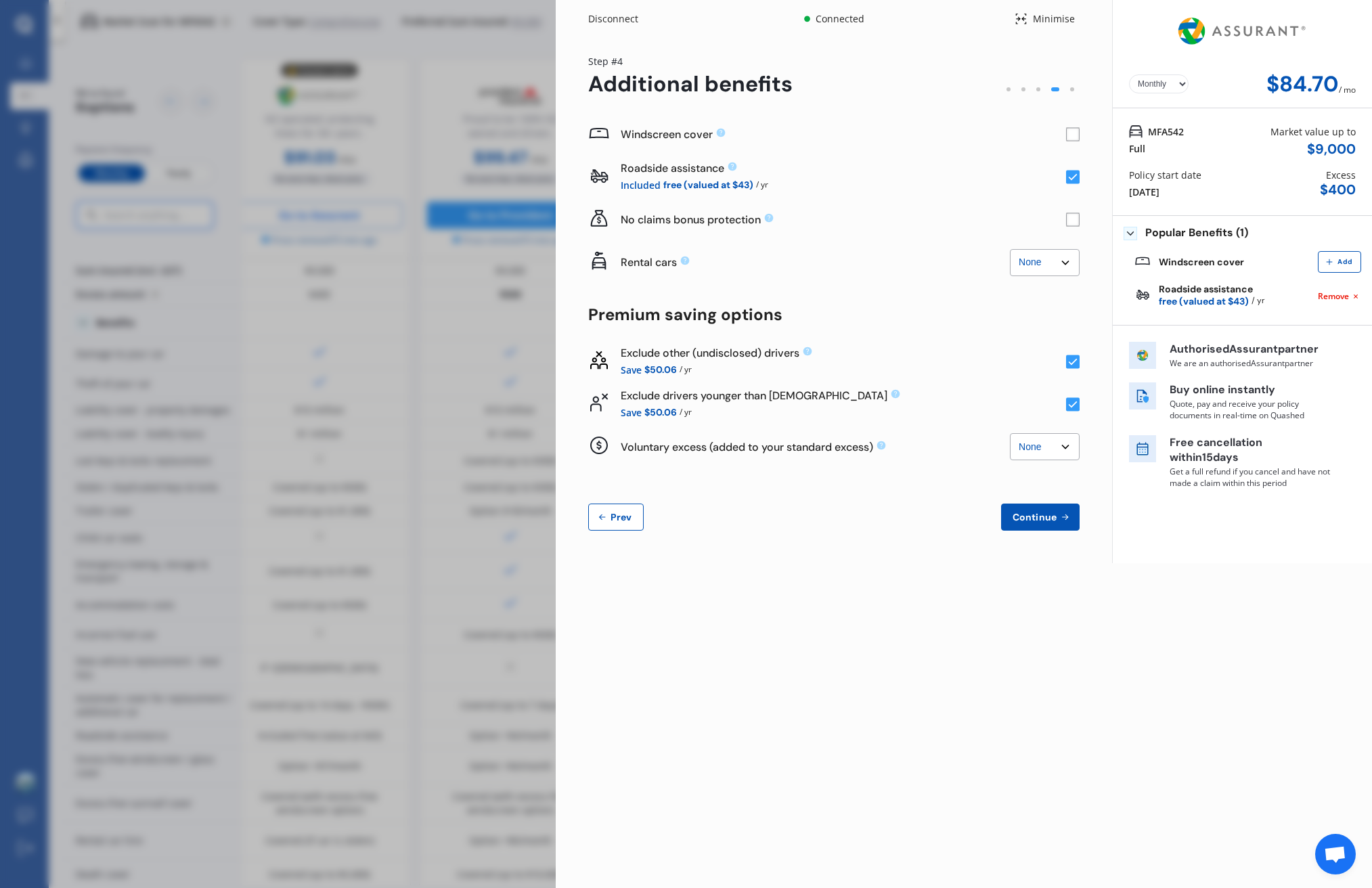
click at [1053, 19] on div "Minimise" at bounding box center [1054, 19] width 52 height 14
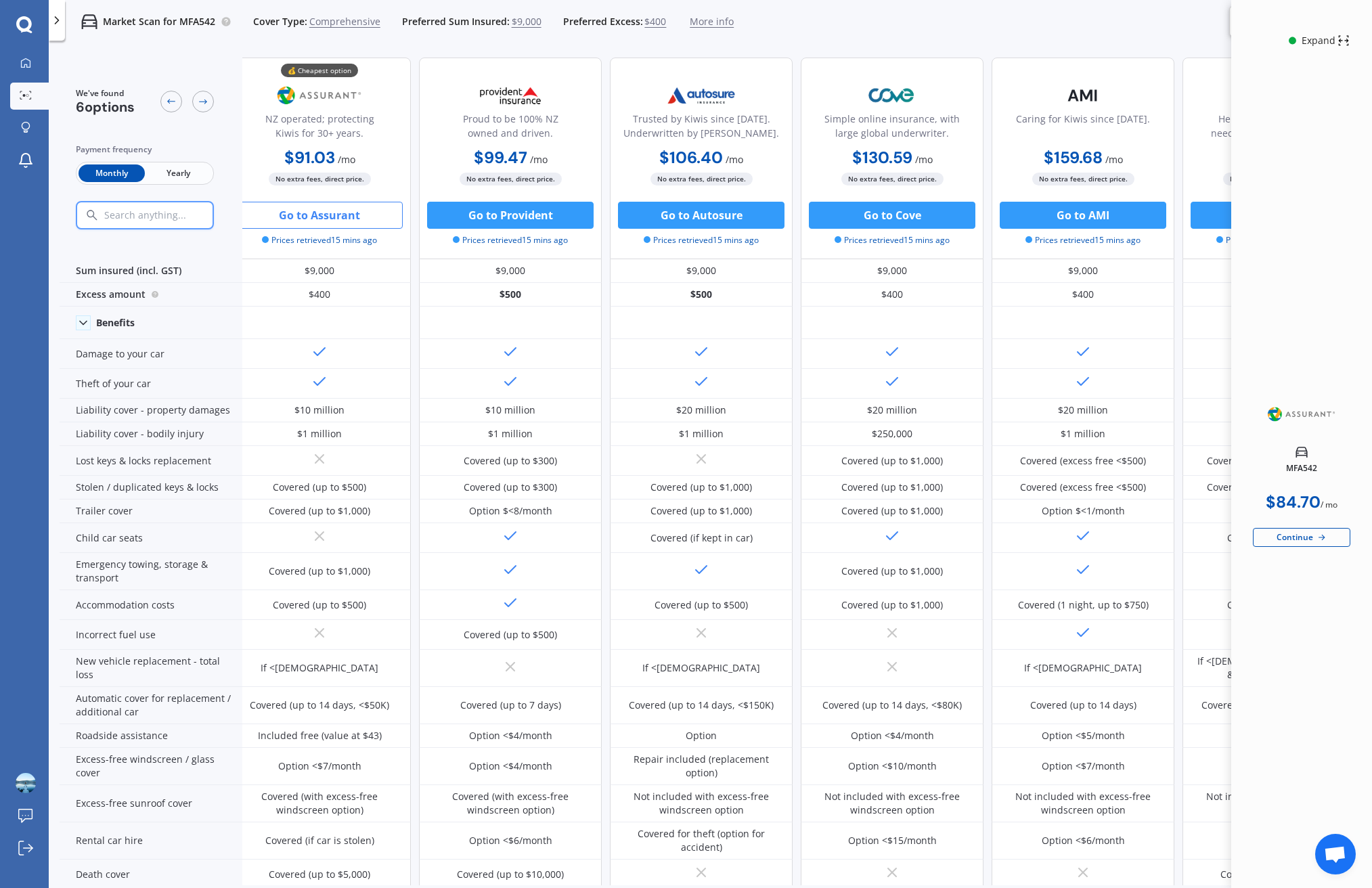
click at [705, 22] on span "More info" at bounding box center [711, 22] width 44 height 14
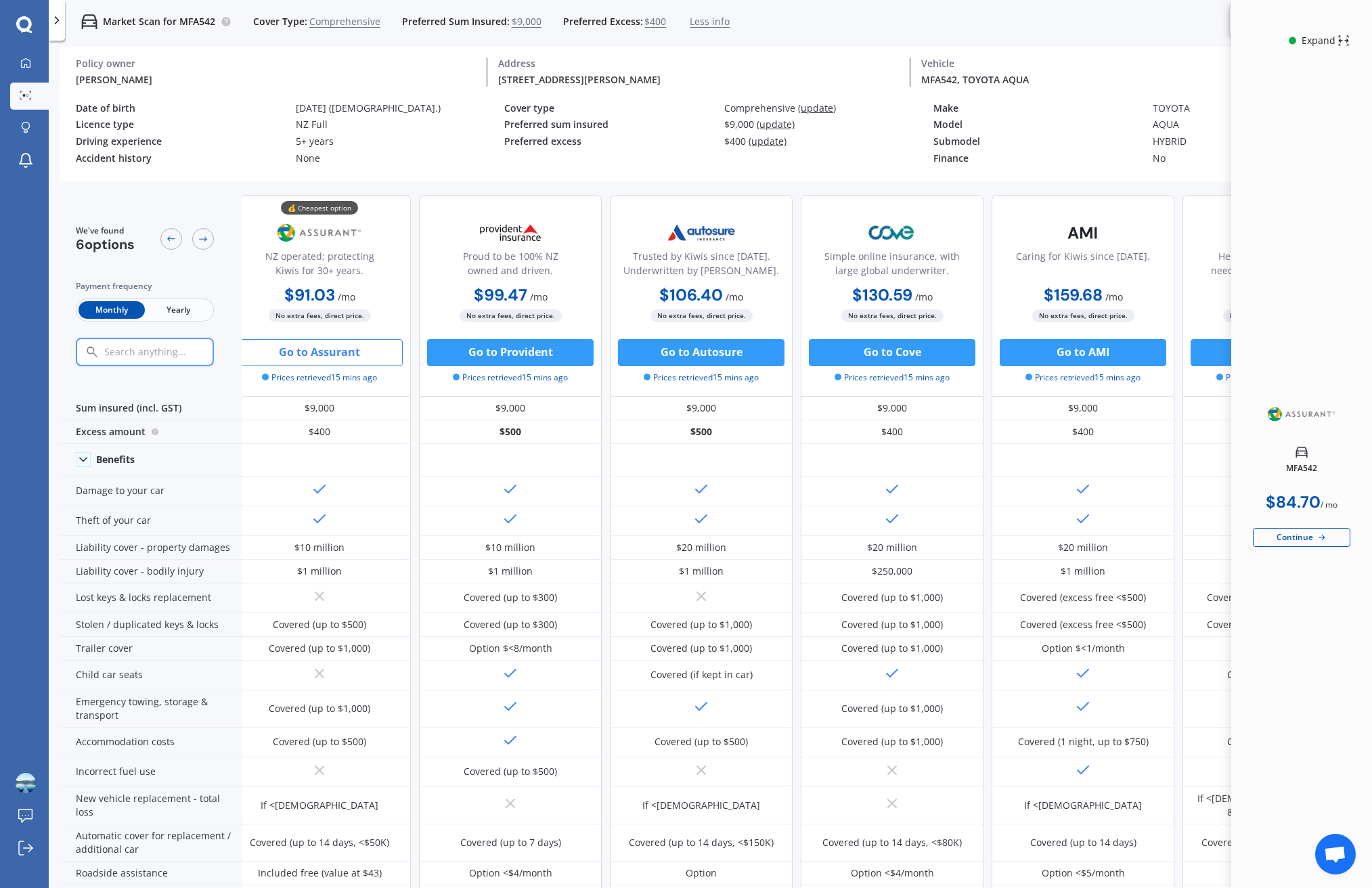
drag, startPoint x: 1004, startPoint y: 132, endPoint x: 624, endPoint y: 108, distance: 380.8
click at [1004, 132] on div "Model AQUA" at bounding box center [1148, 128] width 429 height 17
click at [226, 22] on circle at bounding box center [226, 22] width 9 height 9
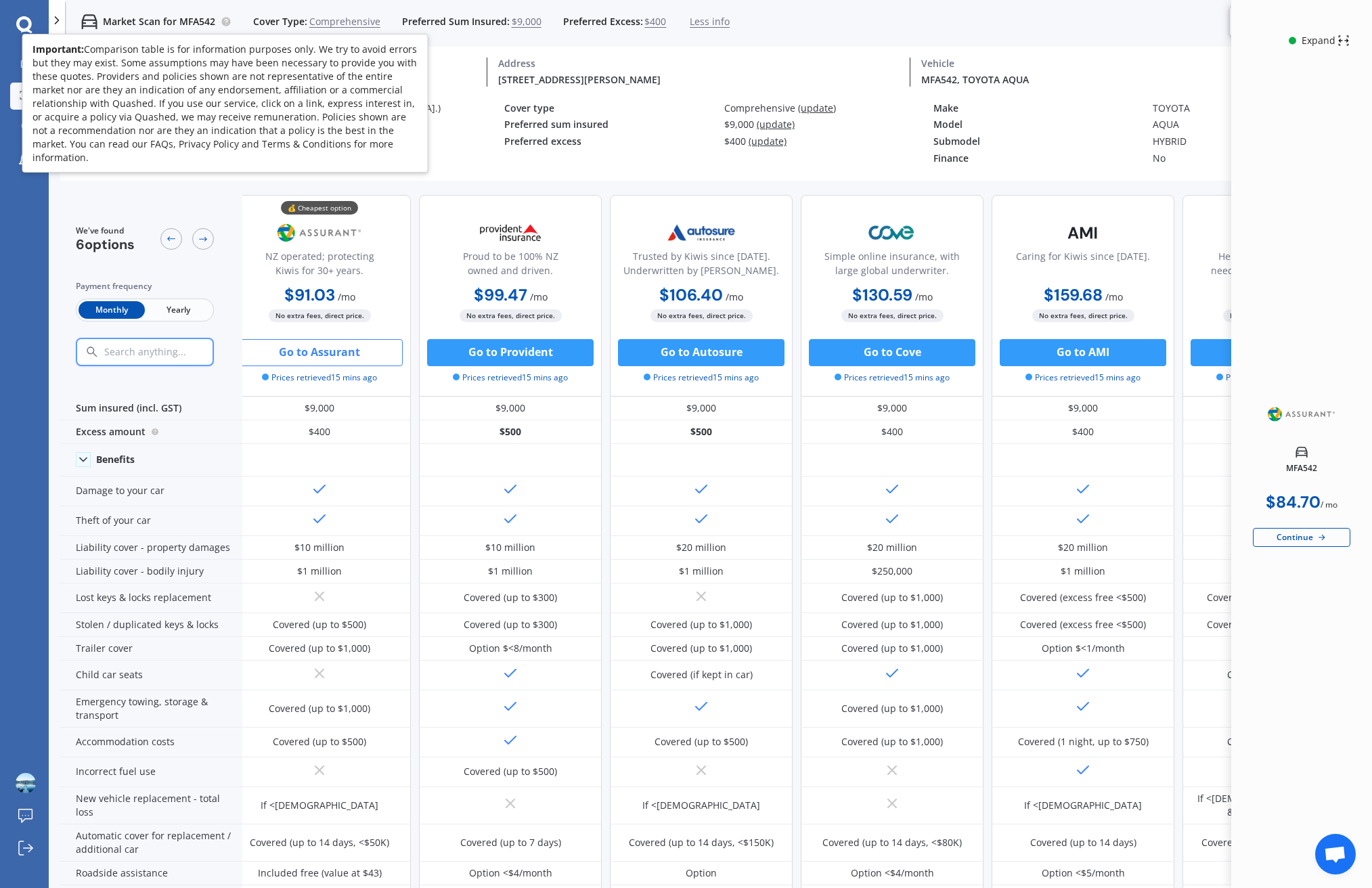
click at [310, 24] on span "Comprehensive" at bounding box center [345, 22] width 71 height 14
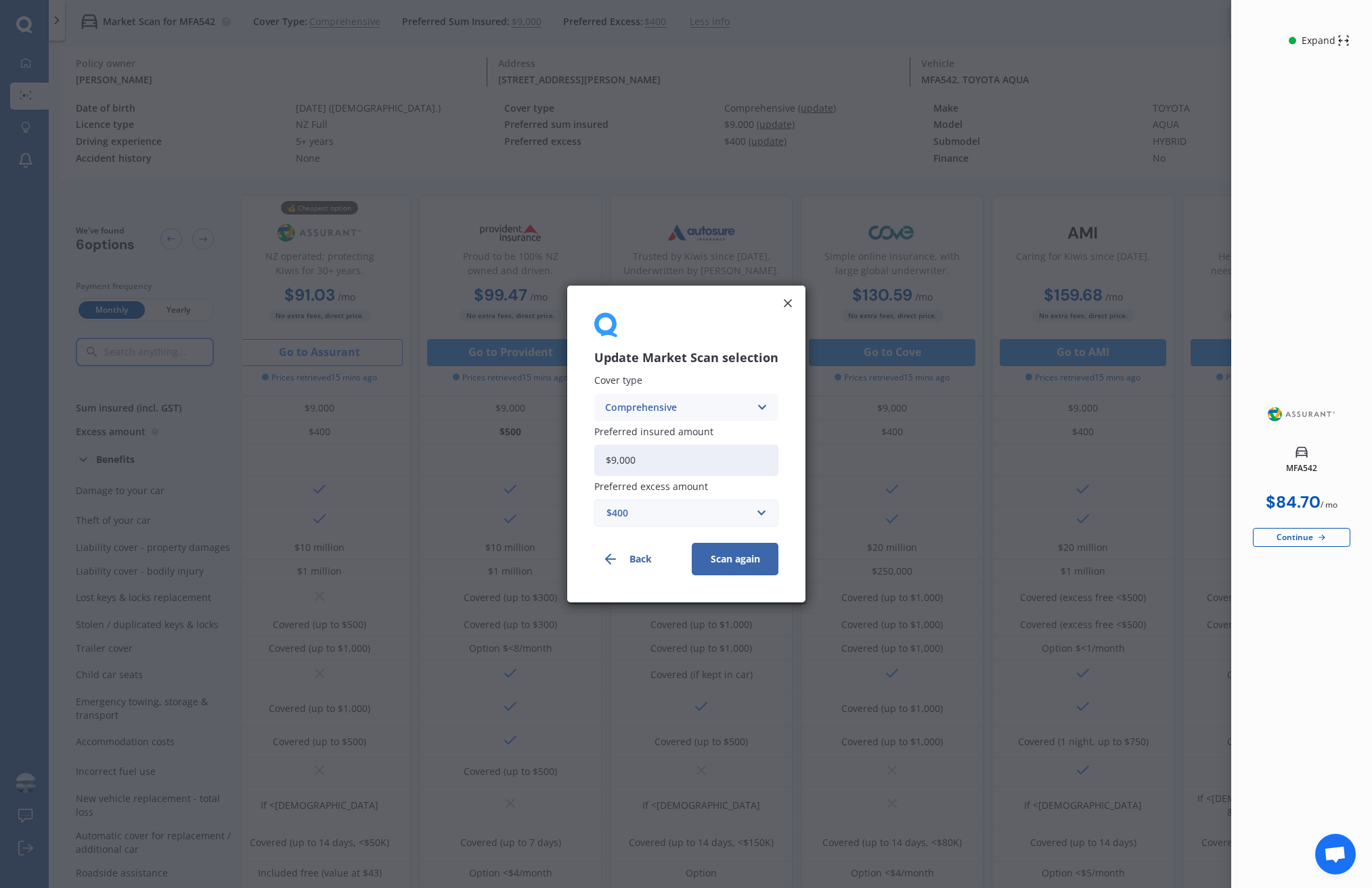
click at [788, 306] on line at bounding box center [788, 302] width 6 height 6
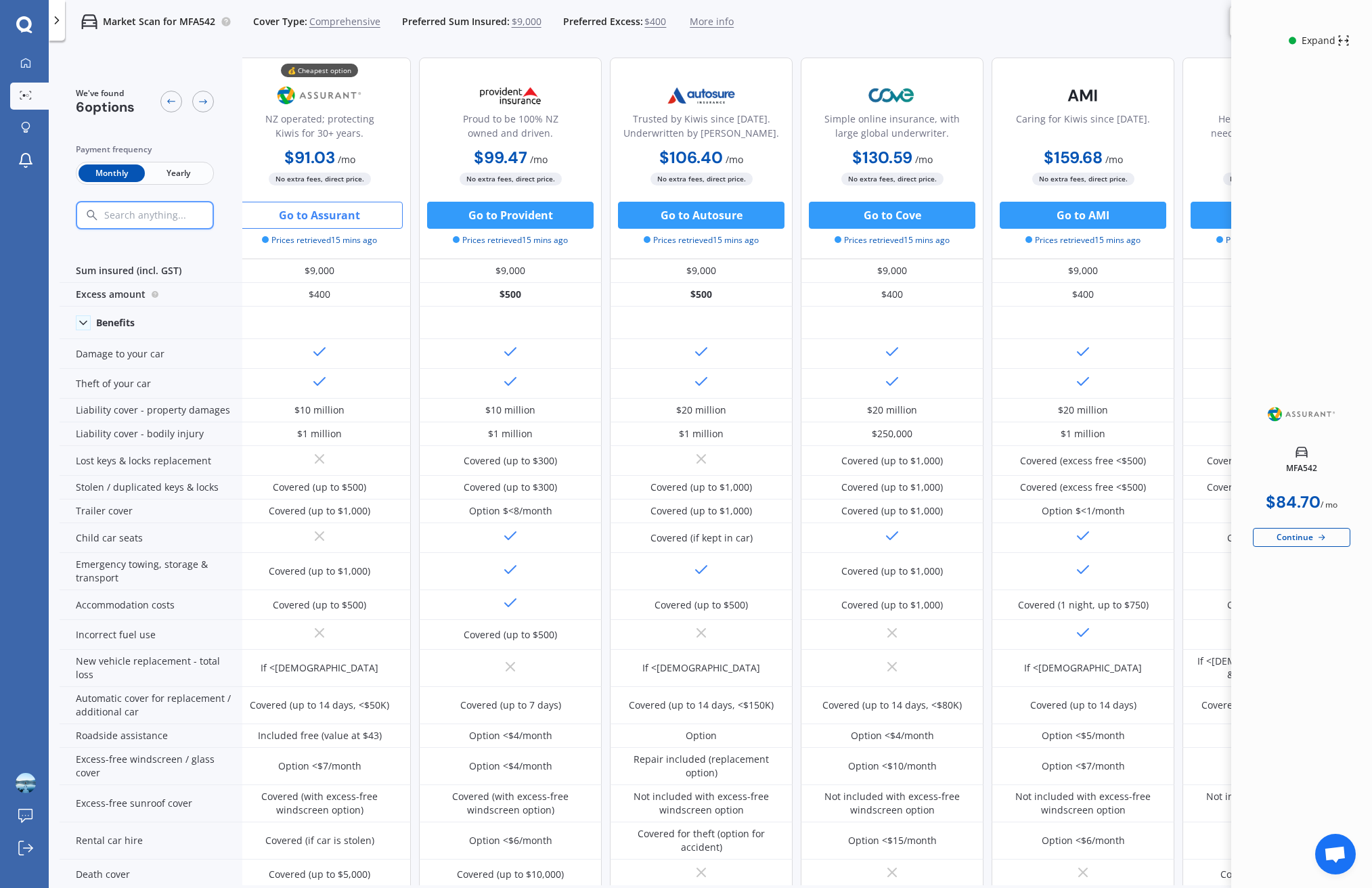
click at [59, 29] on div at bounding box center [57, 20] width 16 height 41
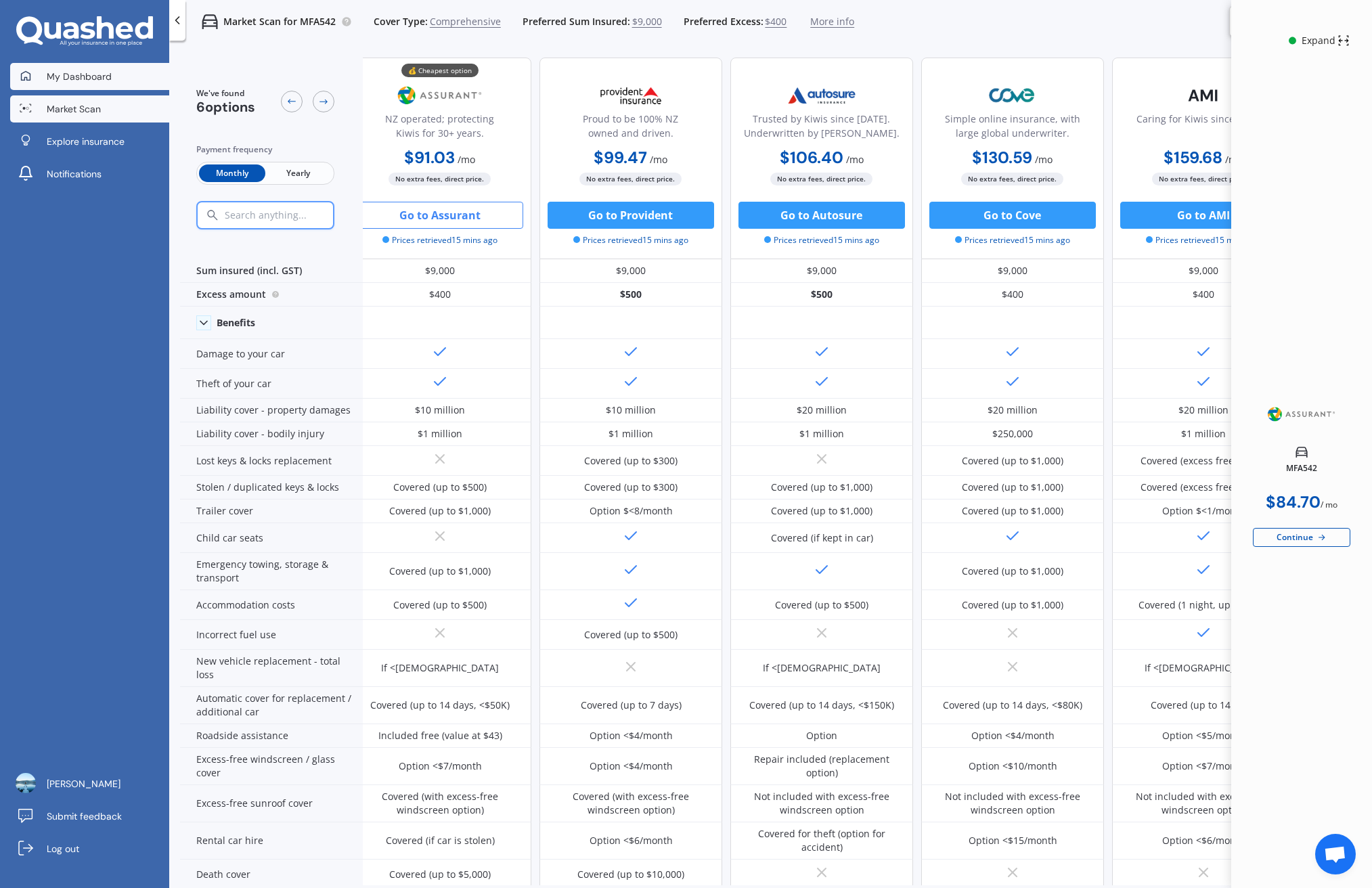
click at [103, 86] on link "My Dashboard" at bounding box center [90, 77] width 159 height 27
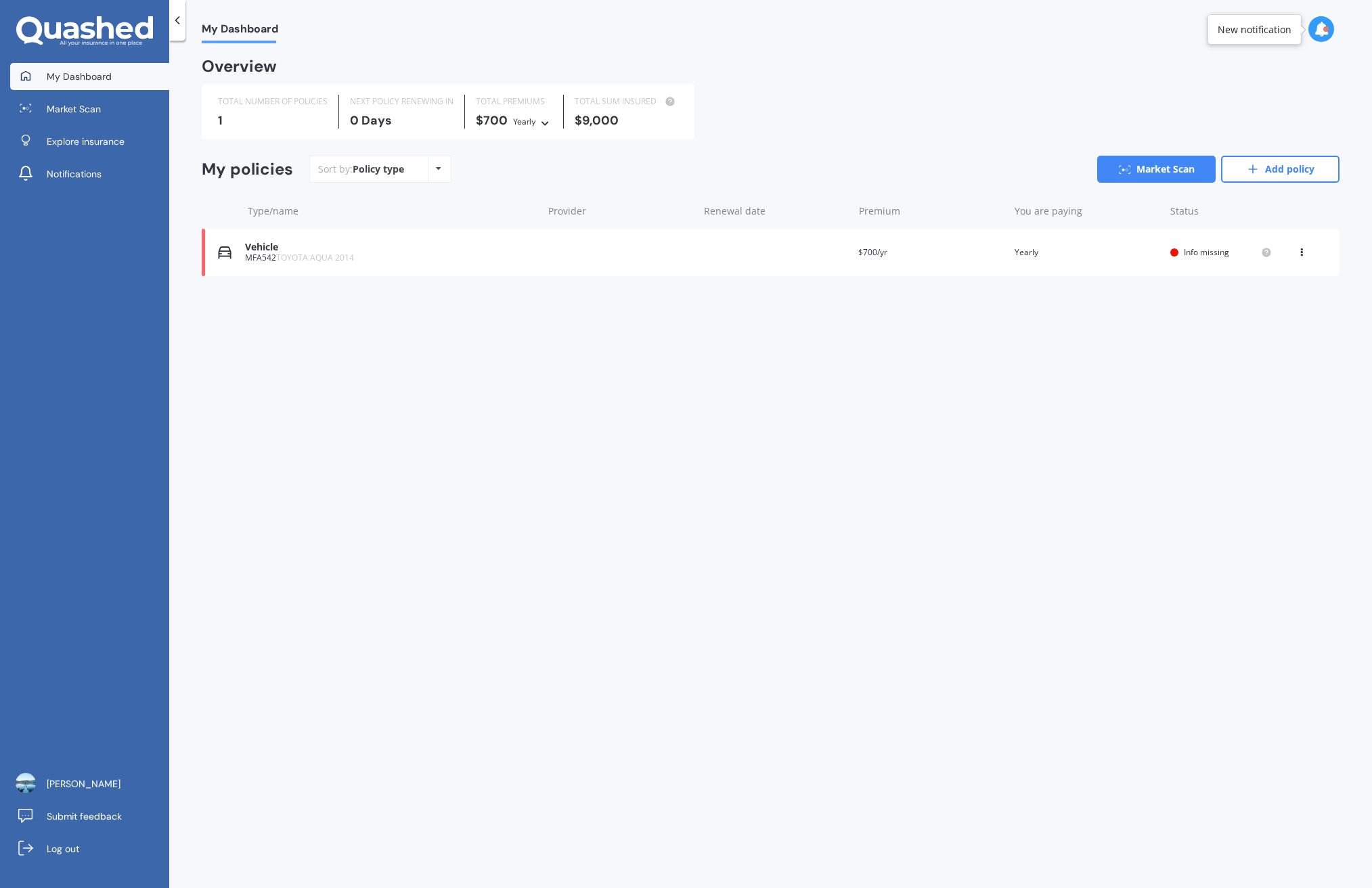
click at [494, 253] on div "MFA542 TOYOTA AQUA 2014" at bounding box center [390, 257] width 290 height 9
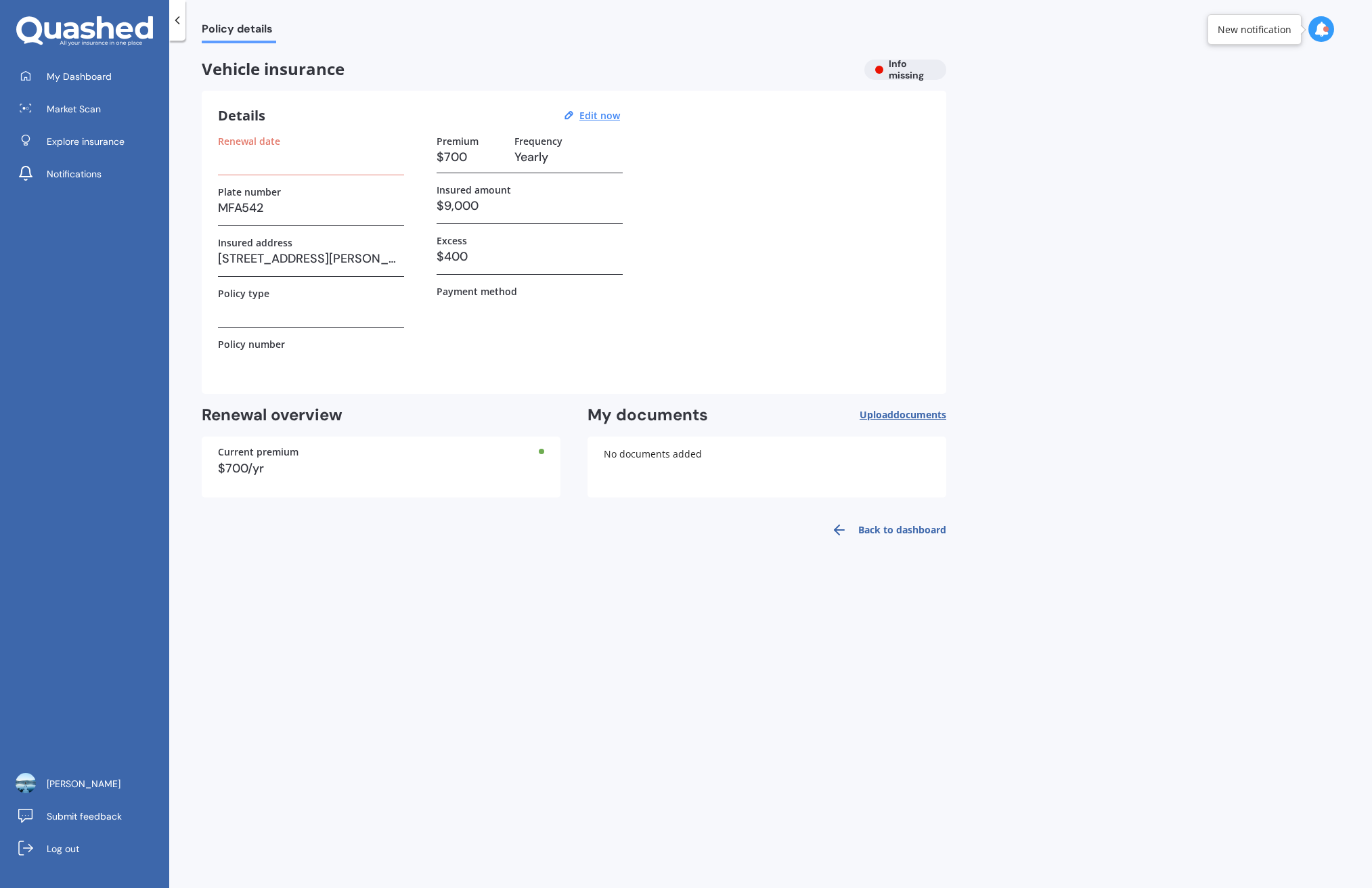
click at [313, 167] on div "Renewal date" at bounding box center [311, 156] width 186 height 40
click at [574, 118] on icon at bounding box center [568, 115] width 11 height 11
click at [599, 116] on u "Edit now" at bounding box center [599, 115] width 41 height 13
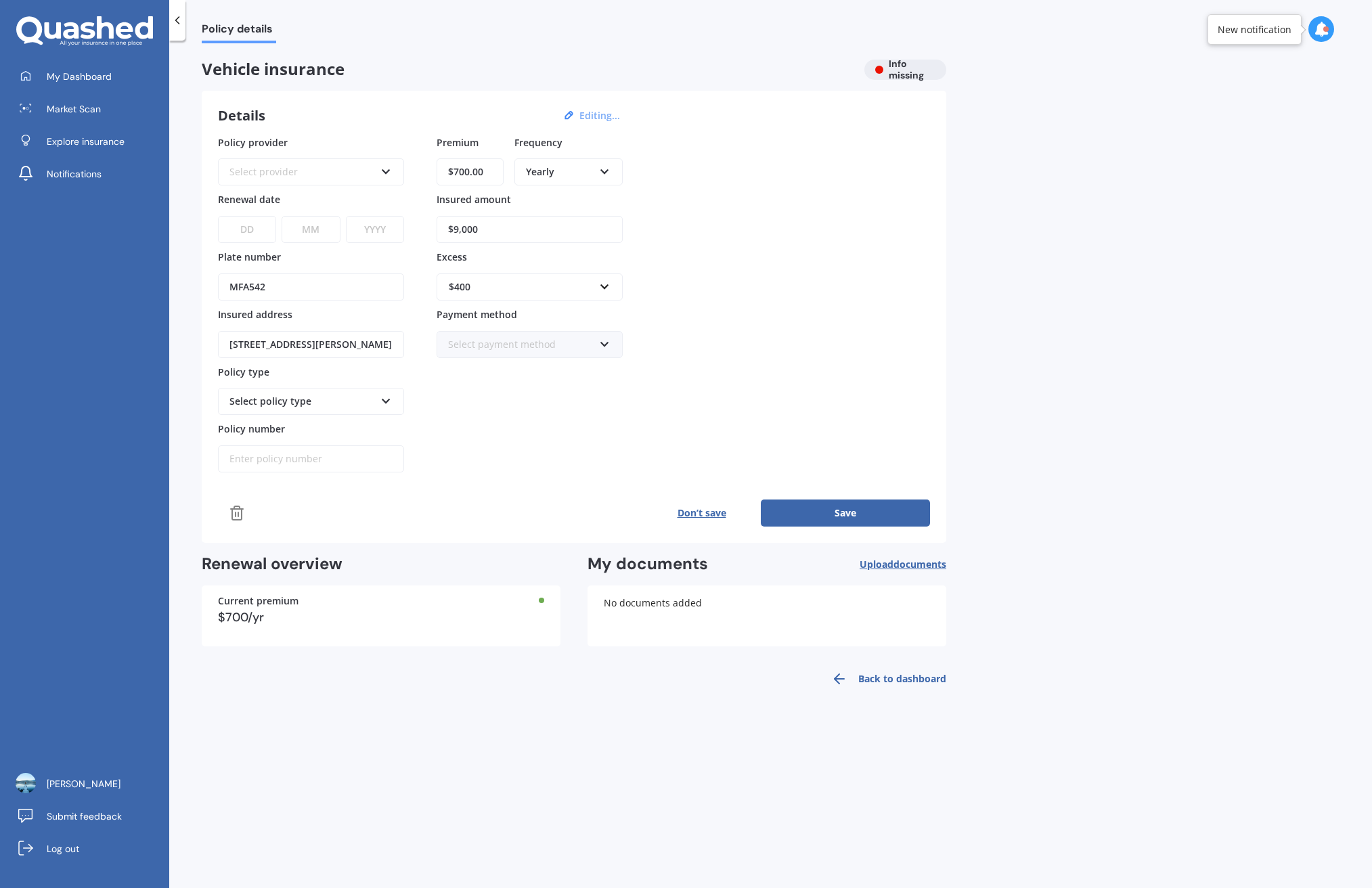
select select "16"
select select "09"
select select "2025"
click at [518, 393] on div "Premium $700.00 Frequency Yearly Yearly Six-Monthly Quarterly Monthly Fortnight…" at bounding box center [530, 304] width 186 height 338
click at [381, 394] on icon at bounding box center [386, 398] width 11 height 9
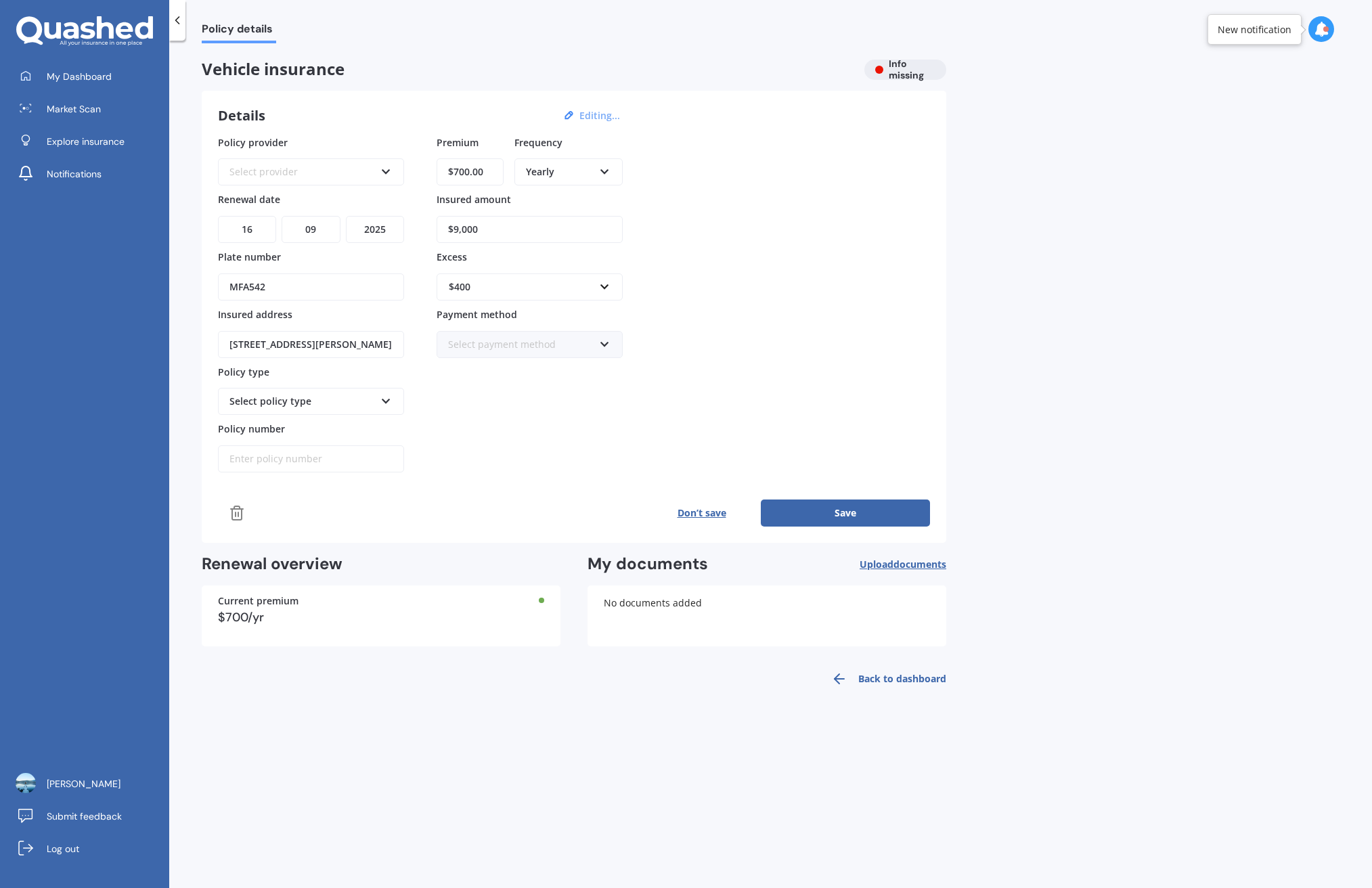
click at [494, 401] on div "Premium $700.00 Frequency Yearly Yearly Six-Monthly Quarterly Monthly Fortnight…" at bounding box center [530, 304] width 186 height 338
click at [525, 424] on div "Premium $700.00 Frequency Yearly Yearly Six-Monthly Quarterly Monthly Fortnight…" at bounding box center [530, 304] width 186 height 338
click at [388, 161] on div "Select provider AA AMI AMP ANZ ASB Aioi Nissay Dowa Ando Assurant Autosure BNZ …" at bounding box center [311, 172] width 186 height 27
click at [319, 358] on div "Assurant" at bounding box center [311, 368] width 184 height 24
click at [632, 379] on div "Policy provider Assurant AA AMI AMP ANZ ASB Aioi Nissay Dowa Ando Assurant Auto…" at bounding box center [574, 304] width 713 height 338
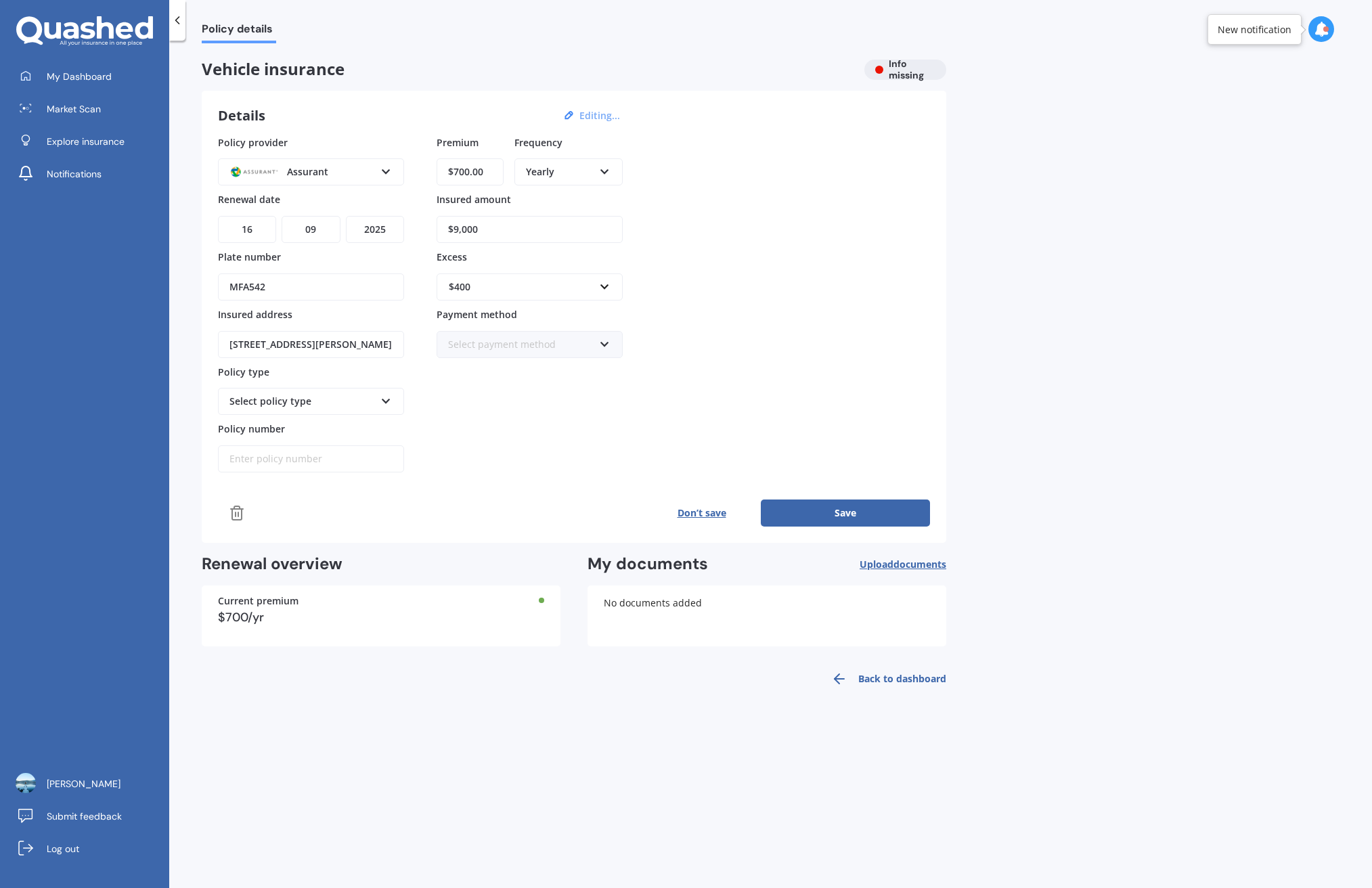
click at [871, 504] on button "Save" at bounding box center [846, 513] width 169 height 27
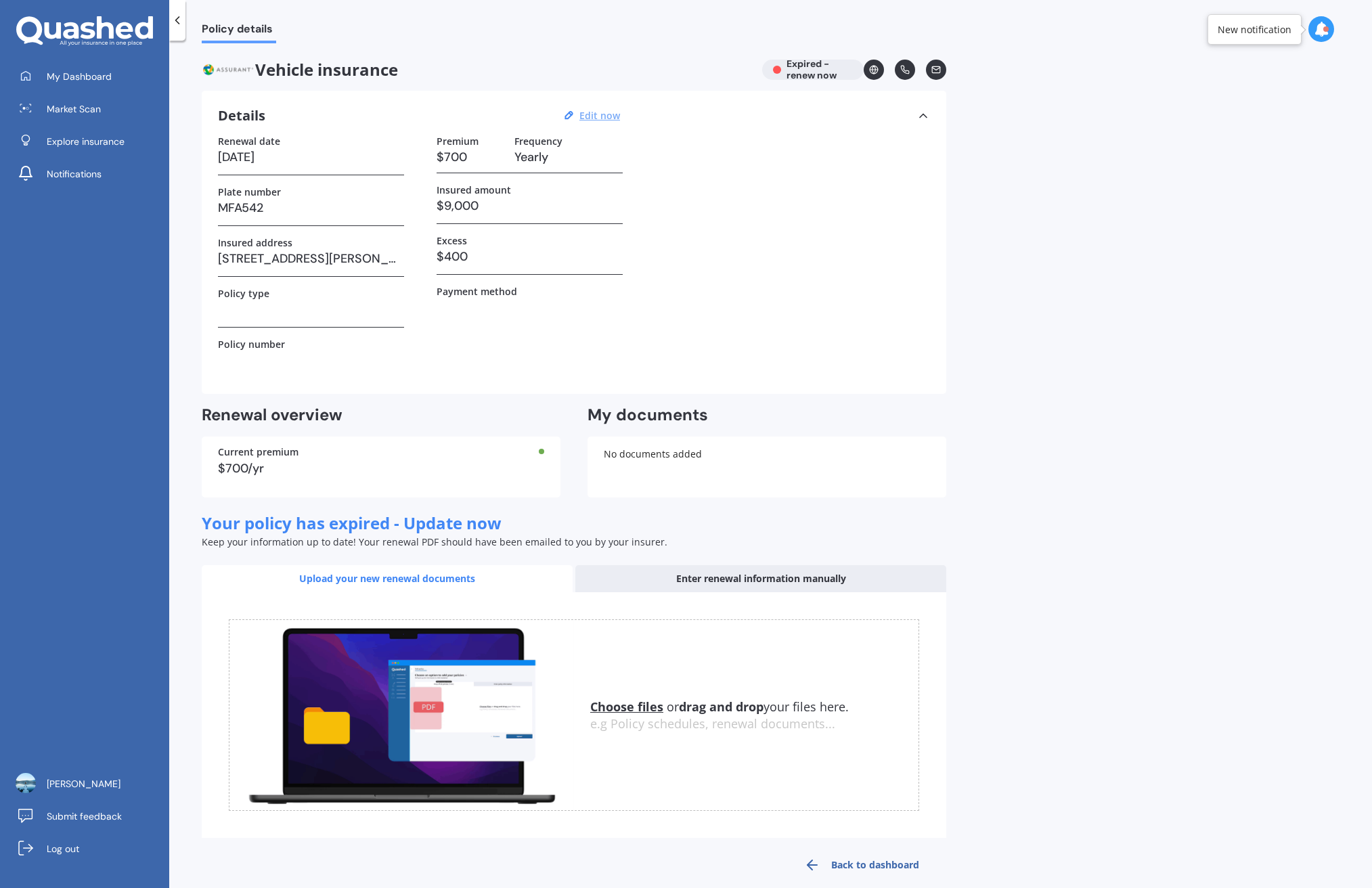
click at [828, 70] on div "Vehicle insurance Expired - renew now" at bounding box center [573, 70] width 745 height 20
click at [866, 70] on link at bounding box center [874, 70] width 20 height 20
click at [84, 145] on span "Explore insurance" at bounding box center [85, 141] width 78 height 14
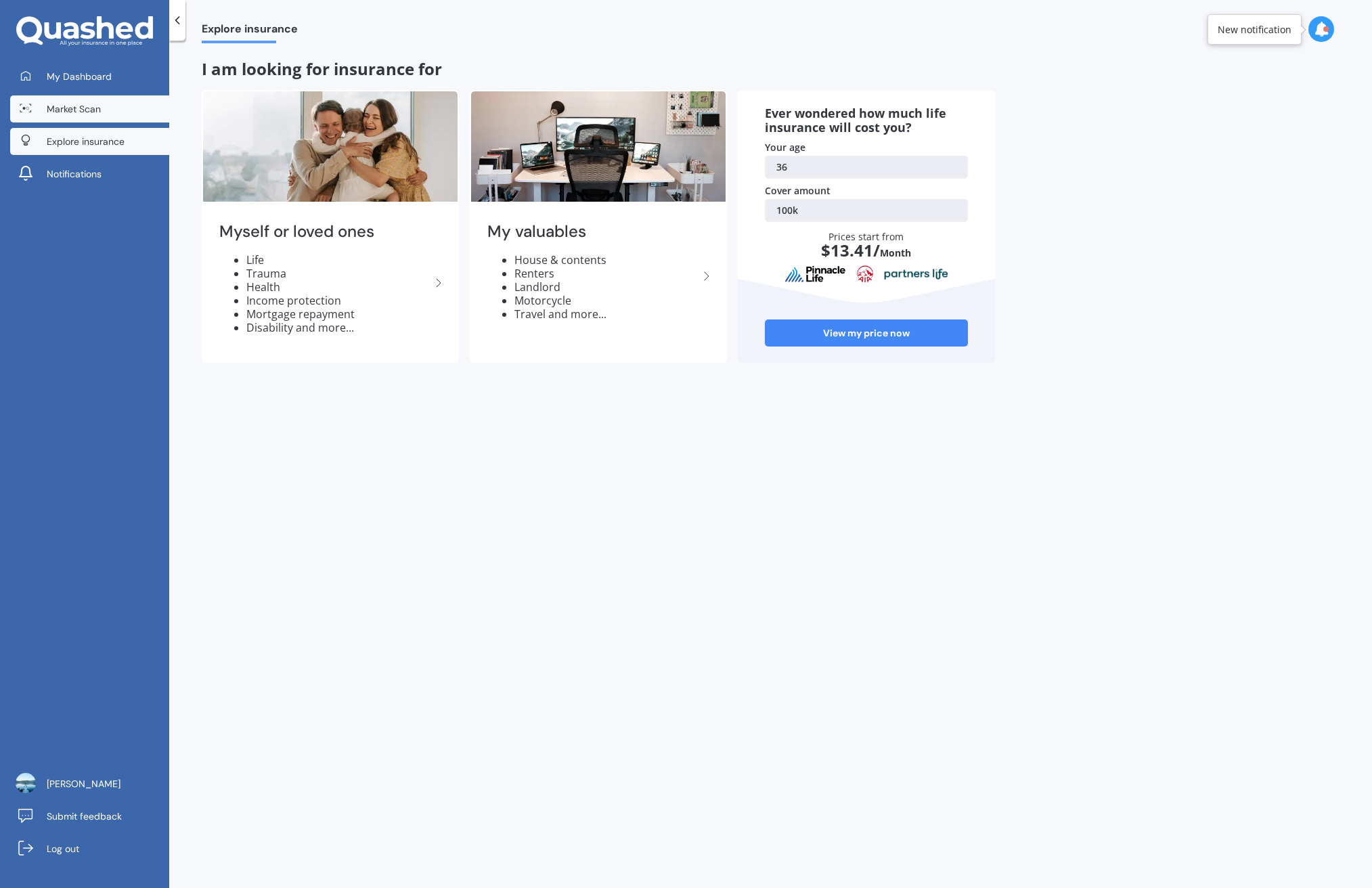
click at [80, 108] on span "Market Scan" at bounding box center [74, 109] width 54 height 14
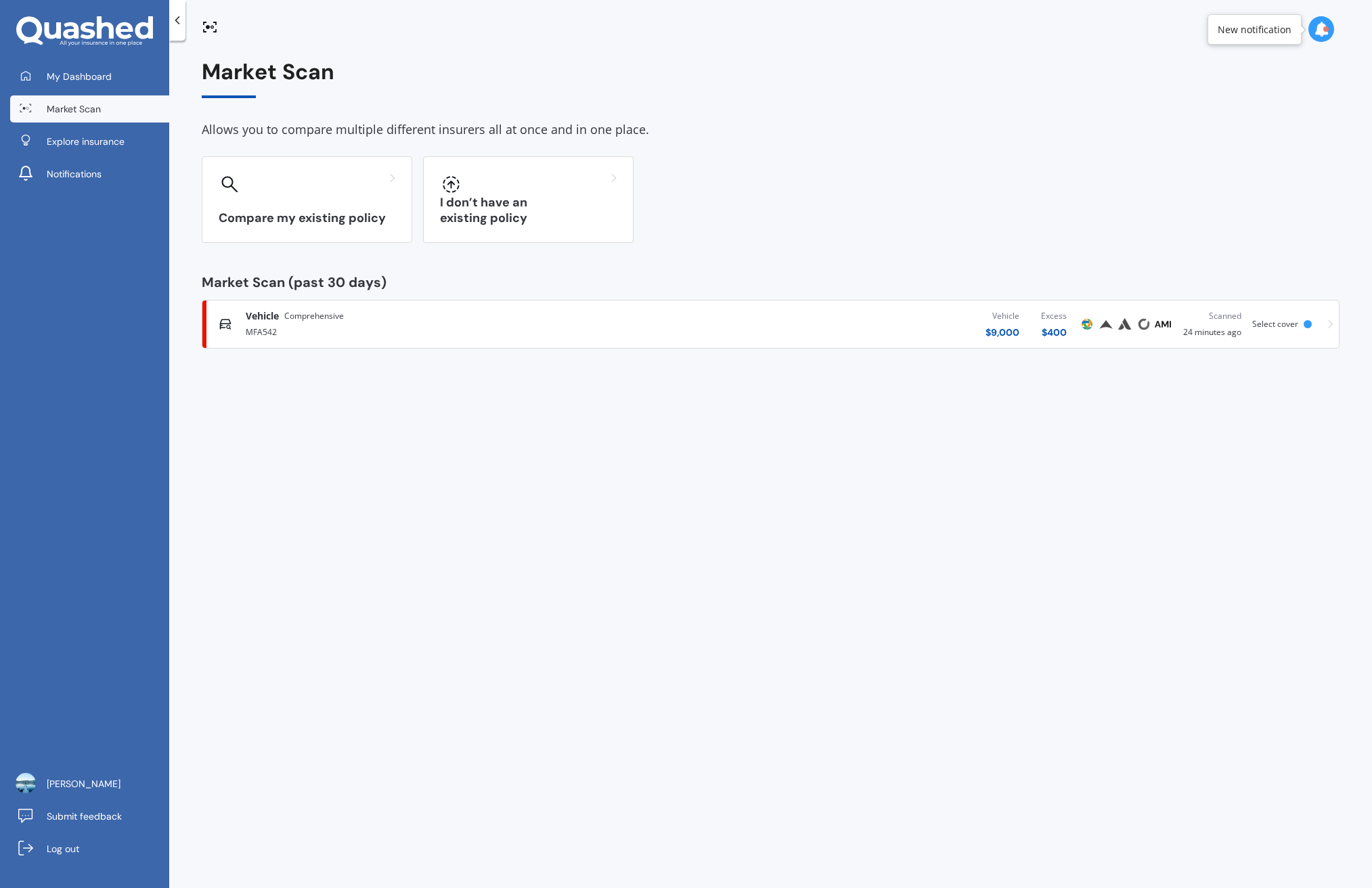
click at [730, 321] on div "Vehicle $ 9,000 Excess $ 400" at bounding box center [864, 324] width 430 height 41
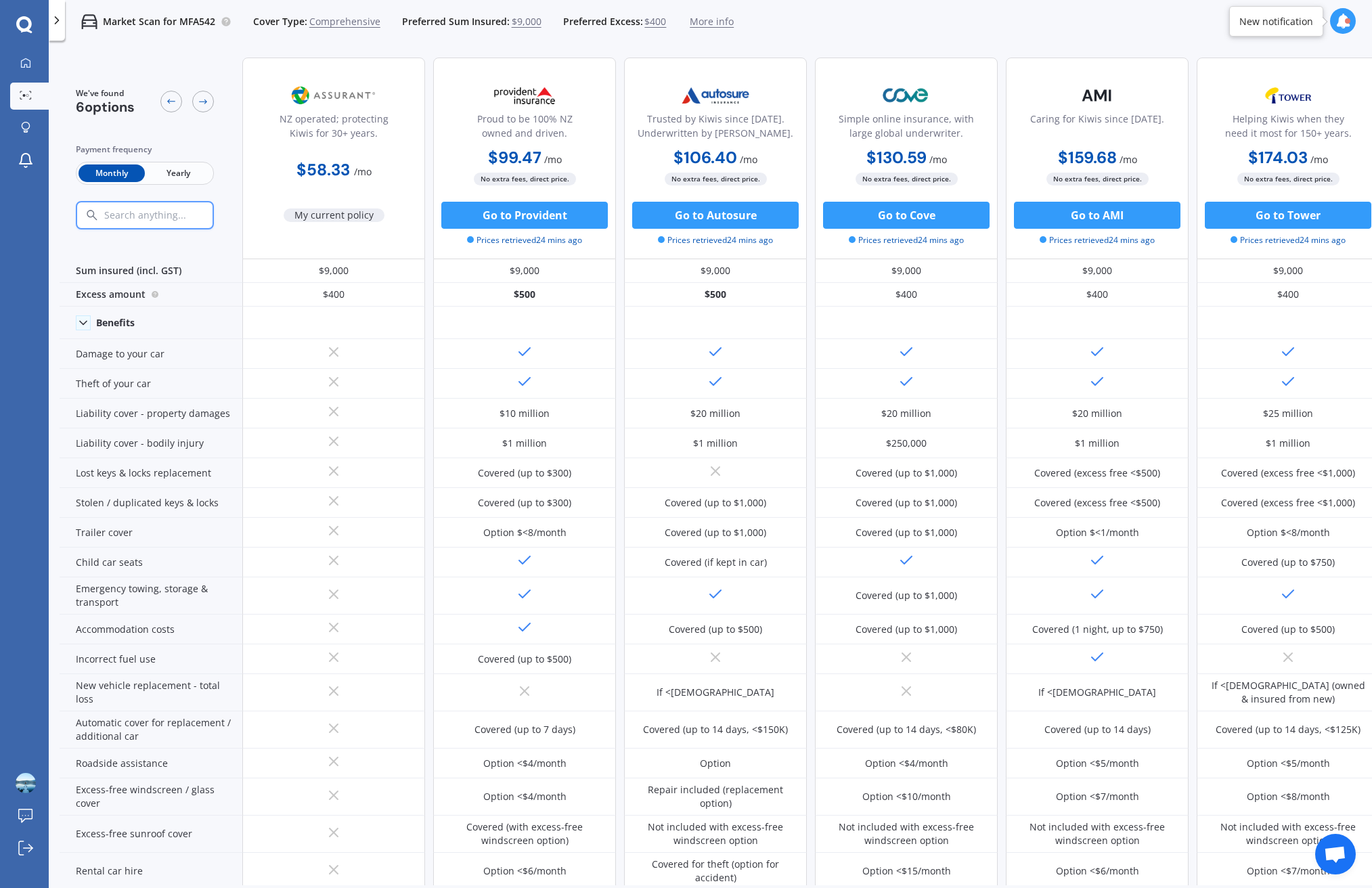
click at [358, 135] on div "NZ operated; protecting Kiwis for 30+ years." at bounding box center [333, 128] width 160 height 34
click at [339, 116] on div "NZ operated; protecting Kiwis for 30+ years." at bounding box center [333, 128] width 160 height 34
click at [331, 98] on img at bounding box center [333, 95] width 90 height 34
click at [373, 239] on div "NZ operated; protecting Kiwis for 30+ years. $58.33 / mo My current policy" at bounding box center [333, 158] width 183 height 201
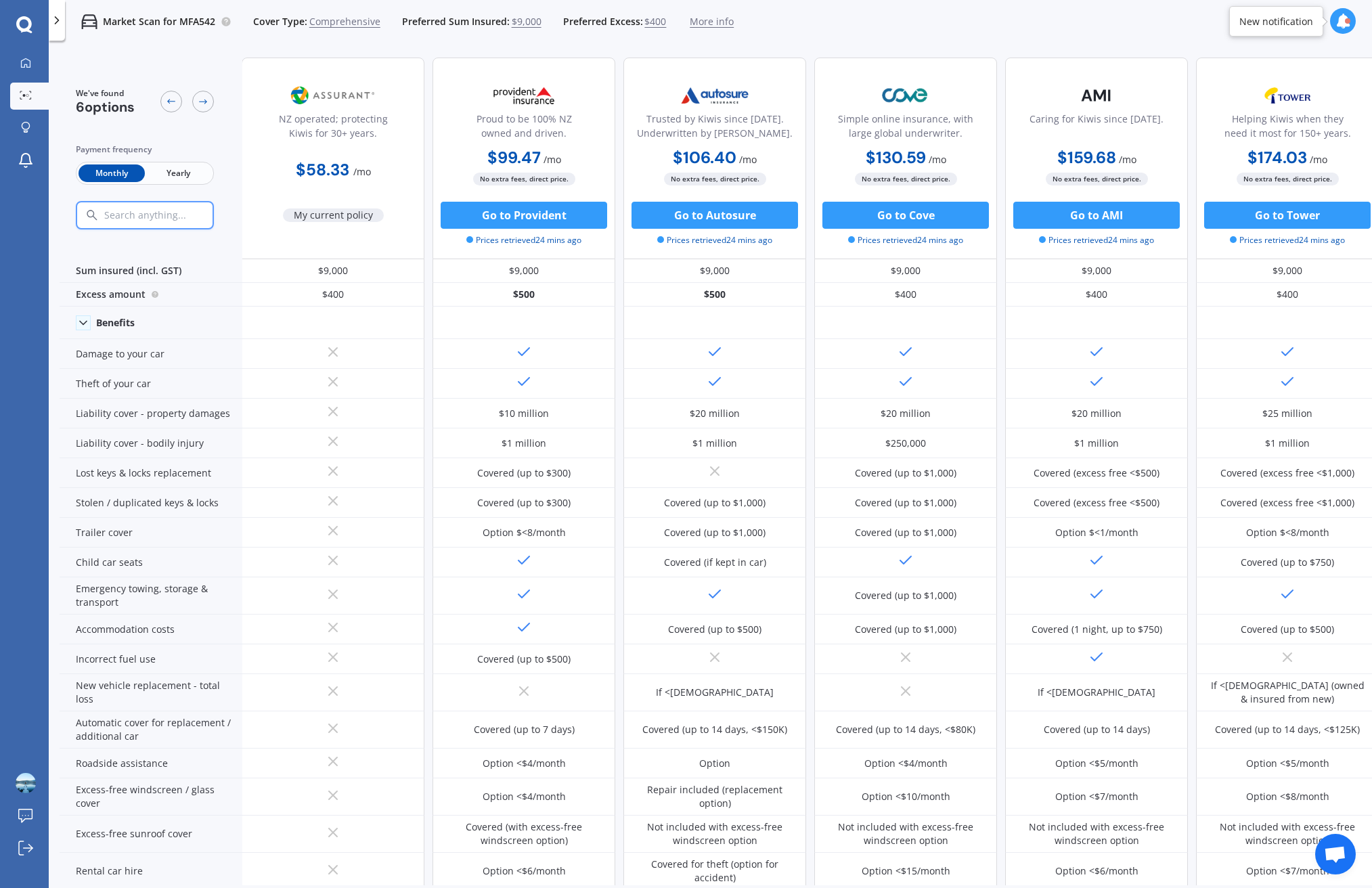
click at [325, 216] on span "My current policy" at bounding box center [333, 215] width 101 height 14
click at [173, 105] on icon at bounding box center [171, 101] width 11 height 11
click at [57, 25] on icon at bounding box center [57, 20] width 14 height 14
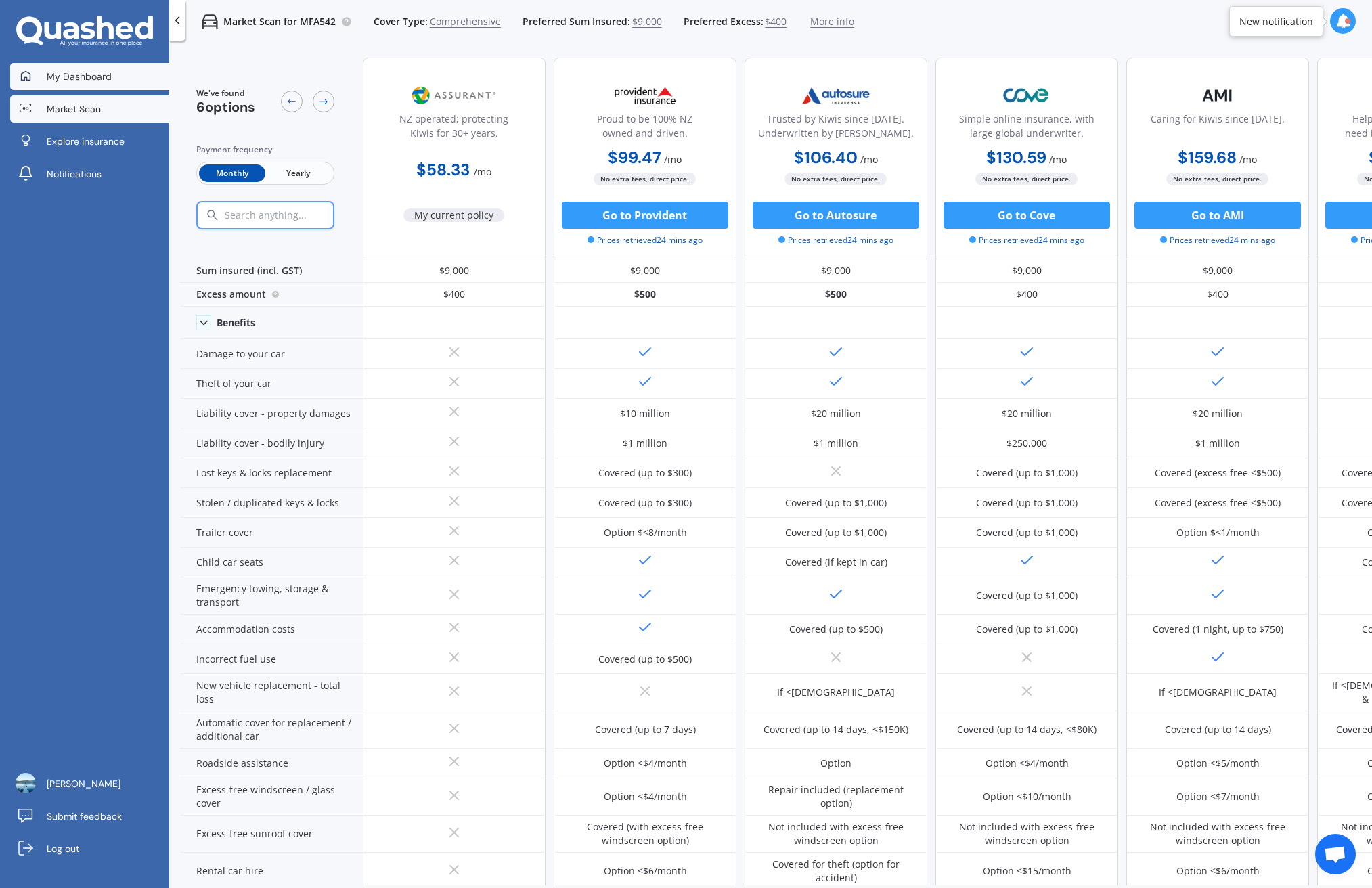
click at [90, 79] on span "My Dashboard" at bounding box center [79, 76] width 65 height 14
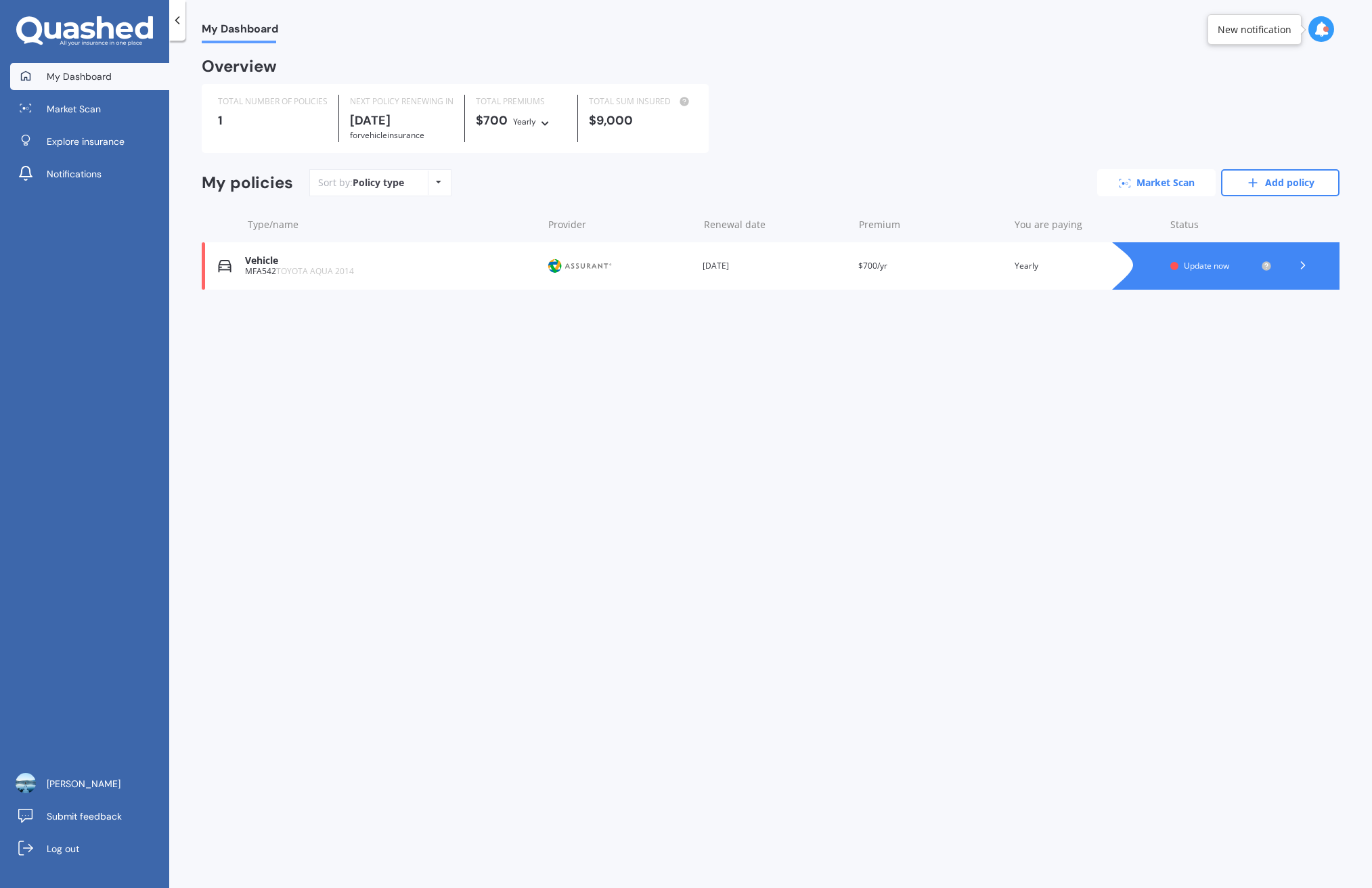
click at [1160, 176] on link "Market Scan" at bounding box center [1156, 183] width 118 height 27
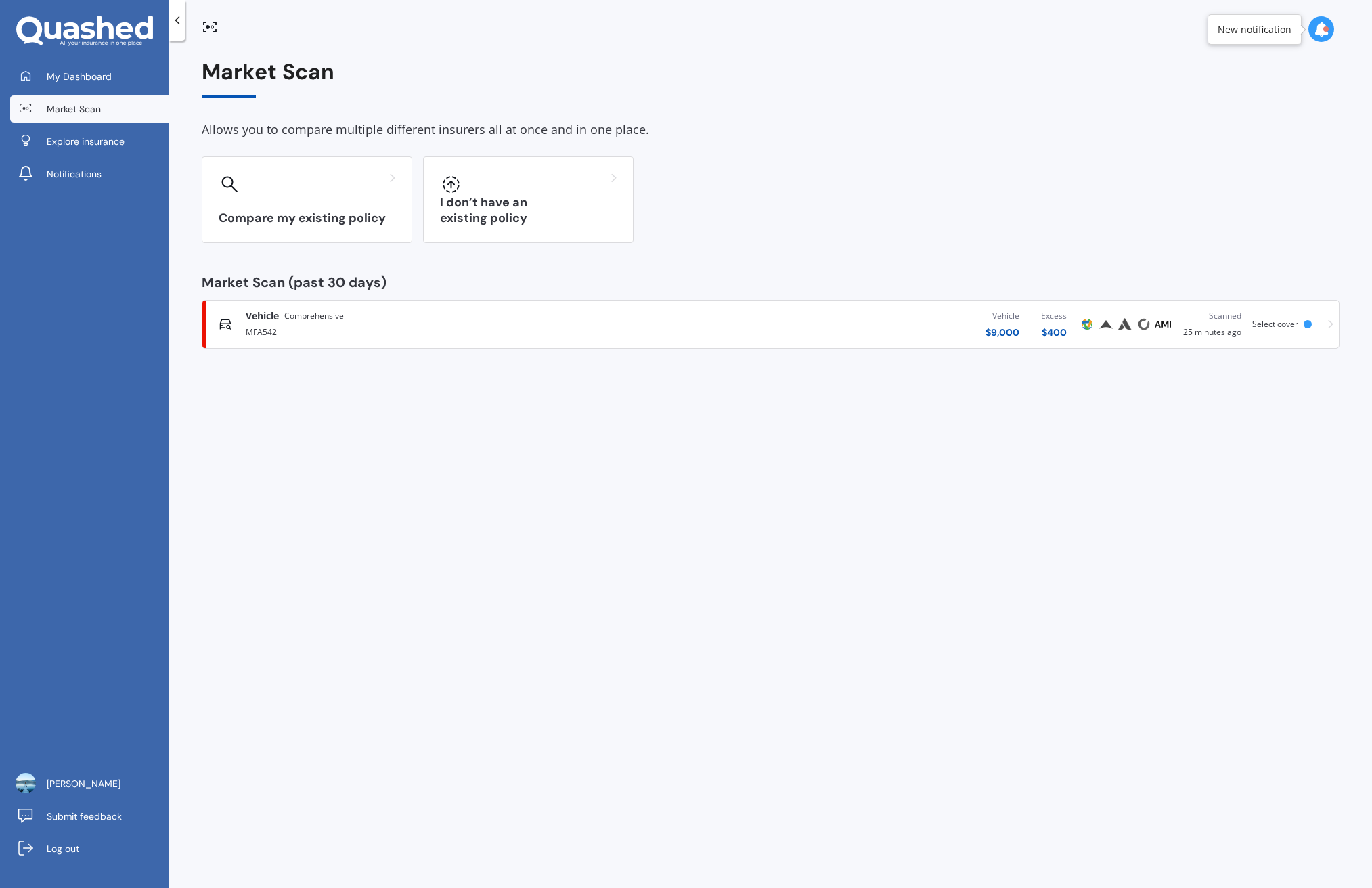
click at [644, 201] on div "Compare my existing policy I don’t have an existing policy" at bounding box center [771, 199] width 1138 height 87
click at [583, 199] on div "I don’t have an existing policy" at bounding box center [528, 199] width 211 height 87
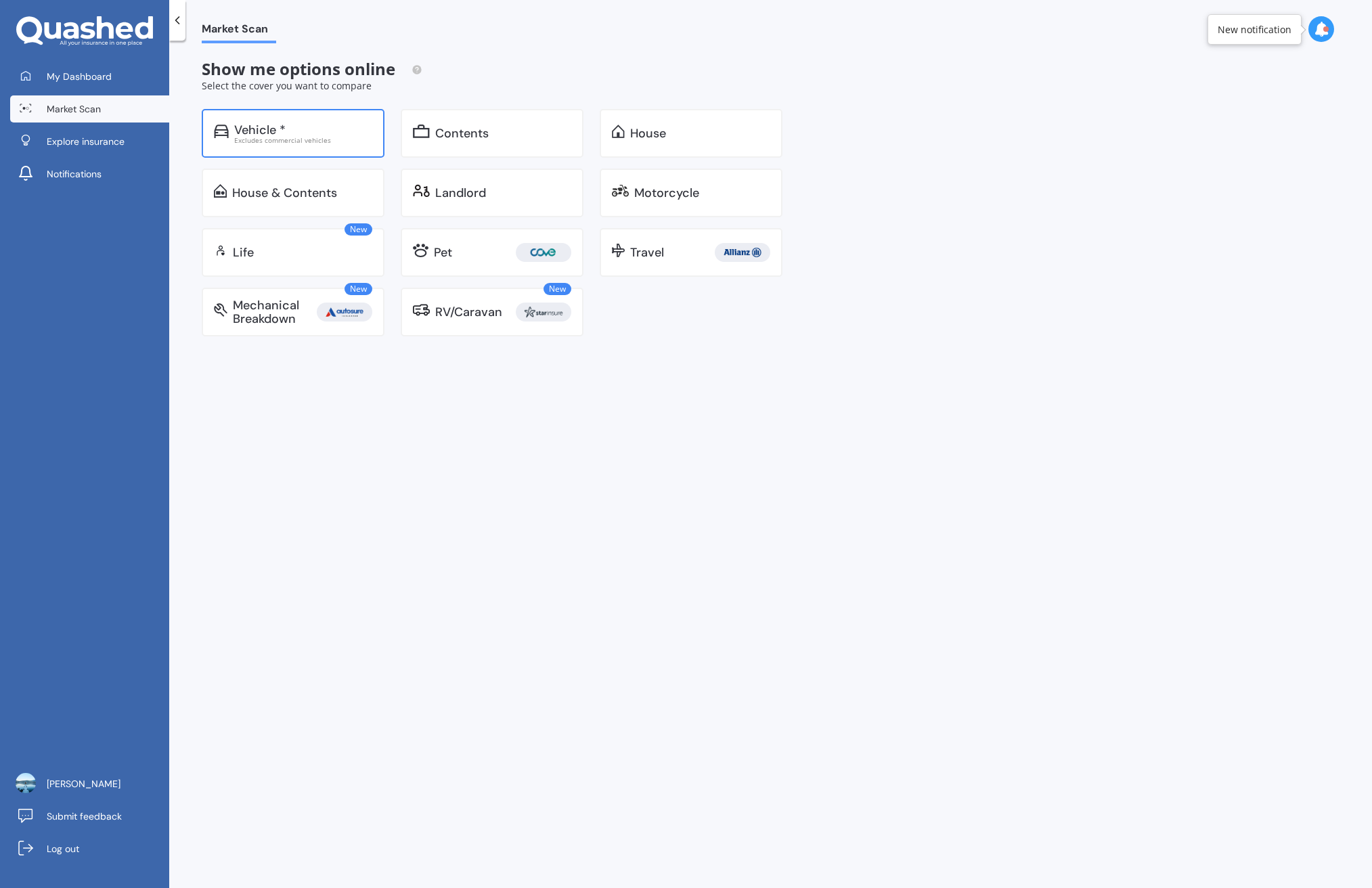
click at [274, 128] on div "Vehicle *" at bounding box center [260, 130] width 52 height 14
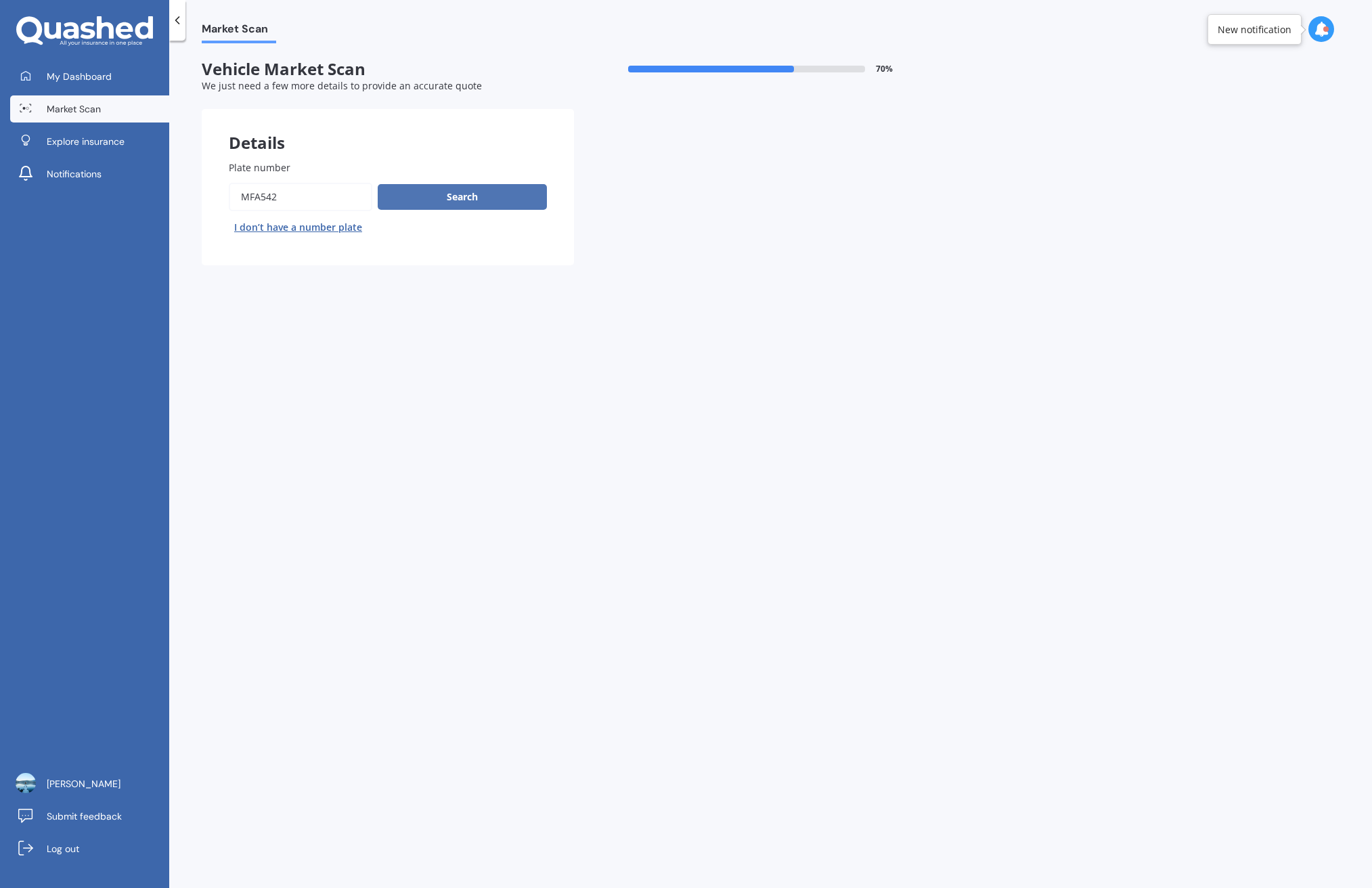
click at [478, 206] on button "Search" at bounding box center [462, 197] width 169 height 26
select select "TOYOTA"
select select "AQUA"
select select "01"
select select "02"
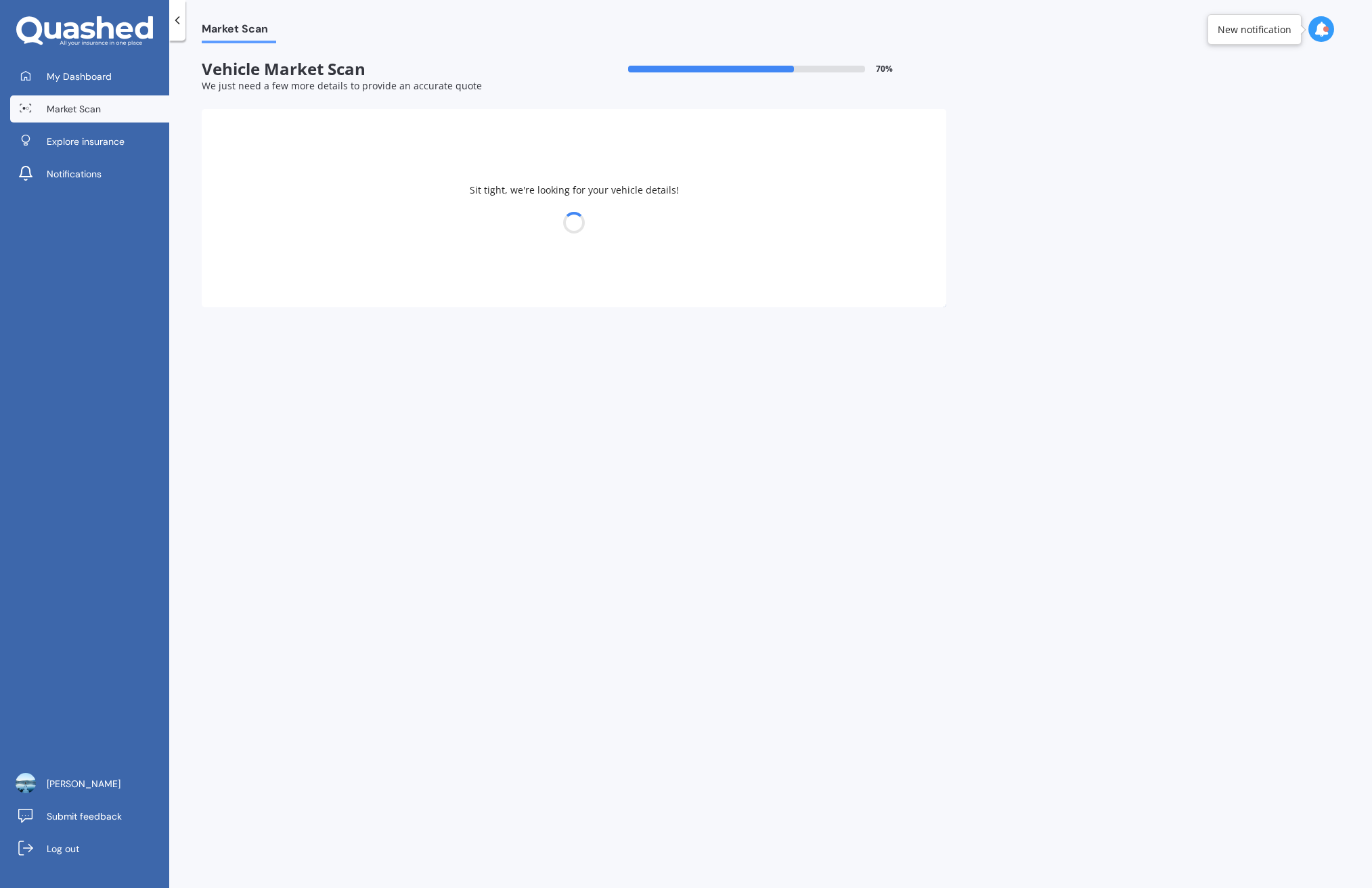
select select "1989"
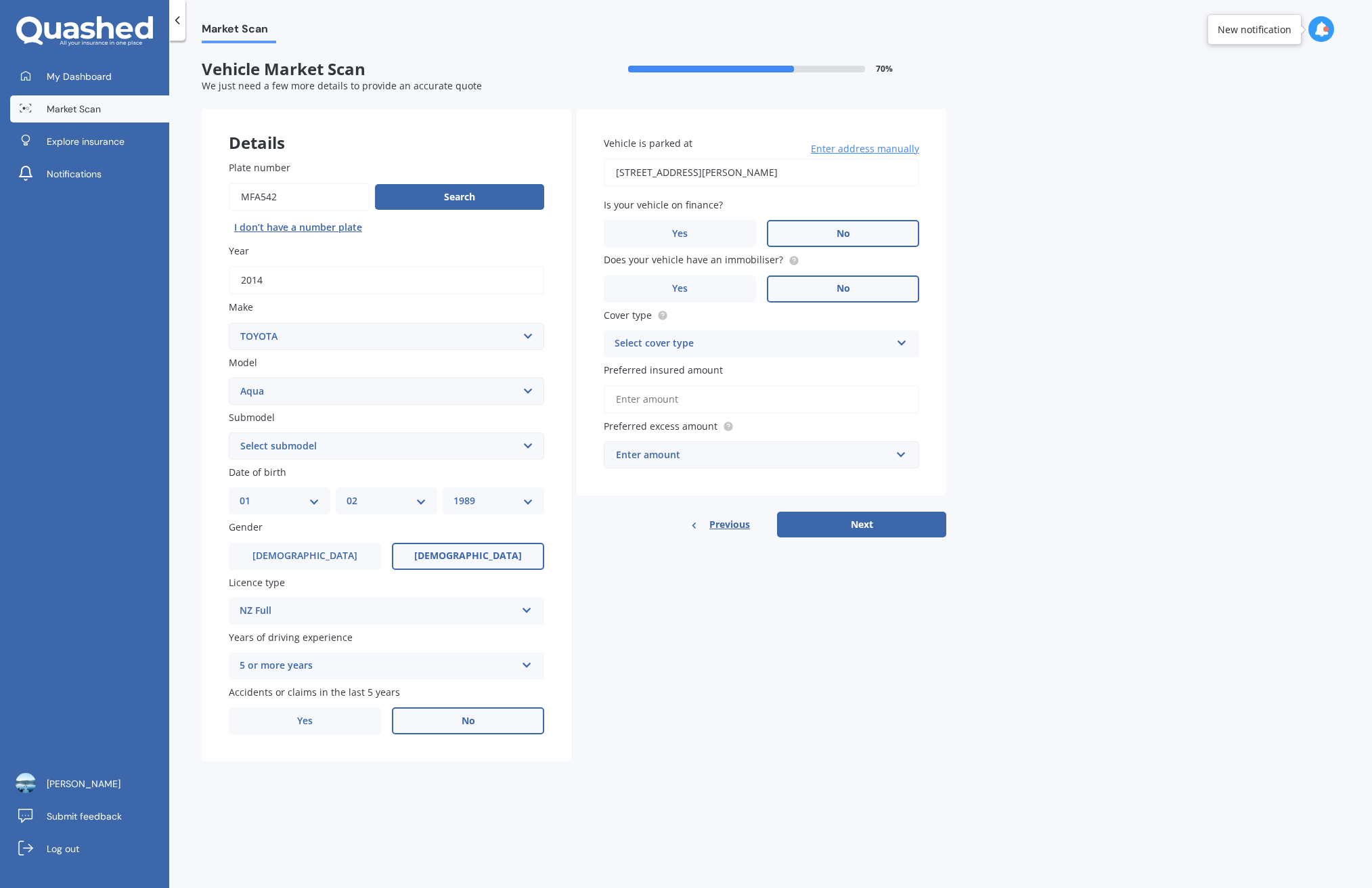
click at [1093, 472] on div "Market Scan Vehicle Market Scan 70 % We just need a few more details to provide…" at bounding box center [771, 467] width 1203 height 847
click at [831, 172] on input "85 Frederick Street, Hillsborough, Auckland 1042" at bounding box center [761, 173] width 315 height 29
type input "102D Symonds Street, Royal Oak, Auckland 1061"
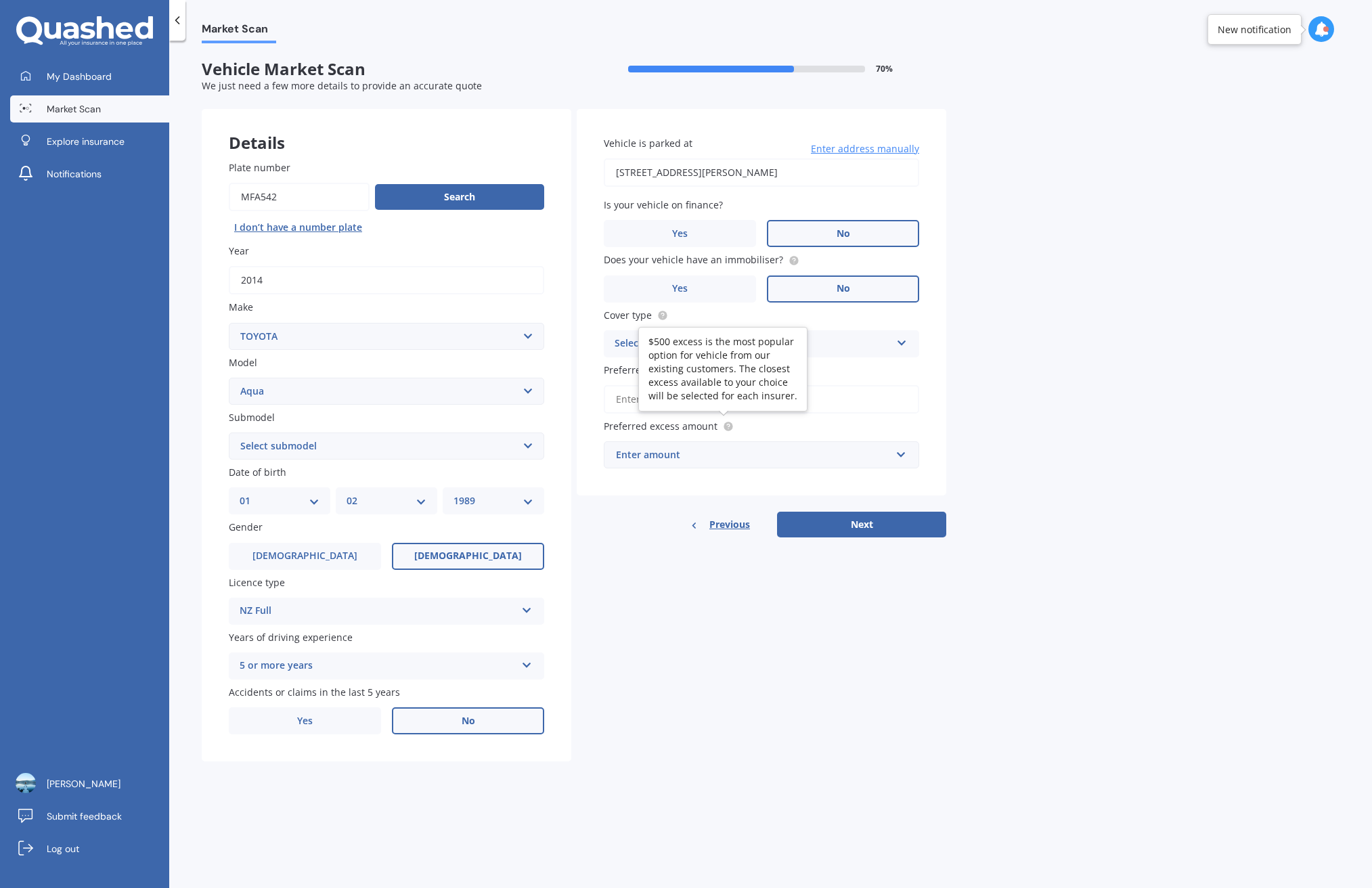
click at [724, 422] on circle at bounding box center [728, 426] width 9 height 9
click at [781, 396] on input "Preferred insured amount" at bounding box center [761, 399] width 315 height 29
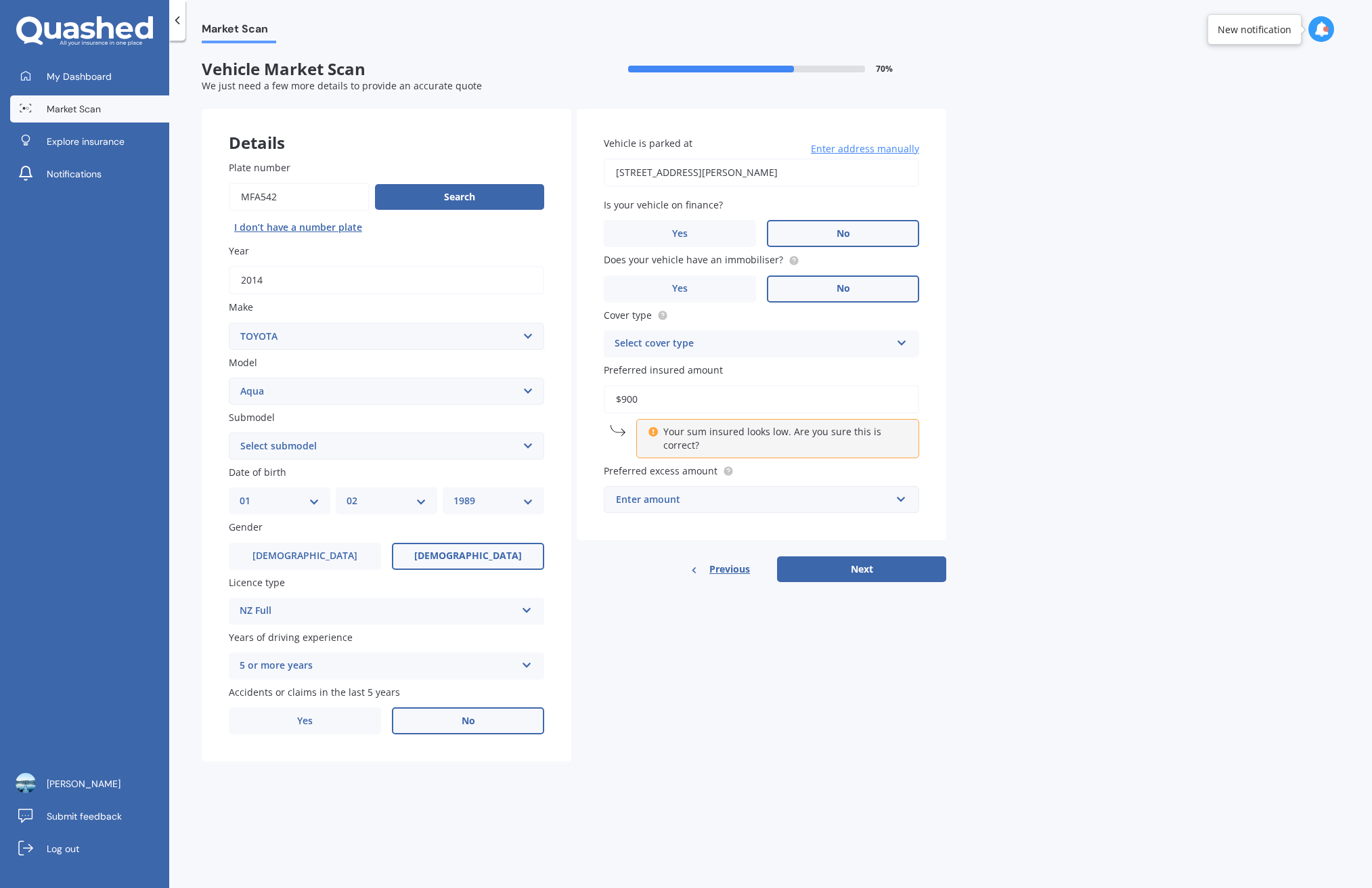
type input "$9,000"
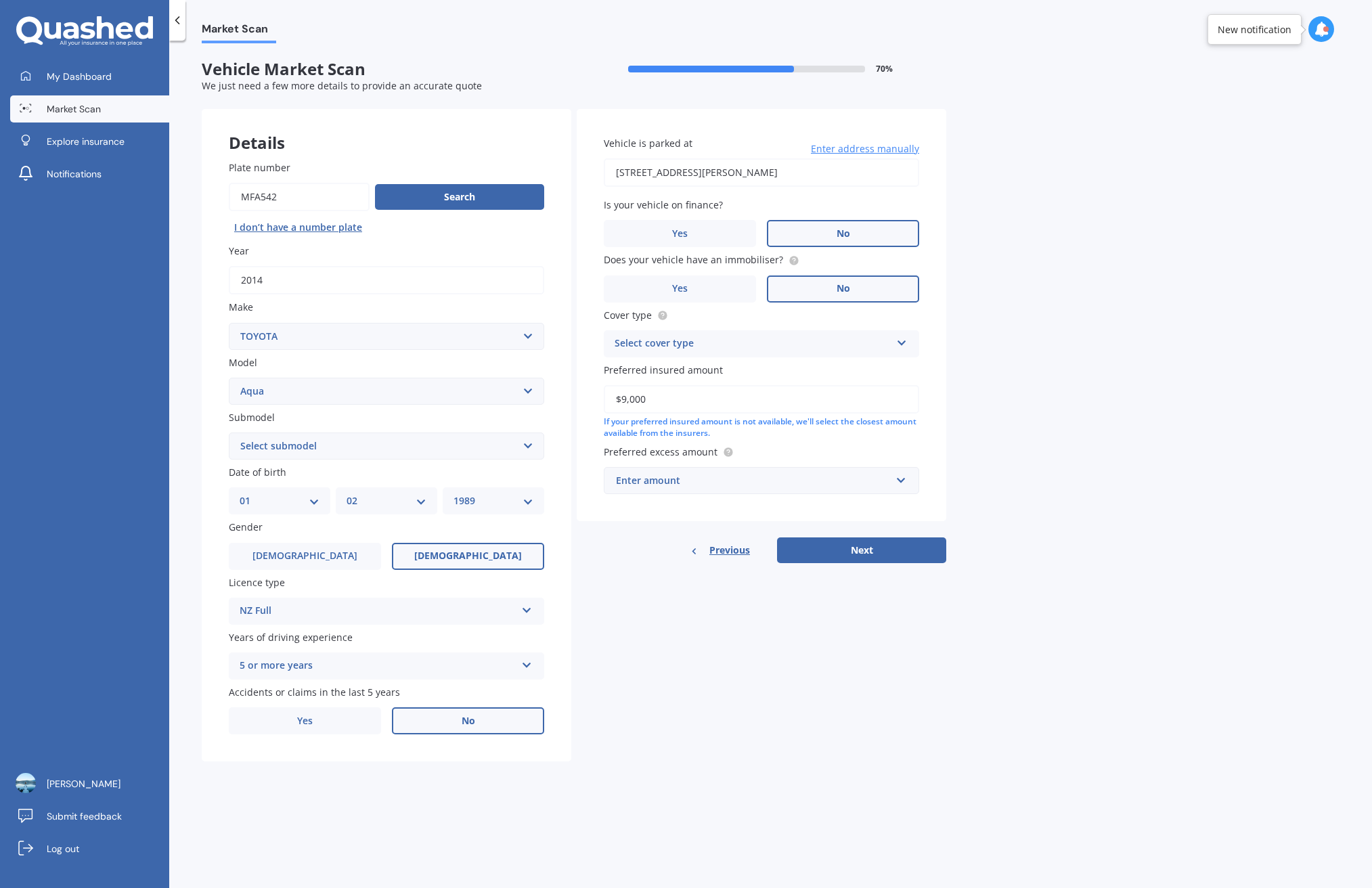
click at [777, 473] on div "Enter amount" at bounding box center [753, 480] width 275 height 15
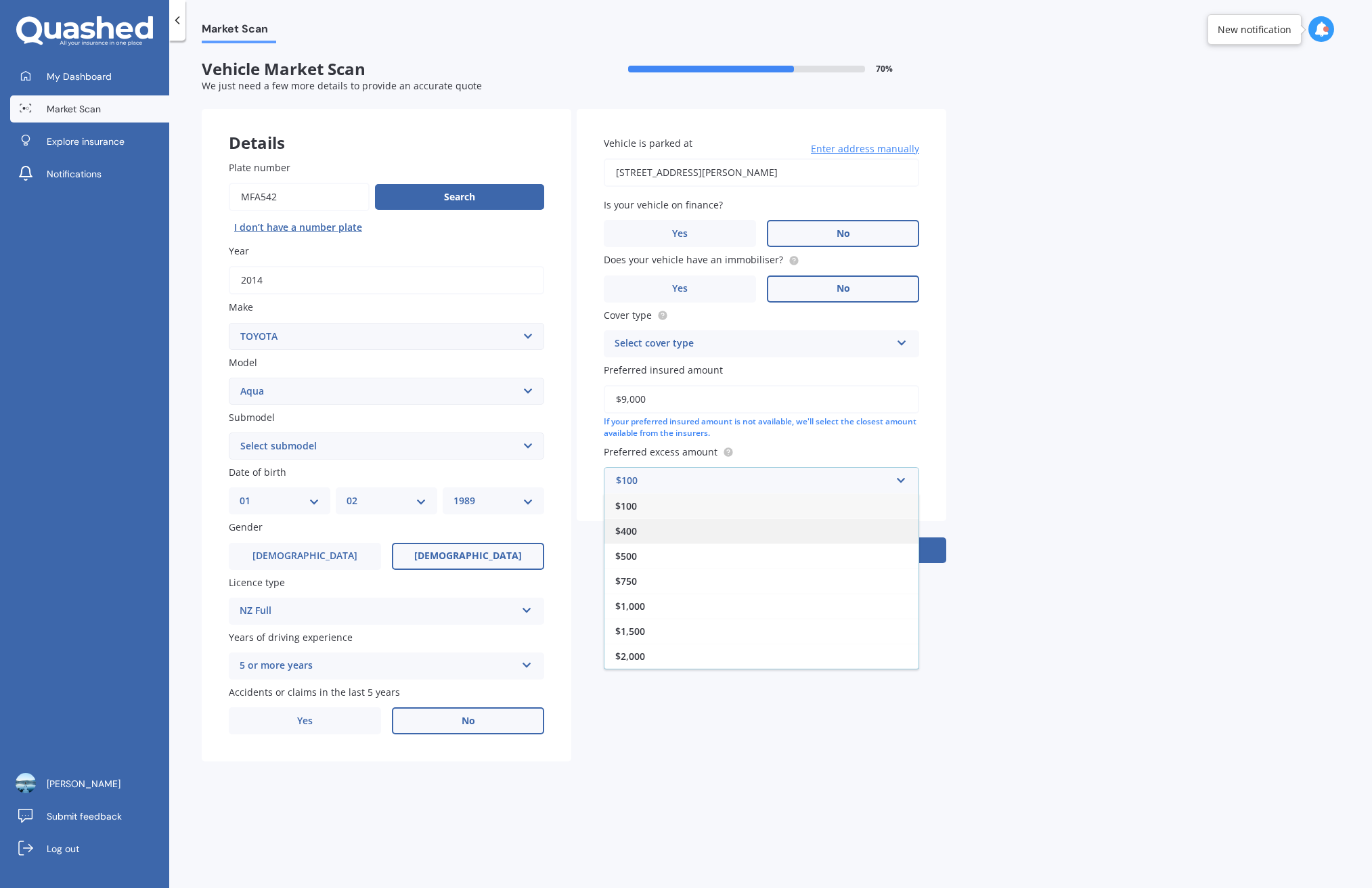
click at [722, 531] on div "$400" at bounding box center [761, 530] width 314 height 25
click at [893, 541] on button "Next" at bounding box center [862, 550] width 169 height 26
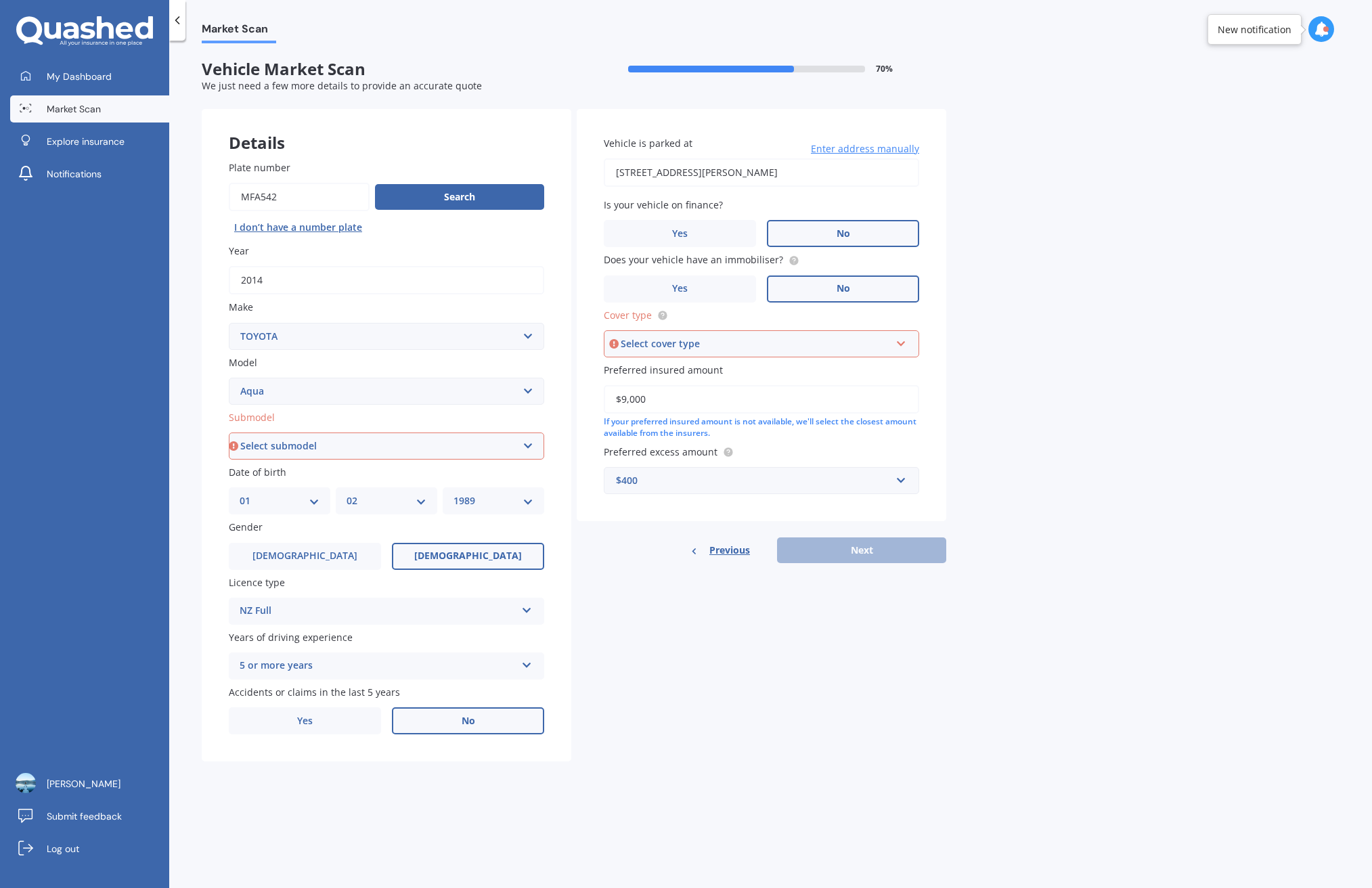
click at [811, 340] on div "Select cover type" at bounding box center [756, 343] width 270 height 15
click at [680, 366] on span "Comprehensive" at bounding box center [652, 369] width 72 height 13
select select "HYBRID"
drag, startPoint x: 957, startPoint y: 566, endPoint x: 937, endPoint y: 556, distance: 22.4
click at [948, 562] on div "Market Scan Vehicle Market Scan 70 % We just need a few more details to provide…" at bounding box center [771, 467] width 1203 height 847
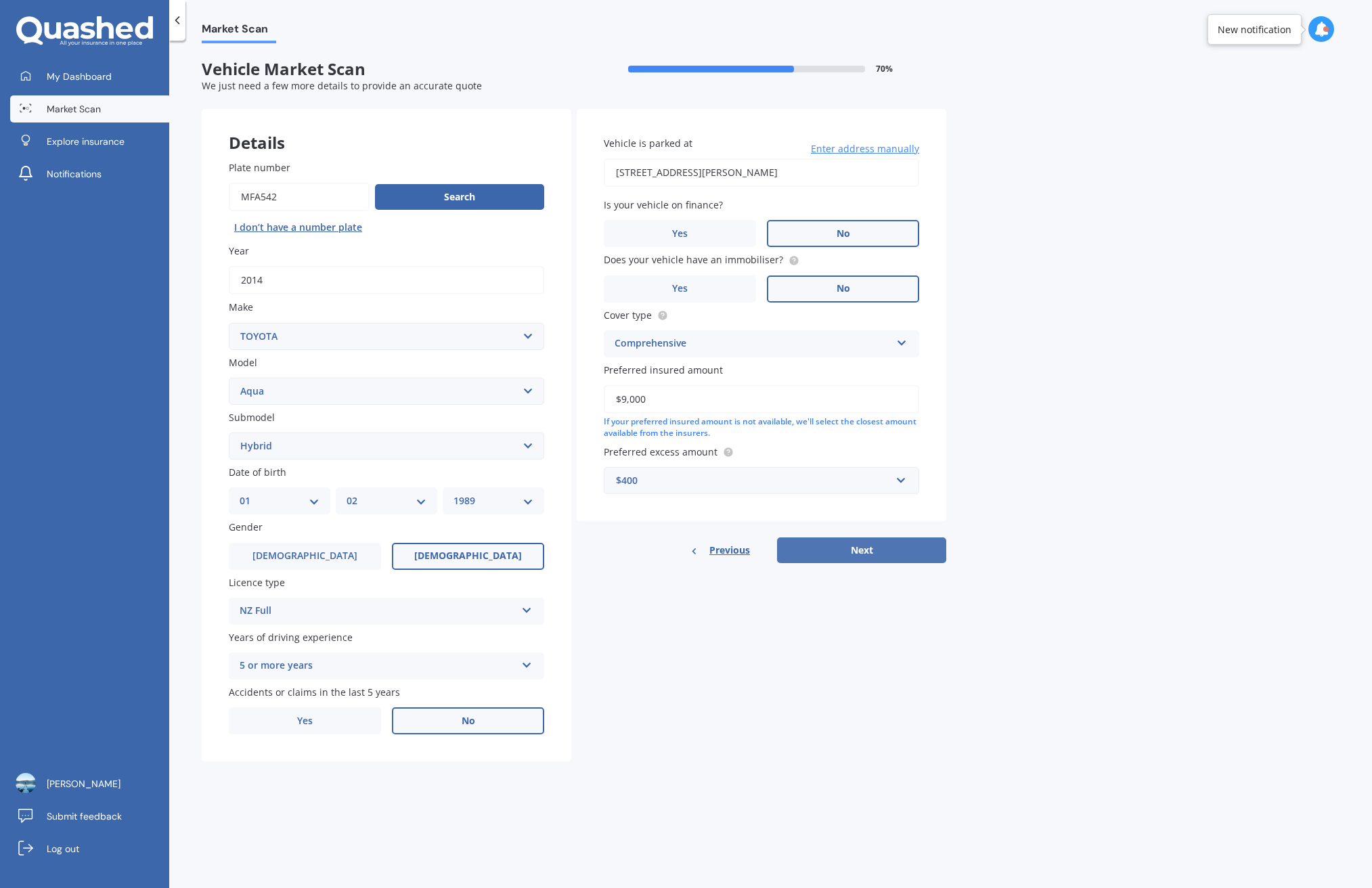
click at [918, 546] on button "Next" at bounding box center [862, 550] width 169 height 26
select select "01"
select select "02"
select select "1989"
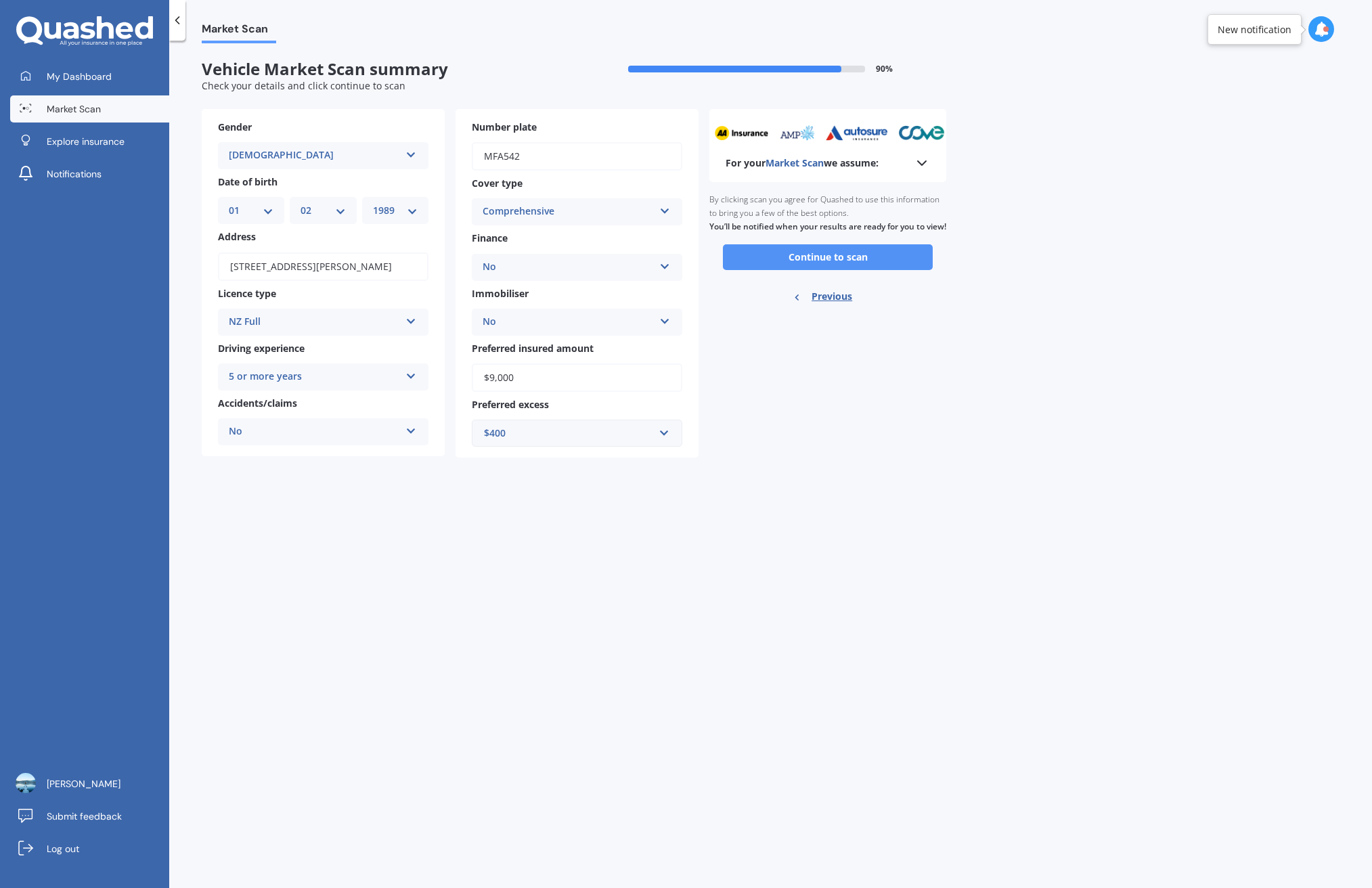
click at [900, 262] on button "Continue to scan" at bounding box center [828, 257] width 210 height 26
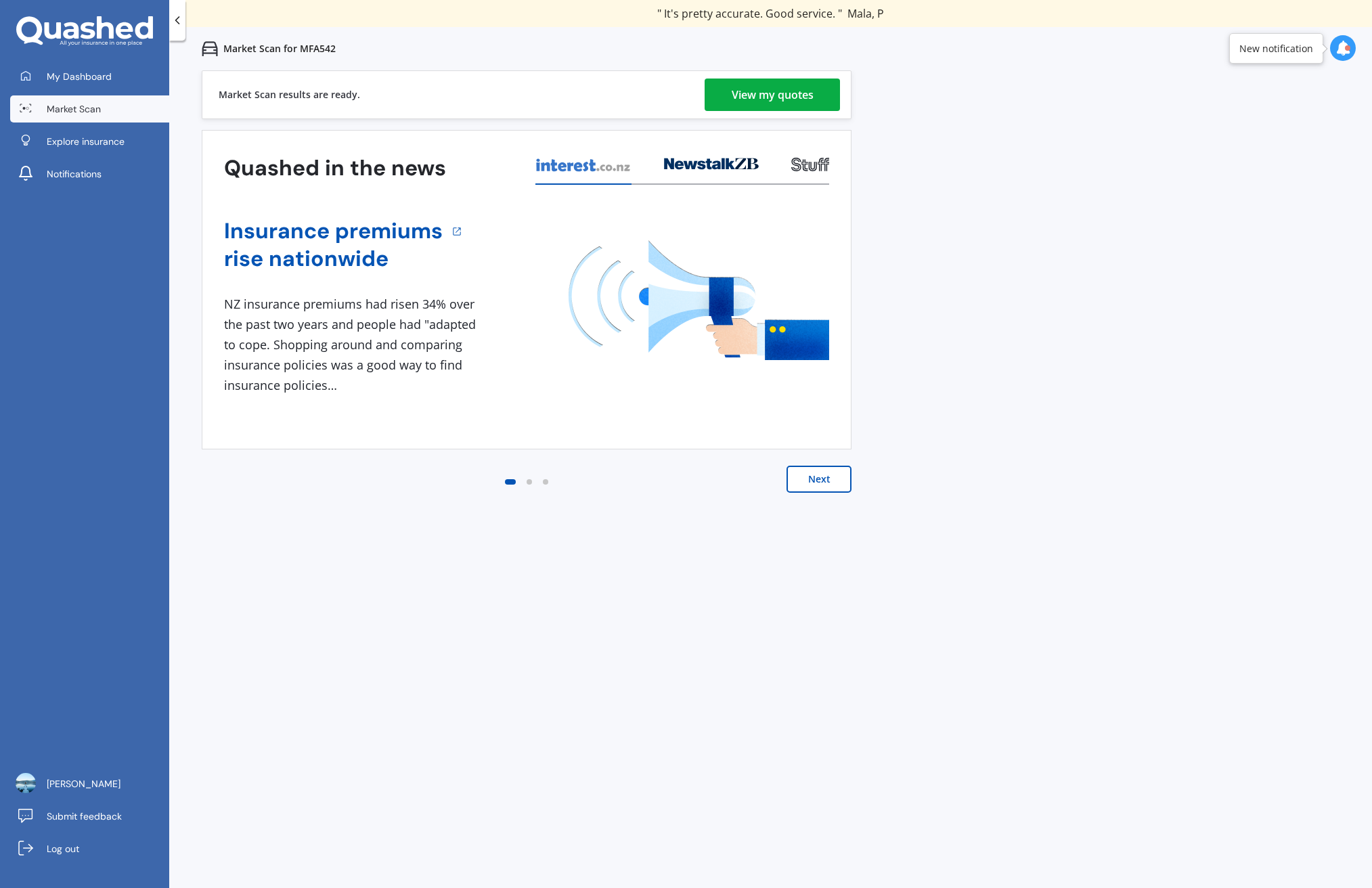
click at [750, 97] on div "View my quotes" at bounding box center [773, 95] width 82 height 32
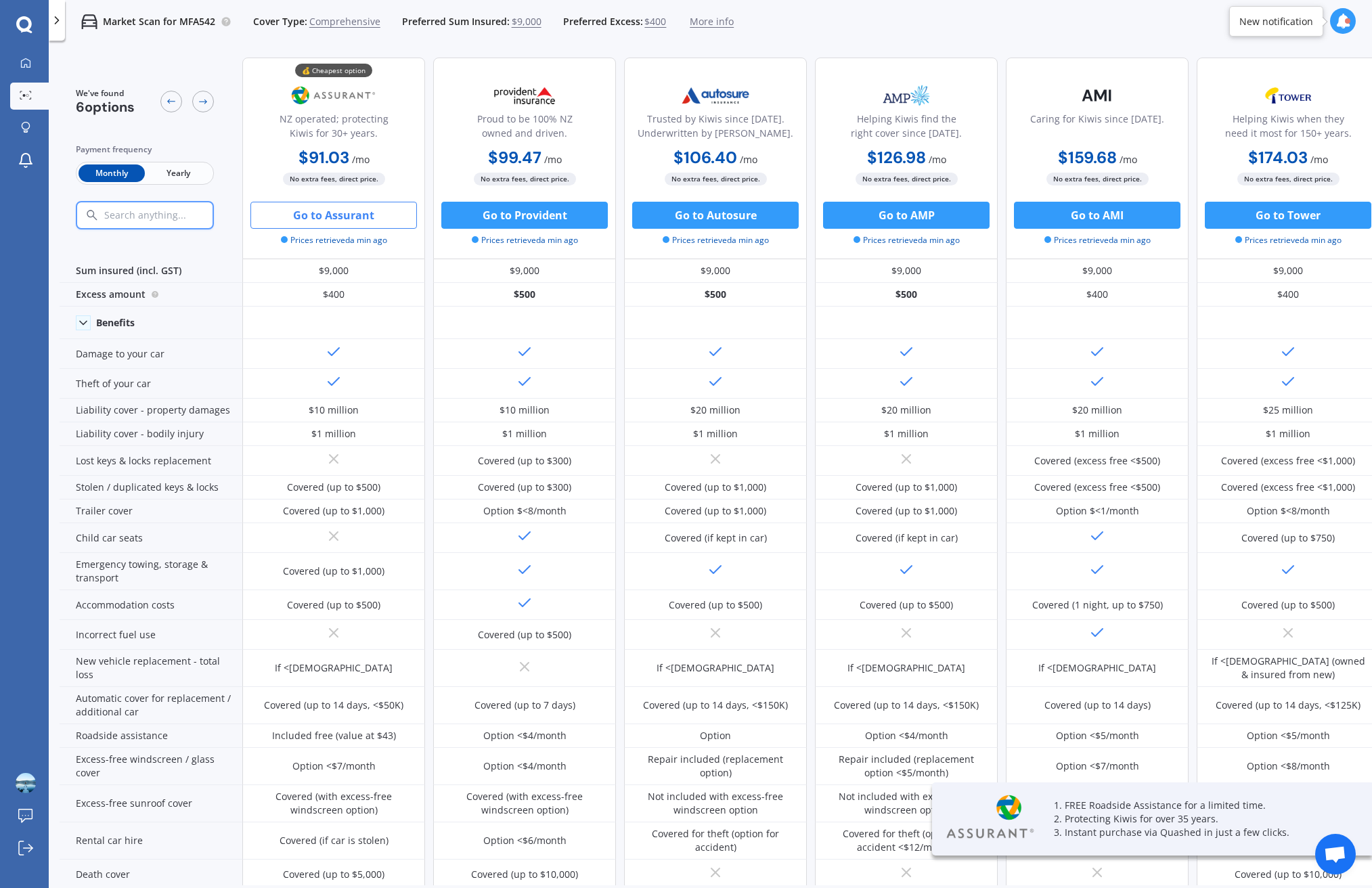
click at [353, 219] on button "Go to Assurant" at bounding box center [333, 215] width 166 height 27
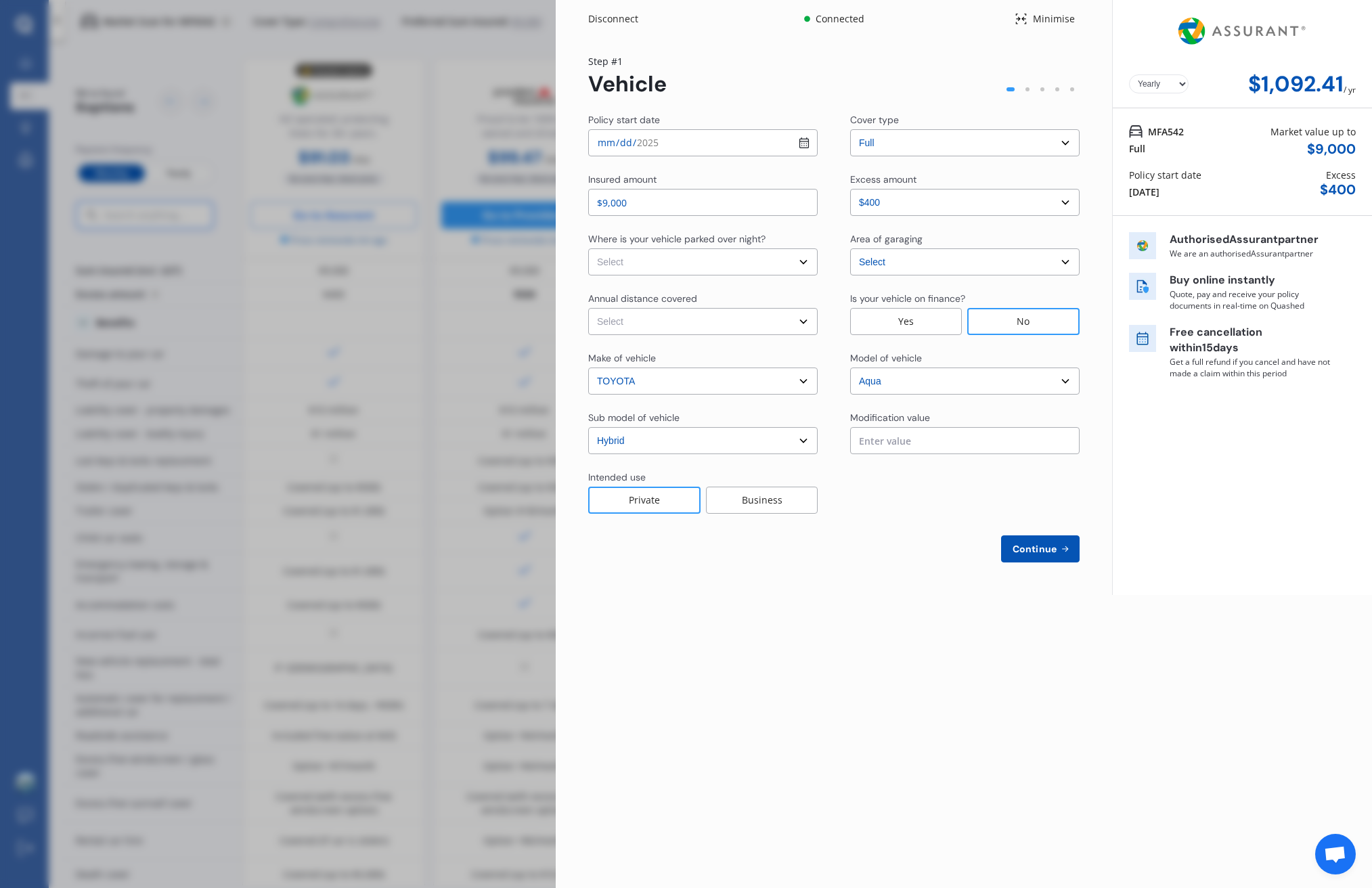
select select "Monthly"
click at [900, 666] on div "Disconnect Connected Minimise Yearly Monthly $91.03 / mo Step # 1 Vehicle Polic…" at bounding box center [963, 444] width 816 height 888
click at [1067, 545] on icon at bounding box center [1065, 548] width 11 height 11
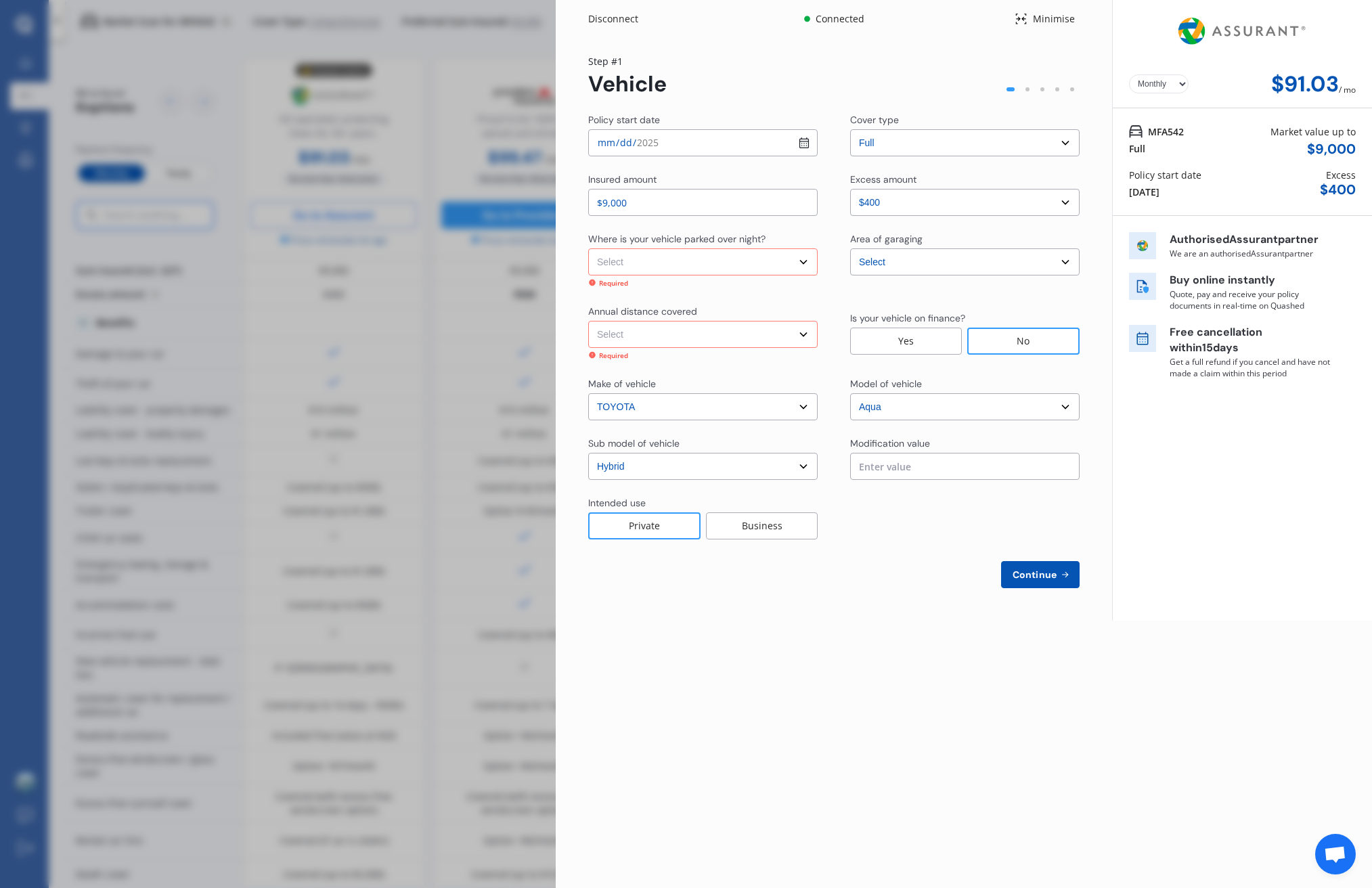
select select "15000"
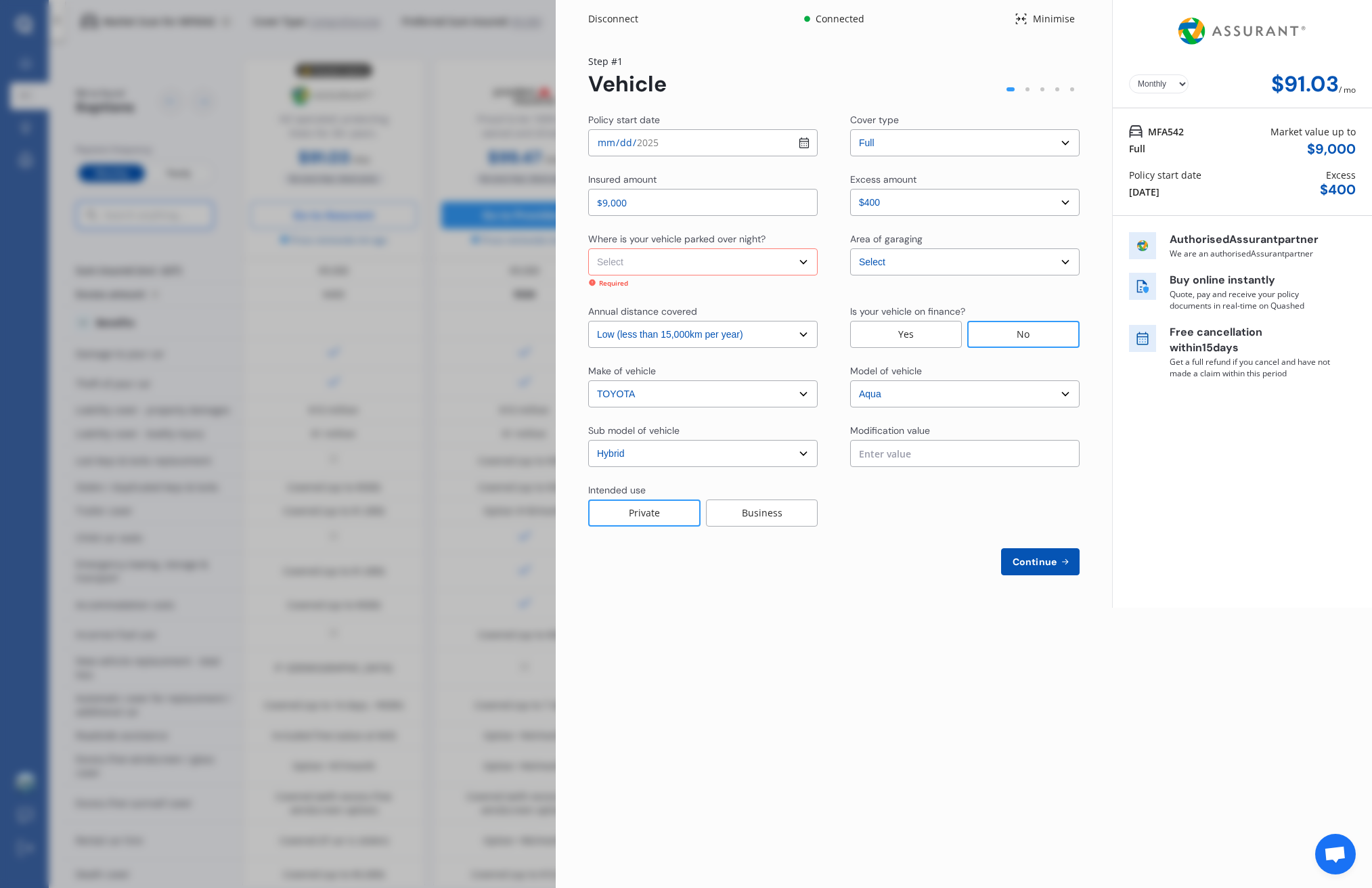
select select "In a garage"
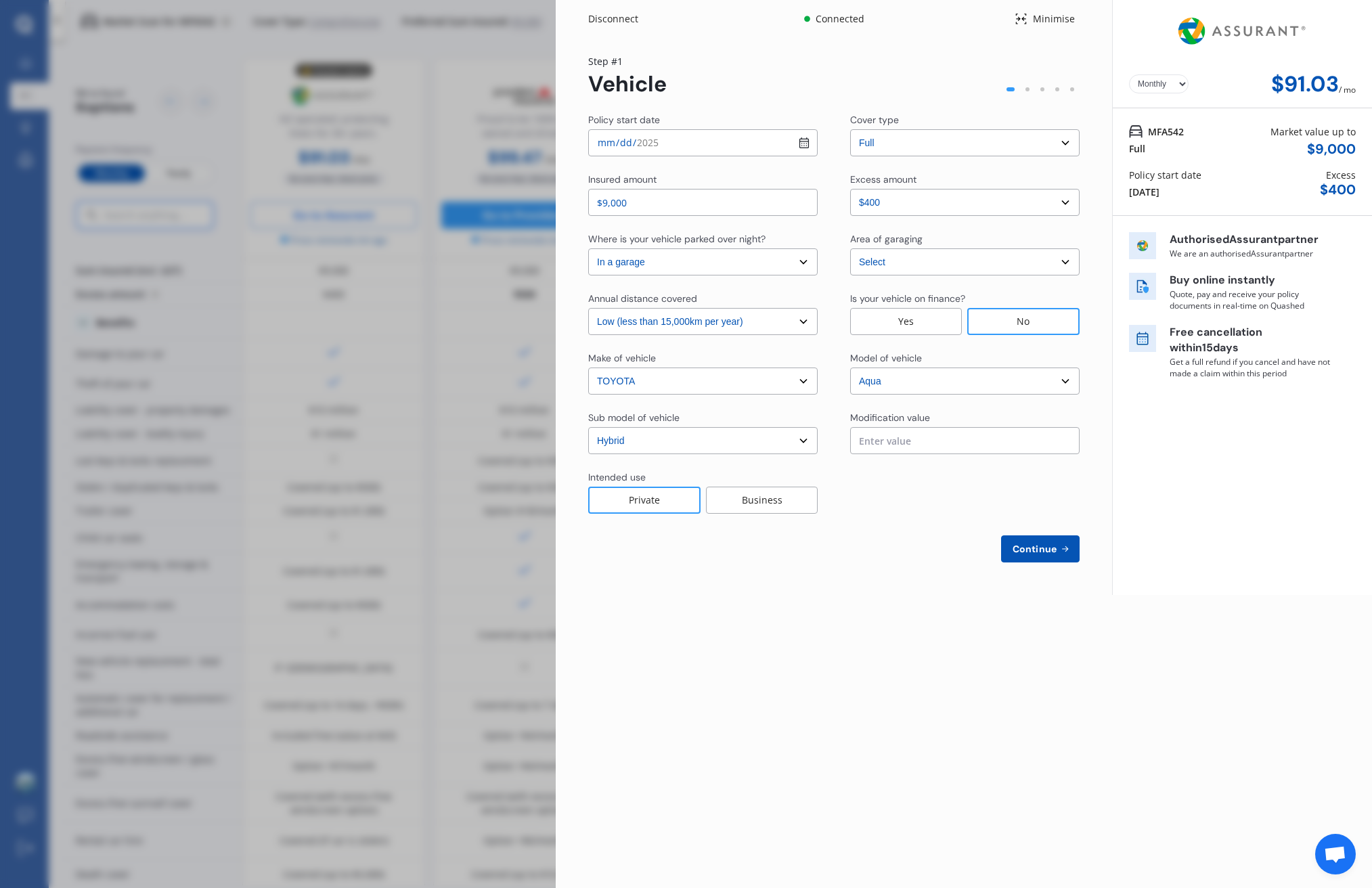
click at [1035, 550] on span "Continue" at bounding box center [1034, 548] width 49 height 11
select select "Miss"
select select "01"
select select "02"
select select "1989"
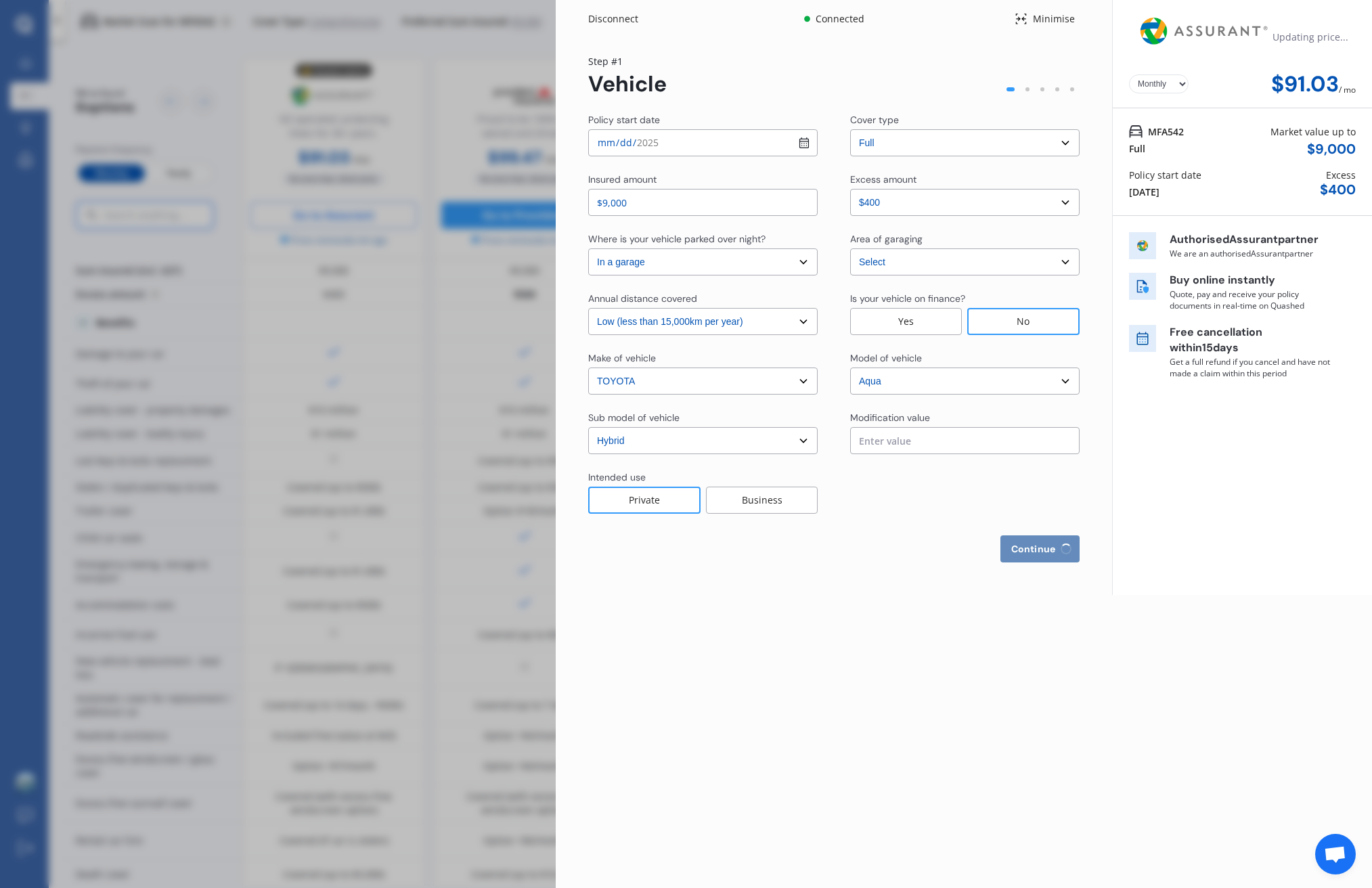
select select "full"
select select "more than 4 years"
select select "New Zealand"
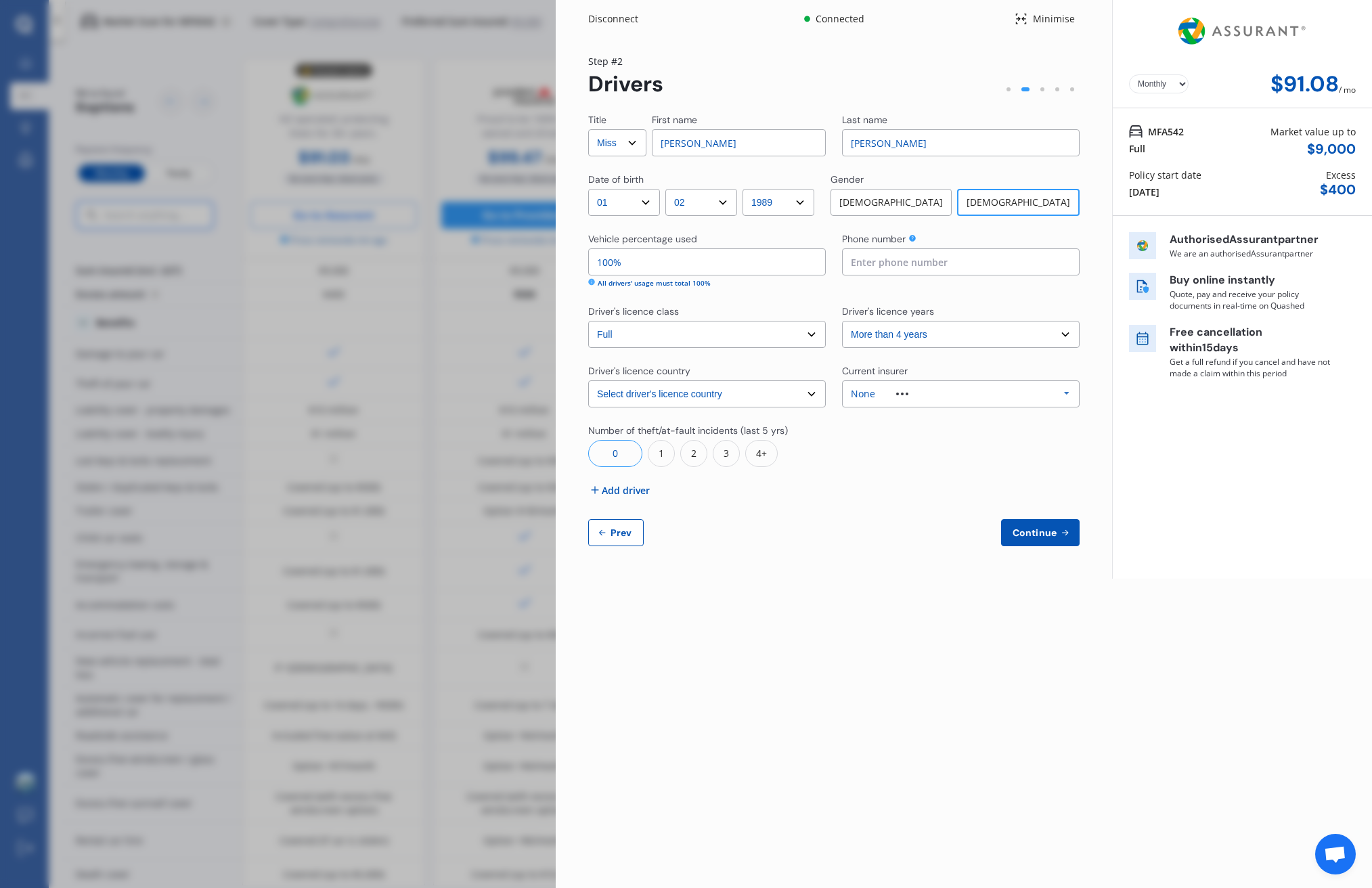
click at [987, 401] on div "None Allianz AAI AMI IAG - NZI/State Lumley Vero Unknown Other Insurer None Pro…" at bounding box center [961, 394] width 238 height 27
click at [935, 539] on div "Unknown" at bounding box center [961, 540] width 214 height 9
click at [938, 539] on div "Continue Prev" at bounding box center [834, 533] width 492 height 27
click at [892, 527] on div "Continue Prev" at bounding box center [834, 533] width 492 height 27
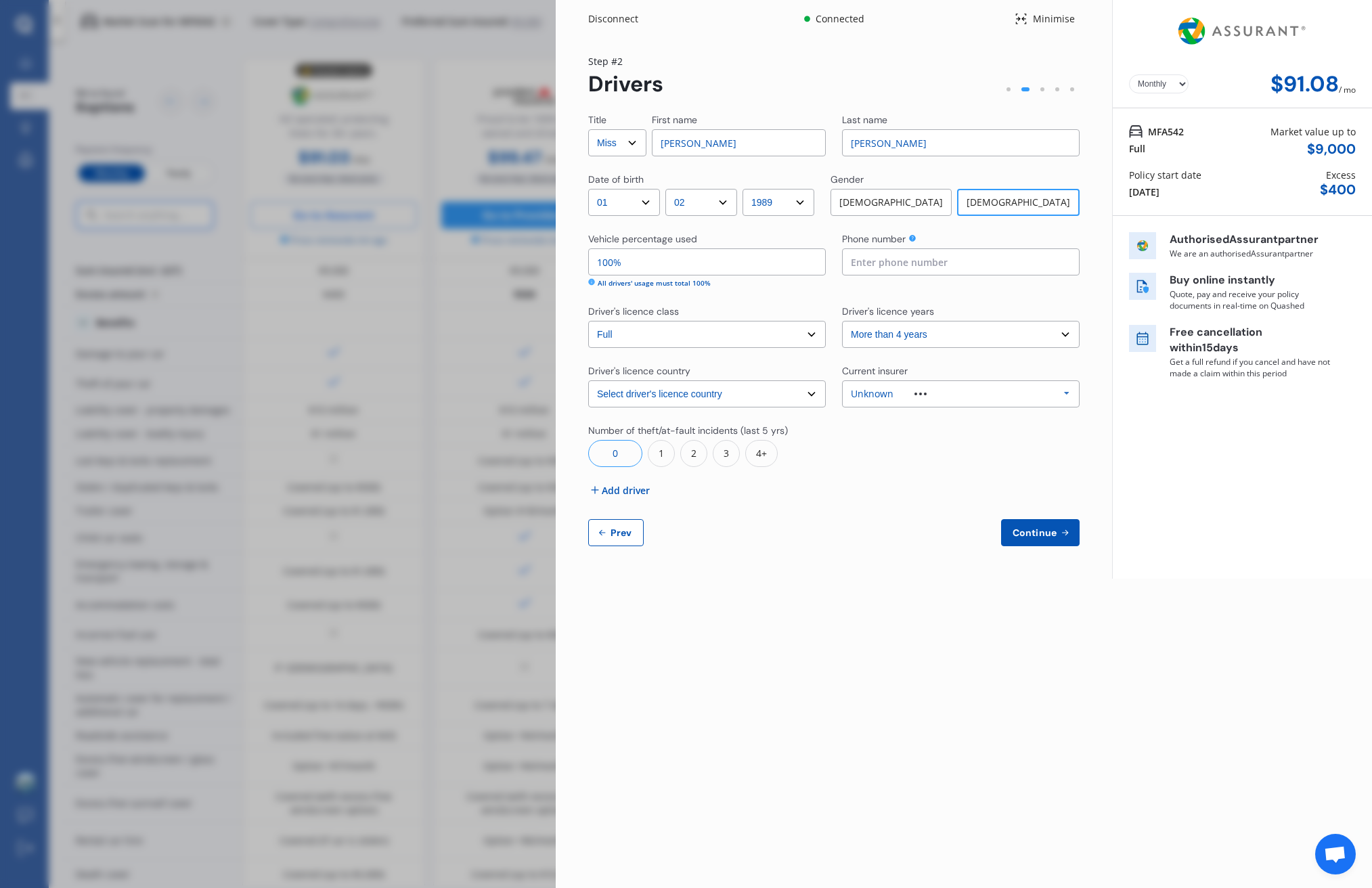
click at [1019, 541] on button "Continue" at bounding box center [1041, 533] width 79 height 27
type input "02041530994"
click at [1041, 543] on button "Continue" at bounding box center [1041, 533] width 79 height 27
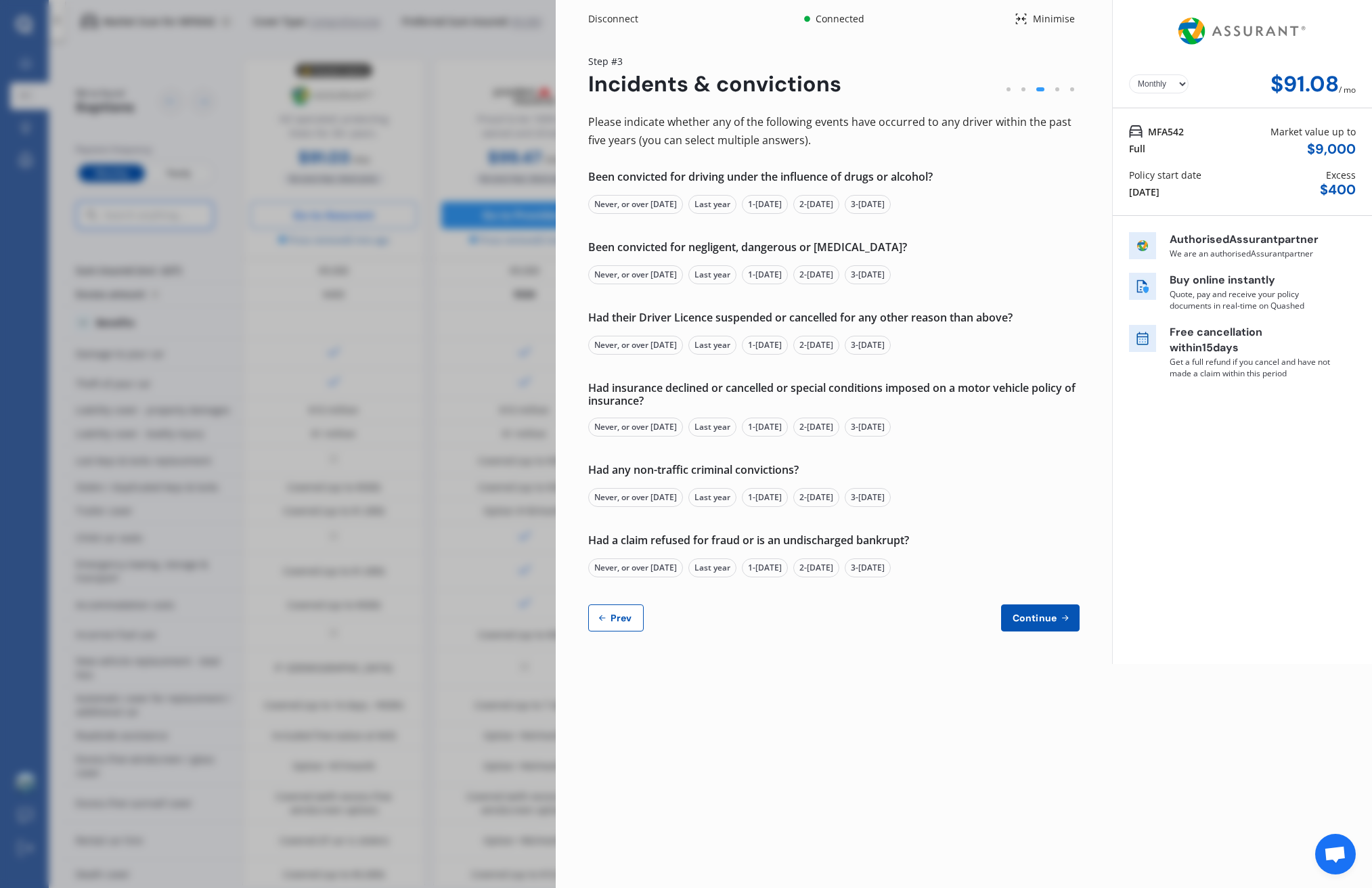
drag, startPoint x: 667, startPoint y: 279, endPoint x: 656, endPoint y: 274, distance: 12.1
click at [667, 279] on div "Never, or over 5 yrs ago" at bounding box center [636, 274] width 95 height 19
click at [664, 199] on div "Never, or over 5 yrs ago" at bounding box center [636, 204] width 95 height 19
click at [660, 336] on div "Never, or over 5 yrs ago" at bounding box center [636, 345] width 95 height 19
click at [652, 418] on div "Never, or over 5 yrs ago" at bounding box center [636, 427] width 95 height 19
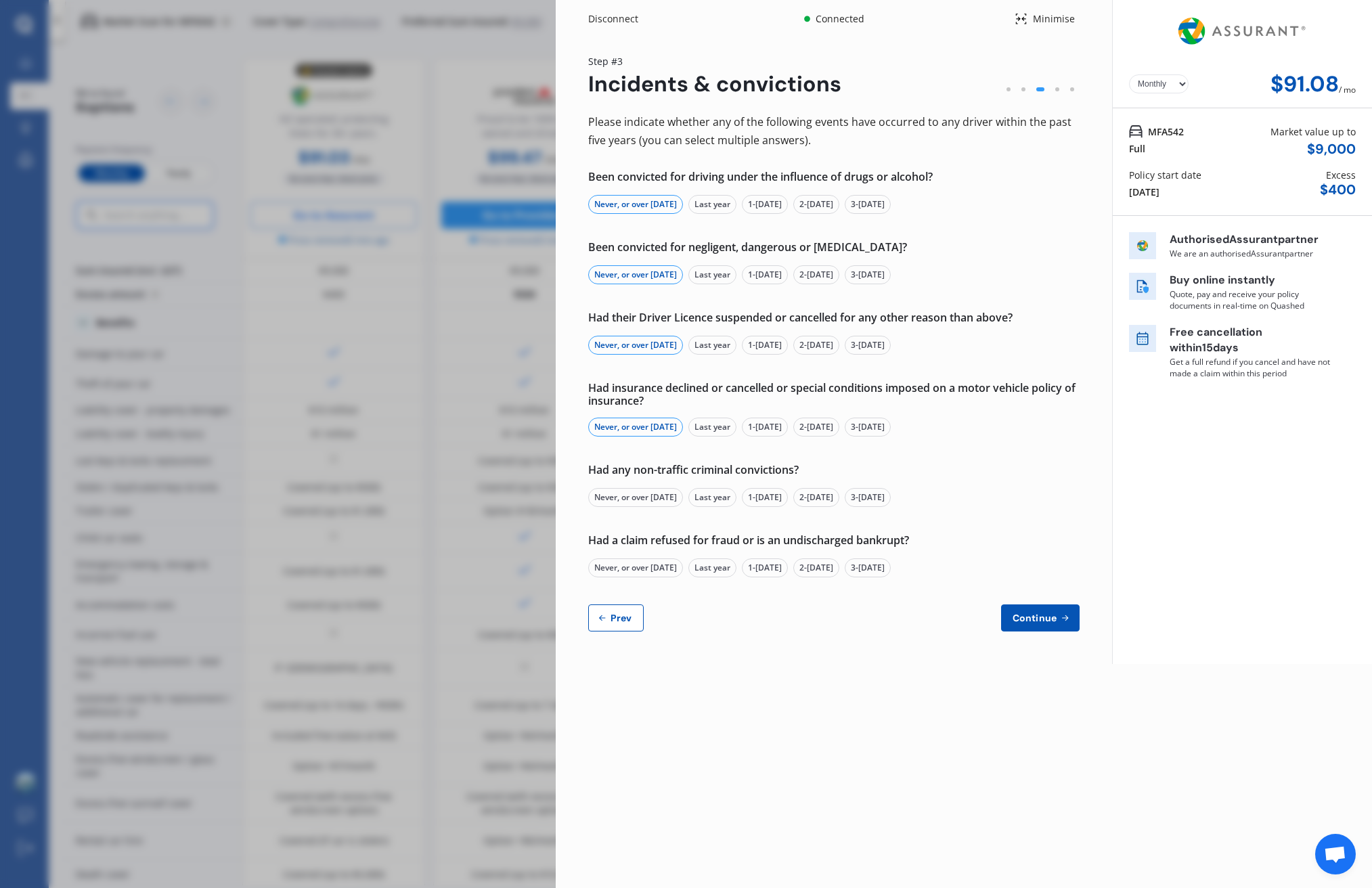
click at [649, 495] on div "Never, or over 5 yrs ago" at bounding box center [636, 497] width 95 height 19
click at [648, 568] on div "Never, or over 5 yrs ago" at bounding box center [636, 568] width 95 height 19
click at [1042, 621] on span "Continue" at bounding box center [1034, 618] width 49 height 11
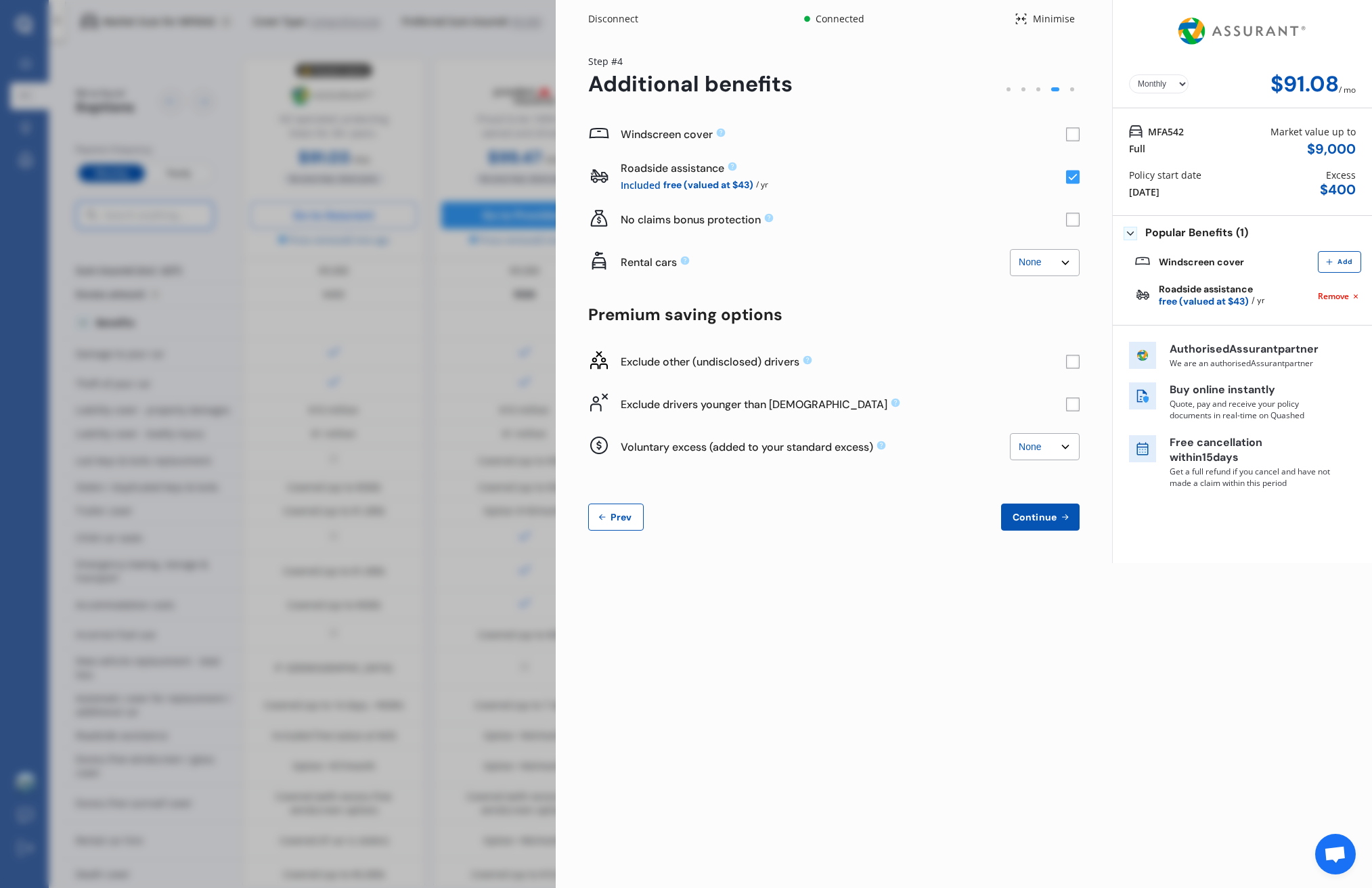
click at [930, 560] on div "Yearly Monthly $91.08 / mo Step # 4 Additional benefits Windscreen cover Roadsi…" at bounding box center [834, 300] width 556 height 525
click at [1071, 361] on rect at bounding box center [1073, 361] width 14 height 14
click at [1076, 397] on icon at bounding box center [1073, 404] width 14 height 14
click at [624, 517] on span "Prev" at bounding box center [621, 517] width 27 height 11
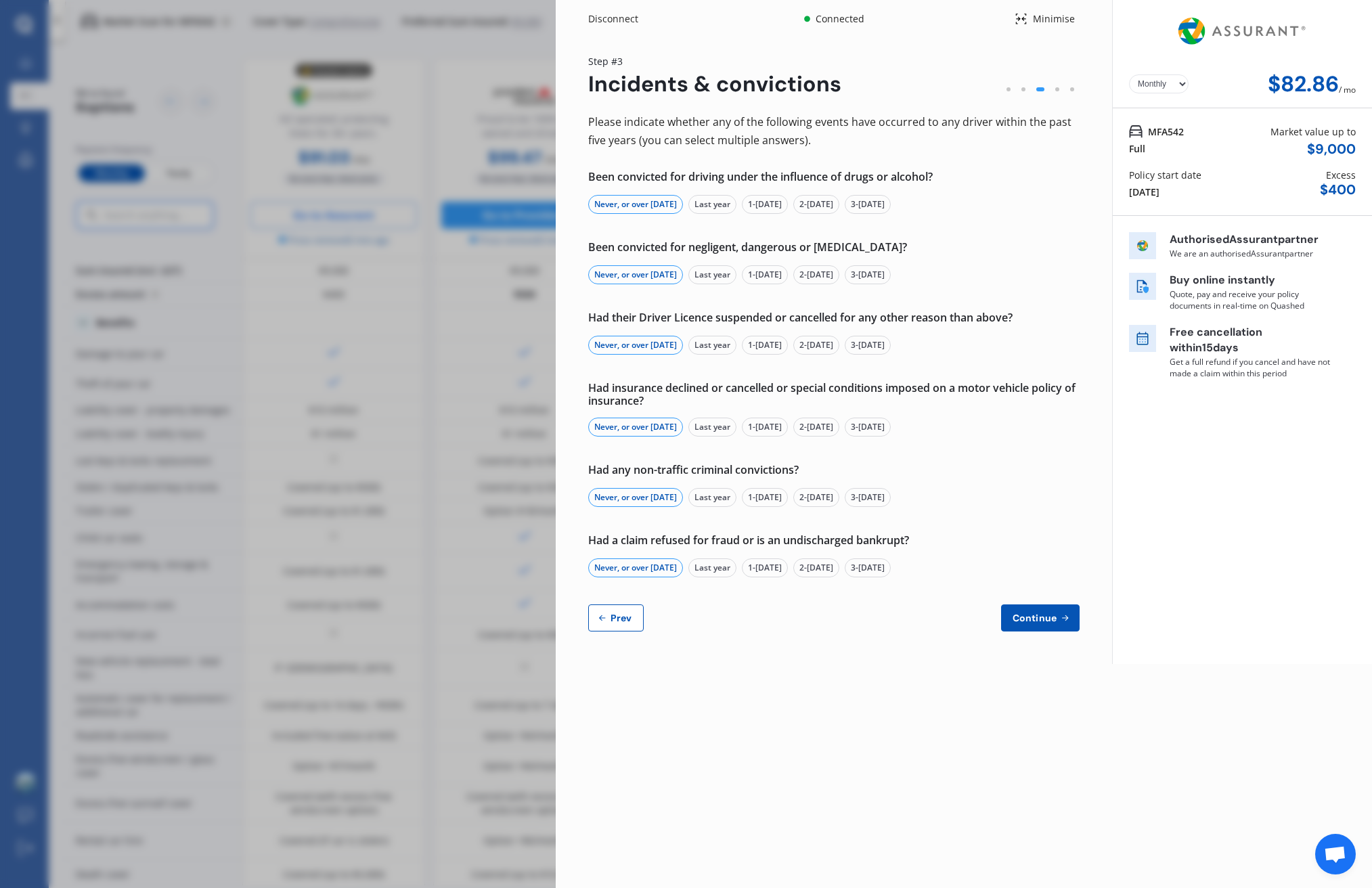
click at [619, 613] on span "Prev" at bounding box center [621, 618] width 27 height 11
select select "Miss"
select select "01"
select select "02"
select select "1989"
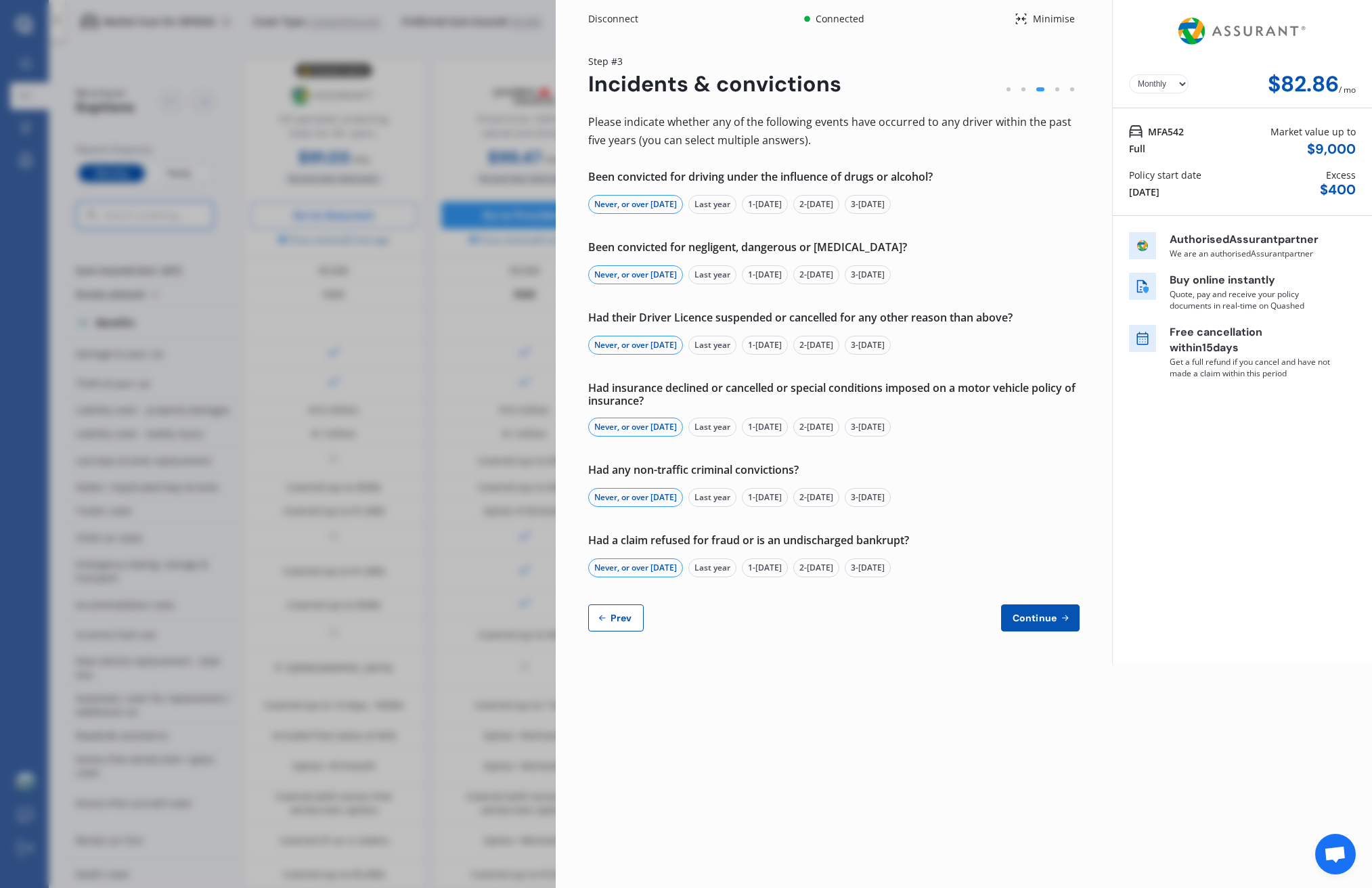
select select "full"
select select "more than 4 years"
select select "New Zealand"
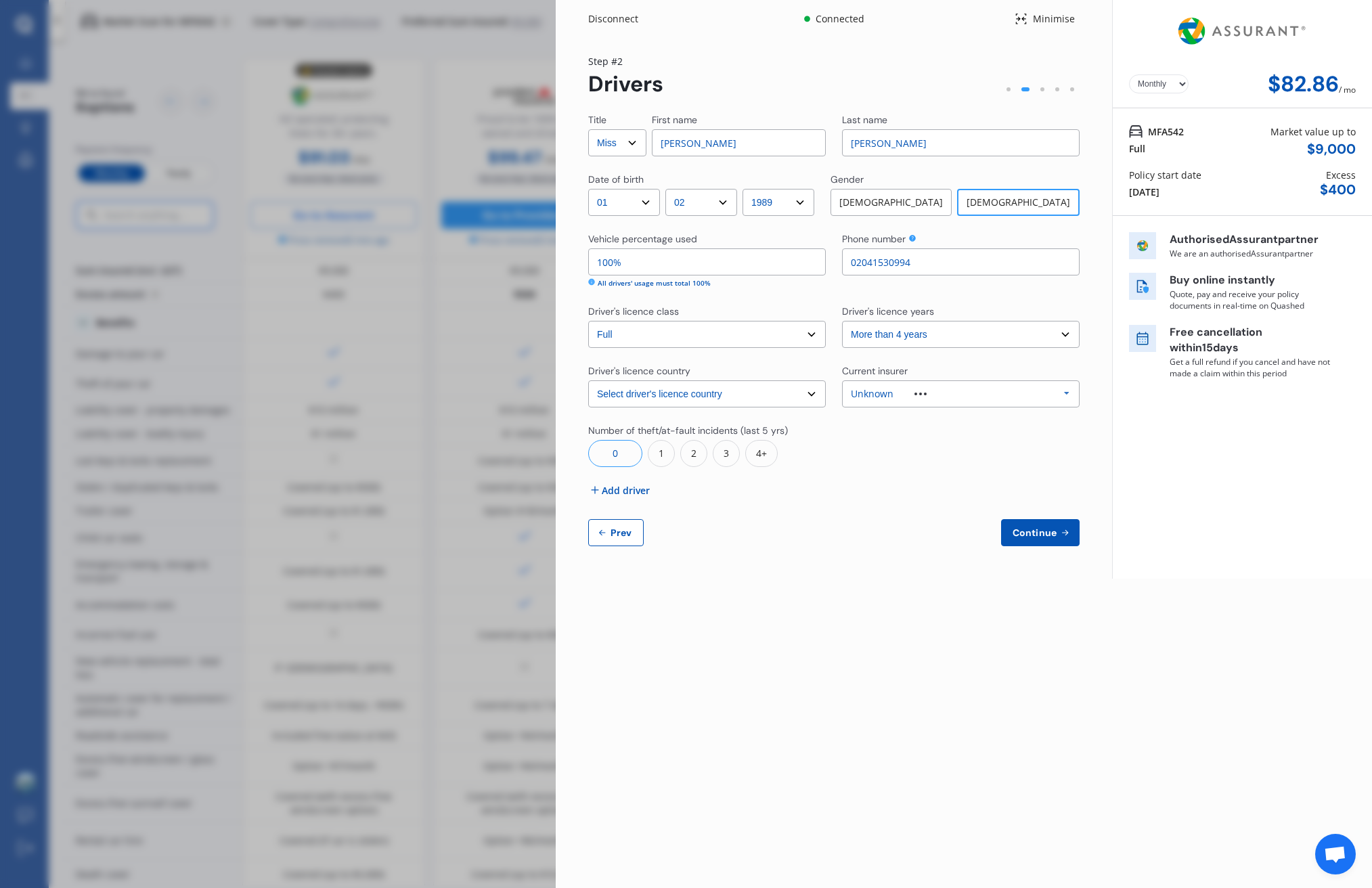
click at [634, 496] on span "Add driver" at bounding box center [626, 490] width 48 height 14
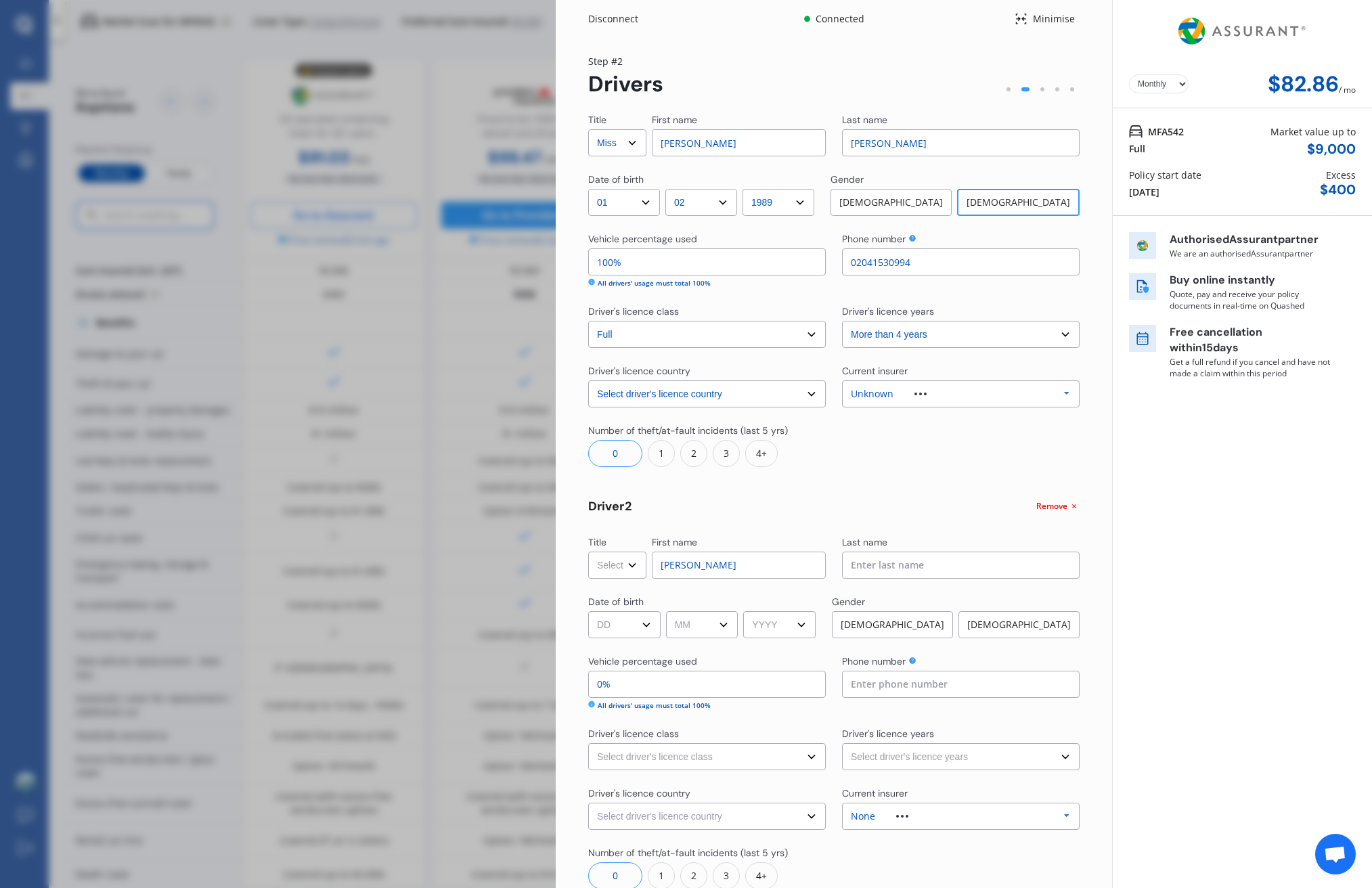
type input "kraig"
type input "phillips"
select select "Mr"
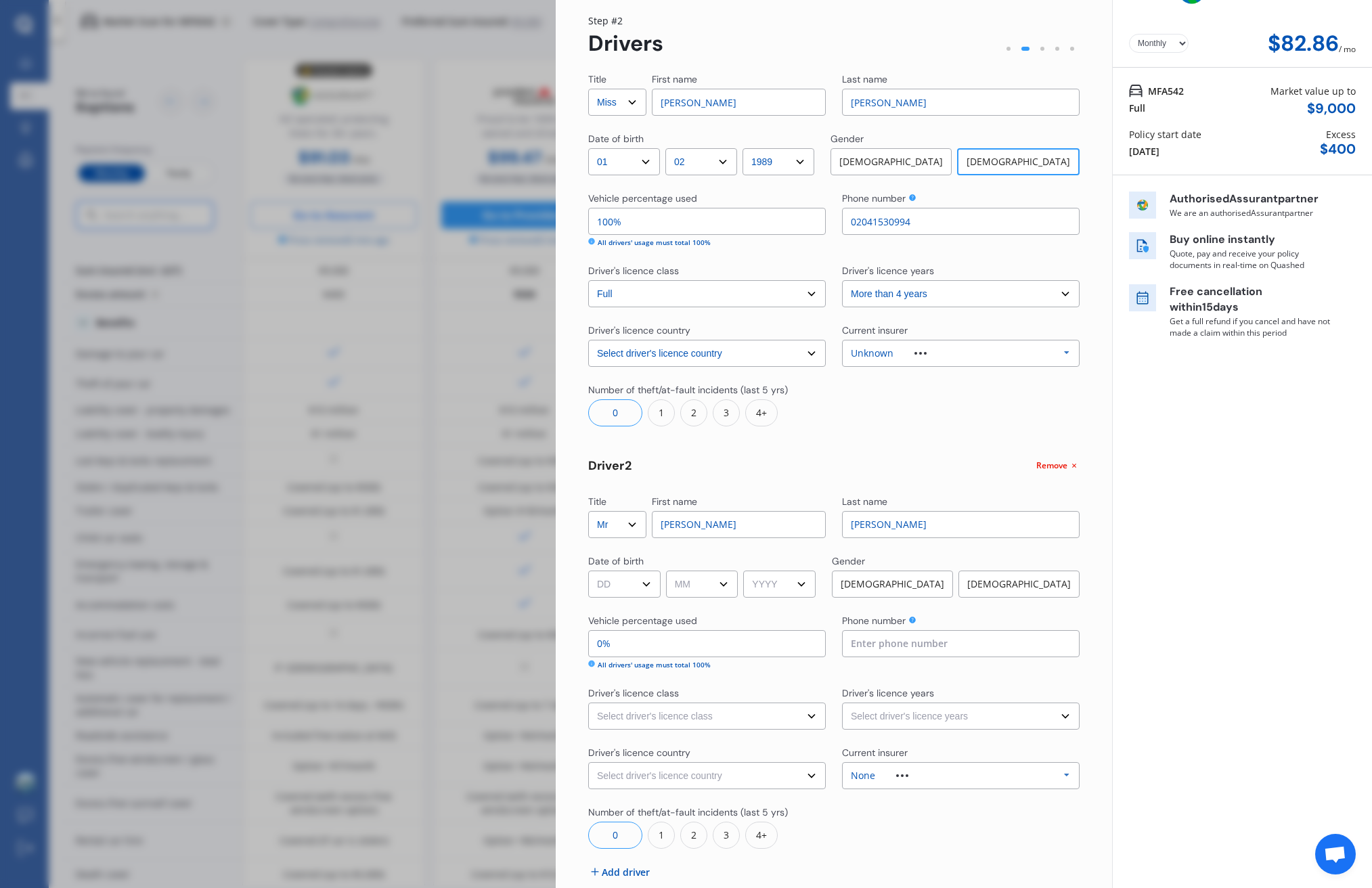
scroll to position [42, 0]
select select "1989"
click at [647, 580] on select "DD 01 02 03 04 05 06 07 08 09 10 11 12 13 14 15 16 17 18 19 20 21 22 23 24 25 2…" at bounding box center [624, 583] width 72 height 27
select select "03"
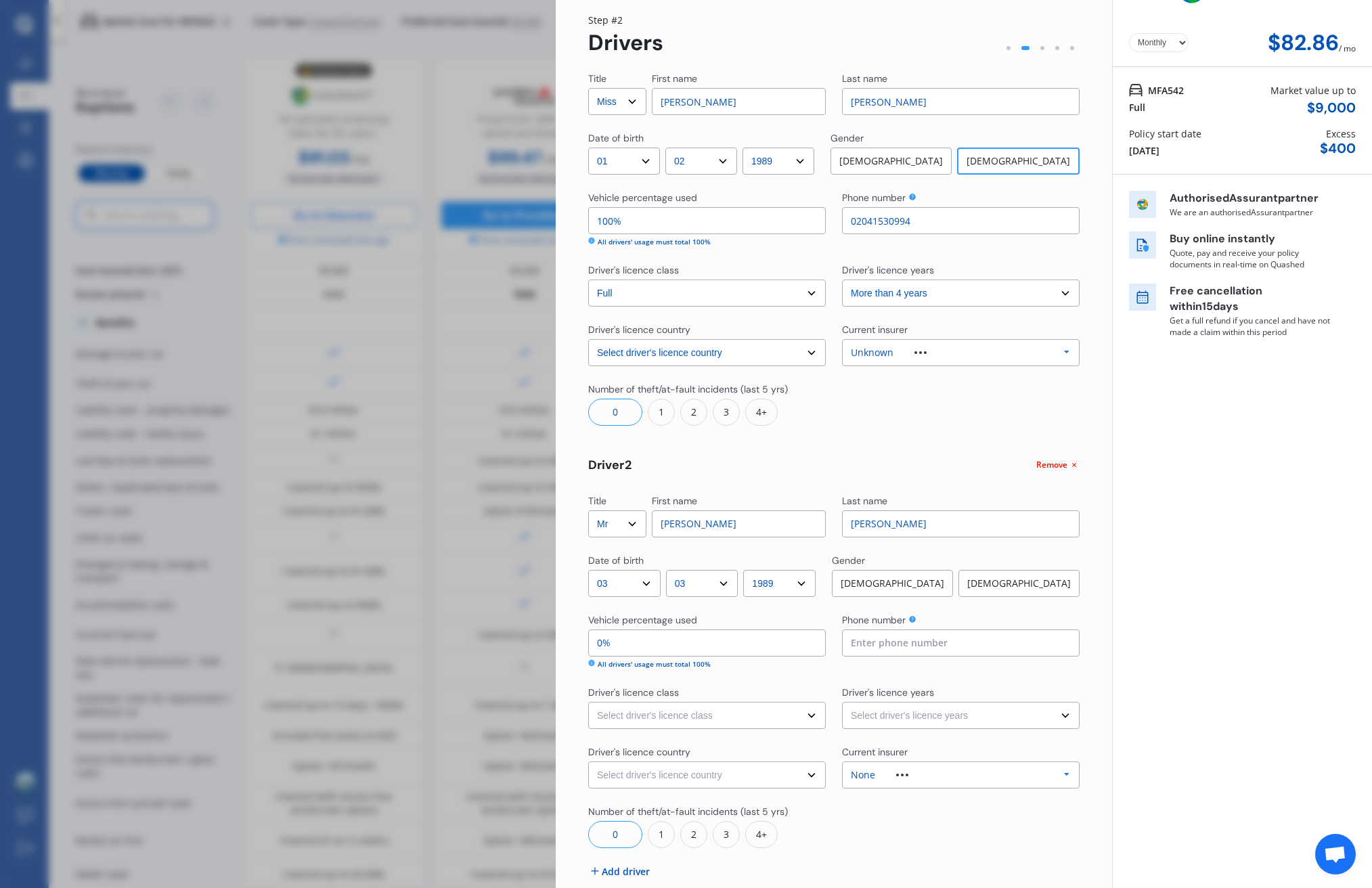
click at [661, 646] on input "0%" at bounding box center [708, 643] width 238 height 27
type input "98%"
type input "2%"
type input "80%"
type input "20%"
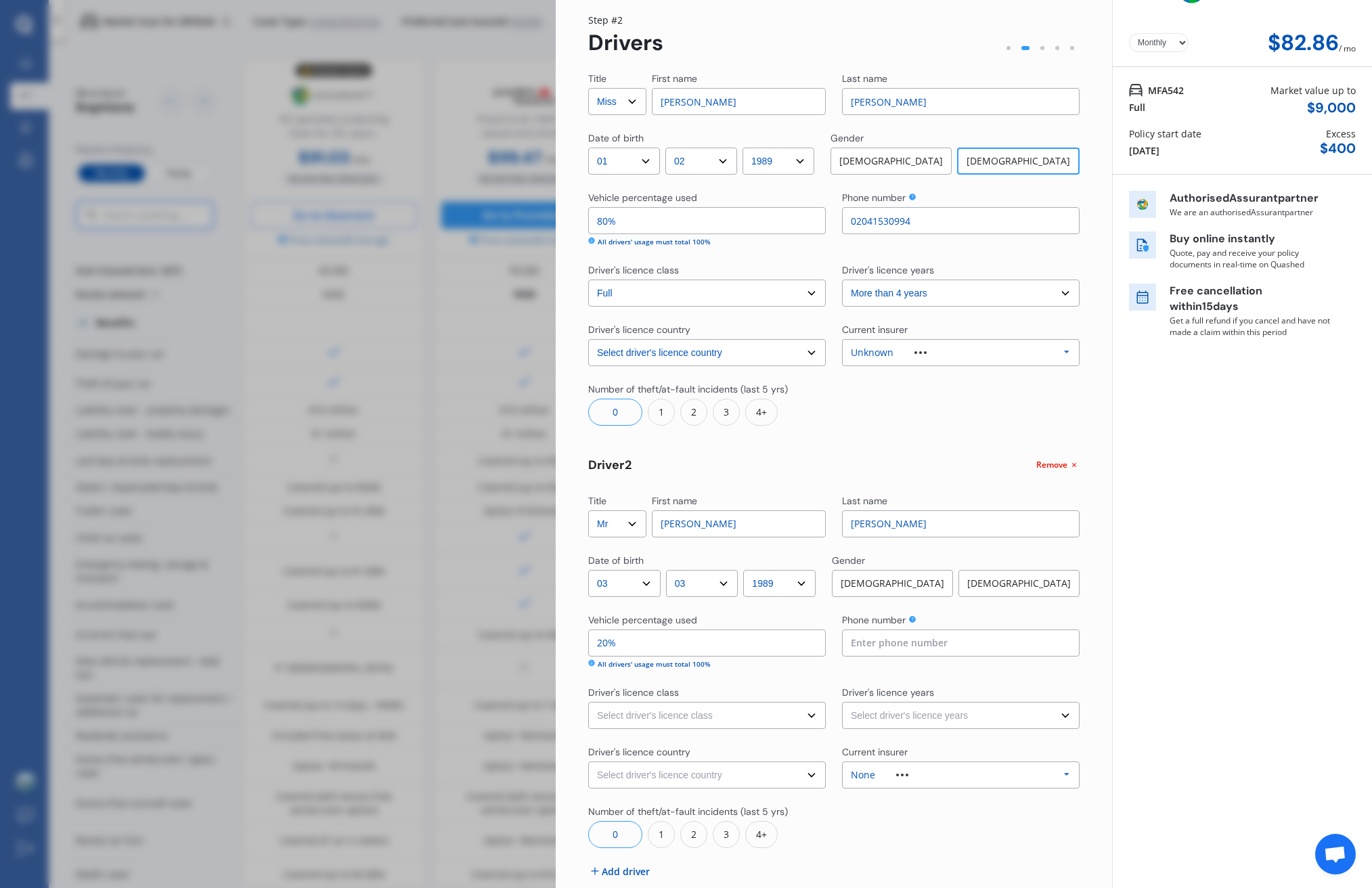
click at [839, 454] on div "Title Select Mr Mrs Miss Ms Dr First name Amanda Last name Hughes Date of birth…" at bounding box center [834, 500] width 492 height 856
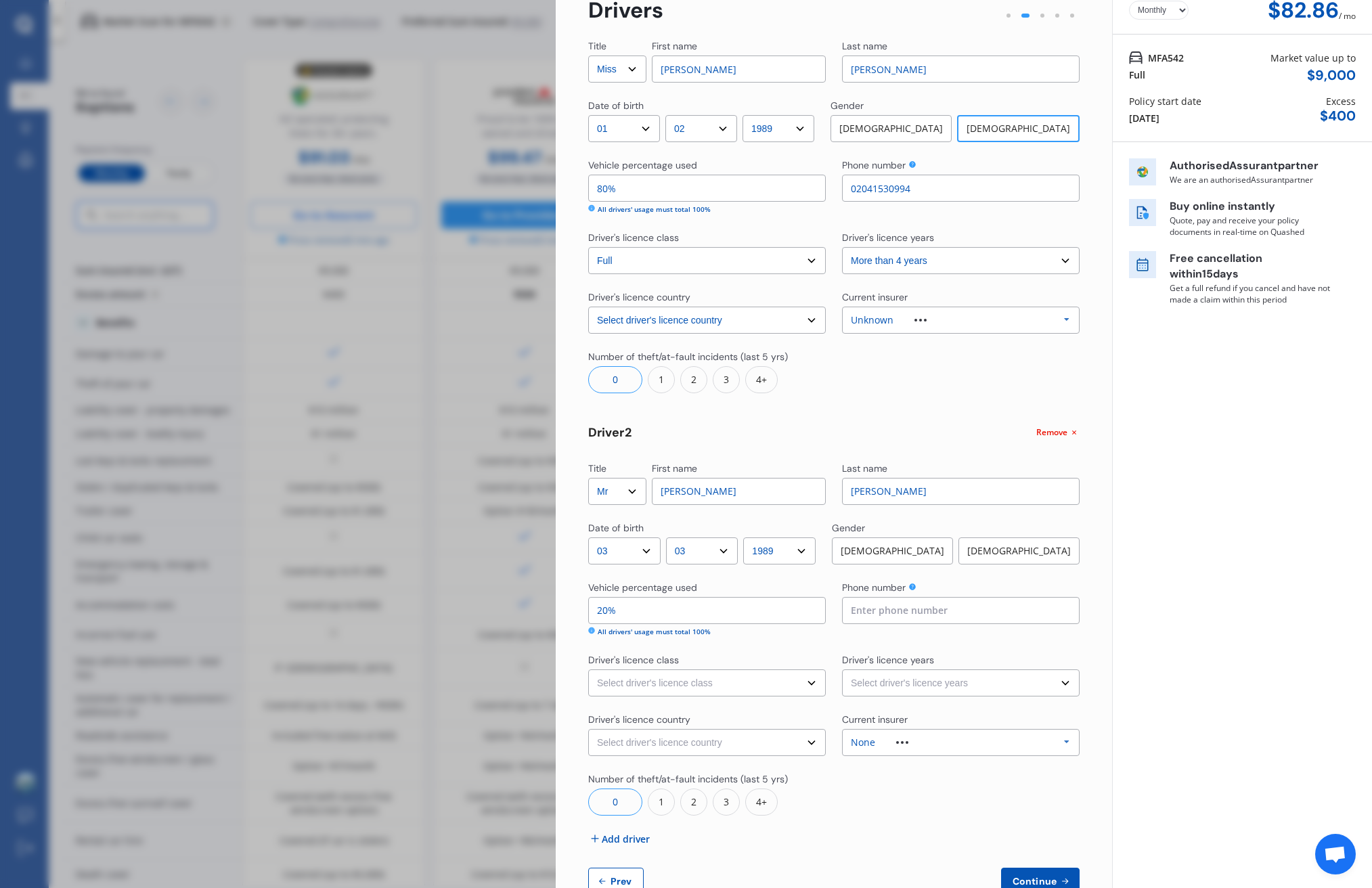
scroll to position [80, 0]
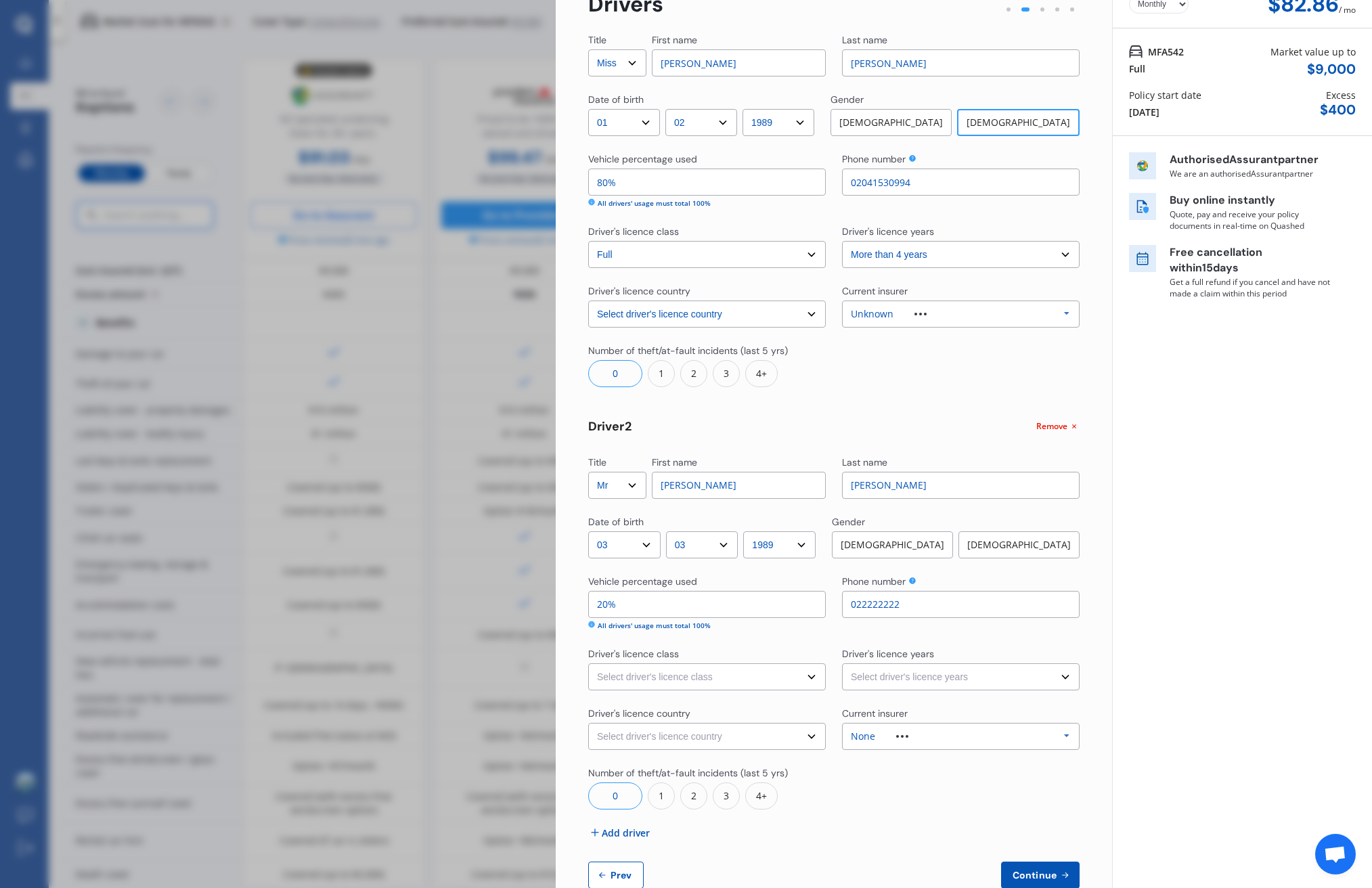
type input "022222222"
click at [738, 689] on div "Title Select Mr Mrs Miss Ms Dr First name Amanda Last name Hughes Date of birth…" at bounding box center [834, 461] width 492 height 856
select select "full"
select select "more than 4 years"
select select "New Zealand"
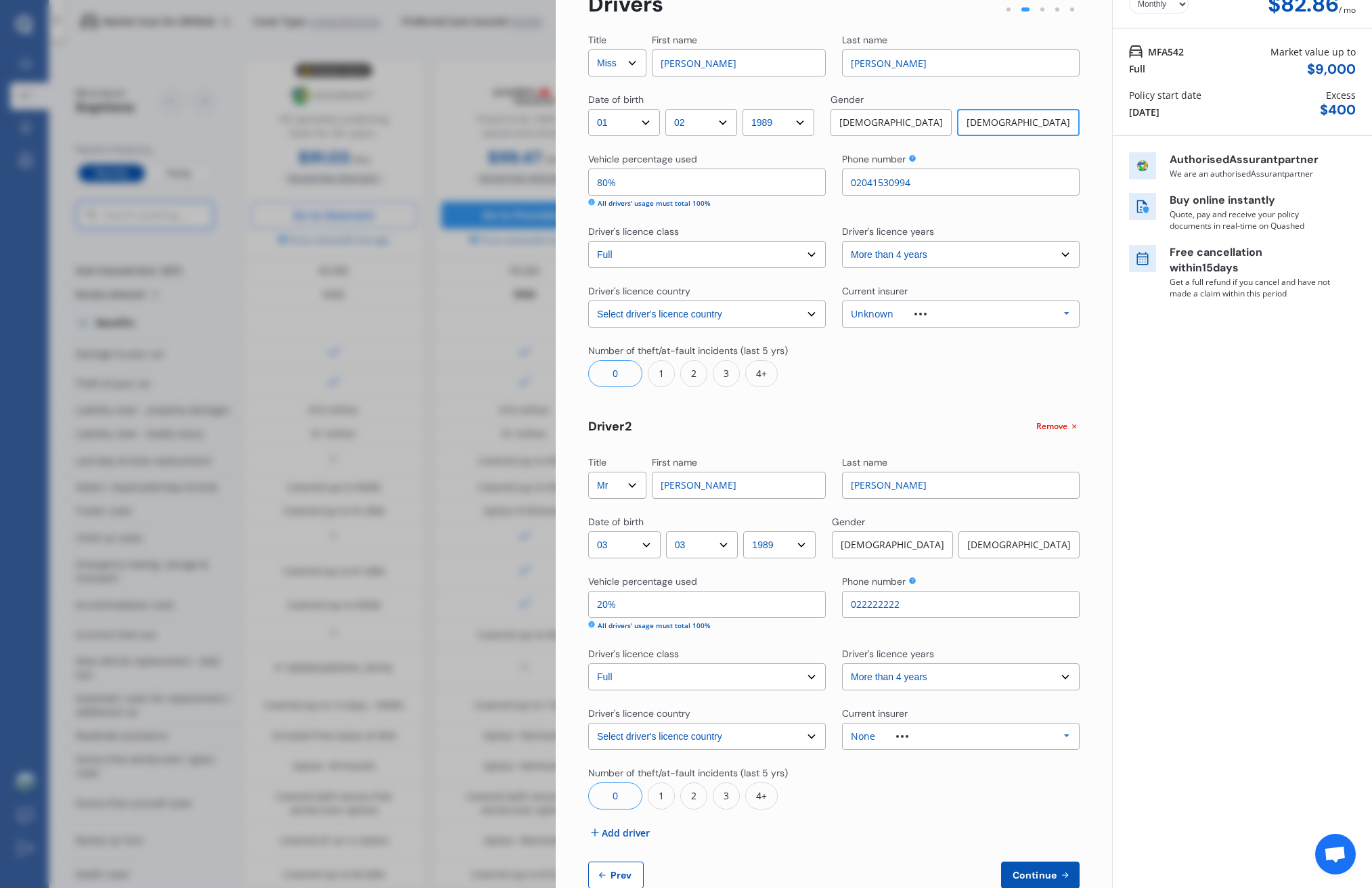
click at [899, 735] on img at bounding box center [902, 737] width 12 height 3
click at [889, 667] on div "Unknown" at bounding box center [875, 662] width 43 height 9
click at [930, 732] on div "Unknown" at bounding box center [899, 736] width 97 height 9
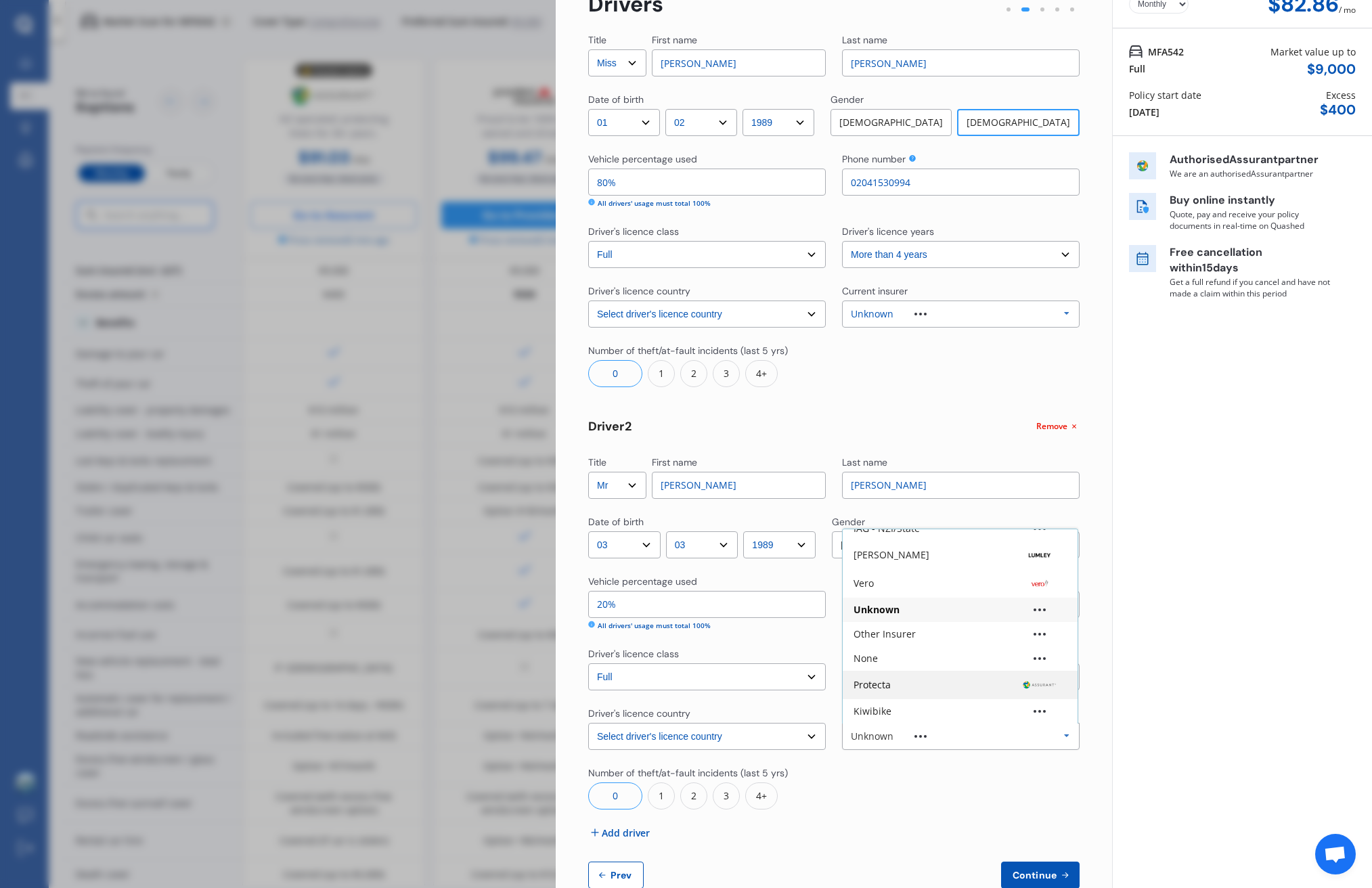
click at [862, 692] on div "Protecta" at bounding box center [961, 685] width 235 height 29
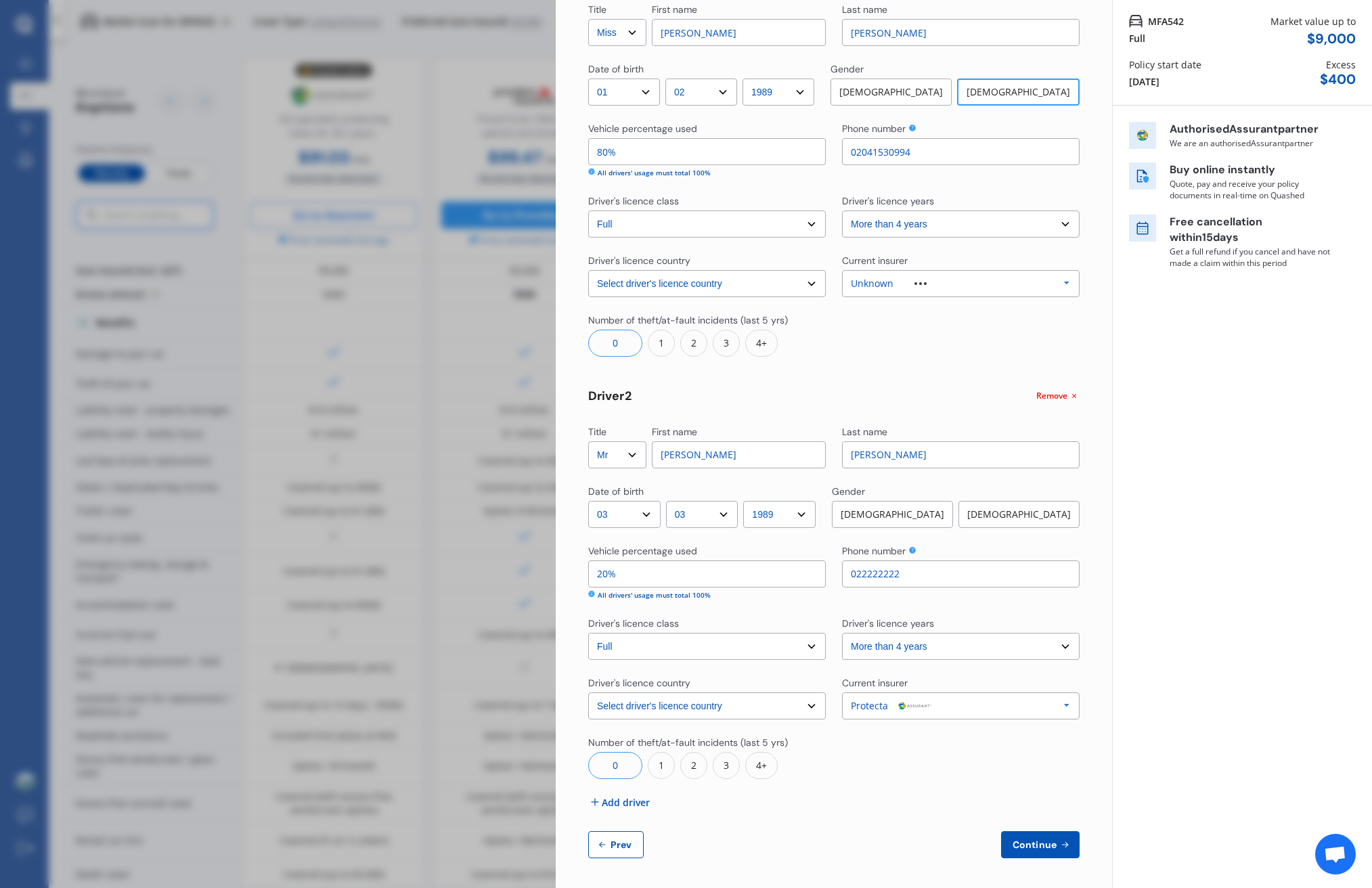
scroll to position [113, 0]
click at [1010, 837] on span "Continue" at bounding box center [1034, 842] width 49 height 11
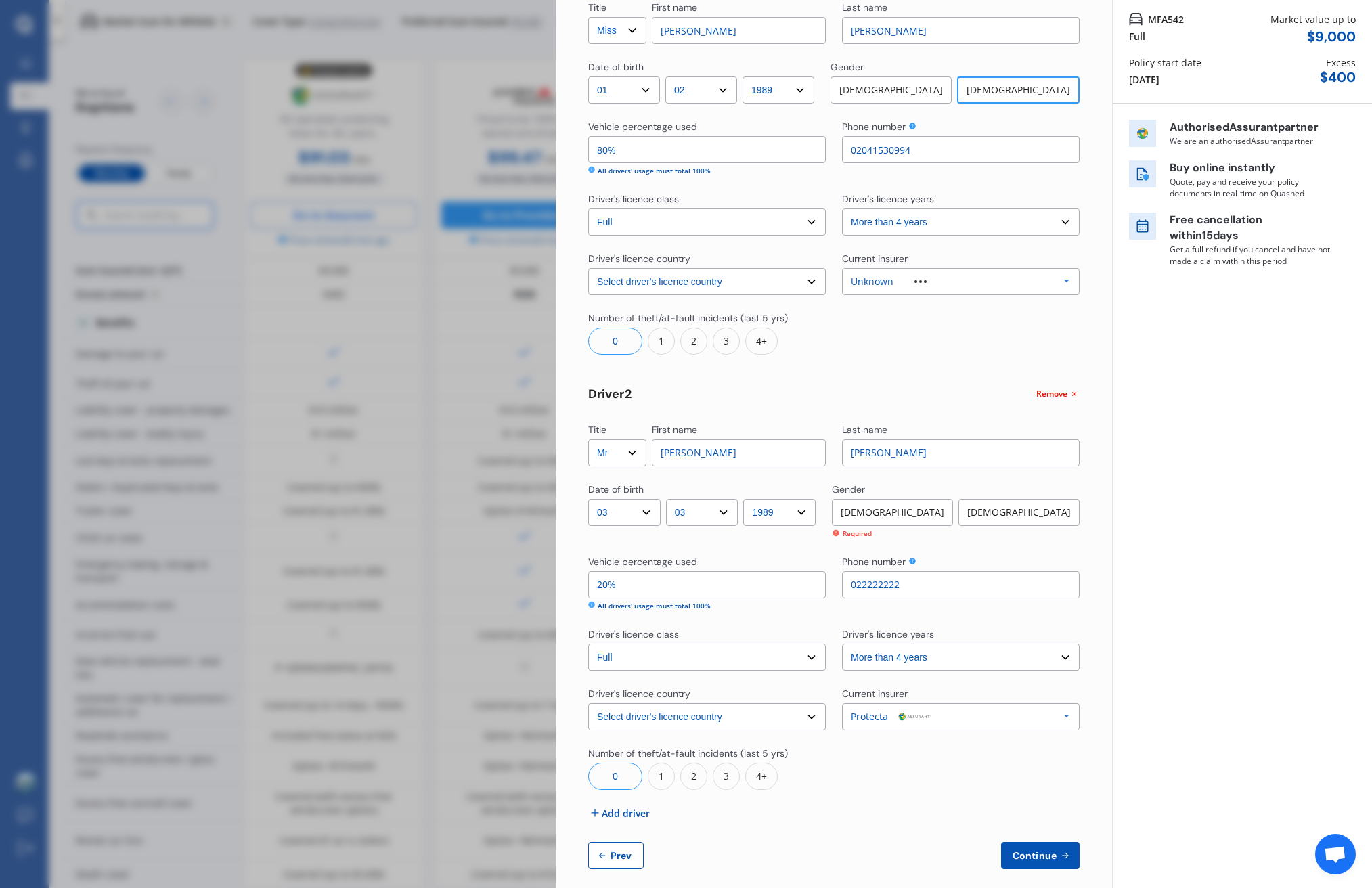
drag, startPoint x: 656, startPoint y: 780, endPoint x: 748, endPoint y: 803, distance: 94.8
click at [656, 780] on div "1" at bounding box center [662, 776] width 27 height 27
drag, startPoint x: 1027, startPoint y: 859, endPoint x: 930, endPoint y: 844, distance: 98.2
click at [1026, 859] on span "Continue" at bounding box center [1034, 855] width 49 height 11
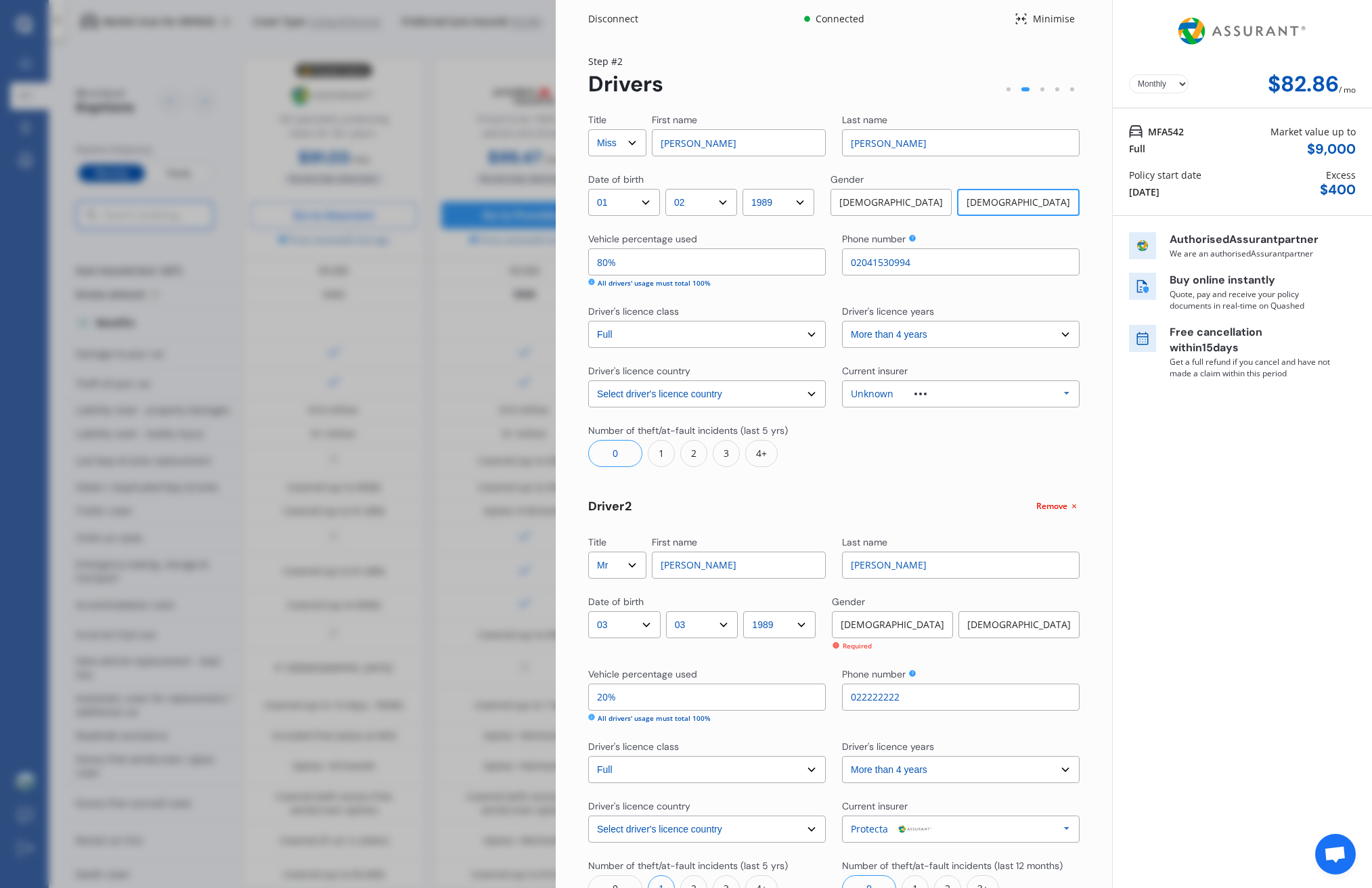
scroll to position [0, 0]
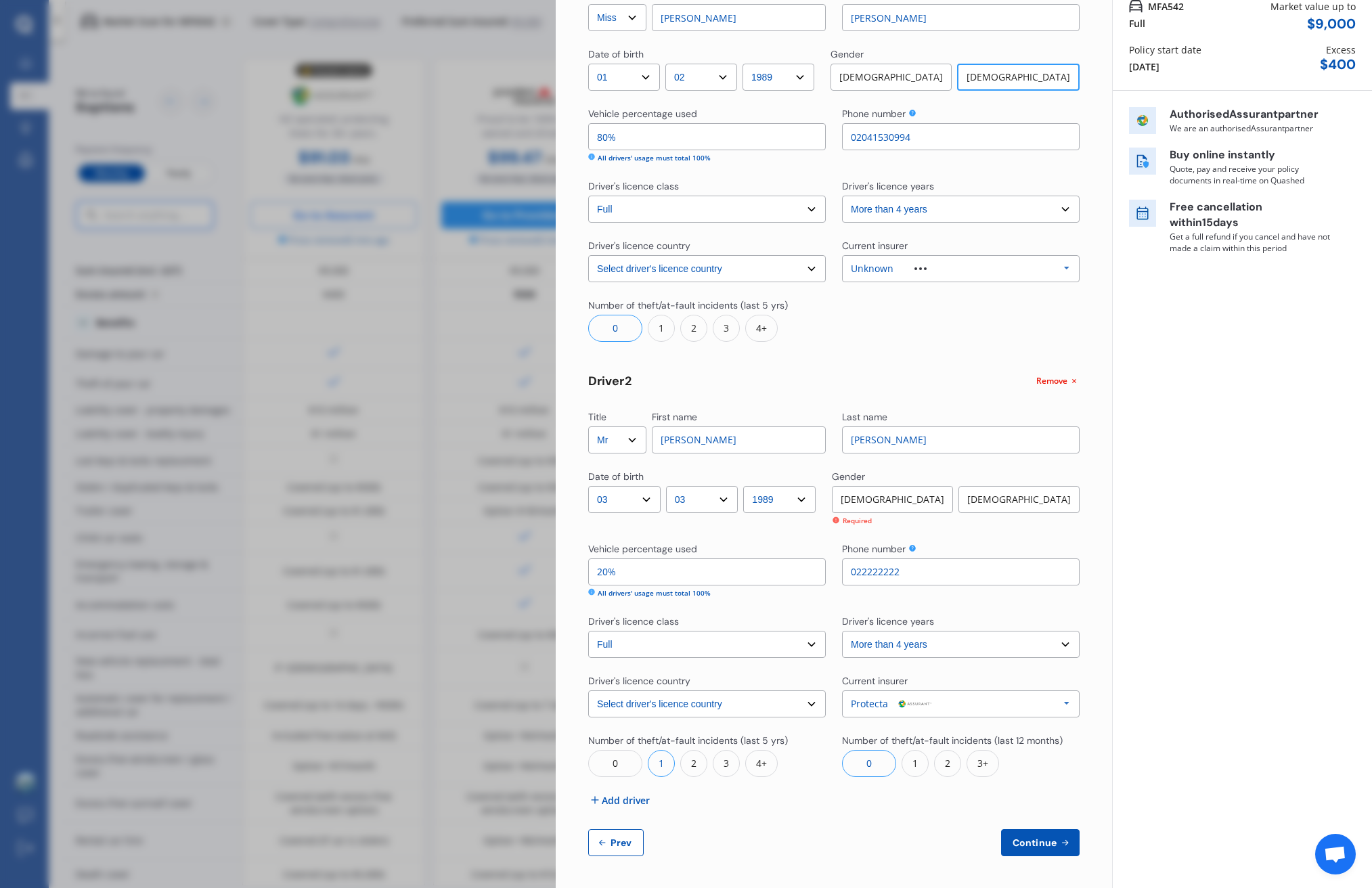
click at [918, 494] on div "Male" at bounding box center [892, 500] width 121 height 27
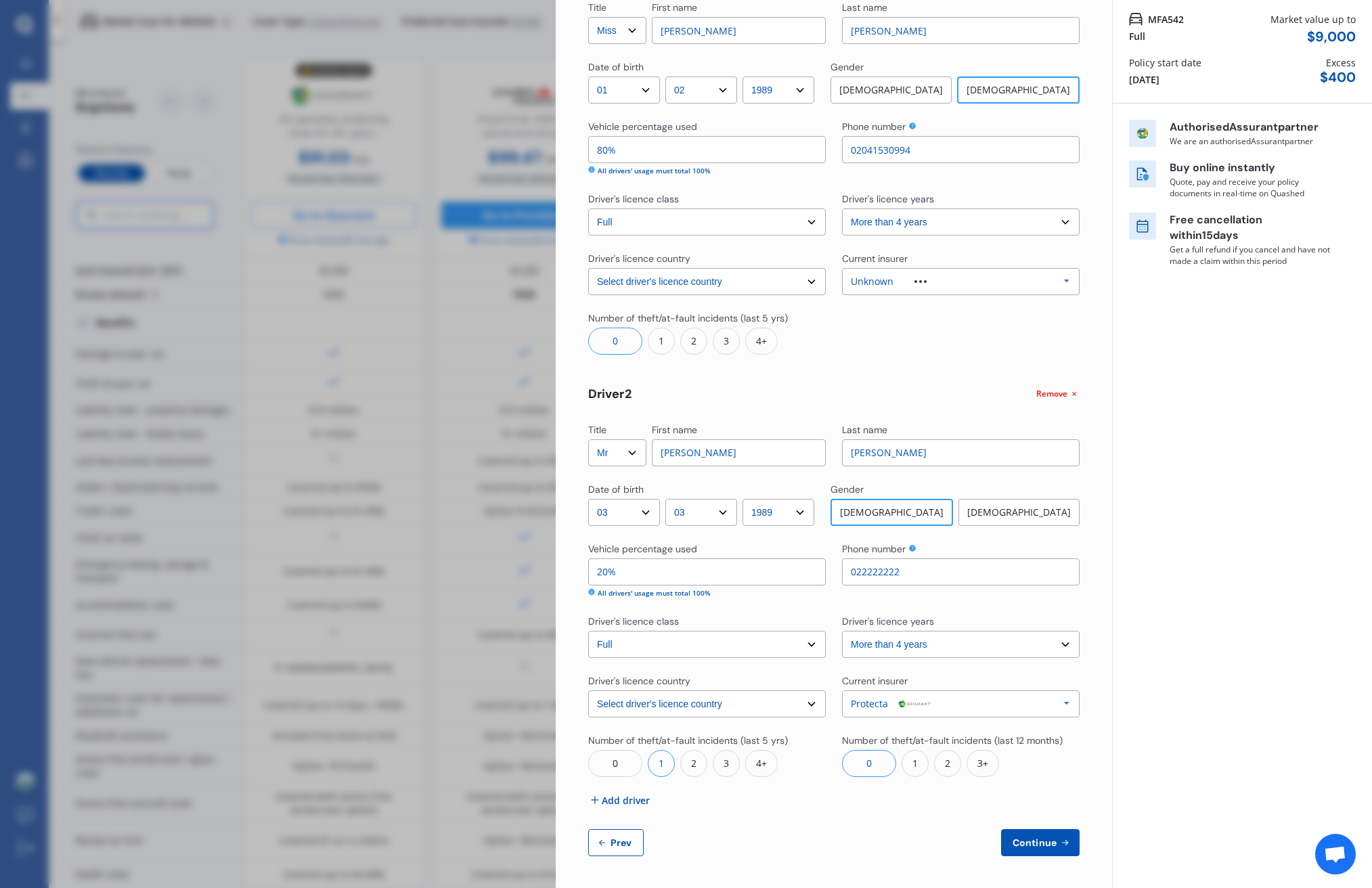
drag, startPoint x: 1021, startPoint y: 844, endPoint x: 1022, endPoint y: 836, distance: 8.1
click at [1021, 844] on span "Continue" at bounding box center [1034, 842] width 49 height 11
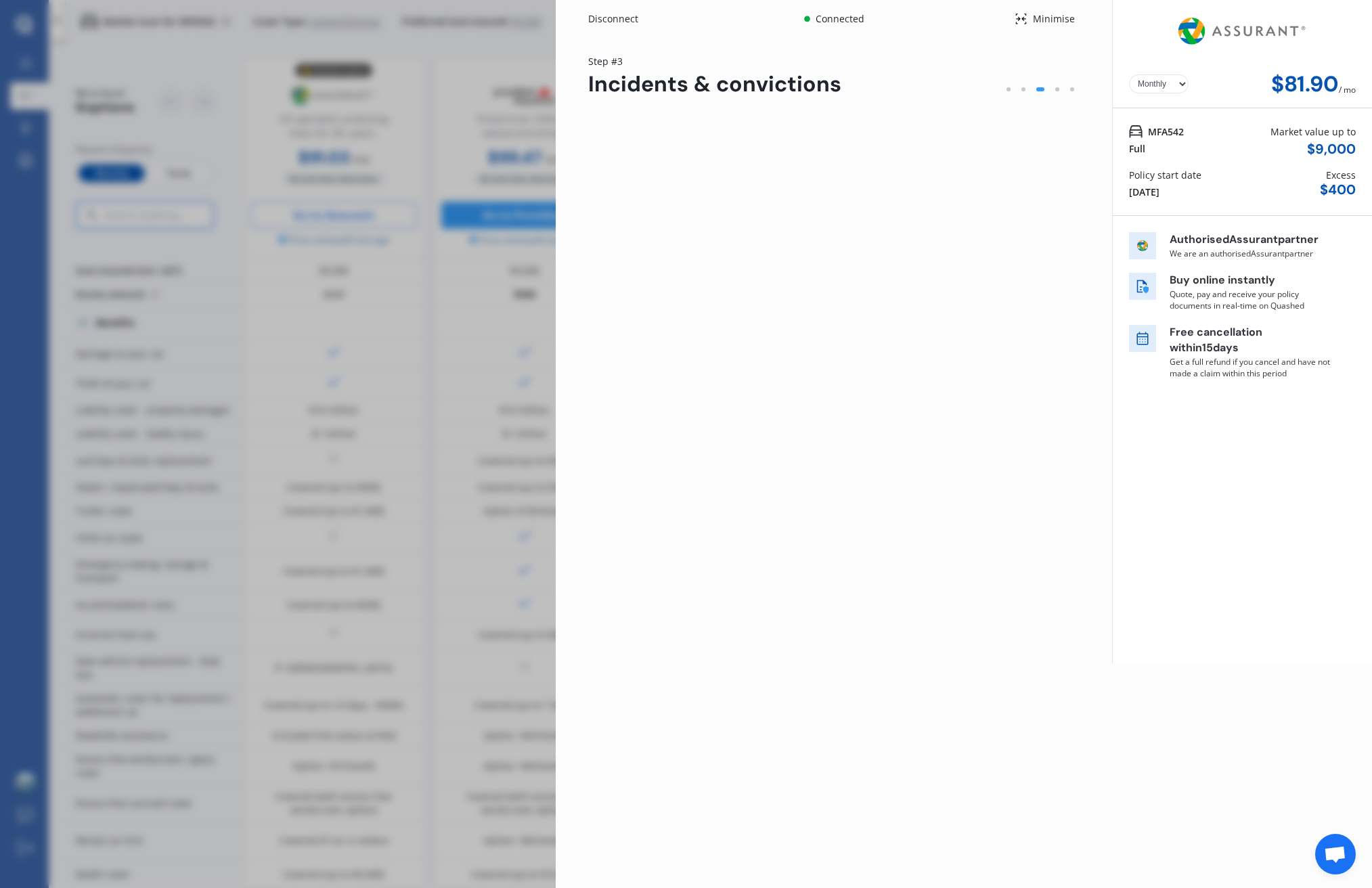
scroll to position [0, 0]
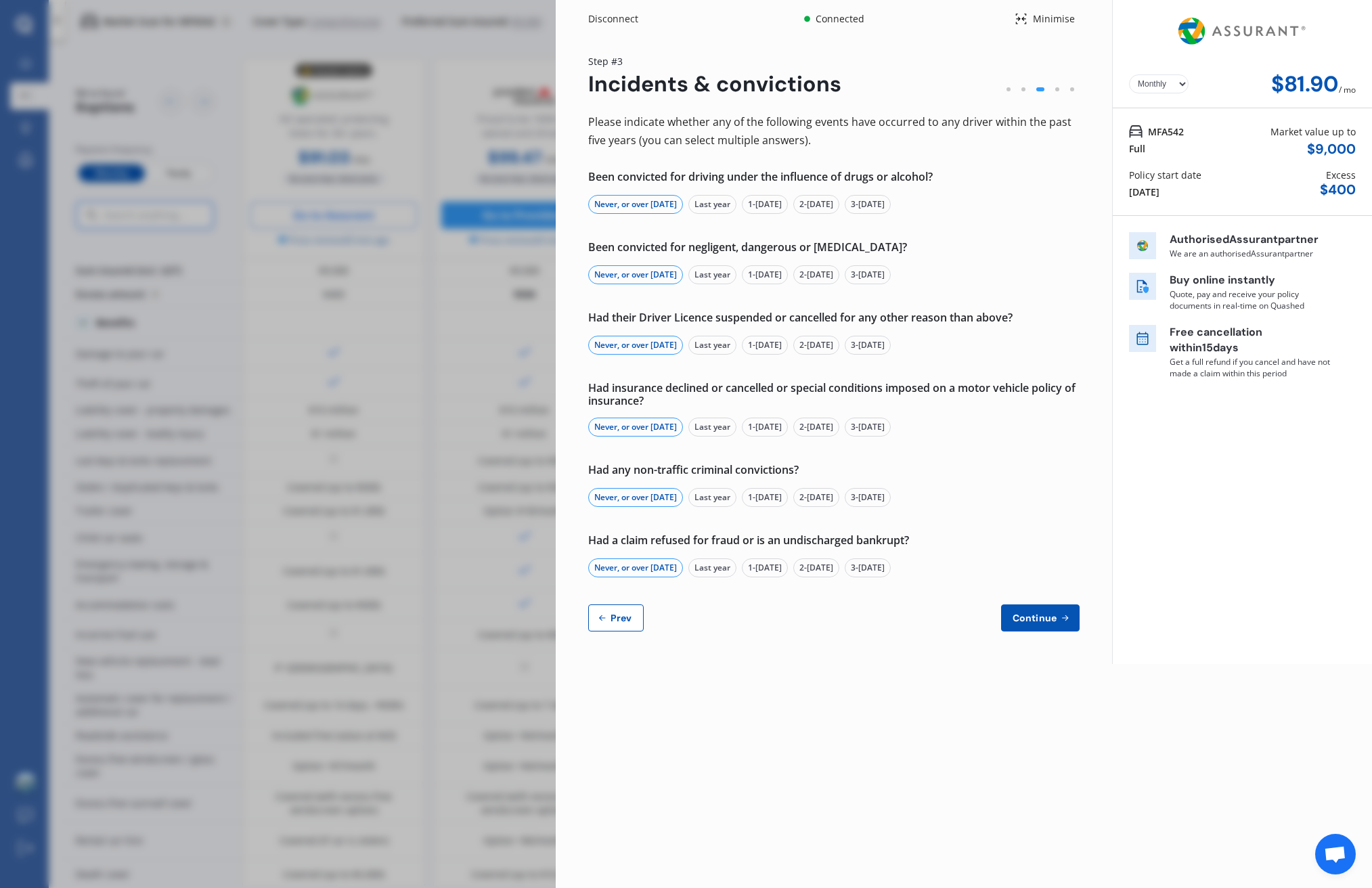
click at [1059, 608] on button "Continue" at bounding box center [1041, 618] width 79 height 27
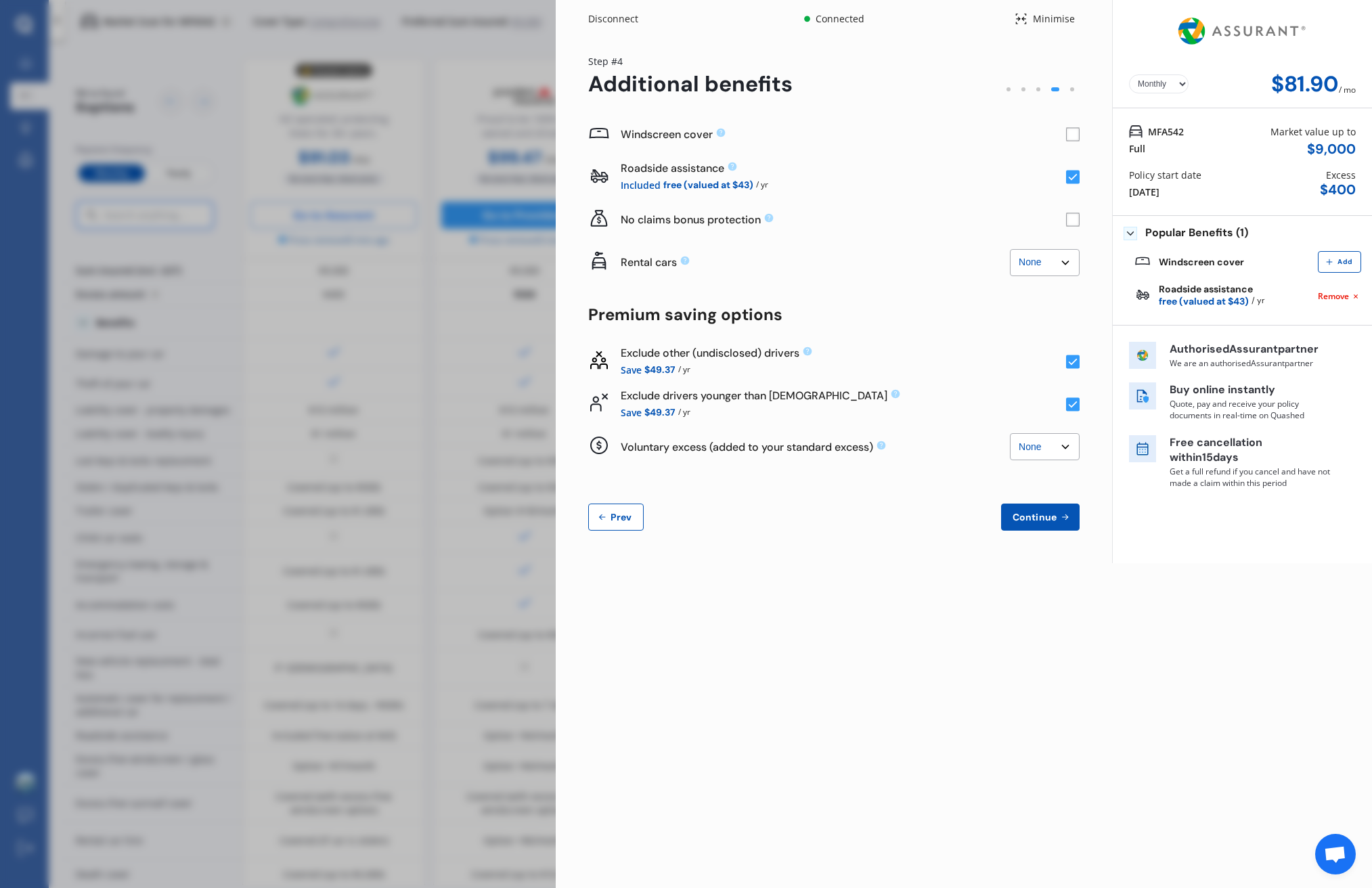
click at [619, 515] on span "Prev" at bounding box center [621, 517] width 27 height 11
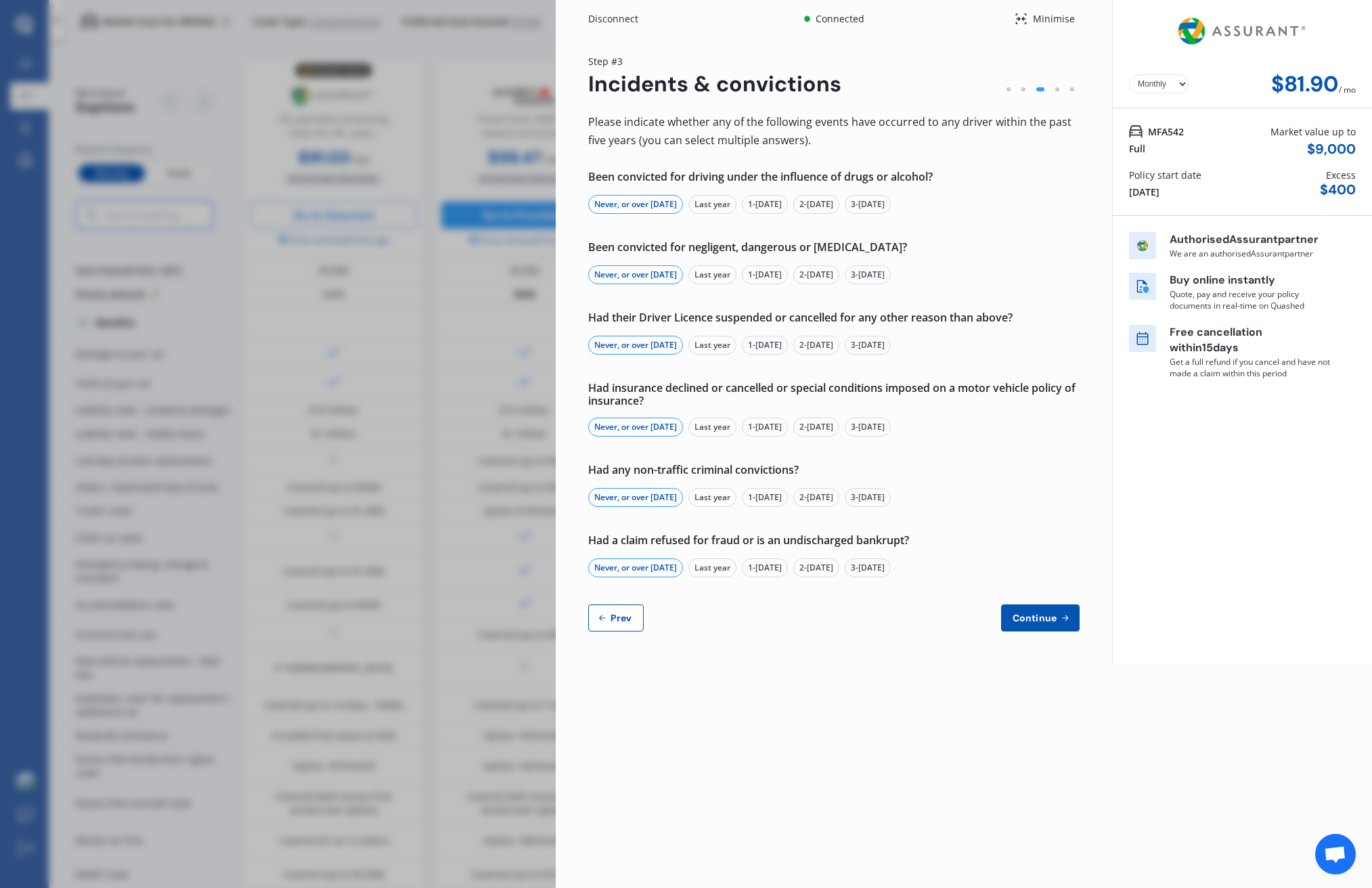
click at [607, 639] on div "Yearly Monthly $81.90 / mo Step # 3 Incidents & convictions Please indicate whe…" at bounding box center [834, 351] width 556 height 626
click at [621, 624] on button "Prev" at bounding box center [616, 618] width 55 height 27
select select "Miss"
select select "01"
select select "02"
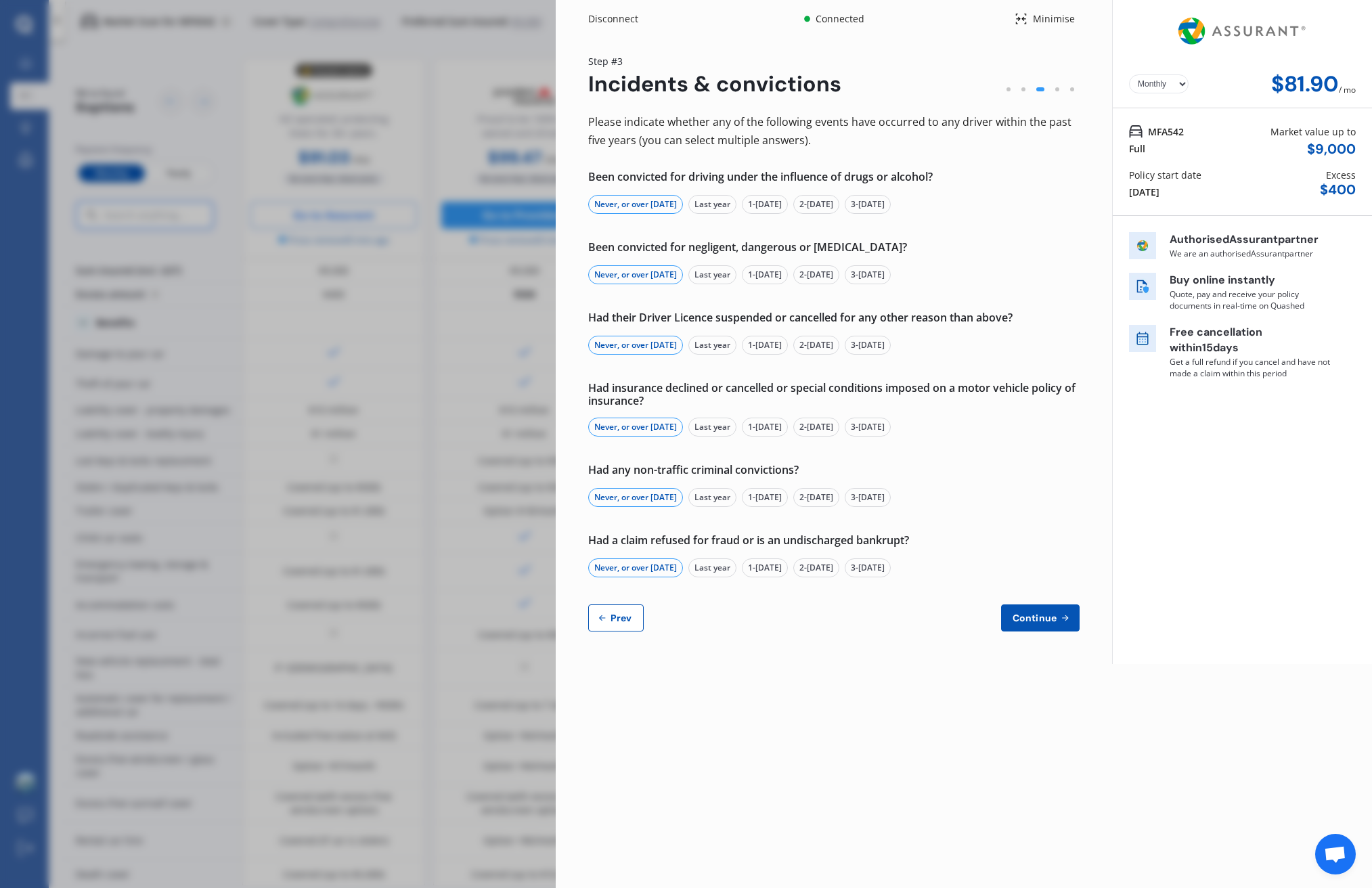
select select "1989"
select select "full"
select select "more than 4 years"
select select "New Zealand"
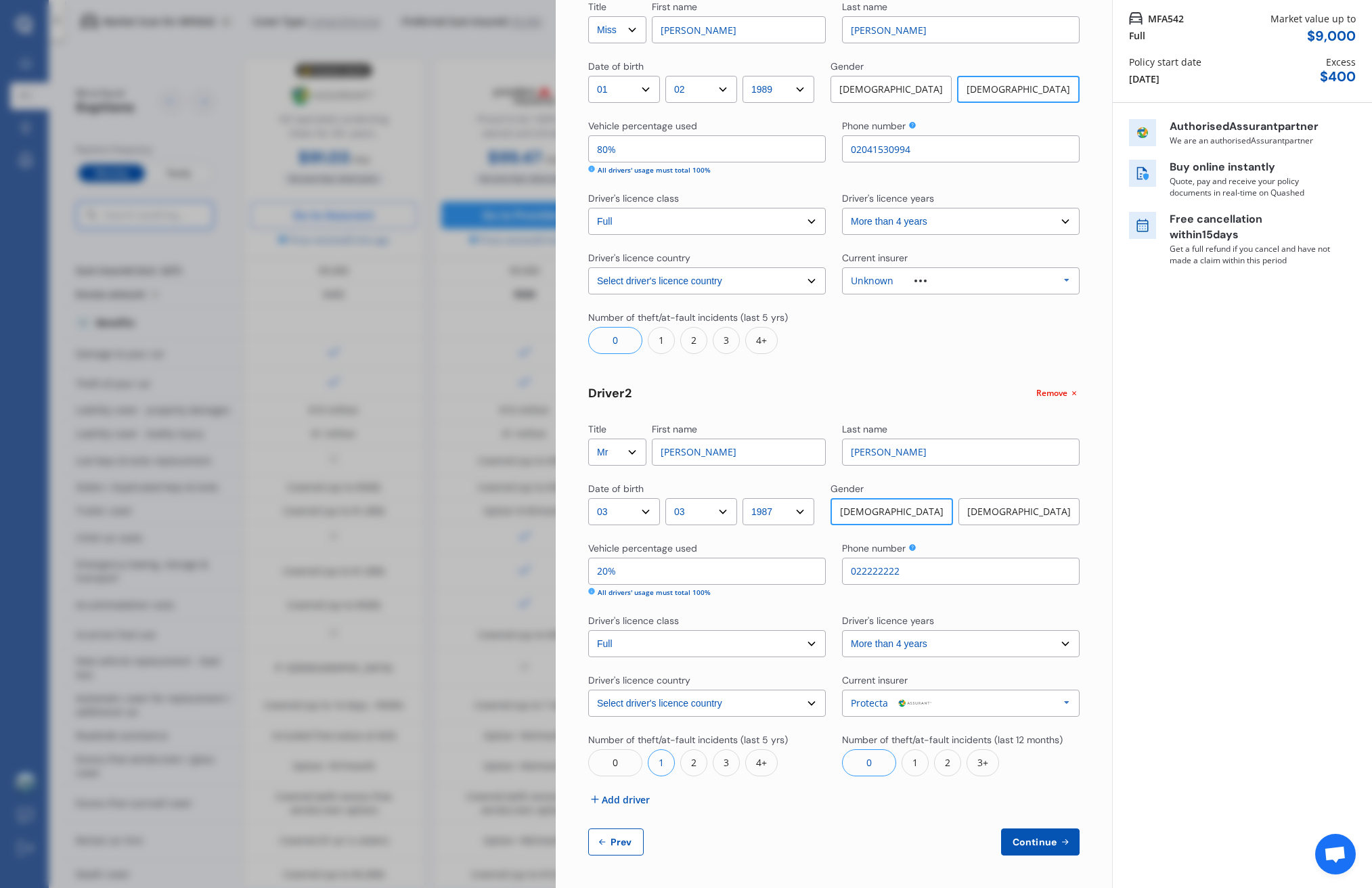
scroll to position [113, 0]
click at [1032, 847] on span "Continue" at bounding box center [1034, 842] width 49 height 11
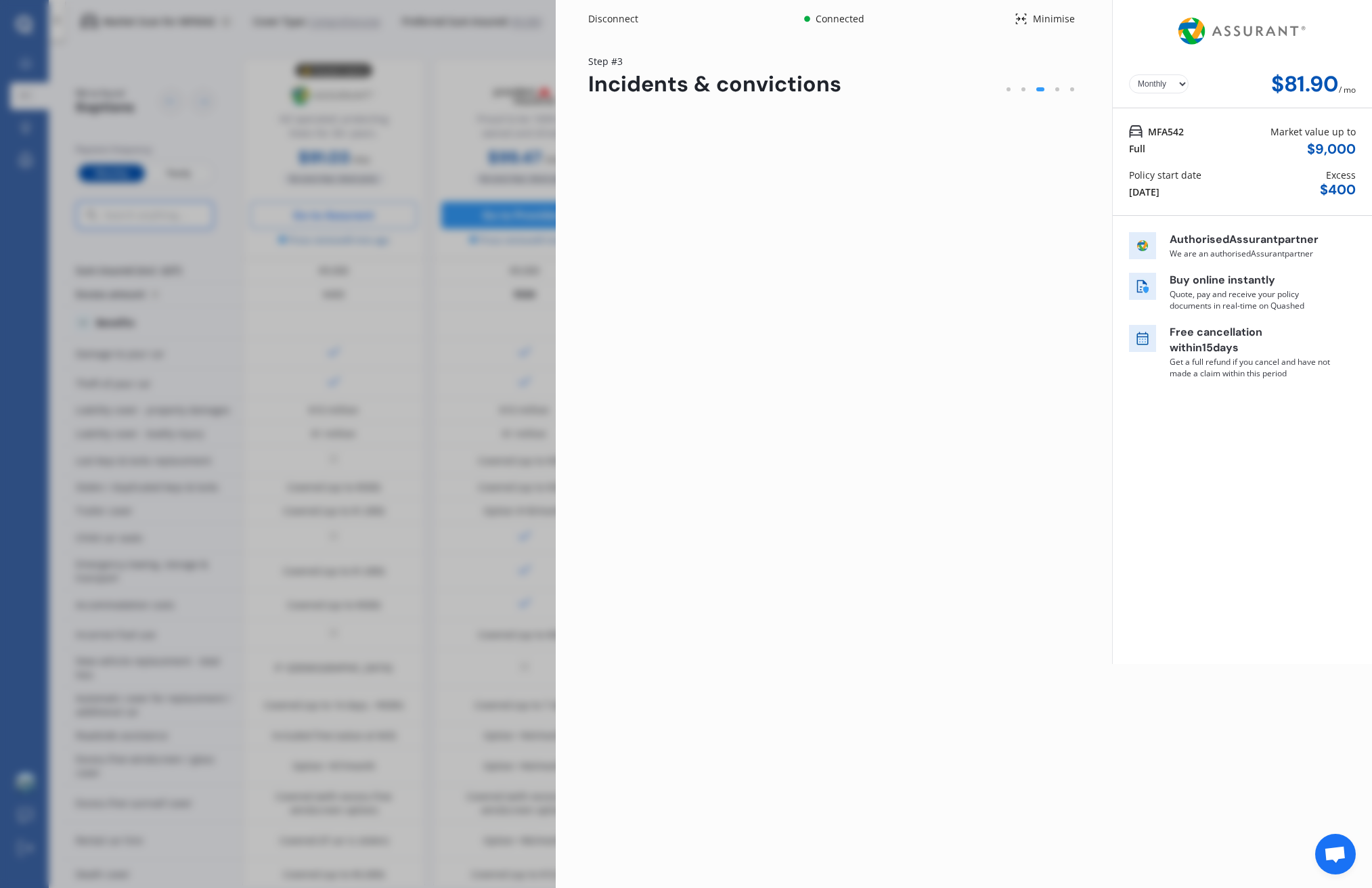
scroll to position [0, 0]
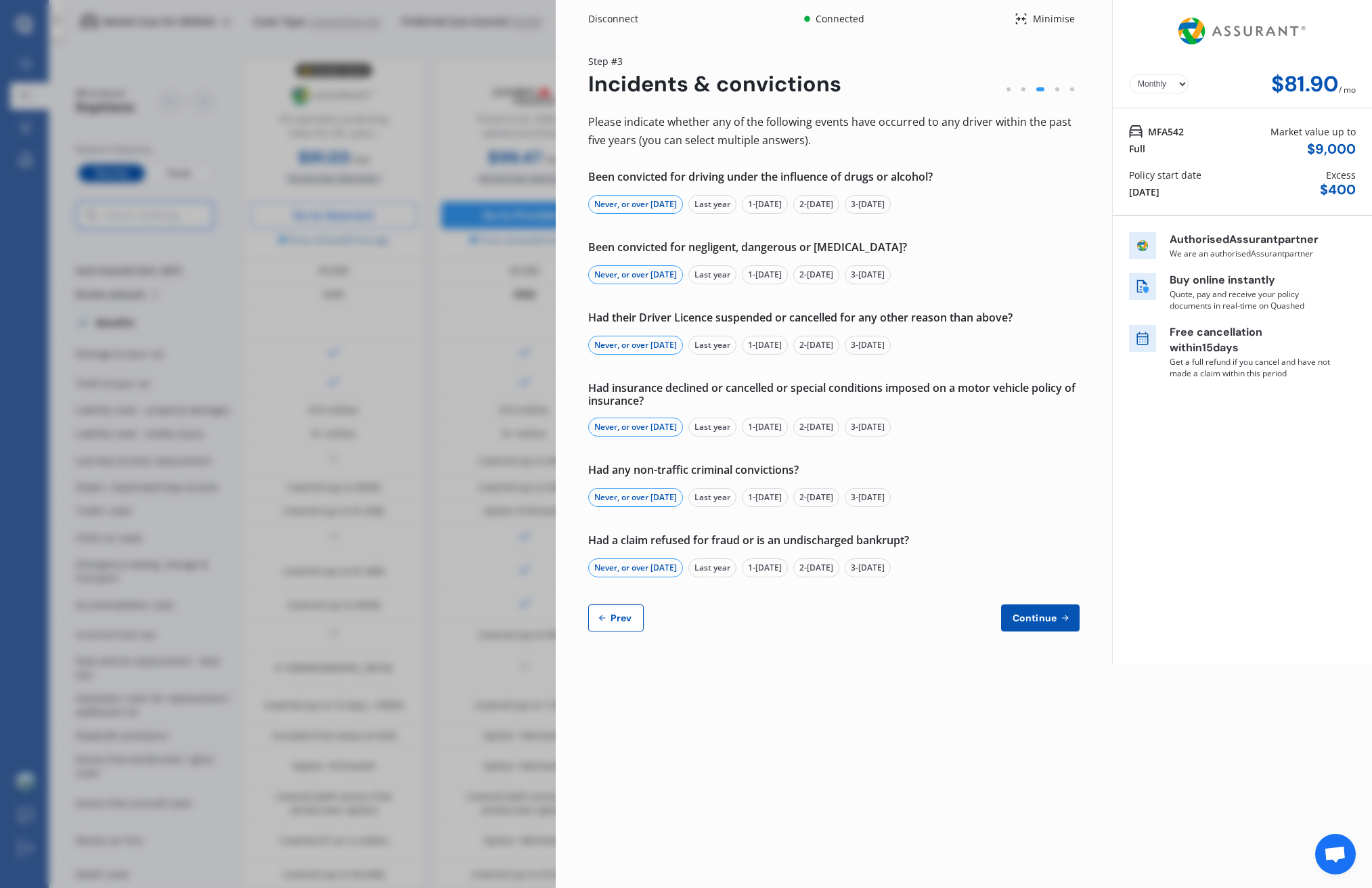
click at [626, 613] on span "Prev" at bounding box center [621, 618] width 27 height 11
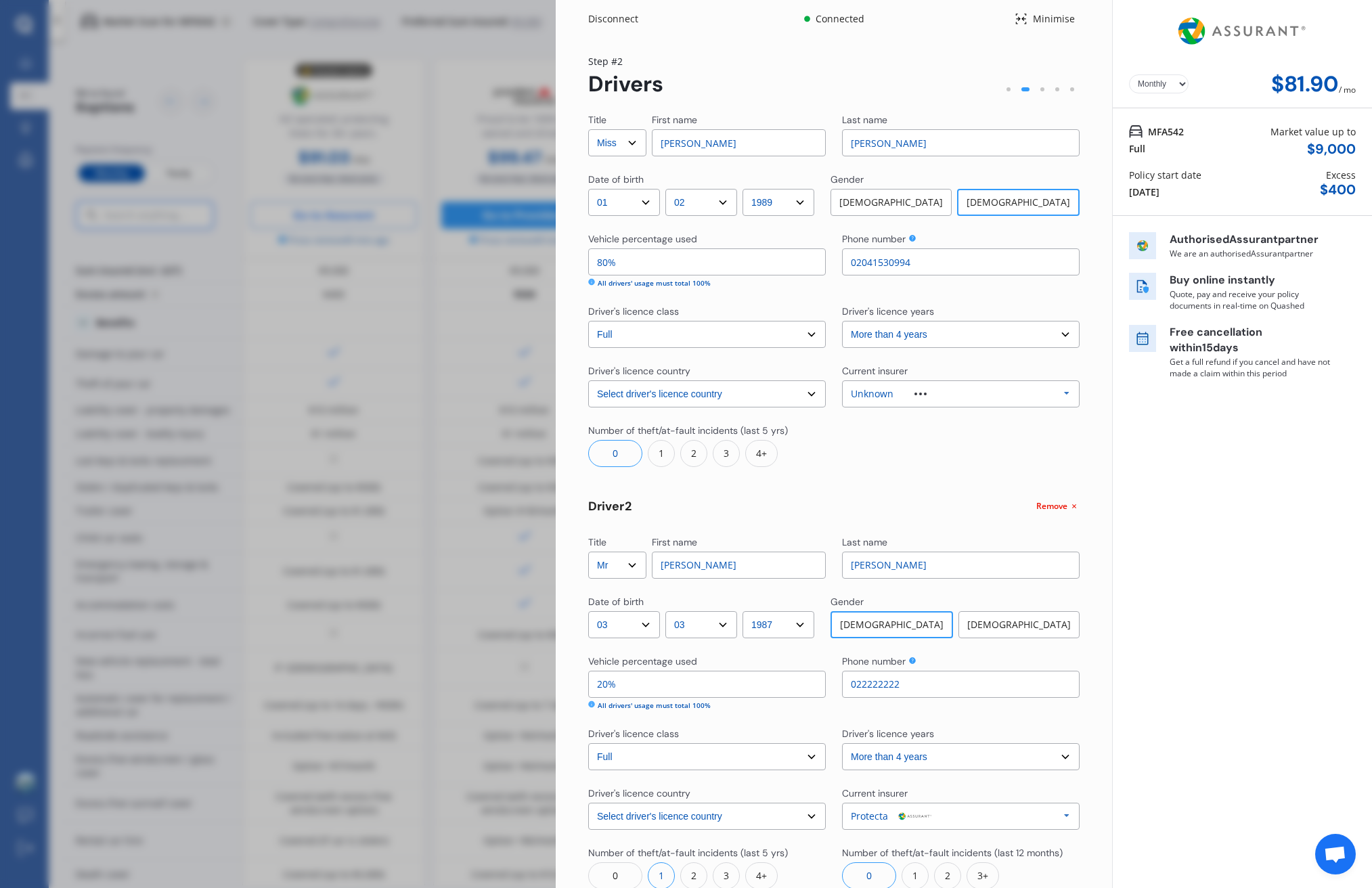
click at [663, 460] on div "1" at bounding box center [662, 454] width 27 height 27
click at [915, 461] on div "1" at bounding box center [915, 454] width 27 height 27
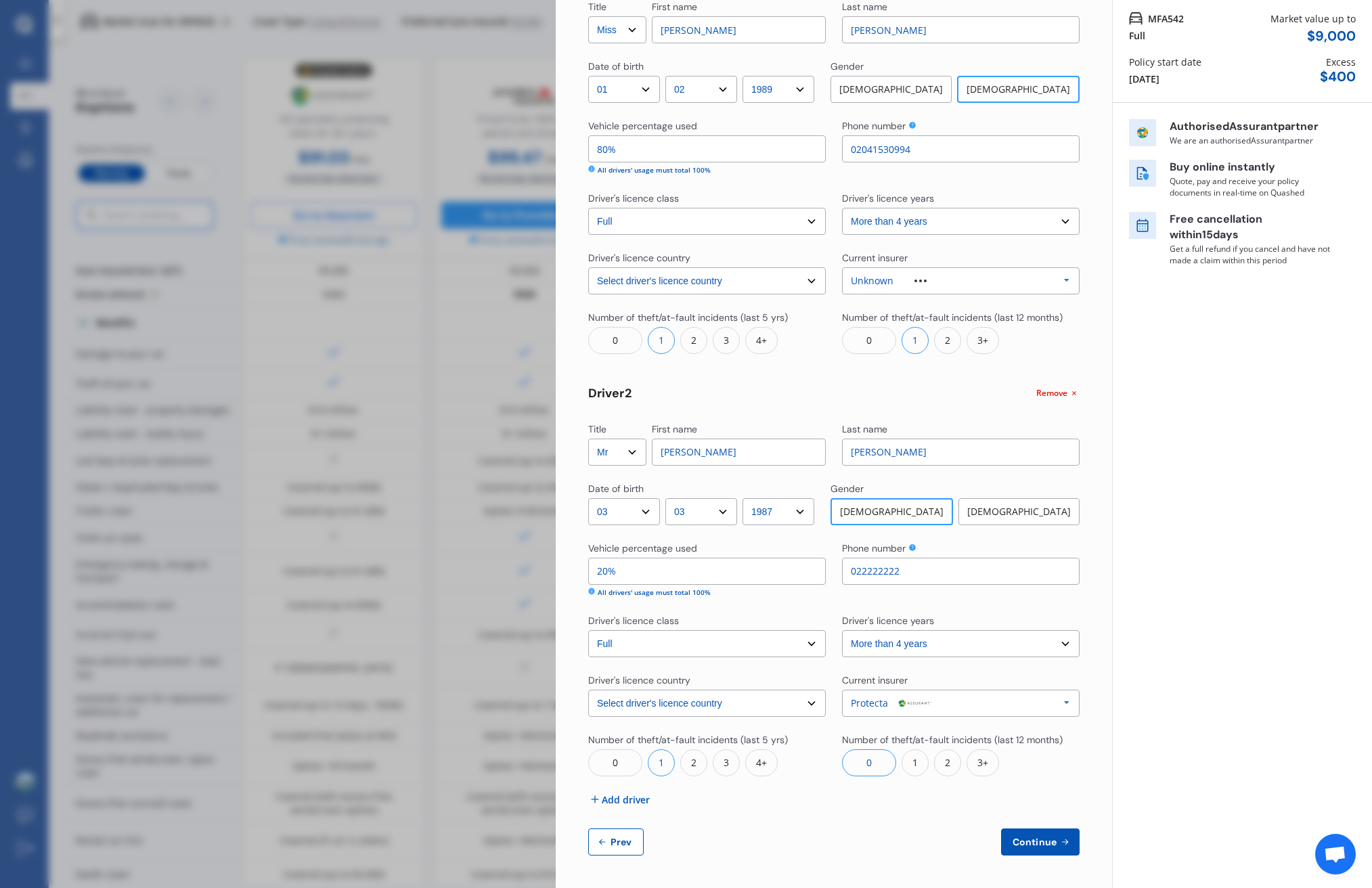
scroll to position [113, 0]
click at [1062, 854] on button "Continue" at bounding box center [1041, 843] width 79 height 27
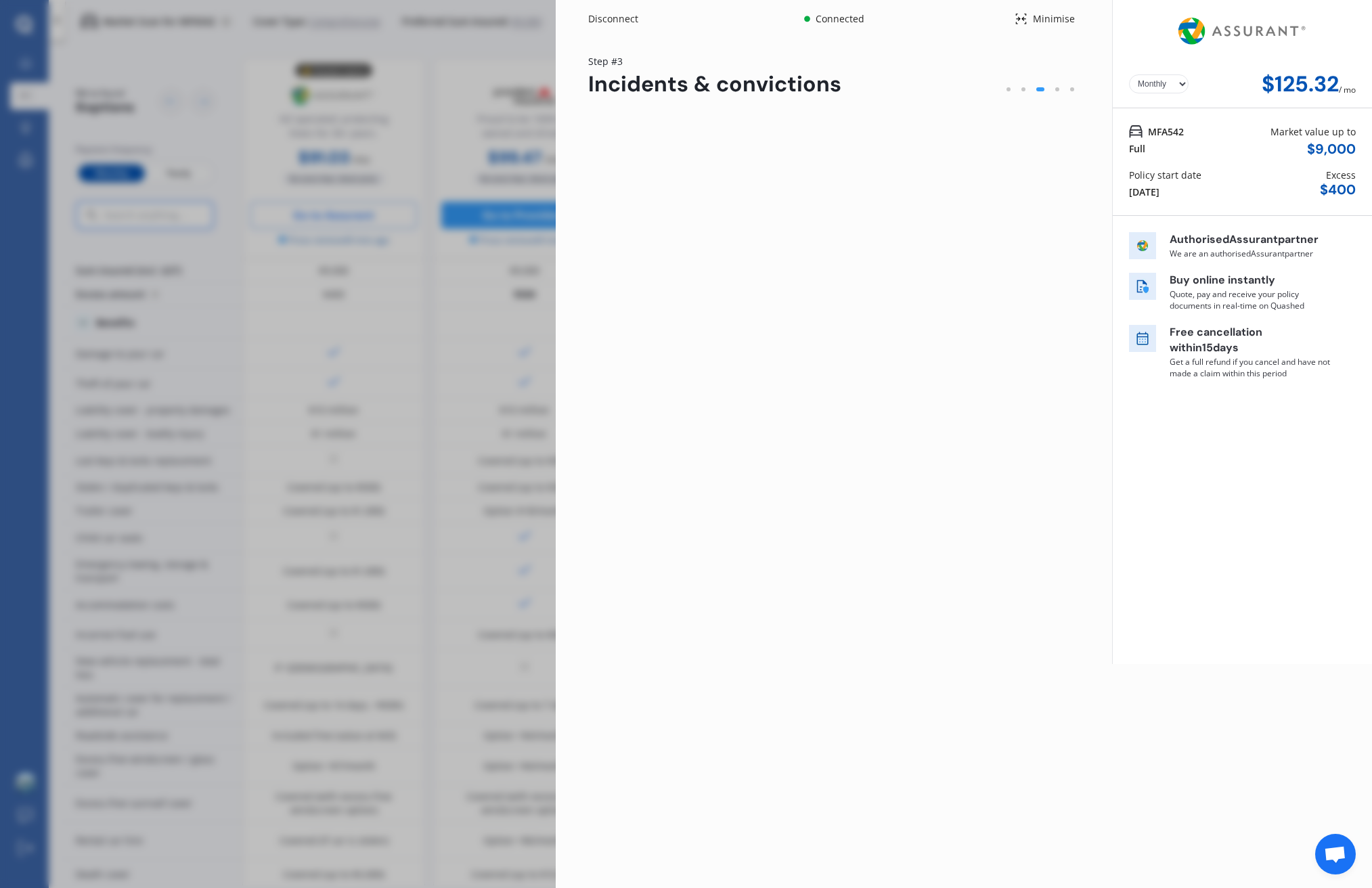
scroll to position [0, 0]
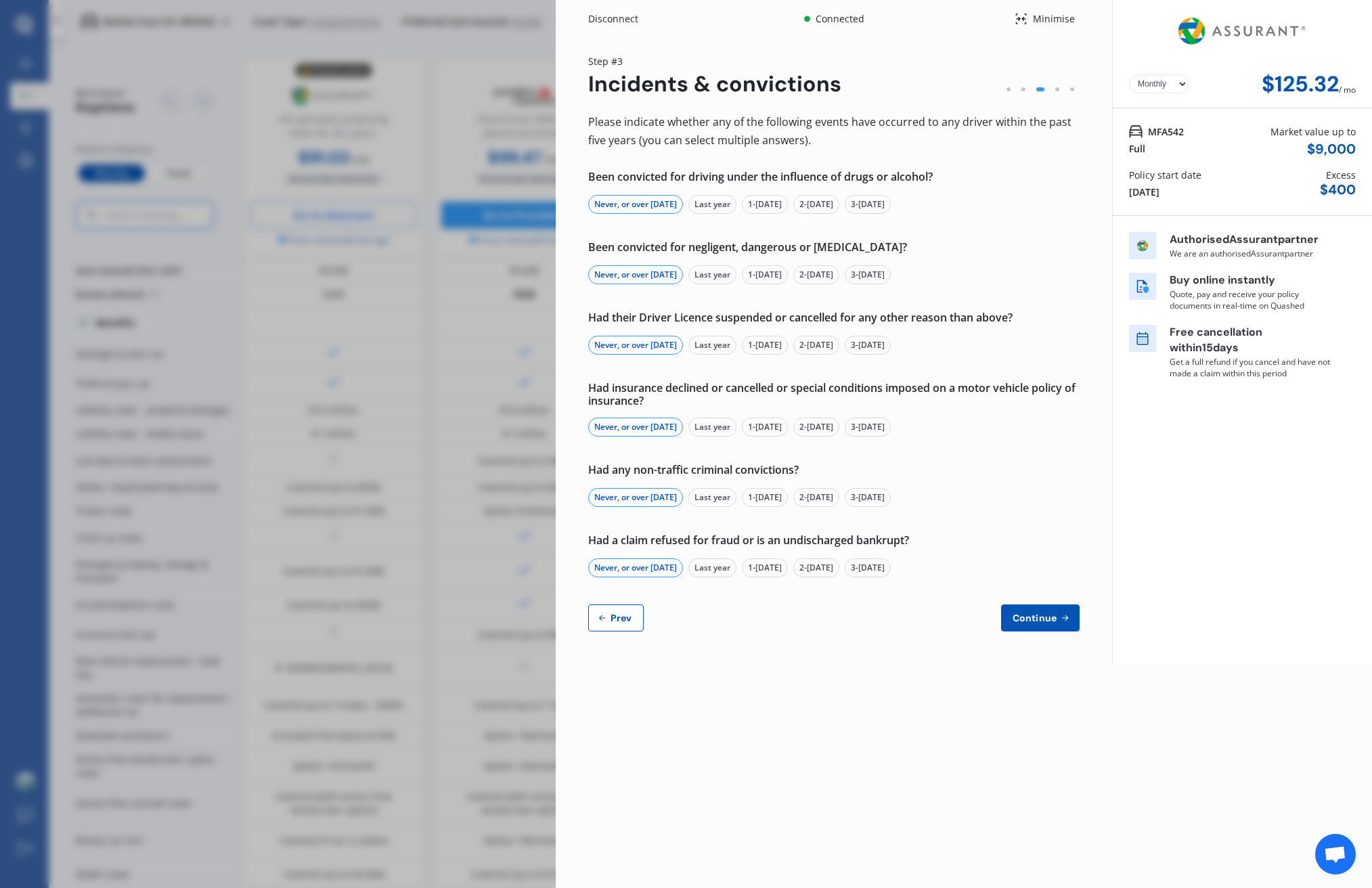
click at [621, 613] on span "Prev" at bounding box center [621, 618] width 27 height 11
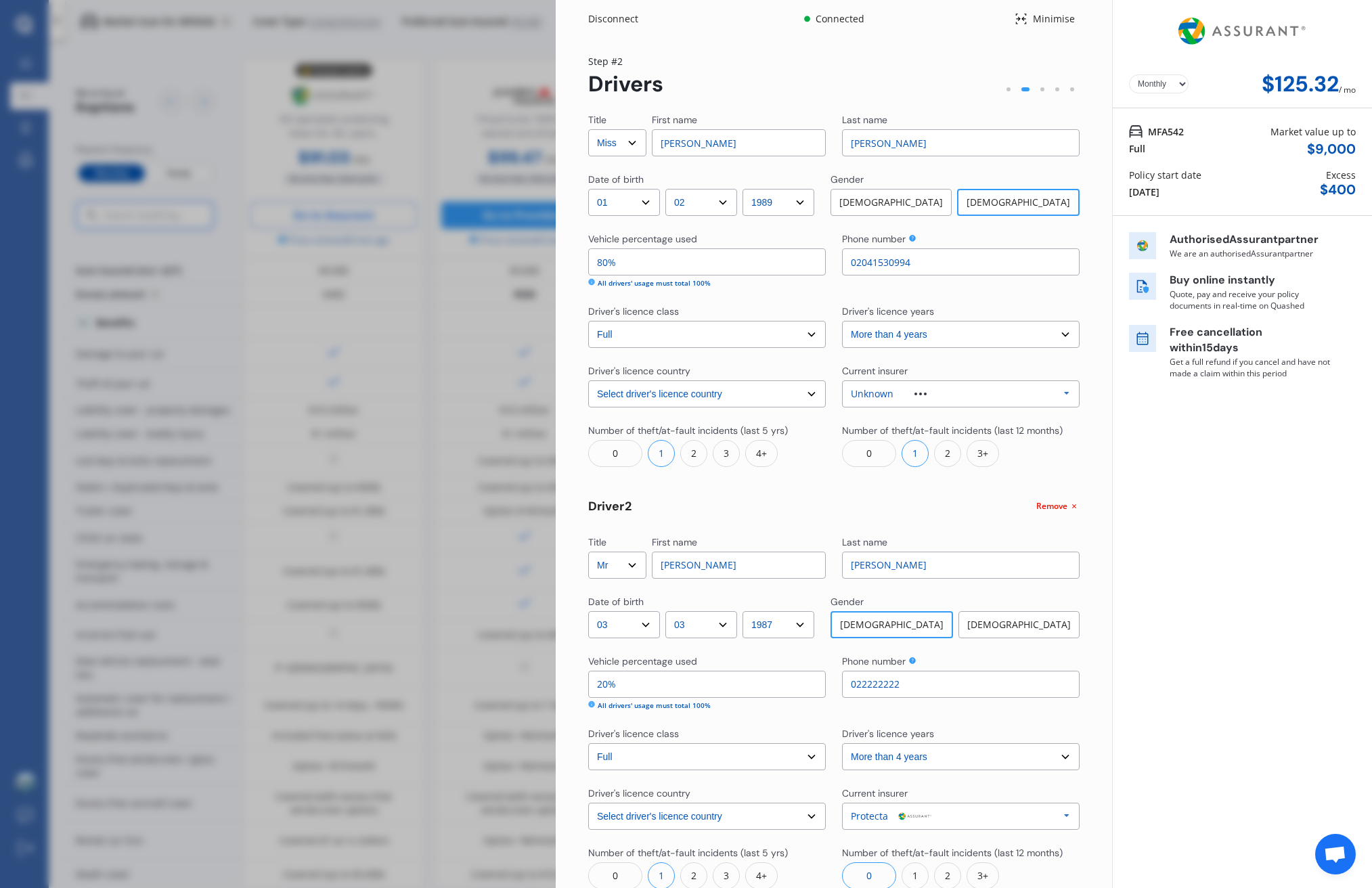
click at [860, 452] on div "0" at bounding box center [870, 454] width 54 height 27
click at [611, 456] on div "0" at bounding box center [616, 454] width 54 height 27
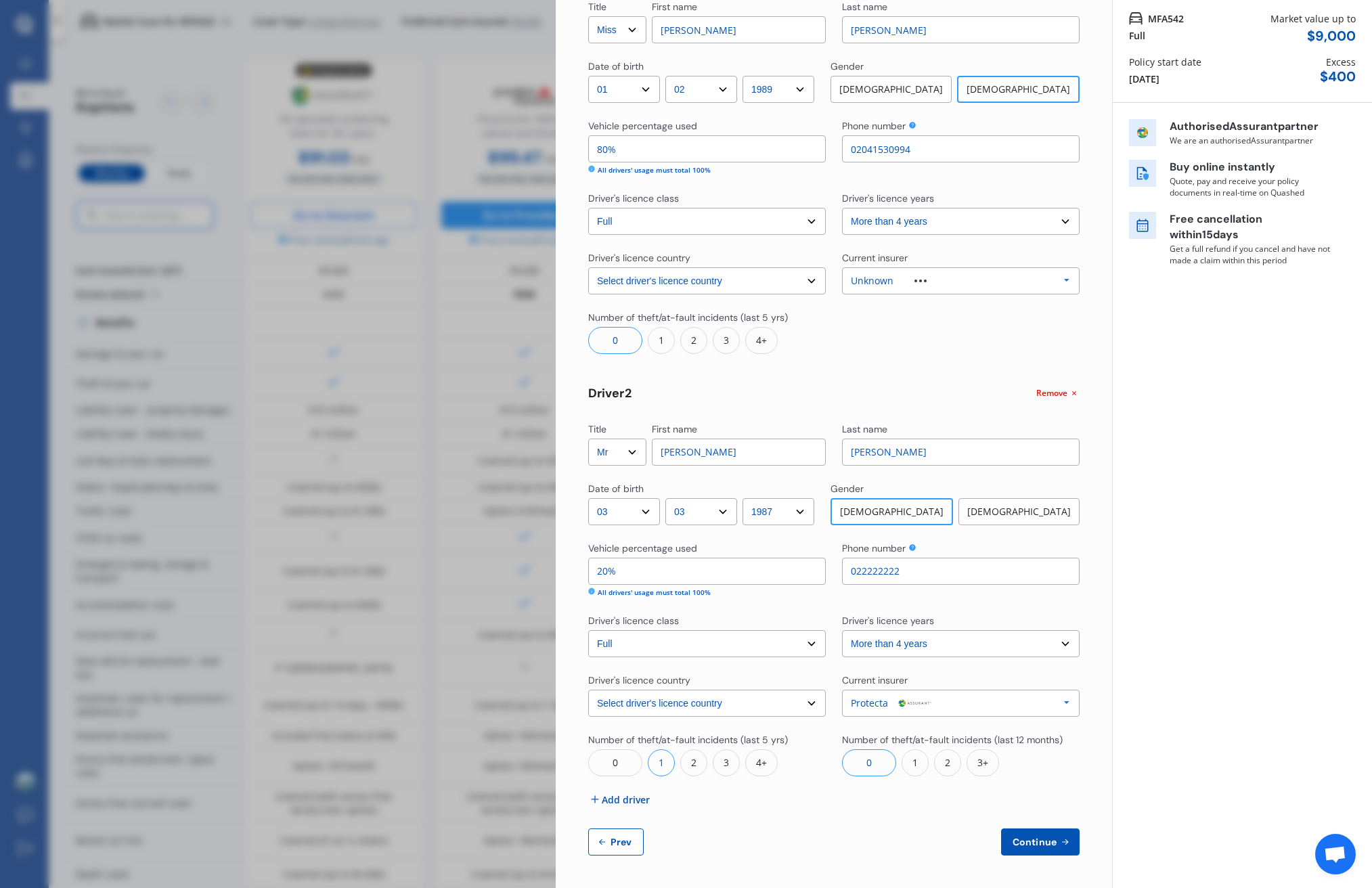
scroll to position [113, 0]
click at [1055, 835] on button "Continue" at bounding box center [1041, 843] width 79 height 27
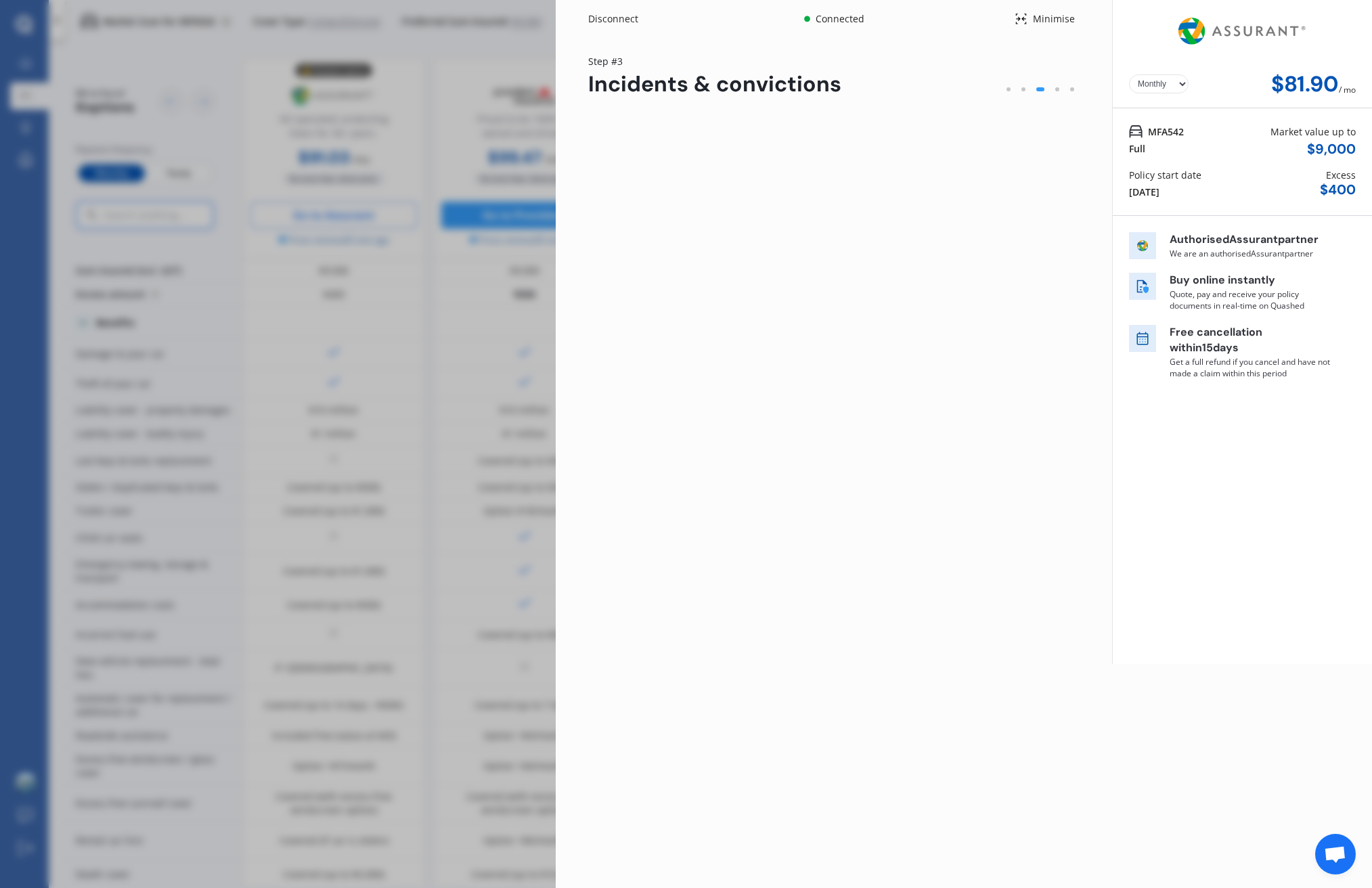
scroll to position [0, 0]
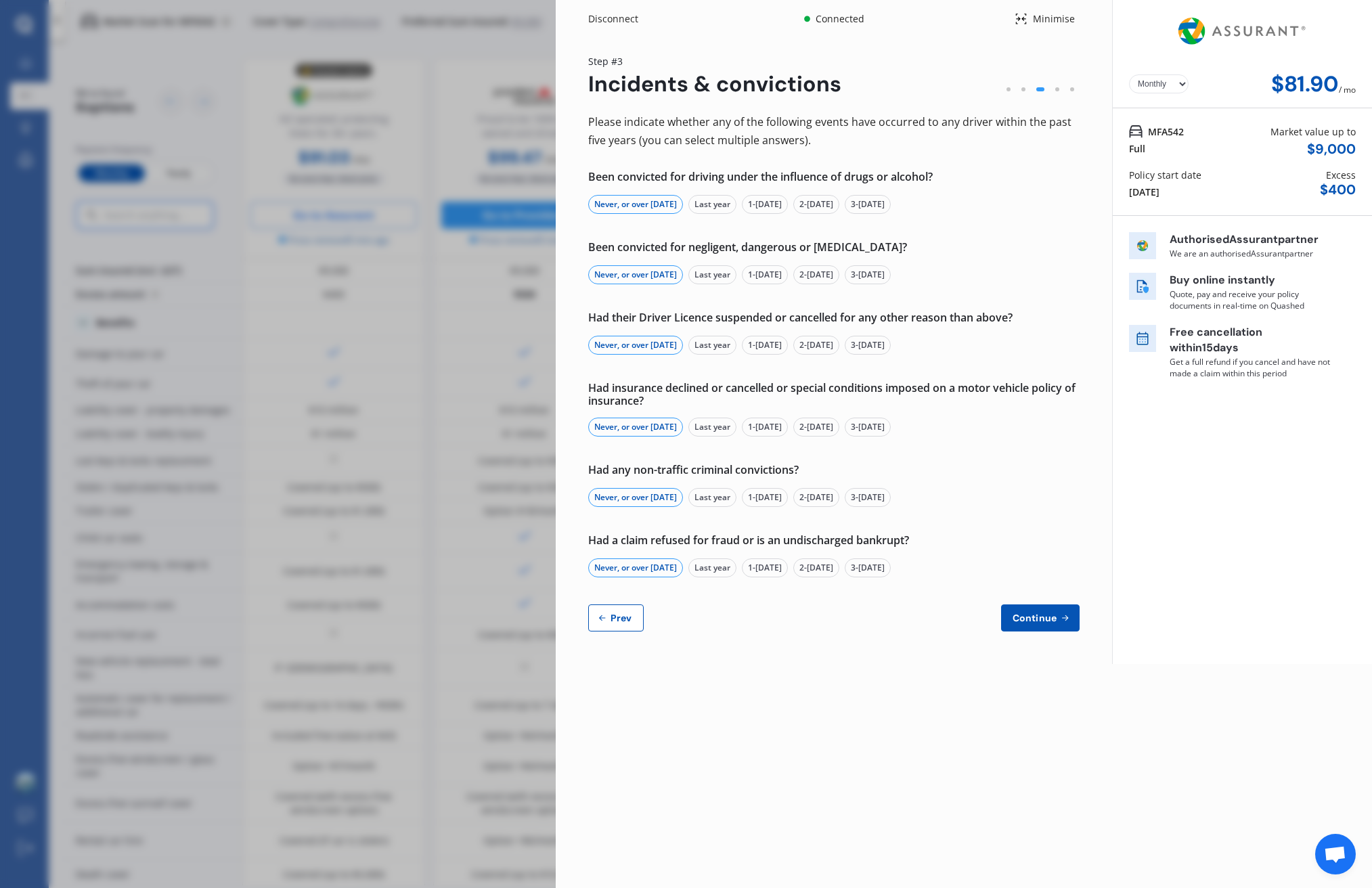
click at [612, 626] on button "Prev" at bounding box center [616, 618] width 55 height 27
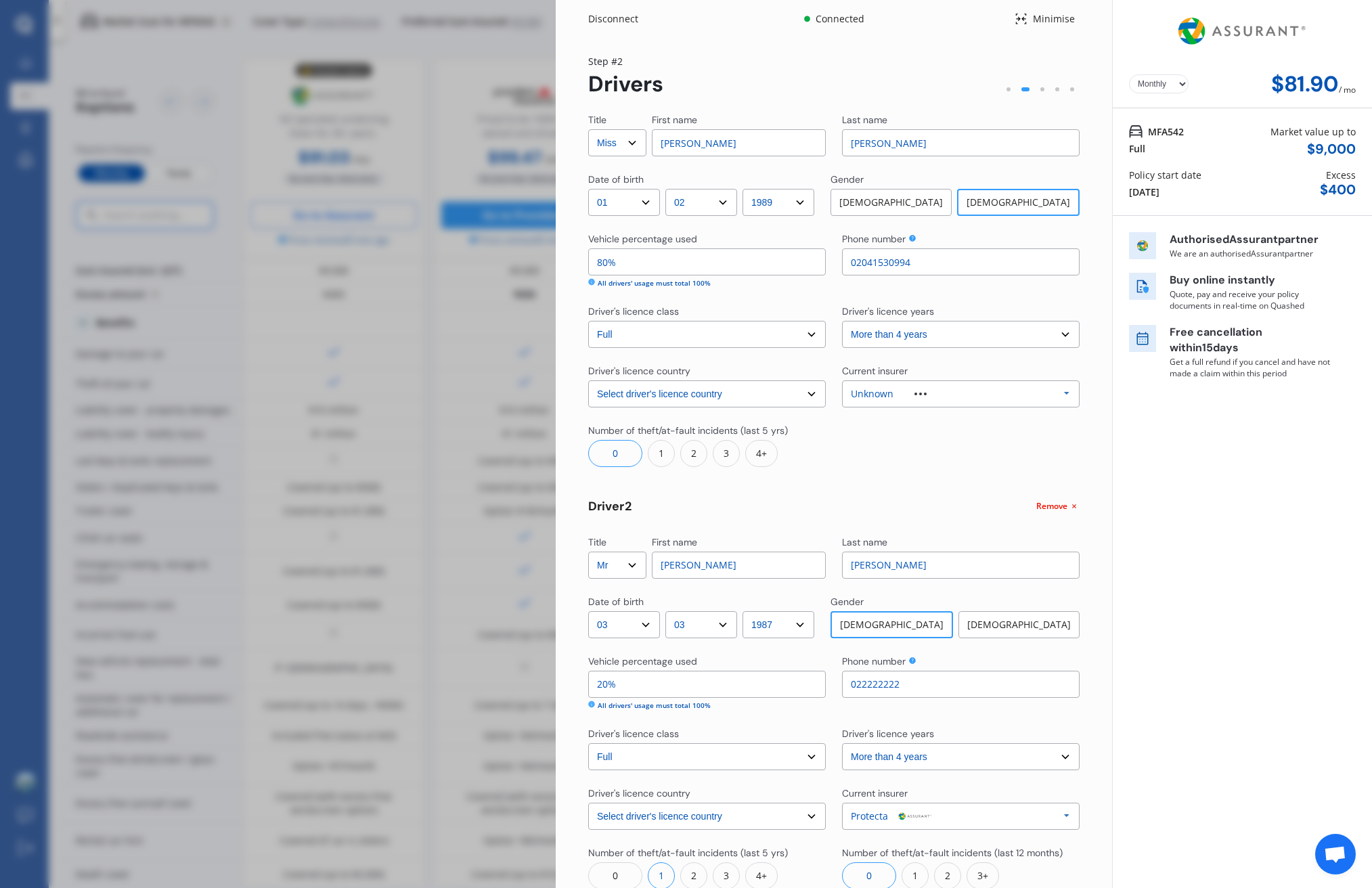
drag, startPoint x: 616, startPoint y: 264, endPoint x: 566, endPoint y: 261, distance: 50.1
click at [565, 261] on div "Yearly Monthly $81.90 / mo Step # 2 Drivers Title Select Mr Mrs Miss Ms Dr Firs…" at bounding box center [834, 520] width 556 height 963
click at [1130, 497] on div "Yearly Monthly $81.90 / mo MFA542 Full Market value up to $ 9,000 Policy start …" at bounding box center [1242, 500] width 260 height 1001
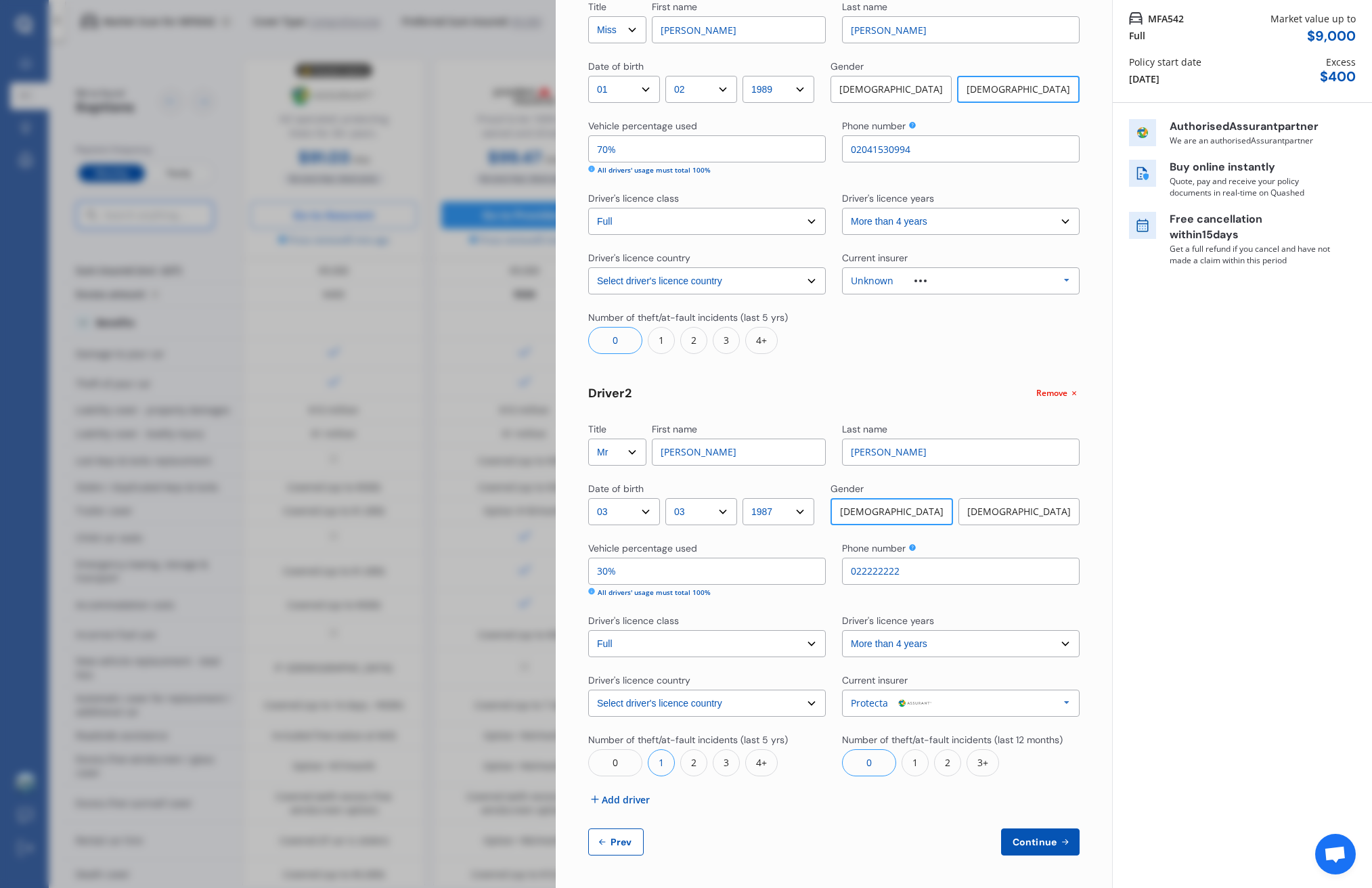
scroll to position [113, 0]
click at [1042, 849] on button "Continue" at bounding box center [1041, 843] width 79 height 27
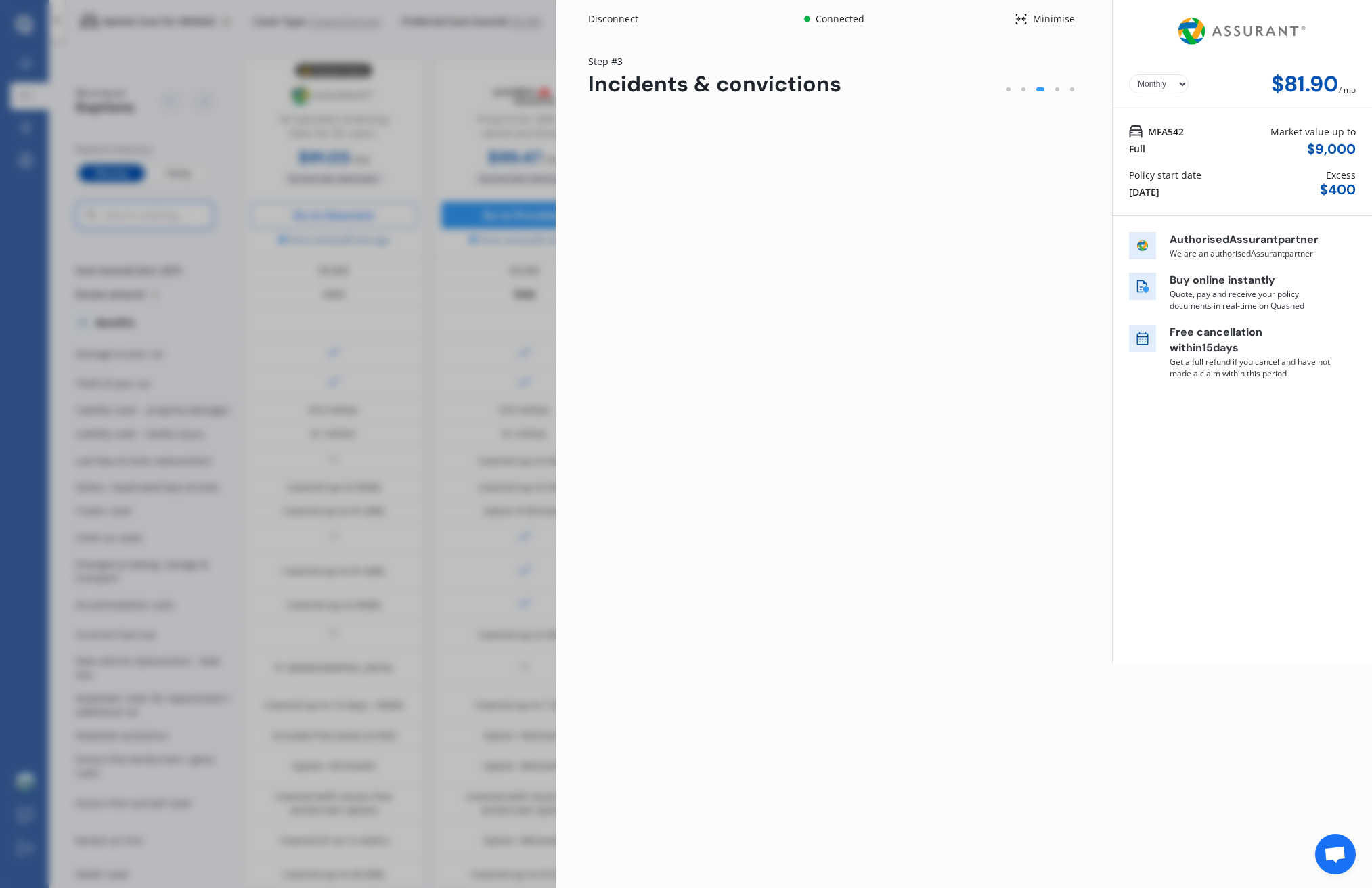
scroll to position [0, 0]
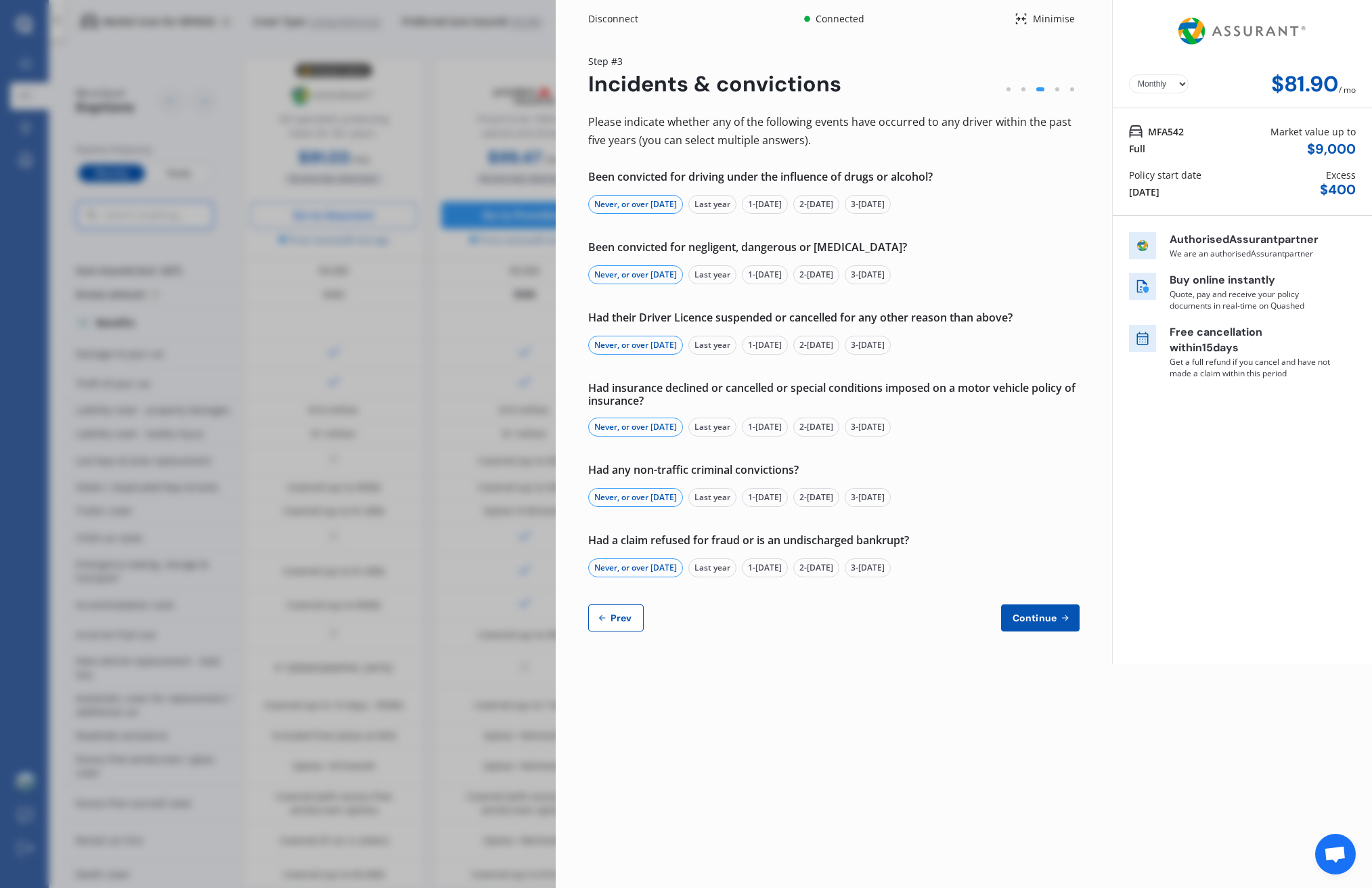
click at [1064, 613] on icon at bounding box center [1065, 618] width 11 height 11
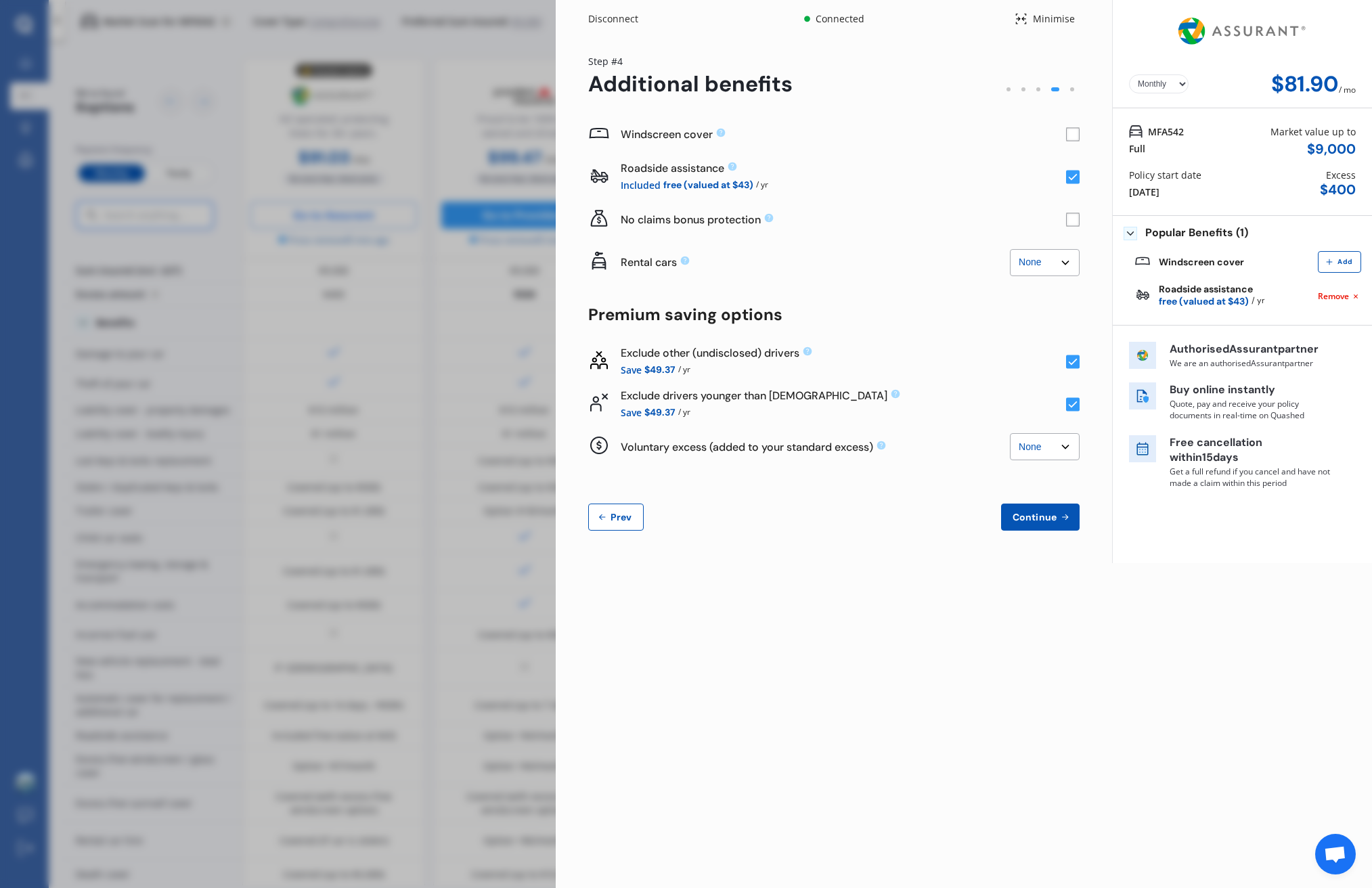
click at [1050, 519] on span "Continue" at bounding box center [1034, 517] width 49 height 11
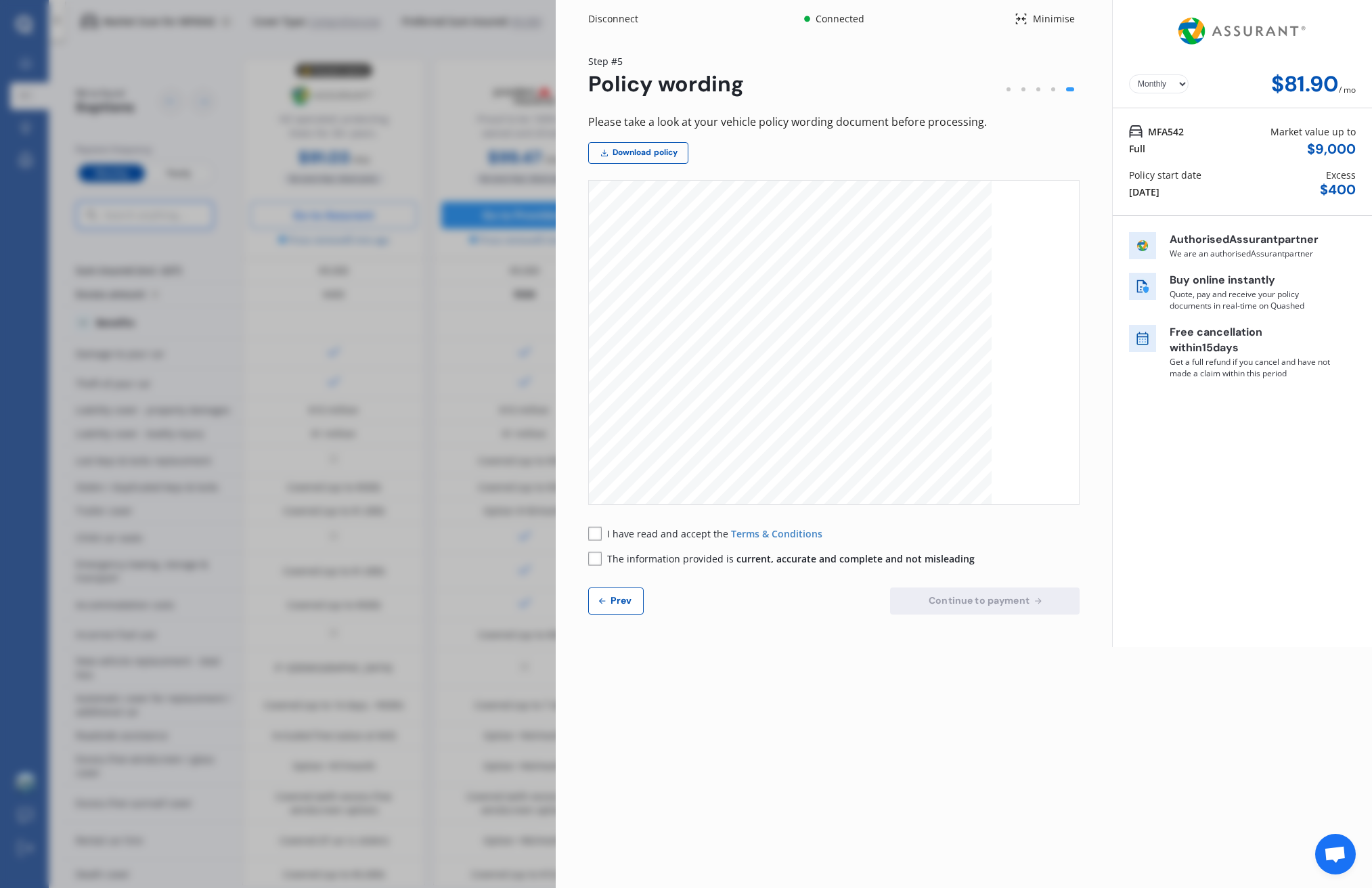
click at [595, 539] on rect at bounding box center [595, 533] width 14 height 14
click at [592, 556] on rect at bounding box center [595, 558] width 14 height 14
drag, startPoint x: 1064, startPoint y: 591, endPoint x: 1072, endPoint y: 584, distance: 10.6
click at [1064, 591] on button "Continue to payment" at bounding box center [985, 601] width 189 height 27
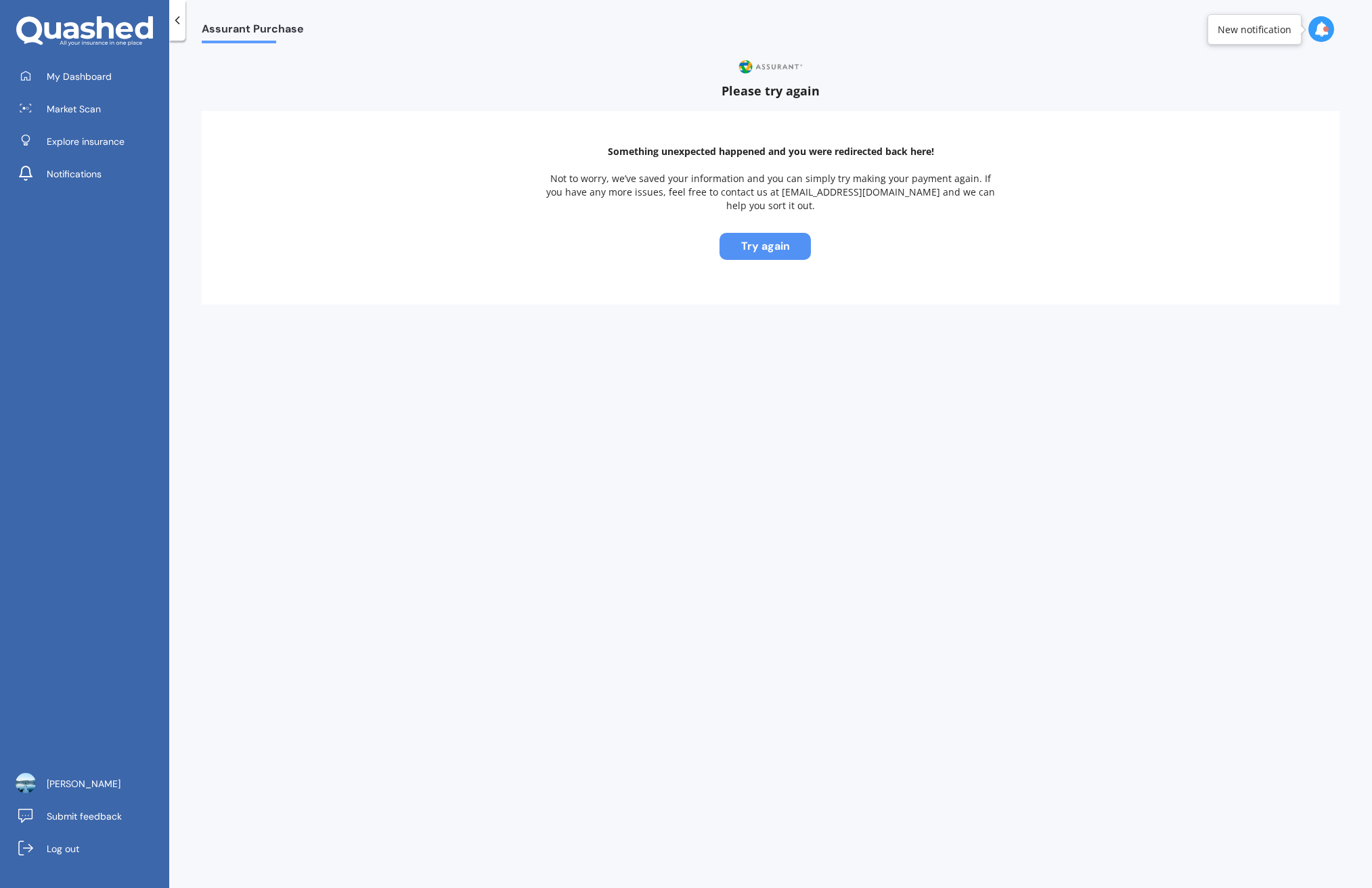
click at [797, 233] on button "Try again" at bounding box center [766, 247] width 92 height 27
